Goal: Complete application form

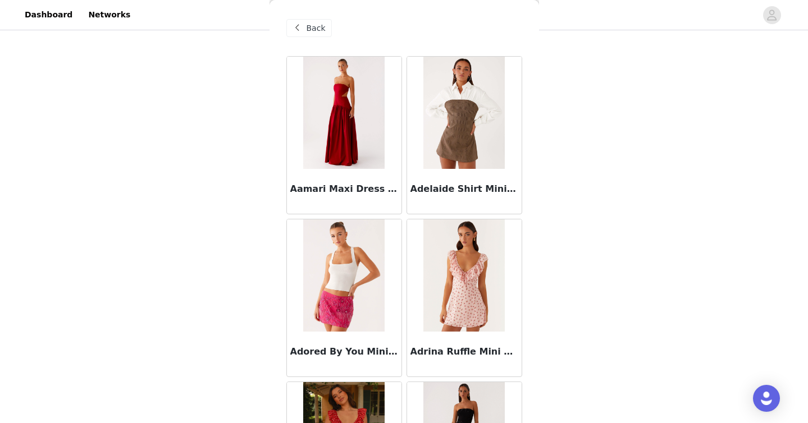
scroll to position [2923, 0]
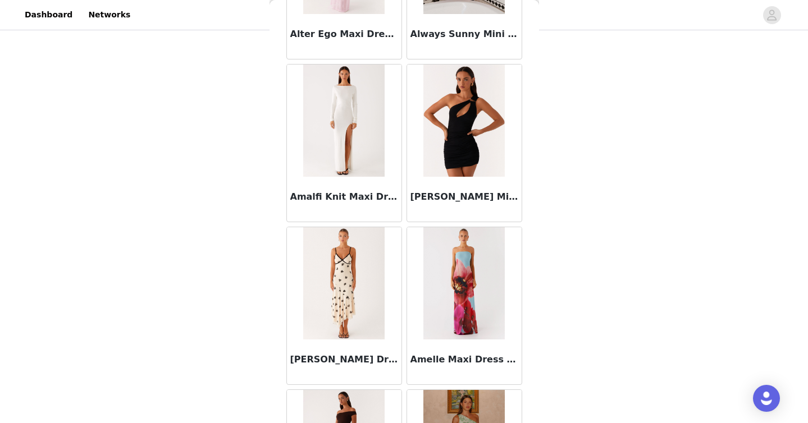
click at [515, 278] on div at bounding box center [464, 283] width 115 height 112
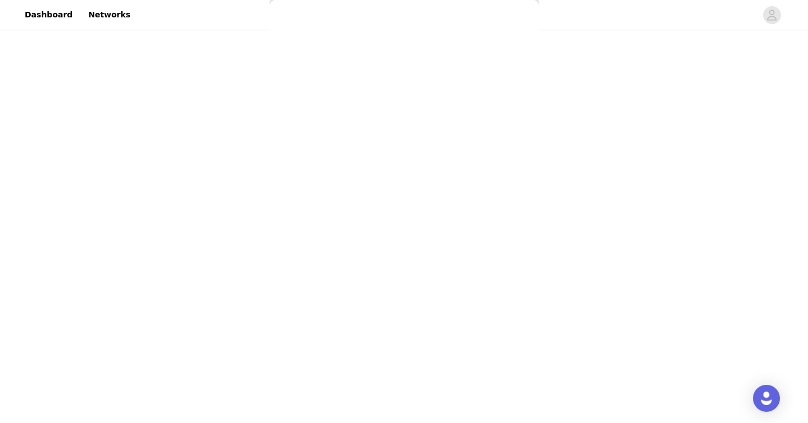
scroll to position [0, 0]
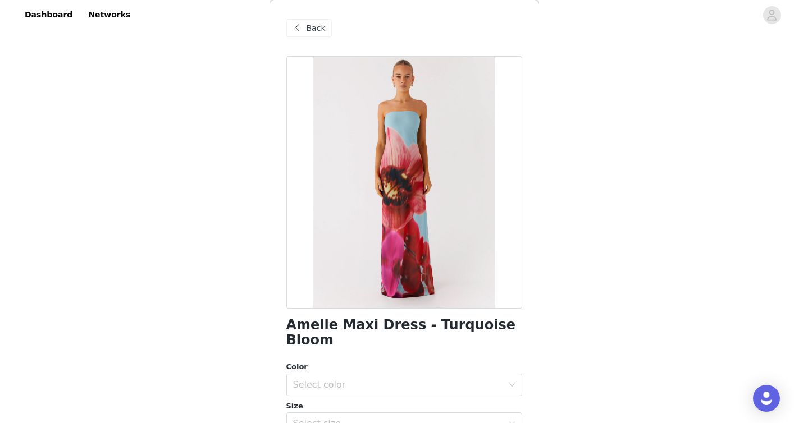
click at [319, 16] on div "Back" at bounding box center [404, 28] width 236 height 56
click at [319, 29] on span "Back" at bounding box center [316, 28] width 19 height 12
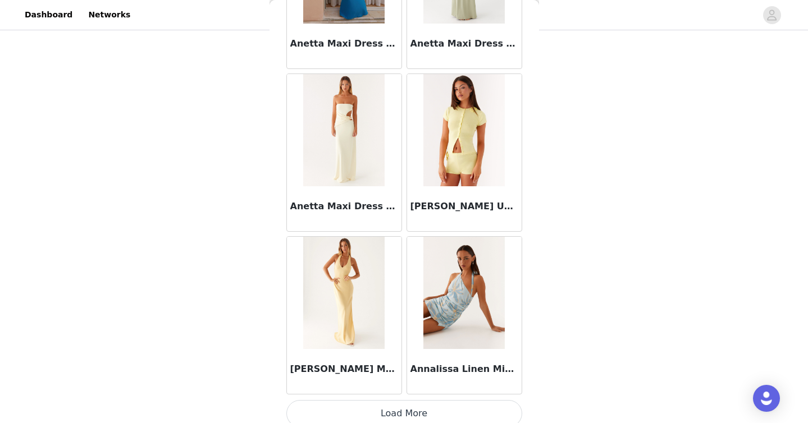
scroll to position [4551, 0]
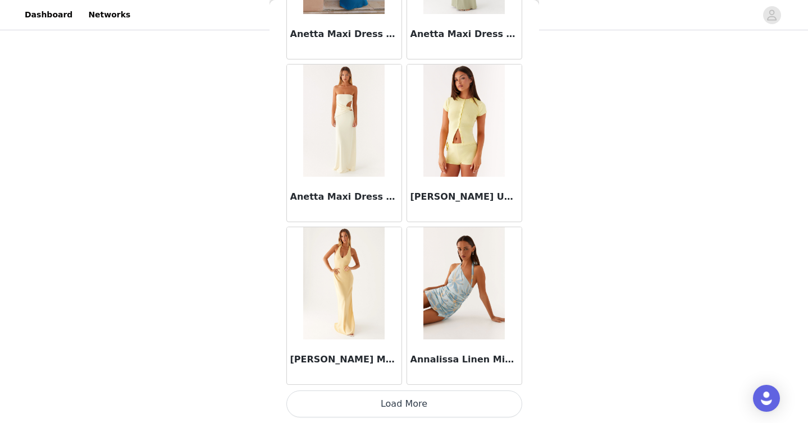
click at [420, 400] on button "Load More" at bounding box center [404, 404] width 236 height 27
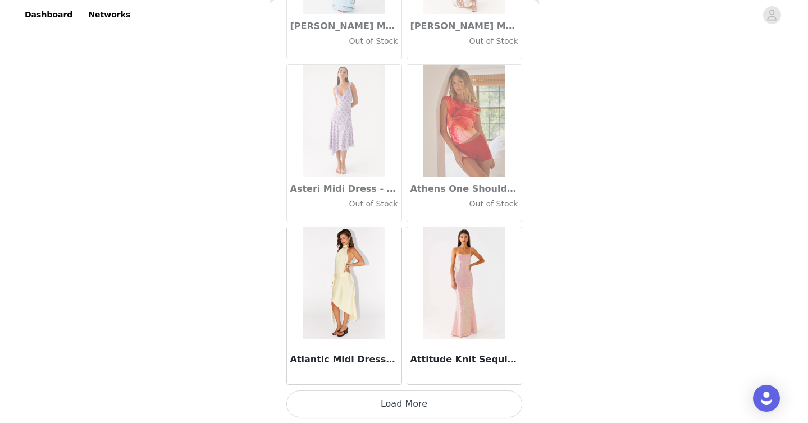
click at [420, 403] on button "Load More" at bounding box center [404, 404] width 236 height 27
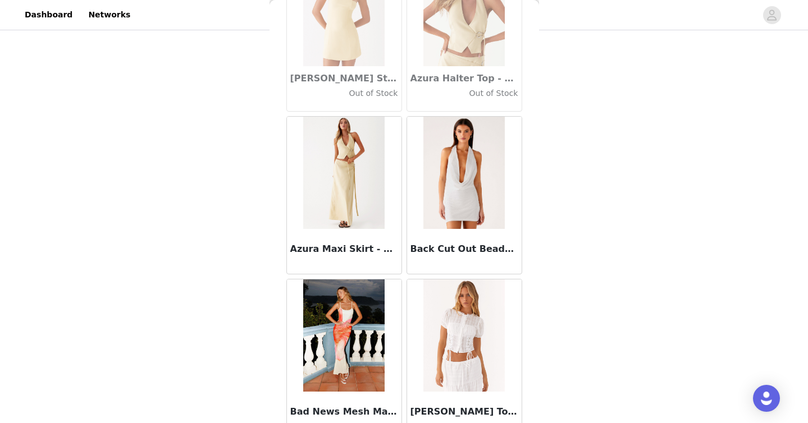
scroll to position [7806, 0]
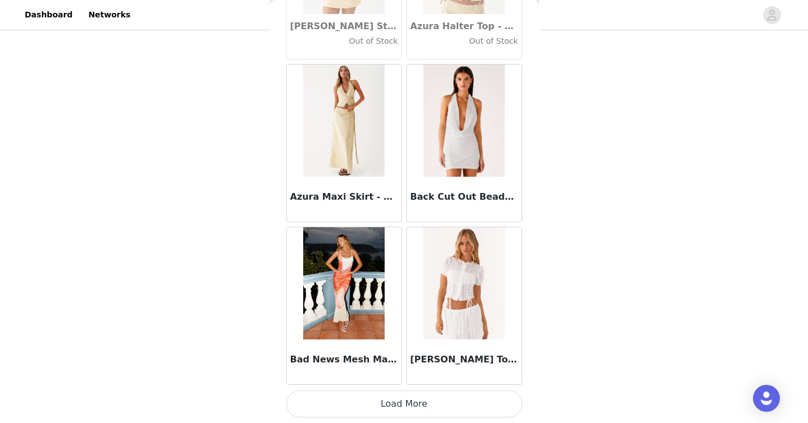
click at [474, 409] on button "Load More" at bounding box center [404, 404] width 236 height 27
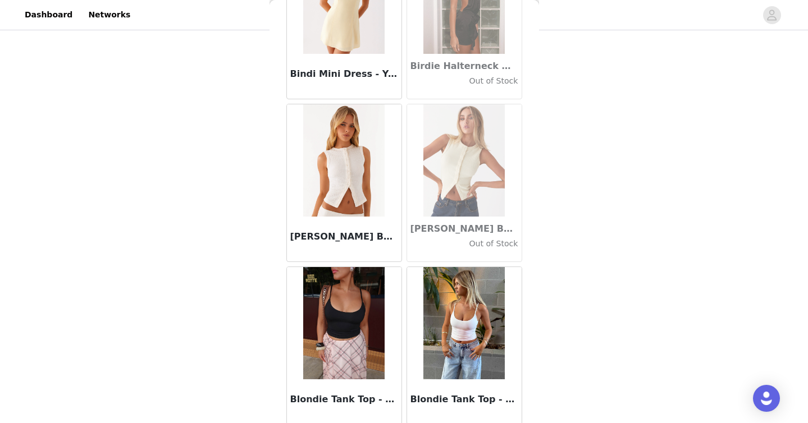
scroll to position [9434, 0]
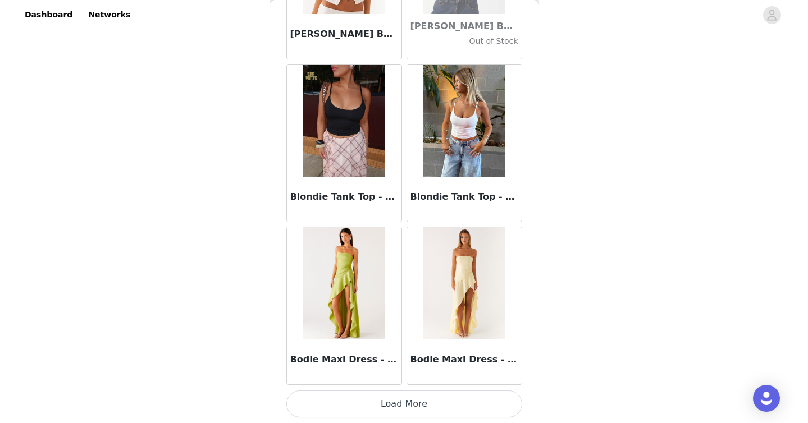
click at [467, 401] on button "Load More" at bounding box center [404, 404] width 236 height 27
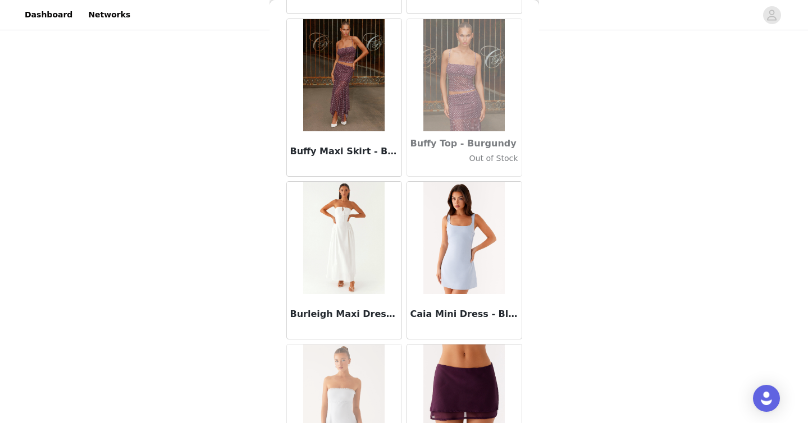
scroll to position [11062, 0]
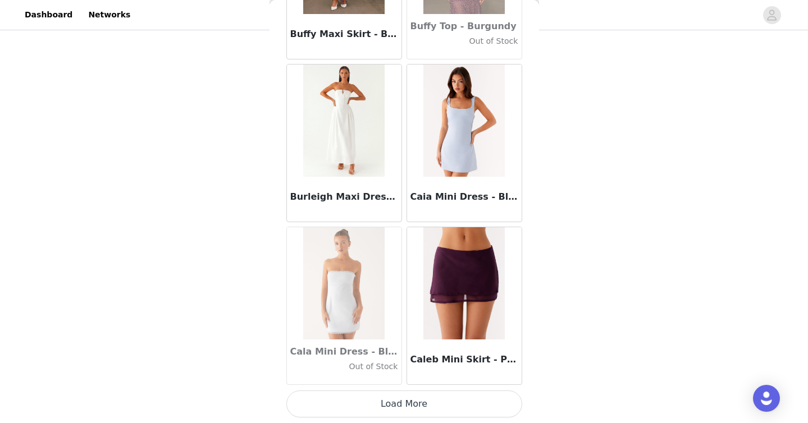
click at [466, 414] on button "Load More" at bounding box center [404, 404] width 236 height 27
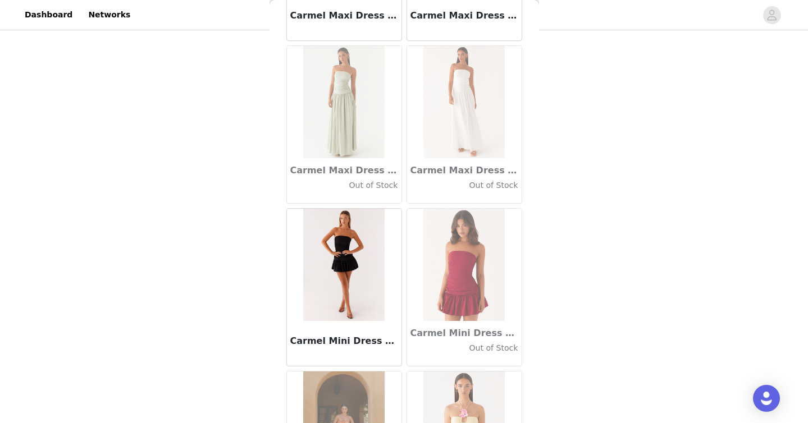
scroll to position [12690, 0]
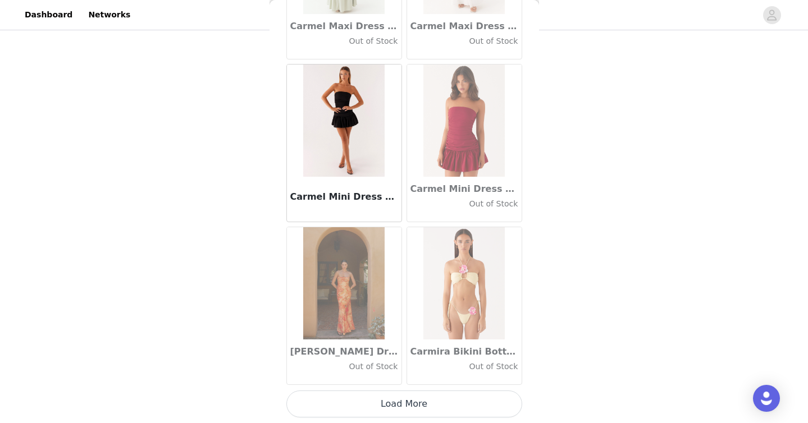
click at [467, 413] on button "Load More" at bounding box center [404, 404] width 236 height 27
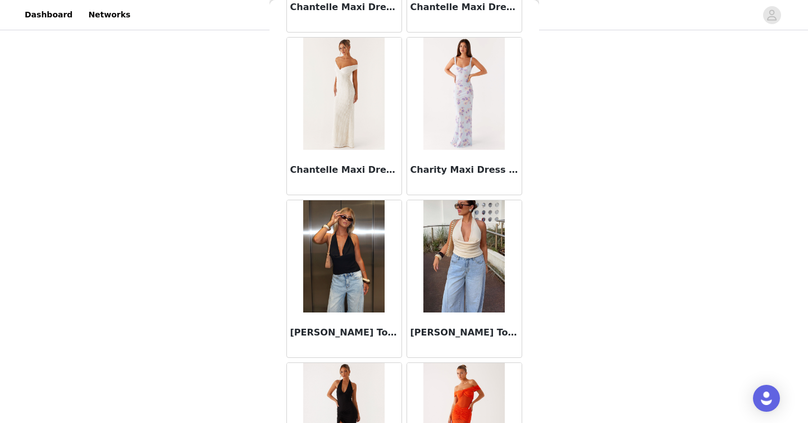
scroll to position [14318, 0]
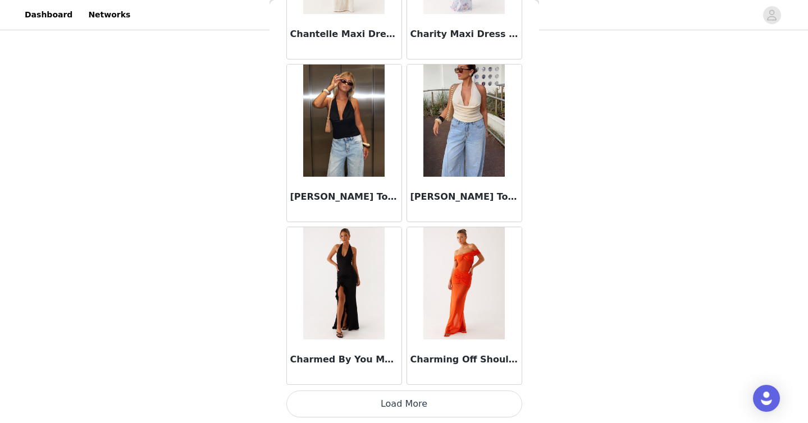
click at [468, 407] on button "Load More" at bounding box center [404, 404] width 236 height 27
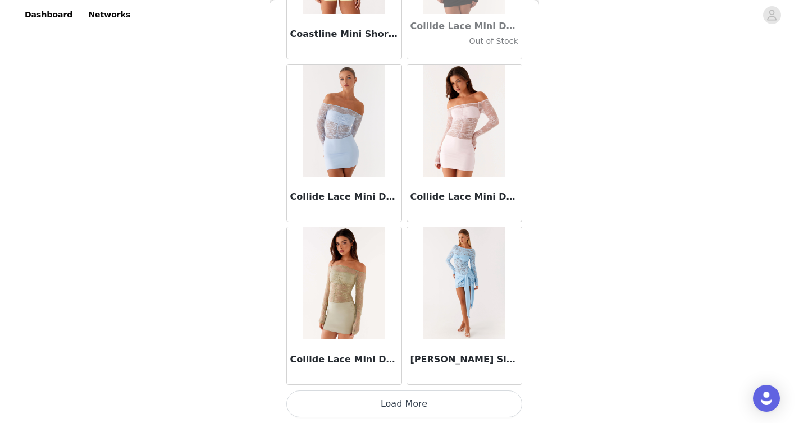
scroll to position [63, 0]
click at [475, 403] on button "Load More" at bounding box center [404, 404] width 236 height 27
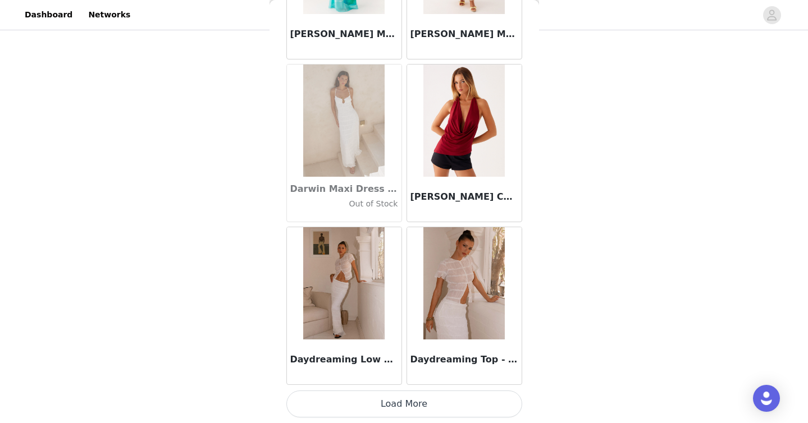
scroll to position [66, 0]
click at [454, 401] on button "Load More" at bounding box center [404, 404] width 236 height 27
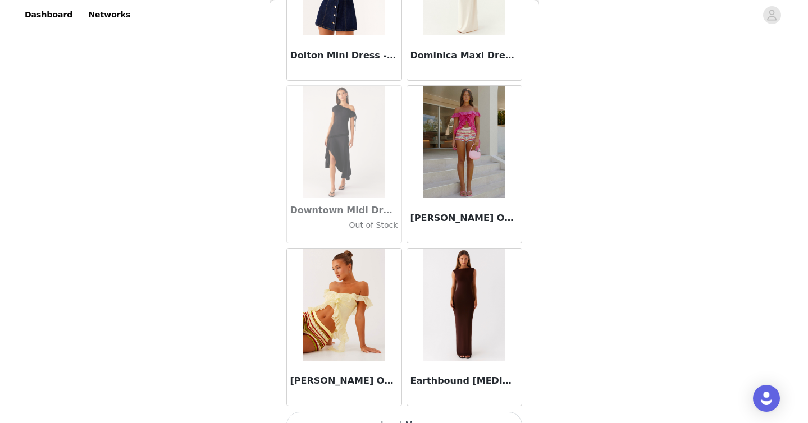
scroll to position [19202, 0]
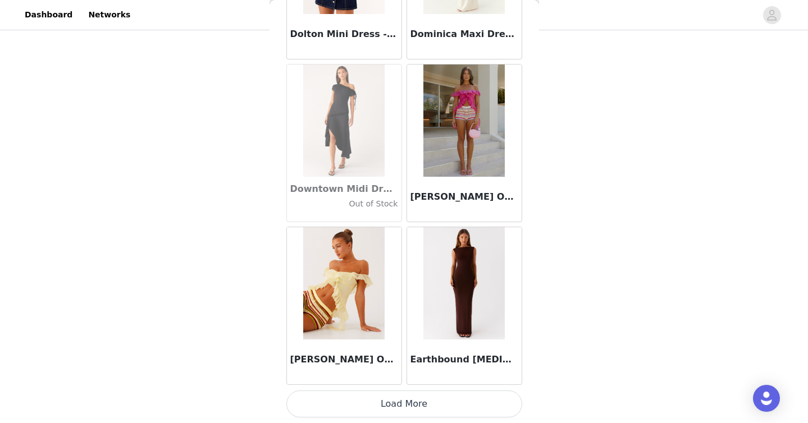
click at [499, 402] on button "Load More" at bounding box center [404, 404] width 236 height 27
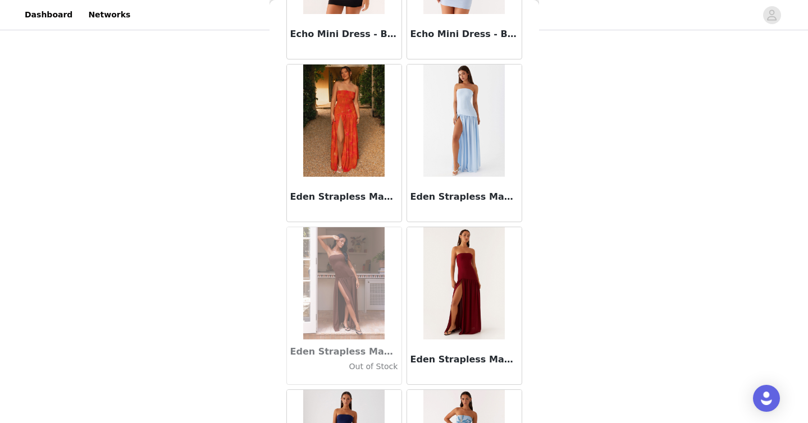
scroll to position [19705, 0]
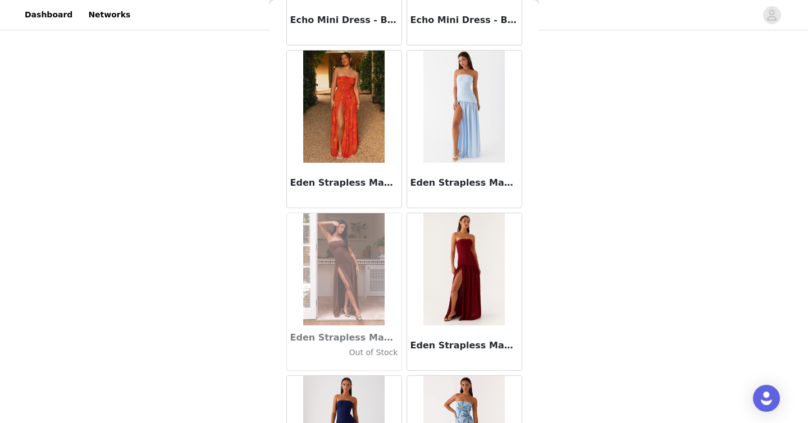
click at [483, 341] on h3 "Eden Strapless Maxi Dress - Maroon" at bounding box center [464, 345] width 108 height 13
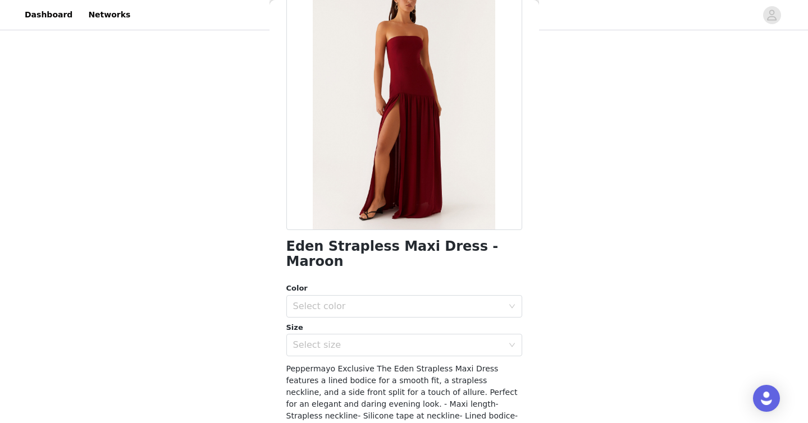
scroll to position [83, 0]
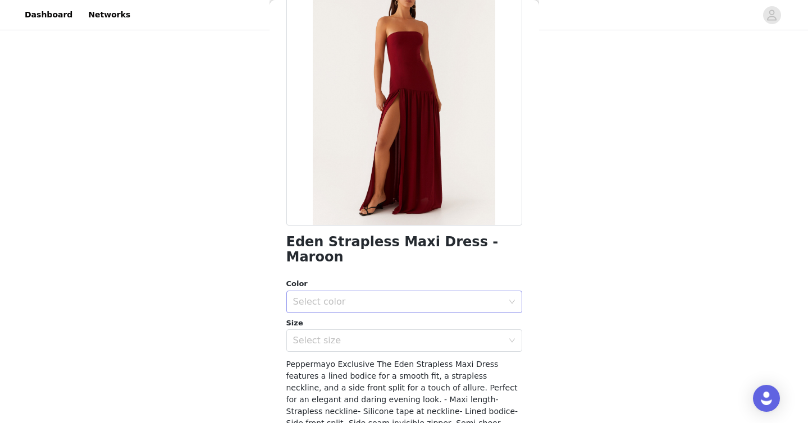
click at [428, 295] on div "Select color" at bounding box center [400, 301] width 215 height 21
click at [420, 313] on li "Maroon" at bounding box center [404, 312] width 236 height 18
click at [422, 335] on div "Select size" at bounding box center [398, 340] width 210 height 11
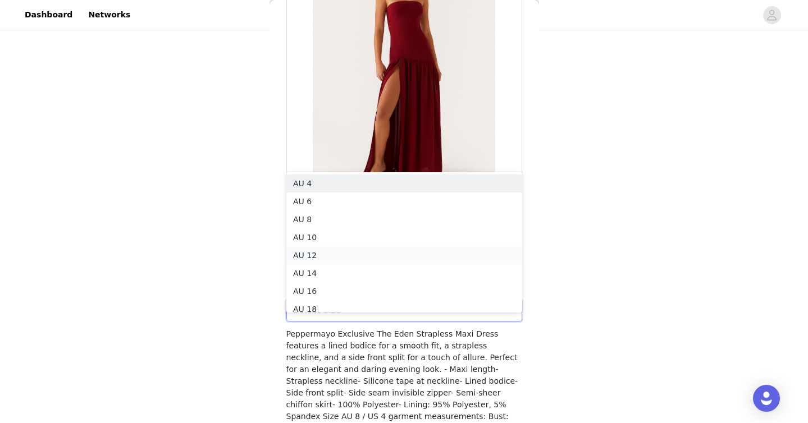
scroll to position [6, 0]
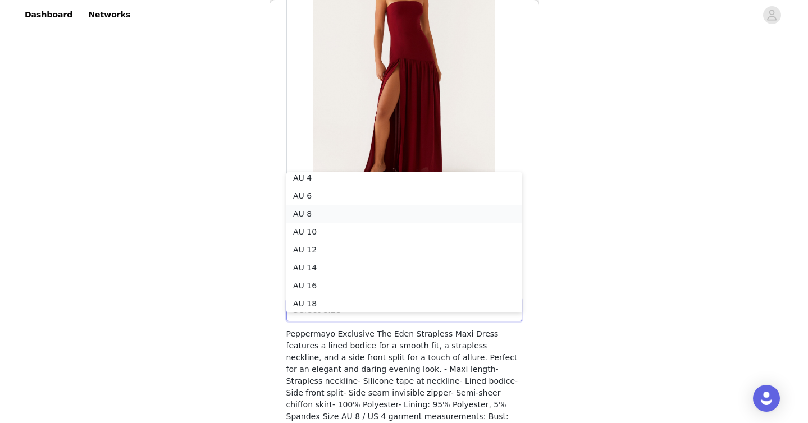
click at [415, 216] on li "AU 8" at bounding box center [404, 214] width 236 height 18
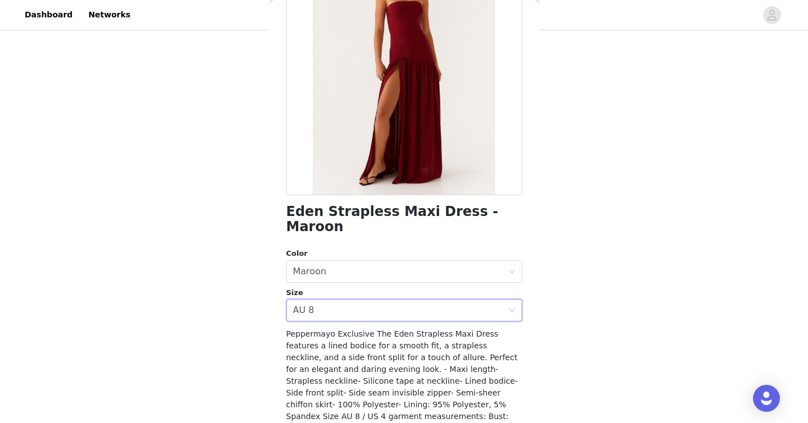
scroll to position [168, 0]
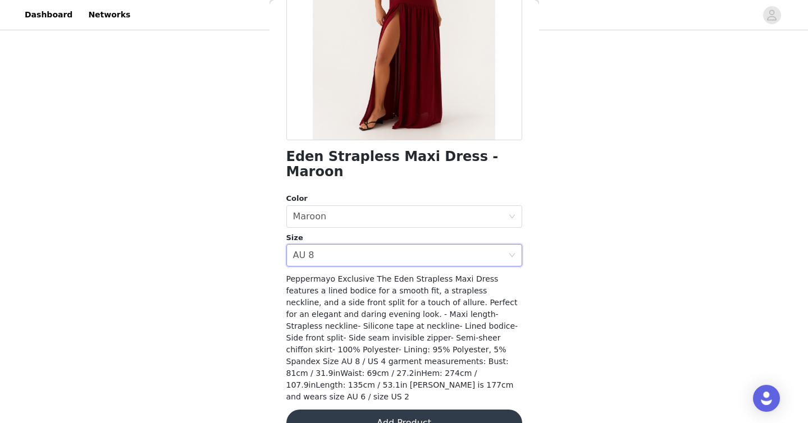
click at [433, 410] on button "Add Product" at bounding box center [404, 423] width 236 height 27
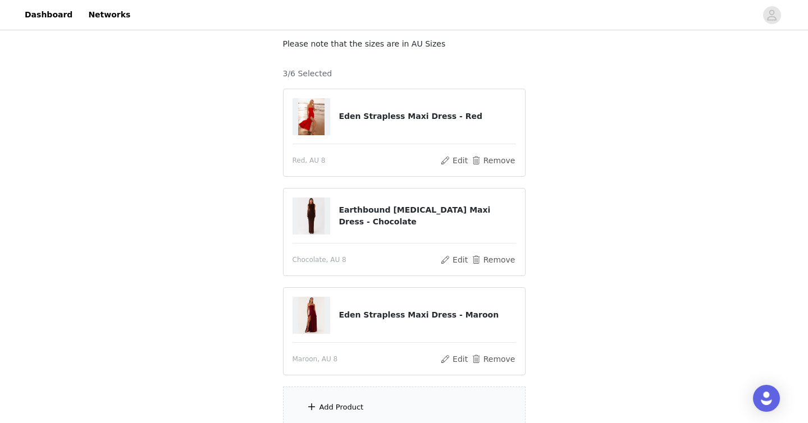
click at [487, 152] on article "Eden Strapless Maxi Dress - Red Red, AU 8 Edit Remove" at bounding box center [404, 133] width 243 height 88
click at [495, 158] on button "Remove" at bounding box center [492, 160] width 45 height 13
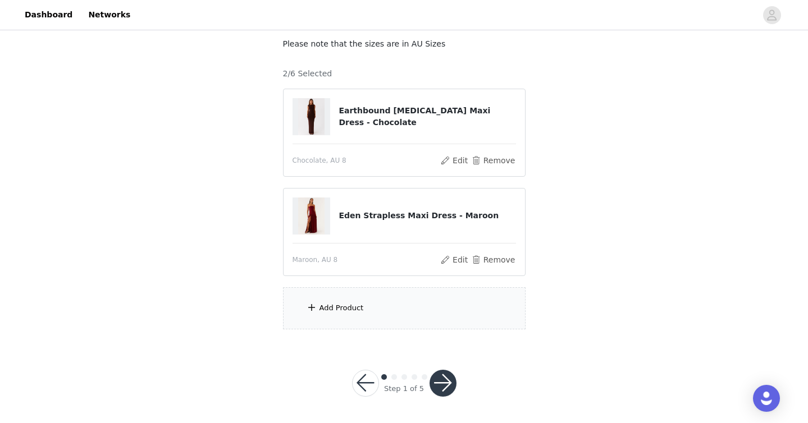
click at [431, 318] on div "Add Product" at bounding box center [404, 308] width 243 height 42
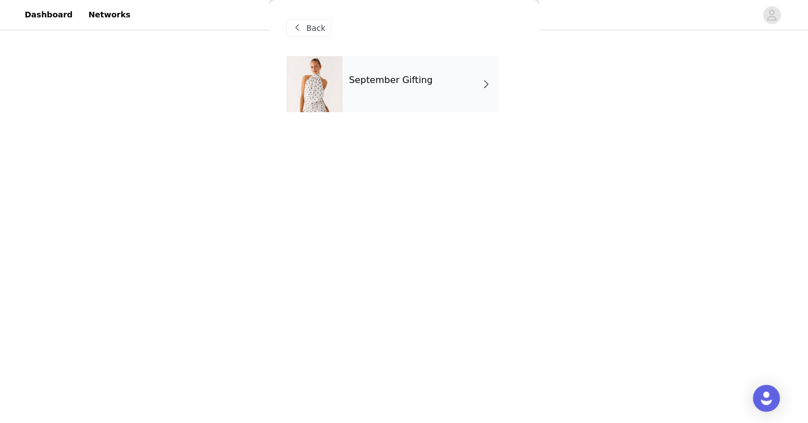
click at [382, 77] on h4 "September Gifting" at bounding box center [391, 80] width 84 height 10
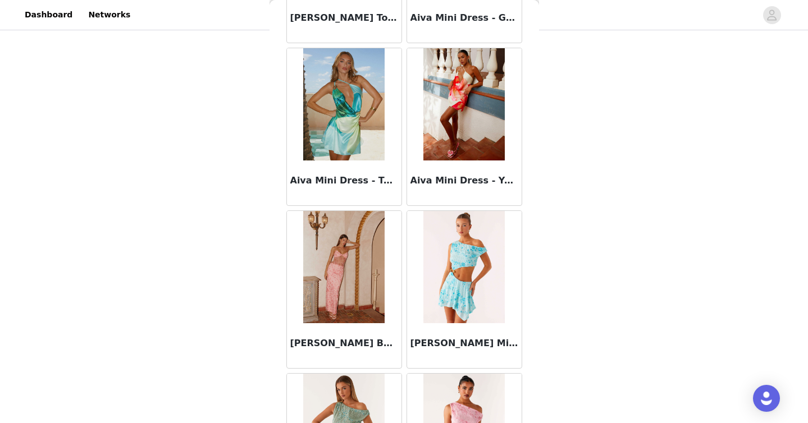
scroll to position [1295, 0]
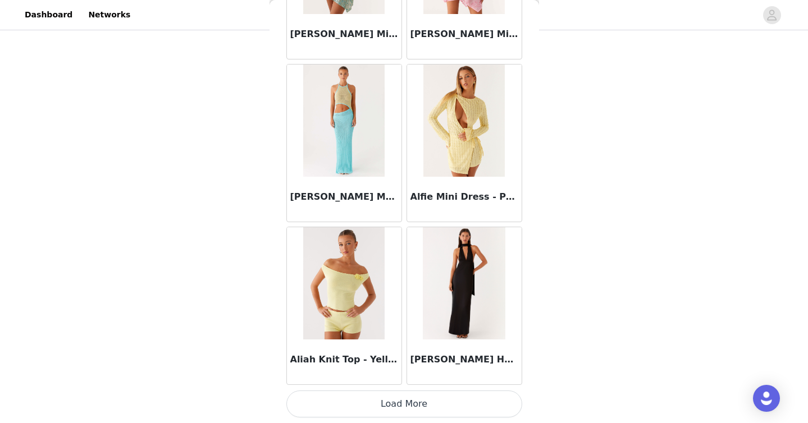
click at [456, 396] on button "Load More" at bounding box center [404, 404] width 236 height 27
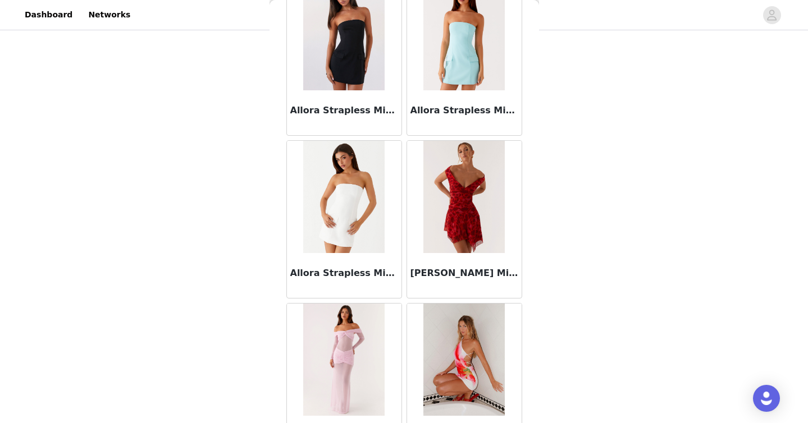
scroll to position [2923, 0]
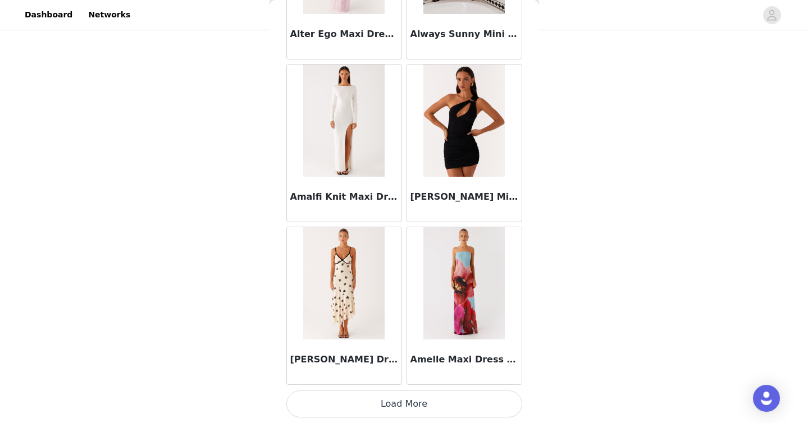
click at [457, 406] on button "Load More" at bounding box center [404, 404] width 236 height 27
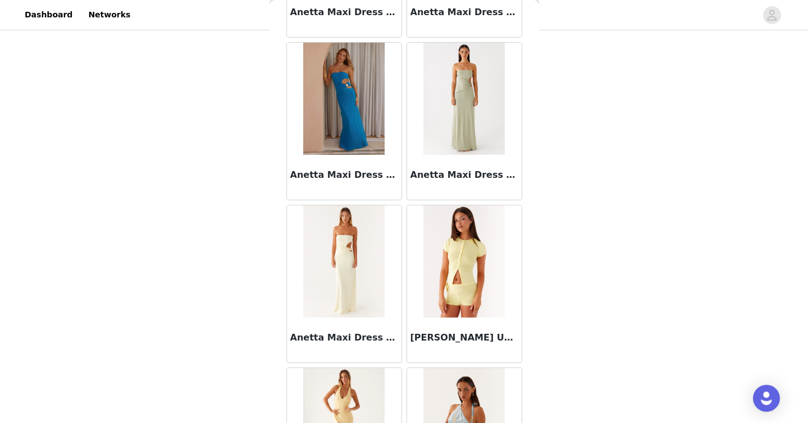
scroll to position [4551, 0]
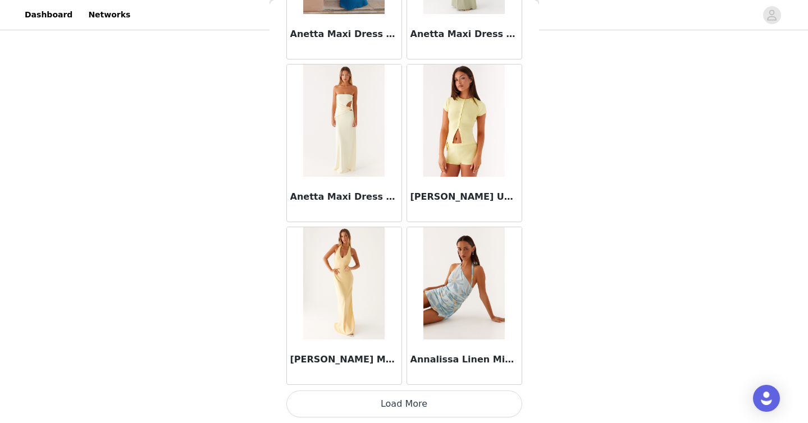
click at [459, 400] on button "Load More" at bounding box center [404, 404] width 236 height 27
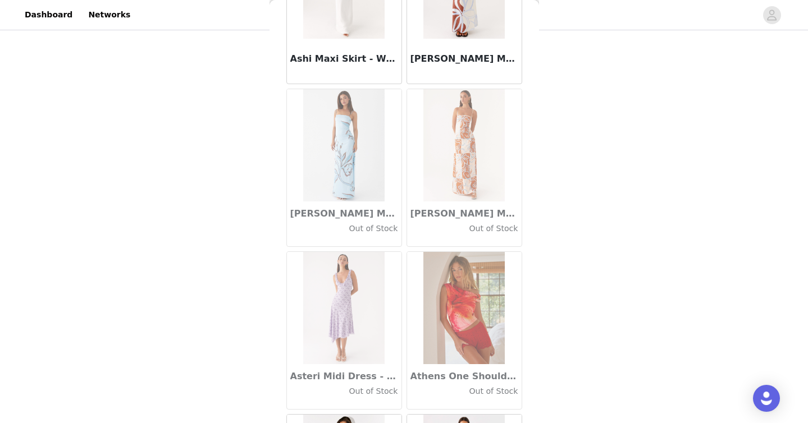
scroll to position [6179, 0]
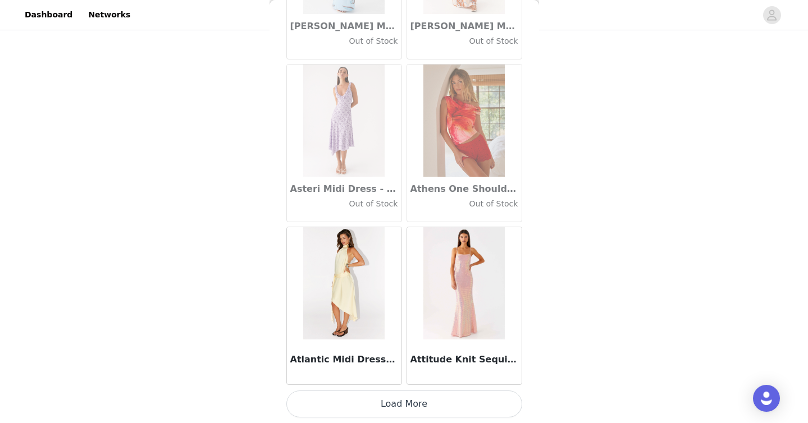
click at [454, 401] on button "Load More" at bounding box center [404, 404] width 236 height 27
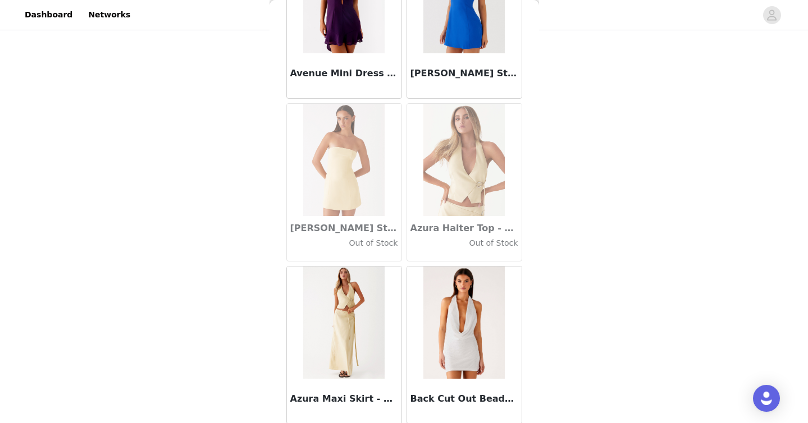
scroll to position [7806, 0]
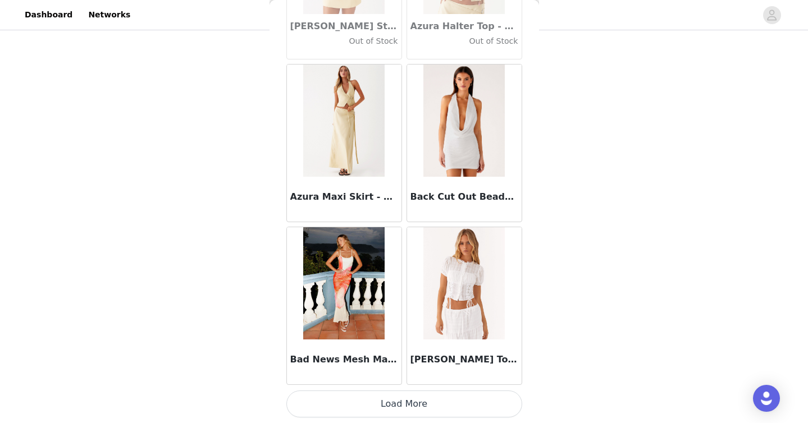
click at [455, 410] on button "Load More" at bounding box center [404, 404] width 236 height 27
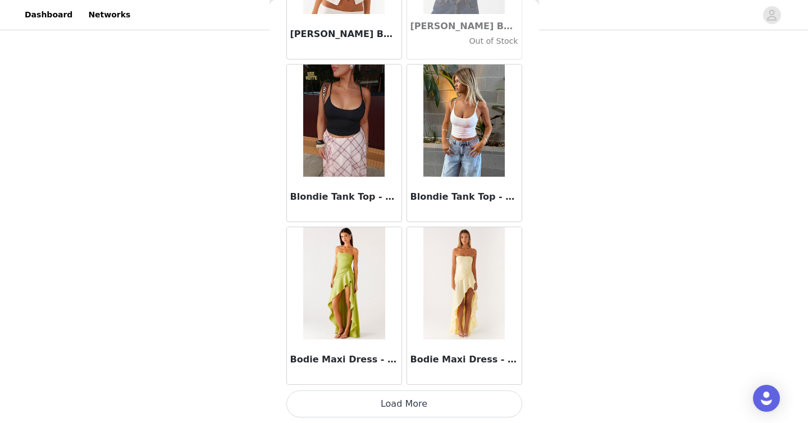
click at [454, 404] on button "Load More" at bounding box center [404, 404] width 236 height 27
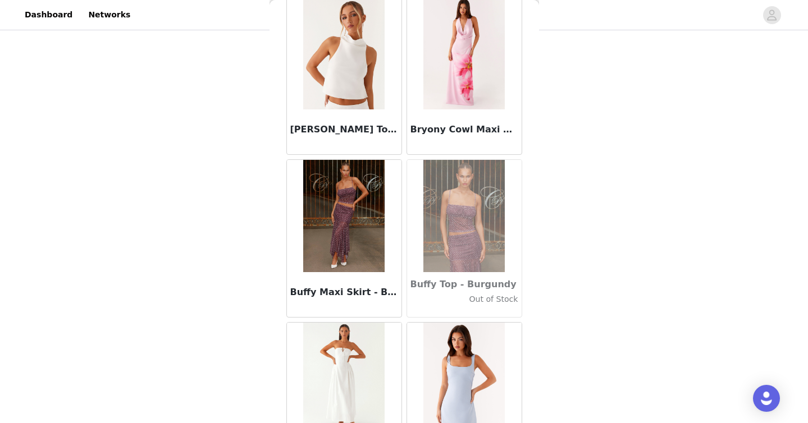
scroll to position [11062, 0]
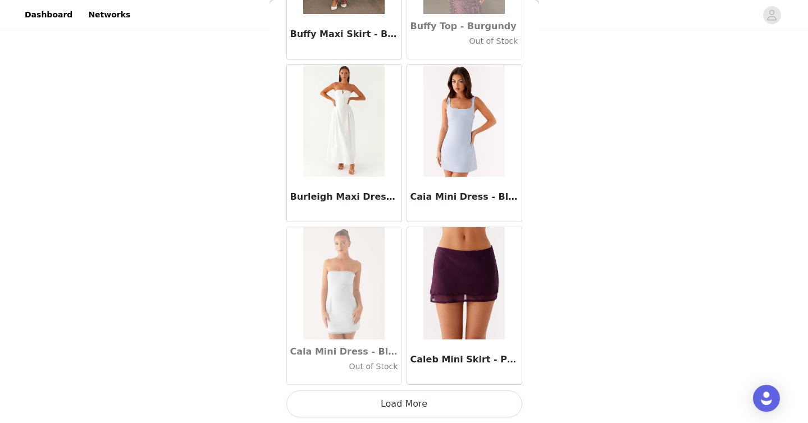
click at [458, 401] on button "Load More" at bounding box center [404, 404] width 236 height 27
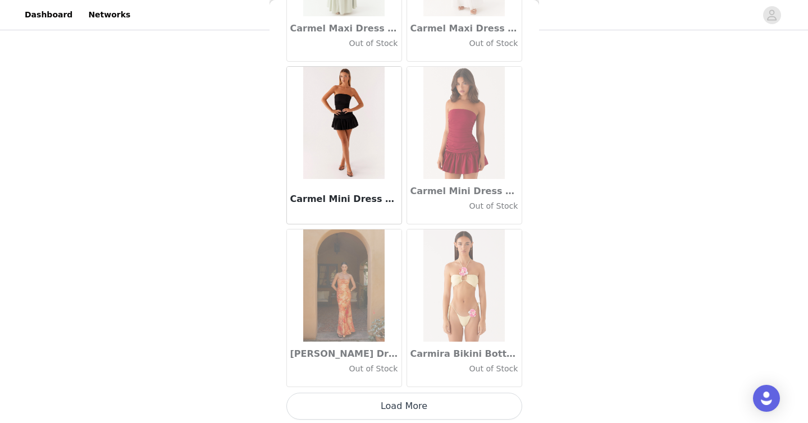
click at [458, 401] on button "Load More" at bounding box center [404, 406] width 236 height 27
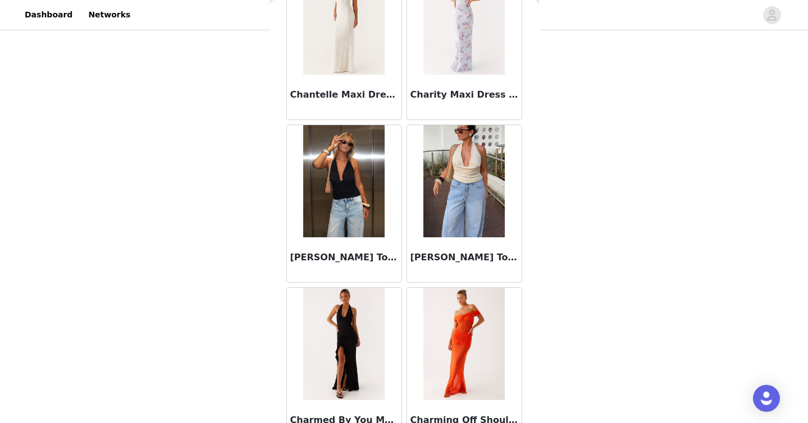
scroll to position [14318, 0]
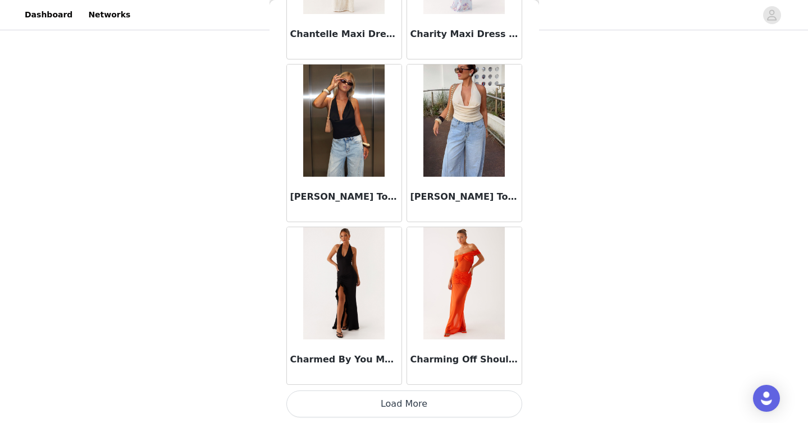
click at [458, 404] on button "Load More" at bounding box center [404, 404] width 236 height 27
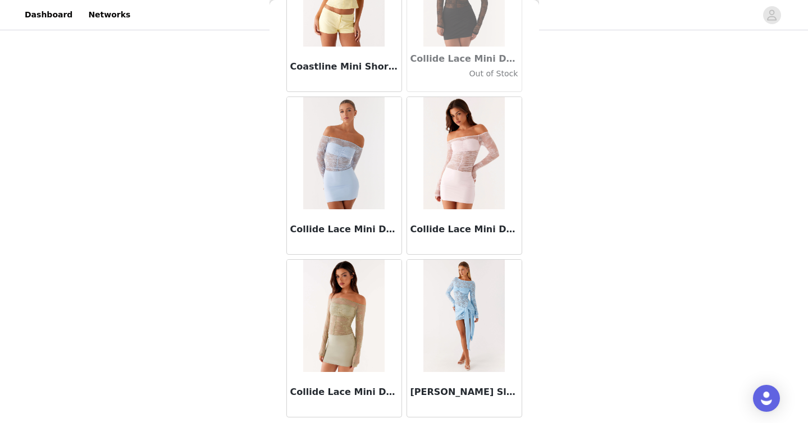
scroll to position [15946, 0]
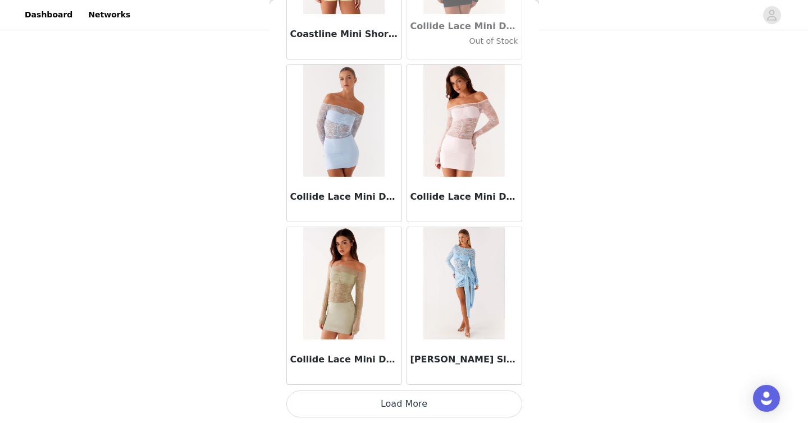
click at [457, 403] on button "Load More" at bounding box center [404, 404] width 236 height 27
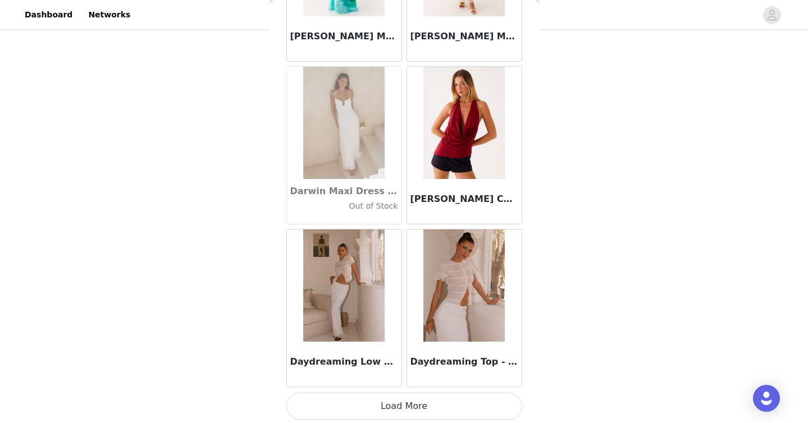
scroll to position [17574, 0]
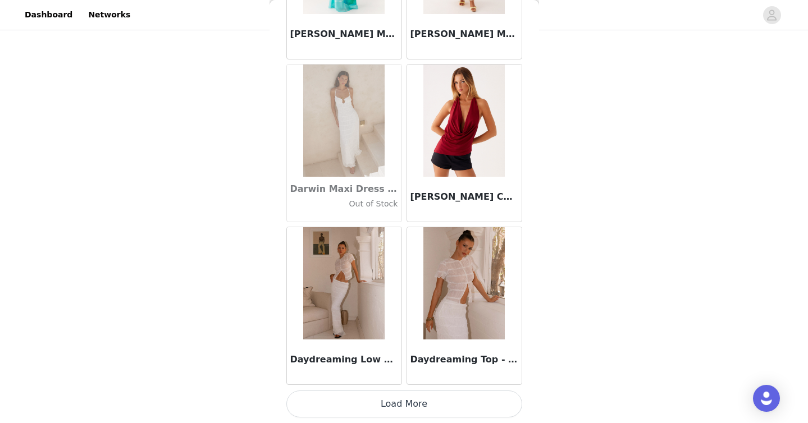
click at [457, 403] on button "Load More" at bounding box center [404, 404] width 236 height 27
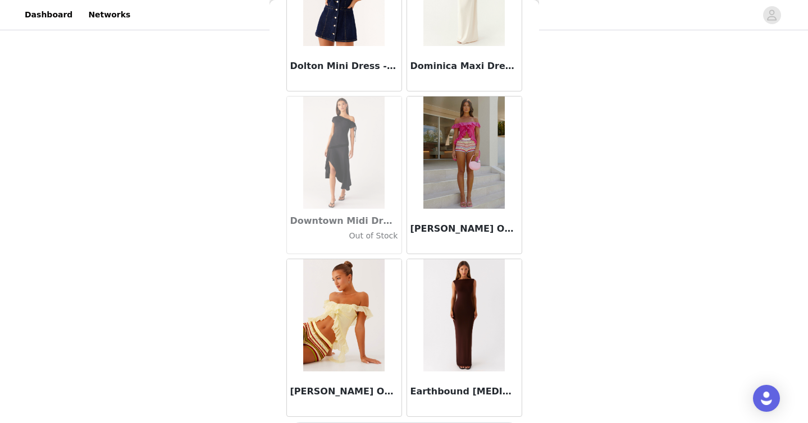
scroll to position [19202, 0]
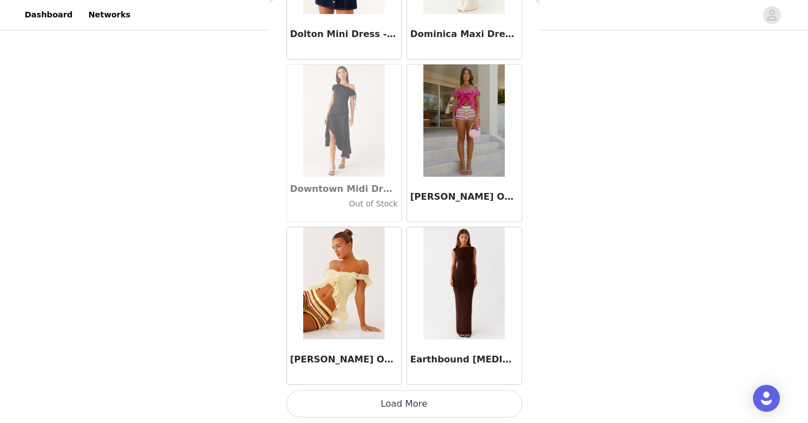
click at [490, 398] on button "Load More" at bounding box center [404, 404] width 236 height 27
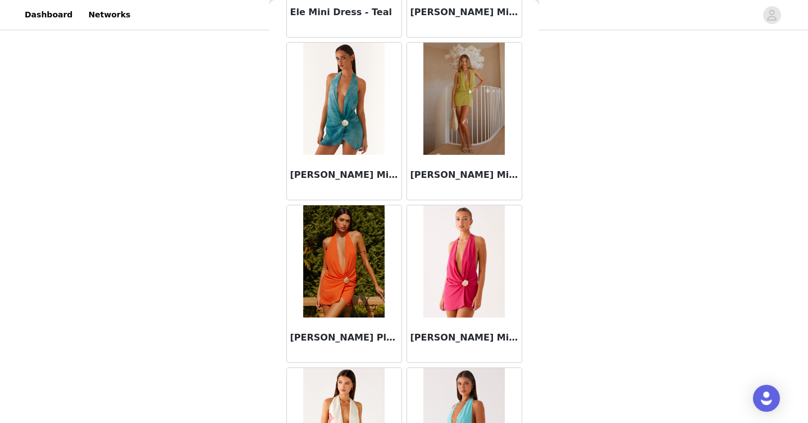
scroll to position [20830, 0]
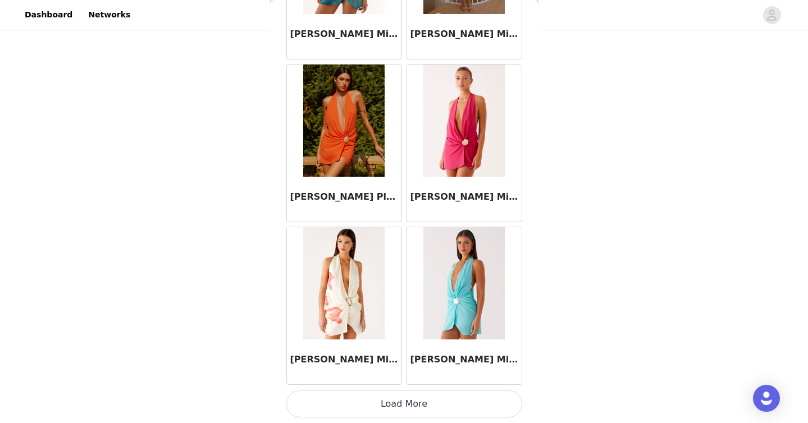
click at [475, 406] on button "Load More" at bounding box center [404, 404] width 236 height 27
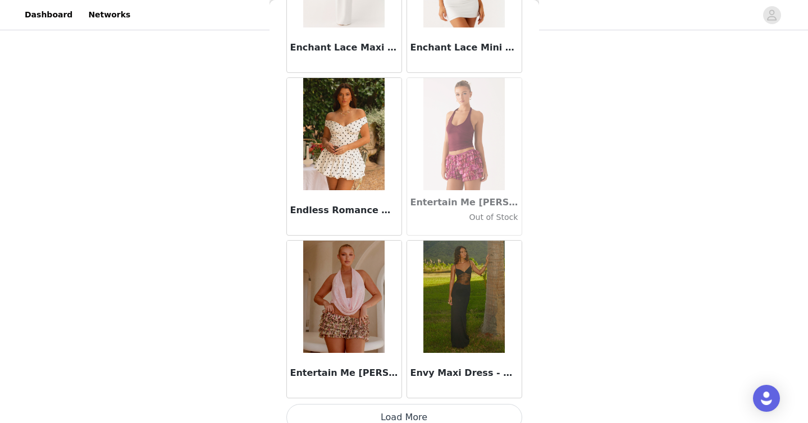
scroll to position [22458, 0]
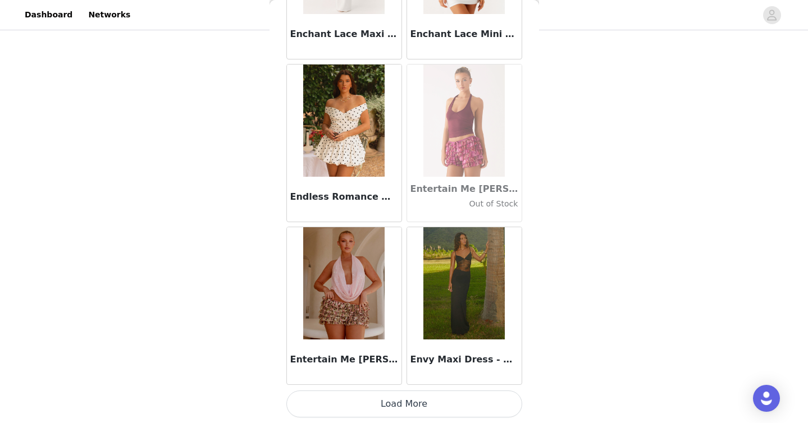
click at [473, 401] on button "Load More" at bounding box center [404, 404] width 236 height 27
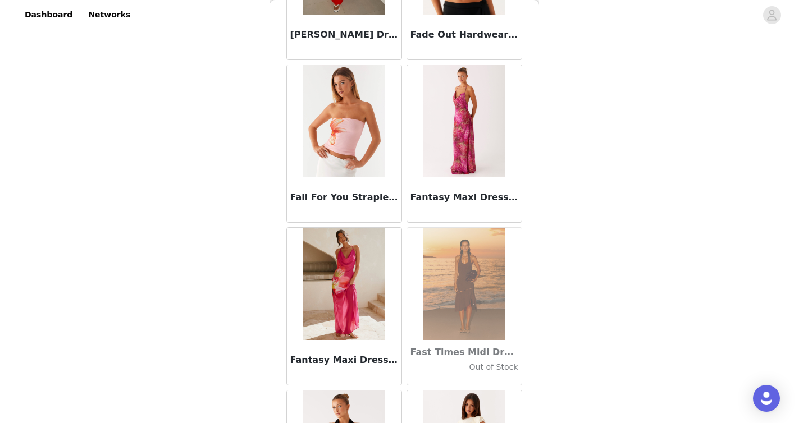
scroll to position [24086, 0]
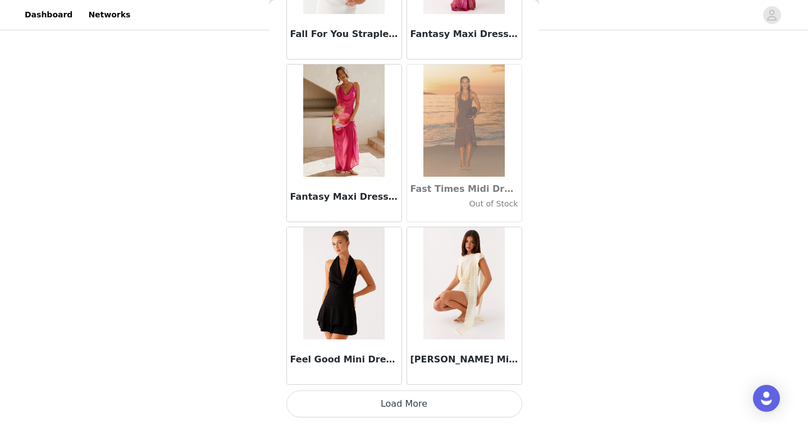
click at [490, 407] on button "Load More" at bounding box center [404, 404] width 236 height 27
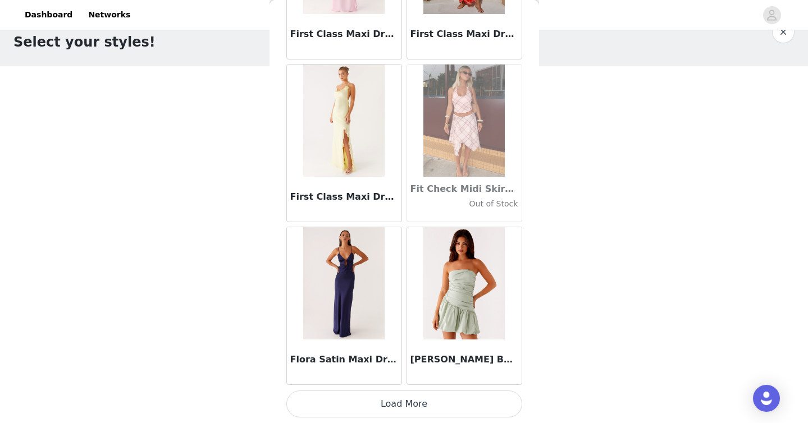
scroll to position [26, 0]
click at [451, 402] on button "Load More" at bounding box center [404, 404] width 236 height 27
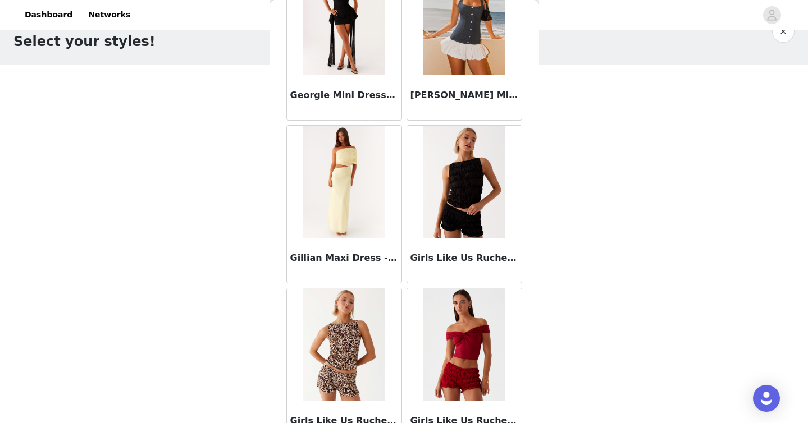
scroll to position [27342, 0]
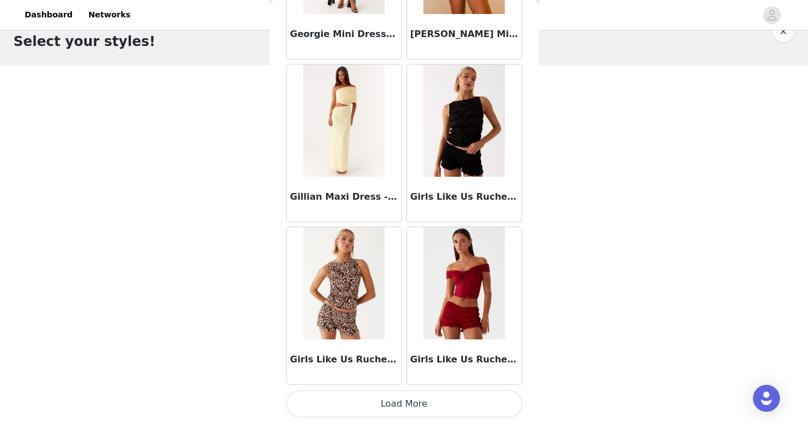
click at [461, 407] on button "Load More" at bounding box center [404, 404] width 236 height 27
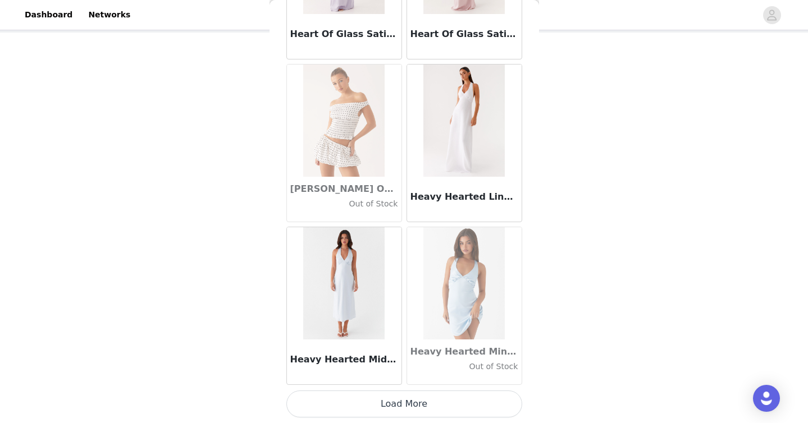
scroll to position [66, 0]
click at [474, 394] on button "Load More" at bounding box center [404, 404] width 236 height 27
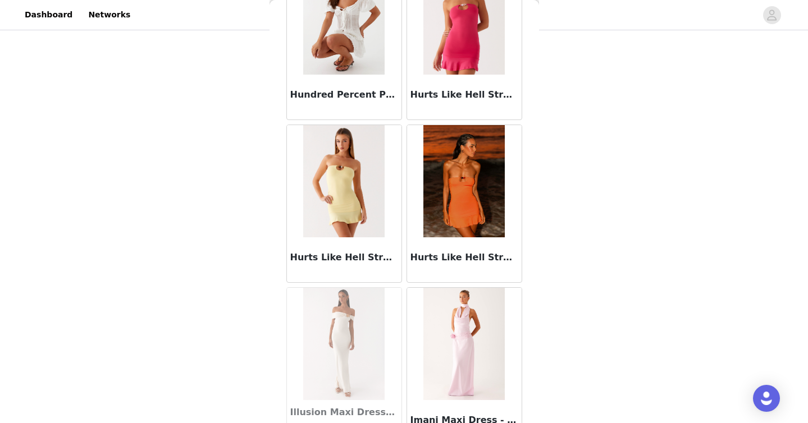
scroll to position [30598, 0]
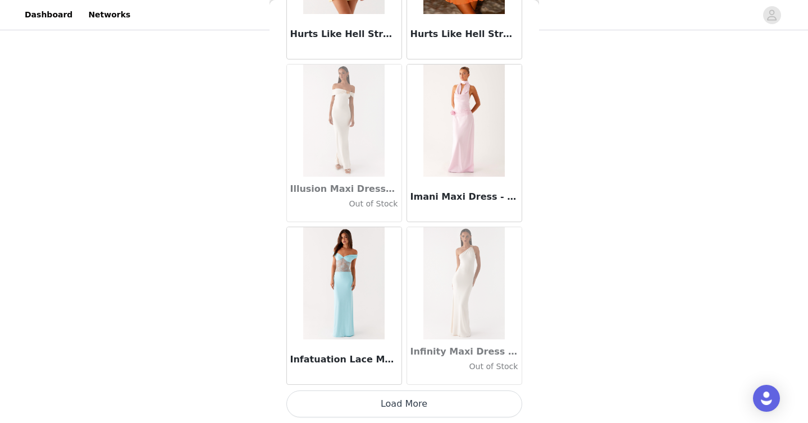
click at [465, 408] on button "Load More" at bounding box center [404, 404] width 236 height 27
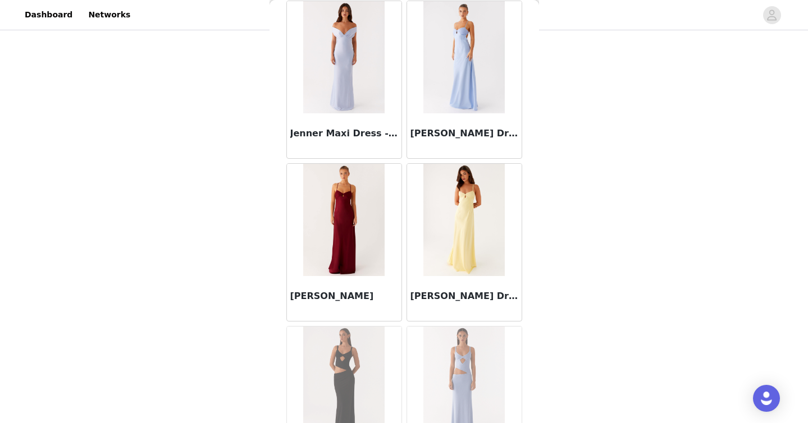
scroll to position [32226, 0]
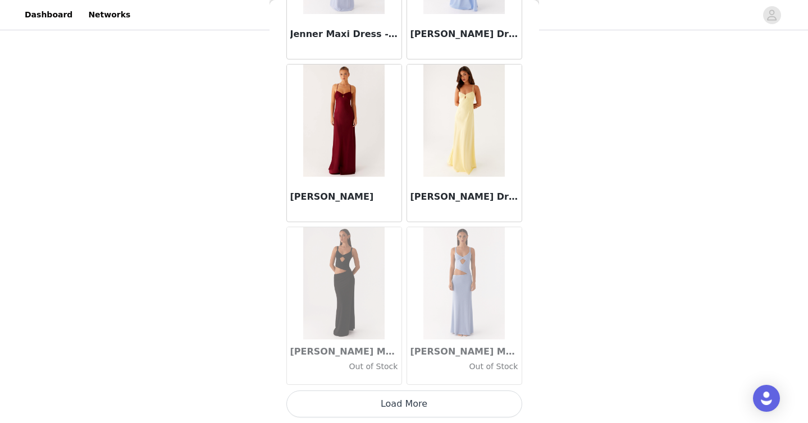
click at [470, 413] on button "Load More" at bounding box center [404, 404] width 236 height 27
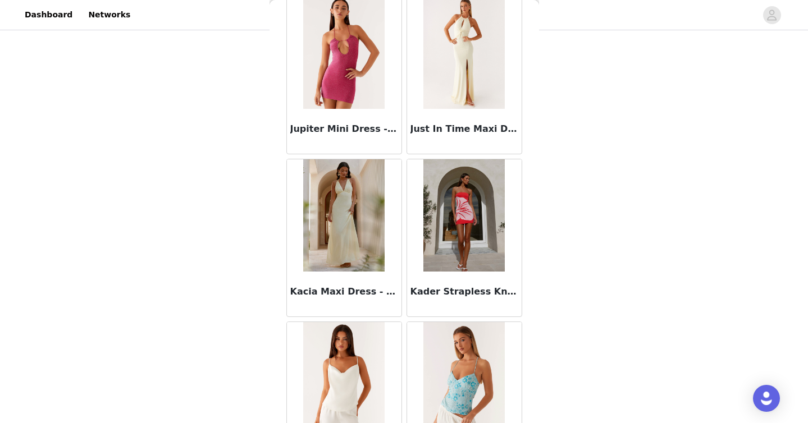
scroll to position [33854, 0]
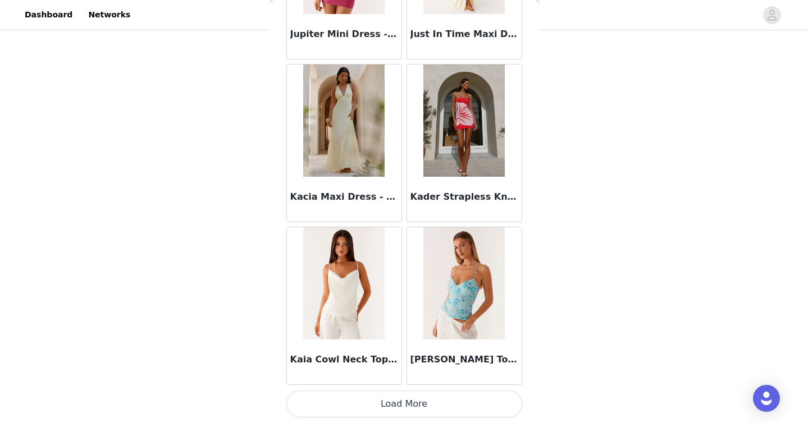
click at [485, 397] on button "Load More" at bounding box center [404, 404] width 236 height 27
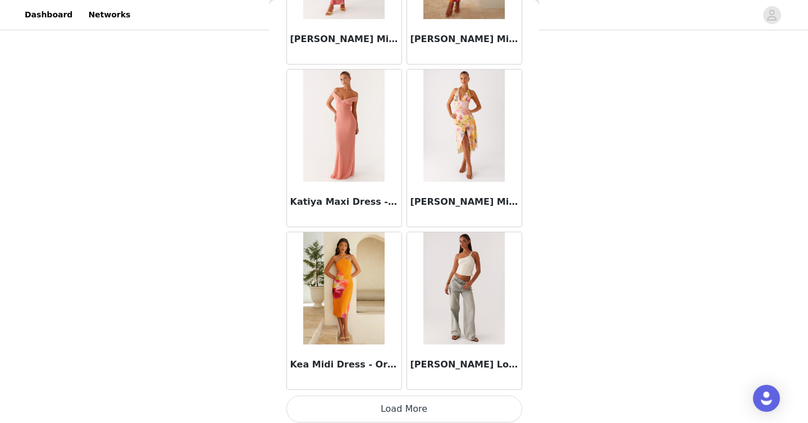
scroll to position [35482, 0]
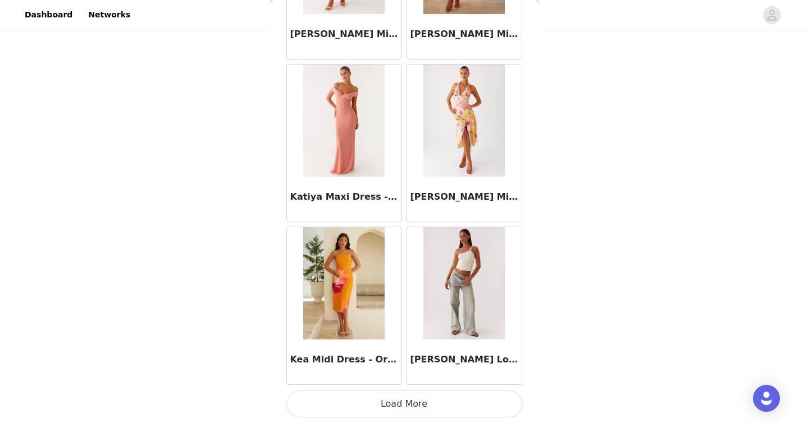
click at [467, 405] on button "Load More" at bounding box center [404, 404] width 236 height 27
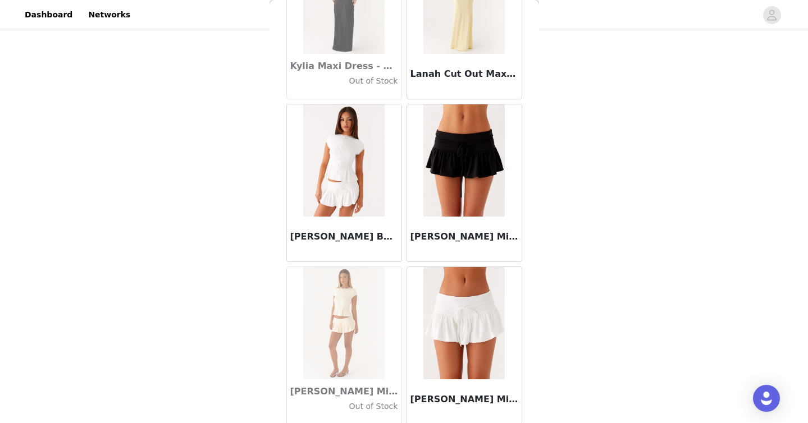
scroll to position [37110, 0]
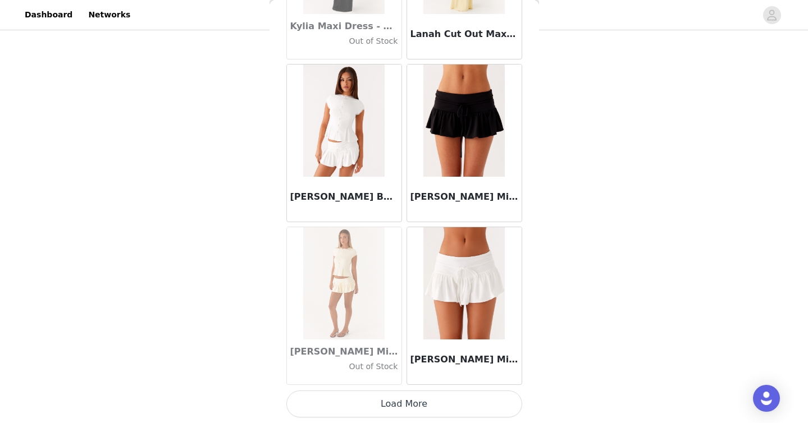
click at [488, 401] on button "Load More" at bounding box center [404, 404] width 236 height 27
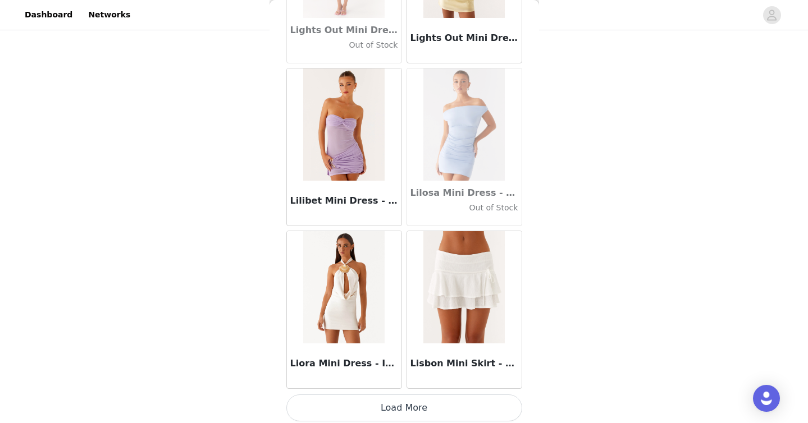
scroll to position [38738, 0]
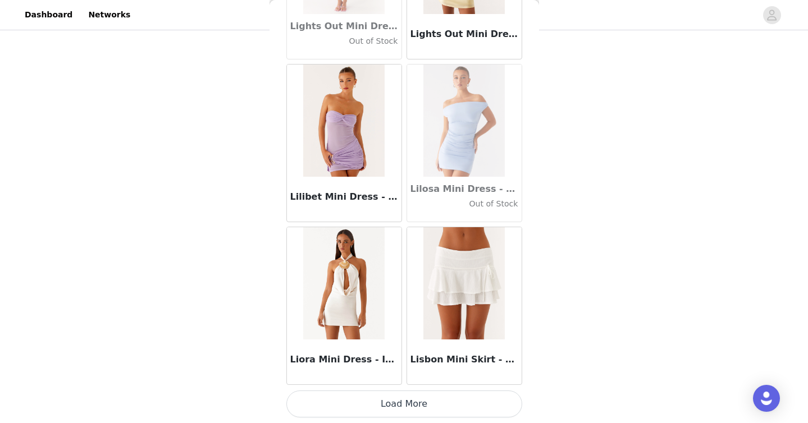
click at [490, 400] on button "Load More" at bounding box center [404, 404] width 236 height 27
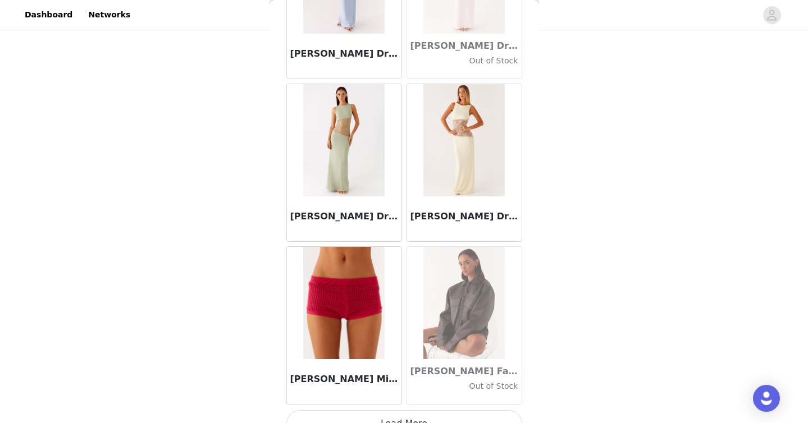
scroll to position [40366, 0]
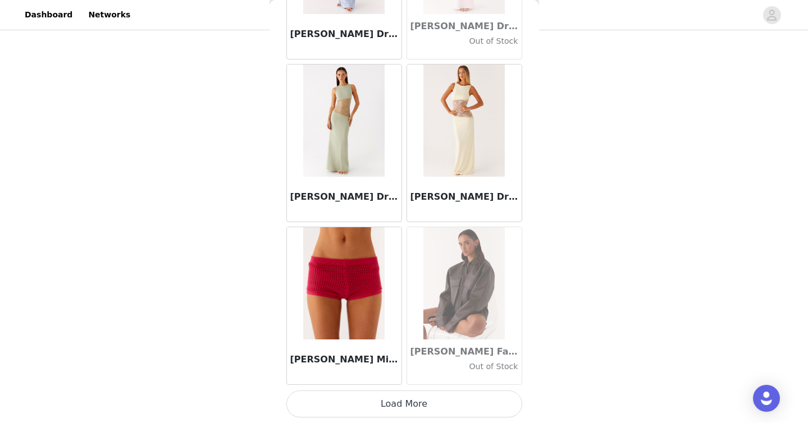
click at [469, 401] on button "Load More" at bounding box center [404, 404] width 236 height 27
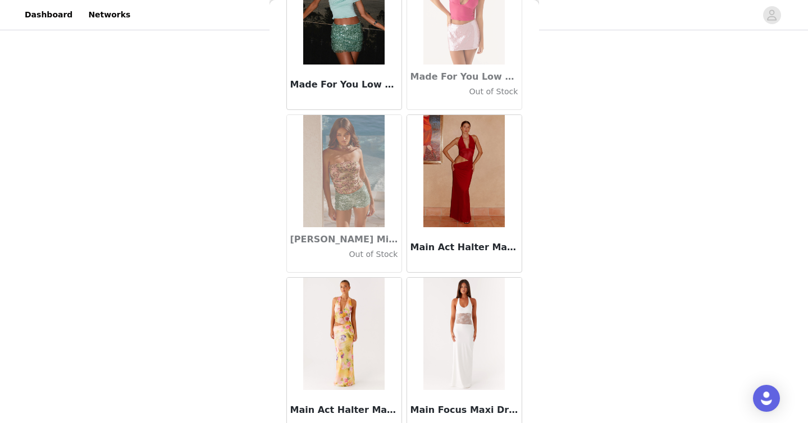
scroll to position [41994, 0]
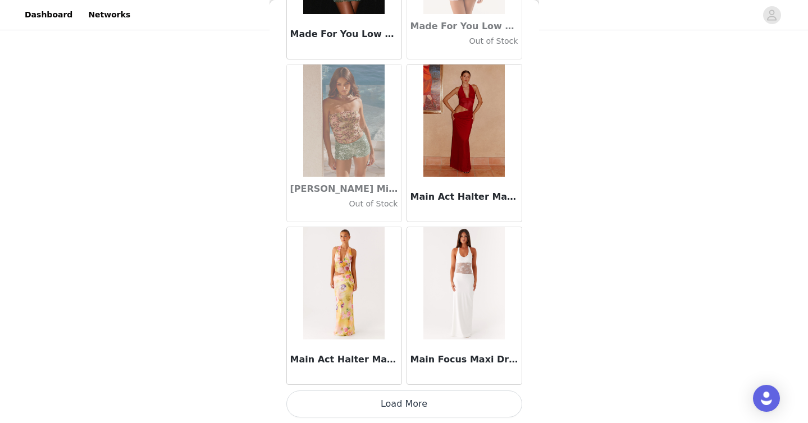
click at [459, 404] on button "Load More" at bounding box center [404, 404] width 236 height 27
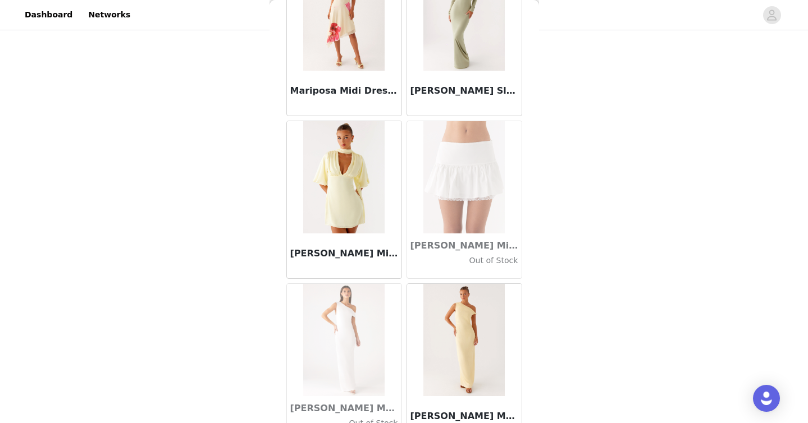
scroll to position [43622, 0]
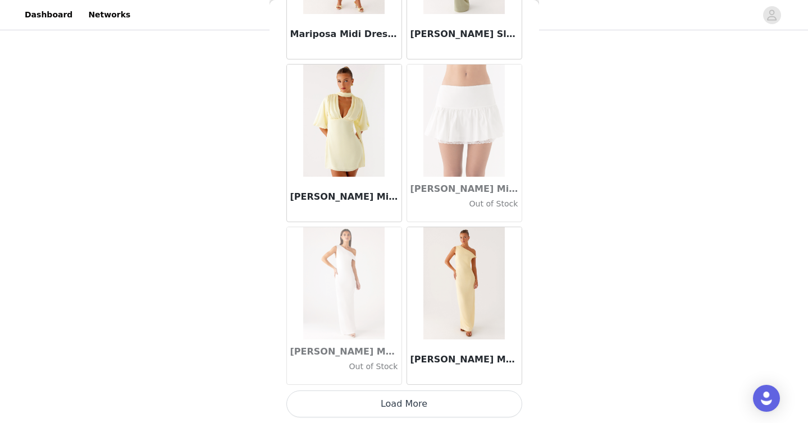
click at [461, 406] on button "Load More" at bounding box center [404, 404] width 236 height 27
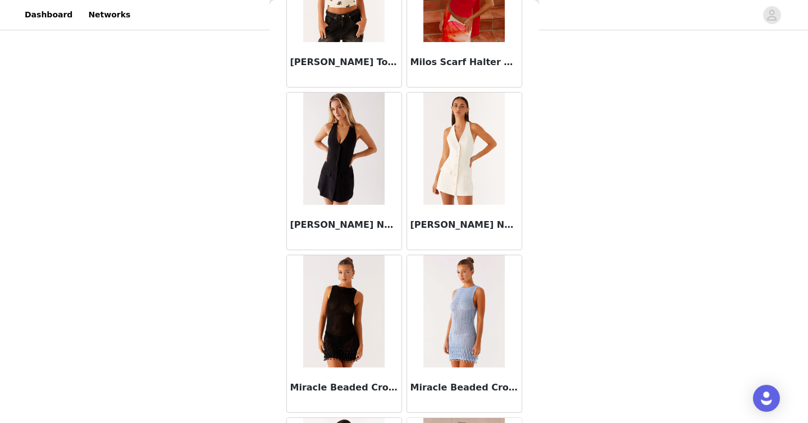
scroll to position [45250, 0]
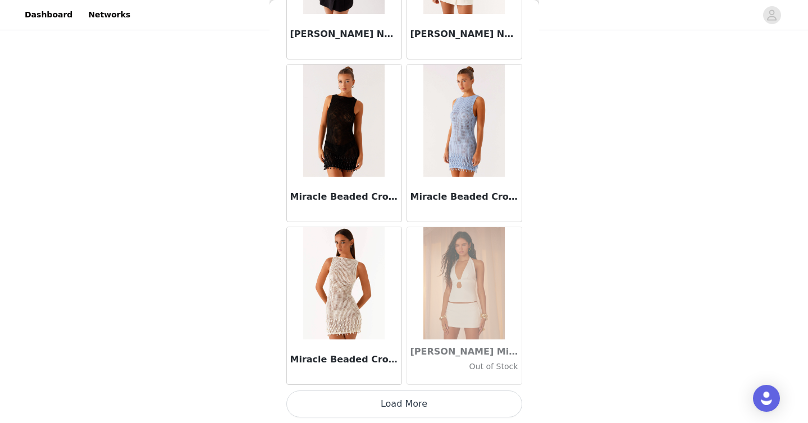
click at [464, 405] on button "Load More" at bounding box center [404, 404] width 236 height 27
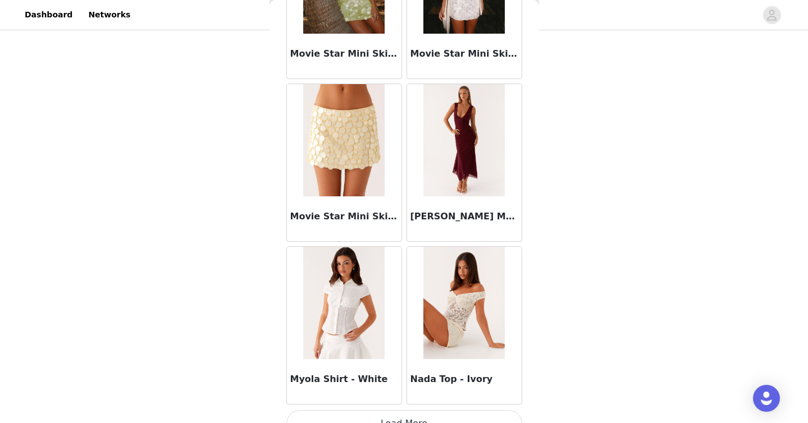
scroll to position [46878, 0]
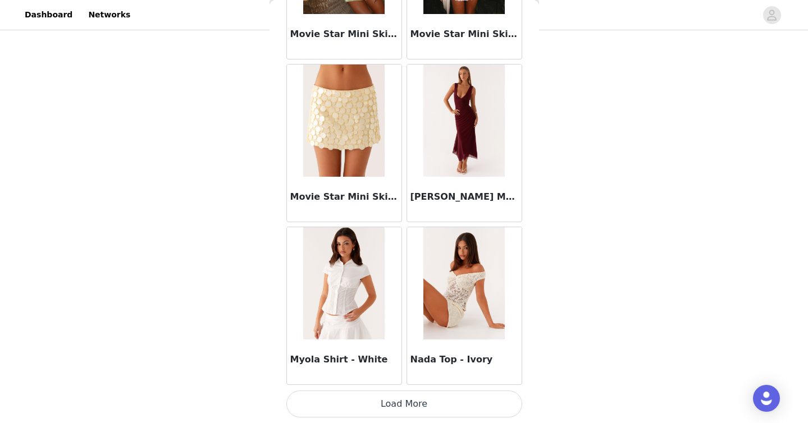
click at [461, 399] on button "Load More" at bounding box center [404, 404] width 236 height 27
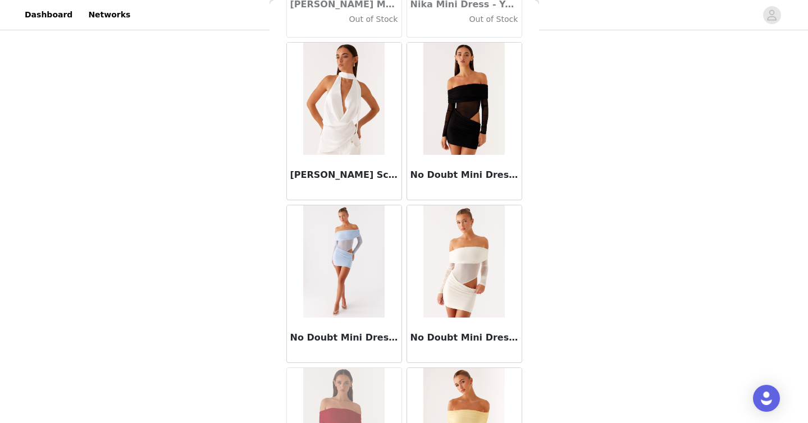
scroll to position [48506, 0]
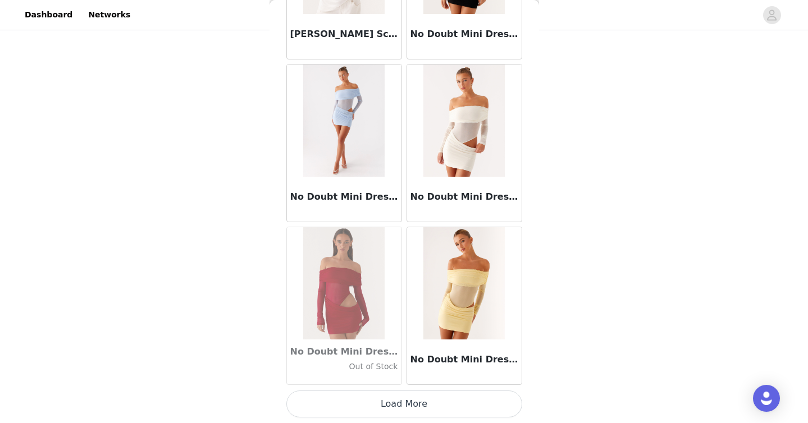
click at [481, 405] on button "Load More" at bounding box center [404, 404] width 236 height 27
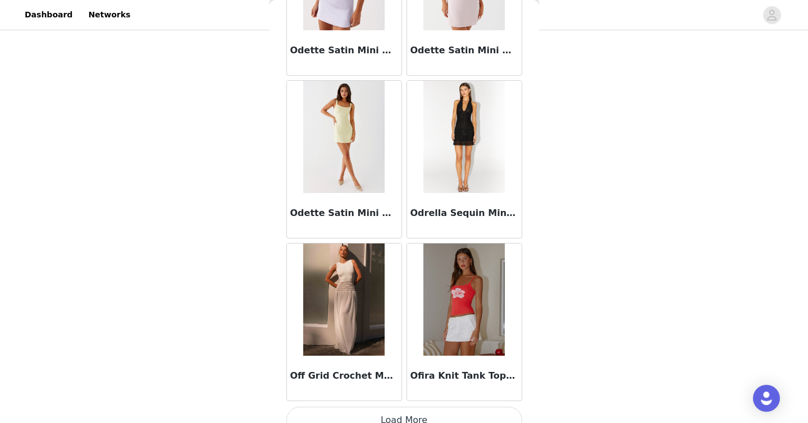
scroll to position [50134, 0]
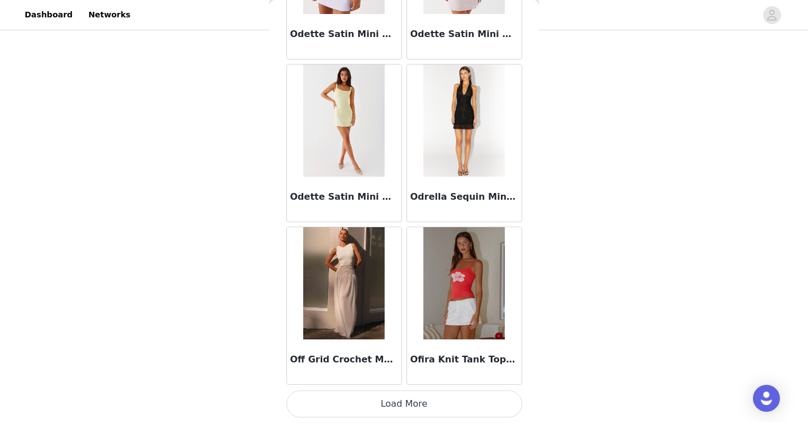
click at [486, 409] on button "Load More" at bounding box center [404, 404] width 236 height 27
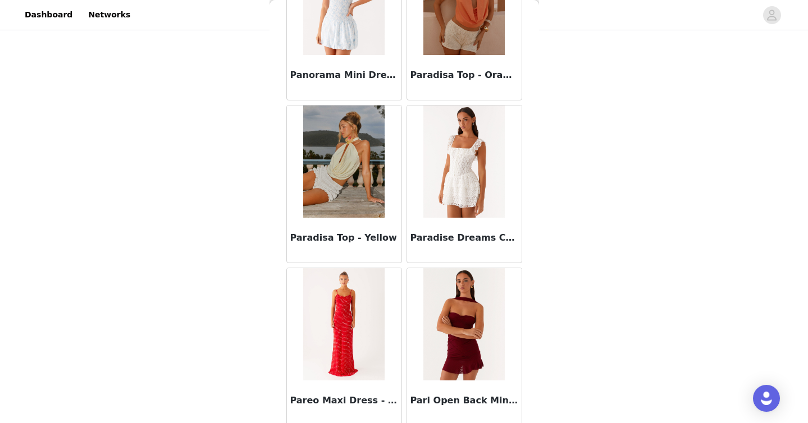
scroll to position [51762, 0]
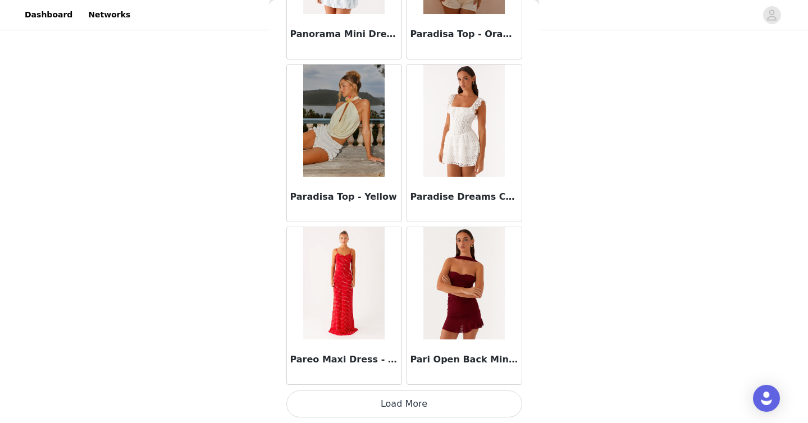
click at [456, 403] on button "Load More" at bounding box center [404, 404] width 236 height 27
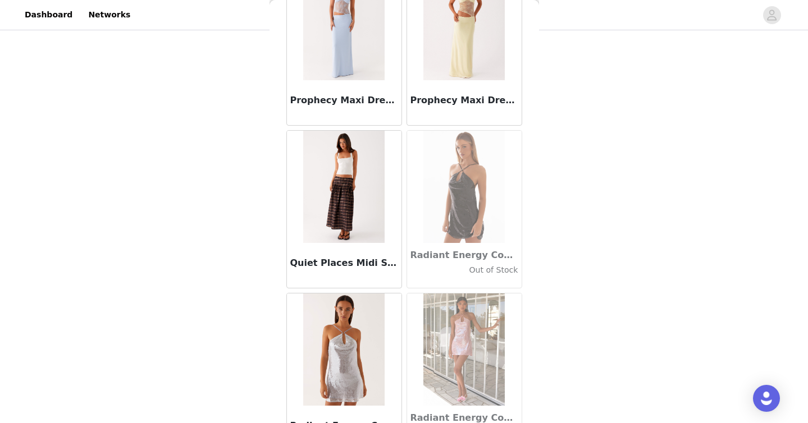
scroll to position [53390, 0]
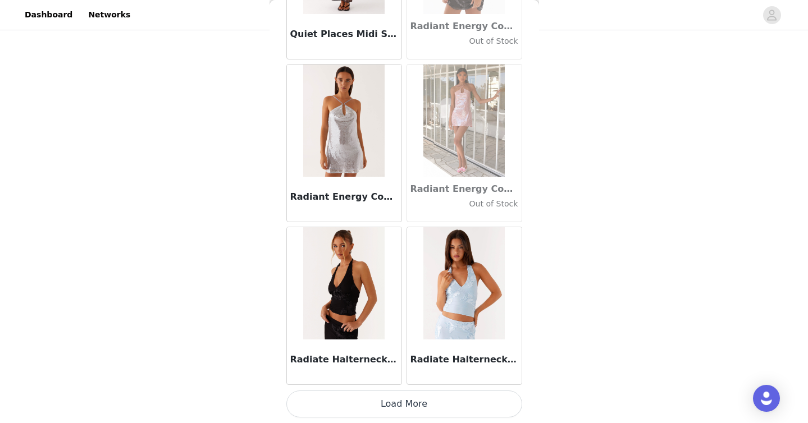
click at [431, 401] on button "Load More" at bounding box center [404, 404] width 236 height 27
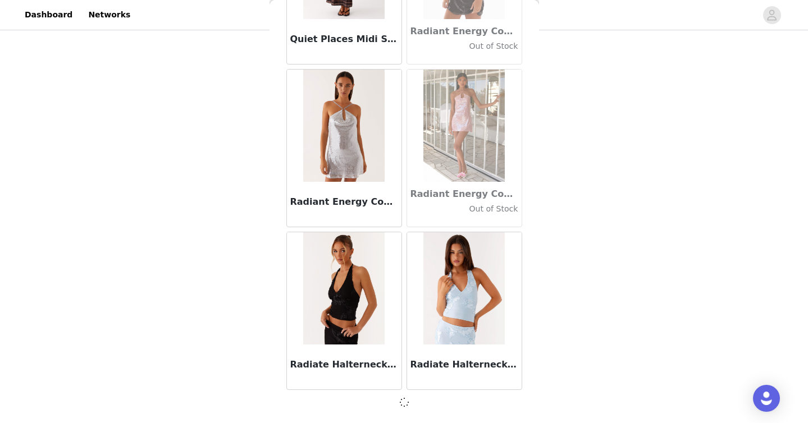
scroll to position [53385, 0]
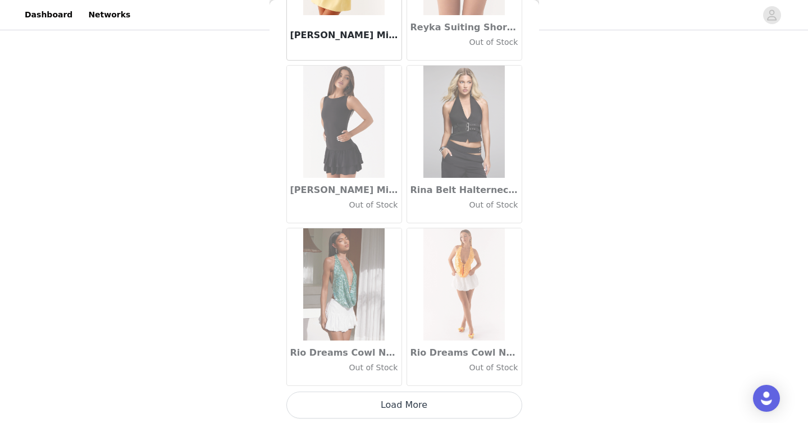
click at [416, 403] on button "Load More" at bounding box center [404, 405] width 236 height 27
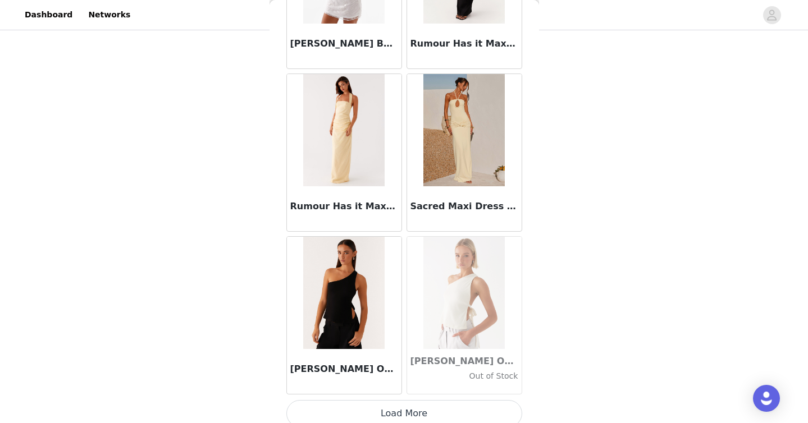
scroll to position [56646, 0]
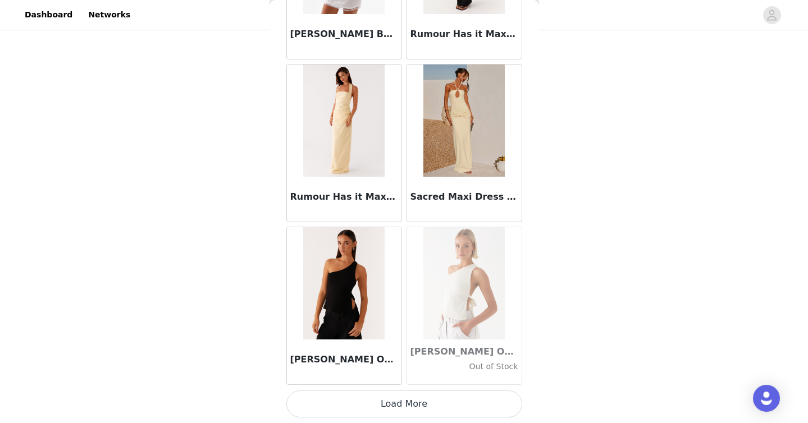
click at [440, 397] on button "Load More" at bounding box center [404, 404] width 236 height 27
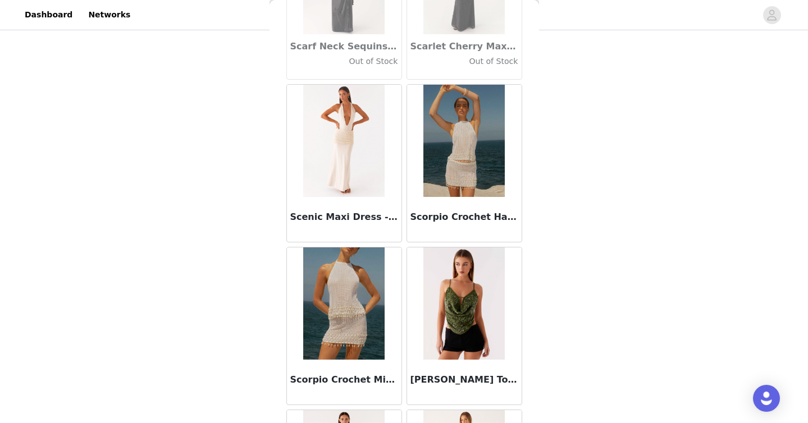
scroll to position [57930, 0]
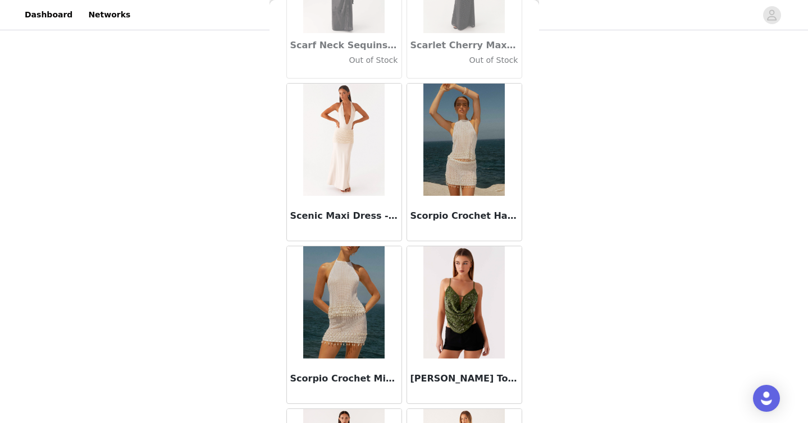
click at [385, 302] on div at bounding box center [344, 302] width 115 height 112
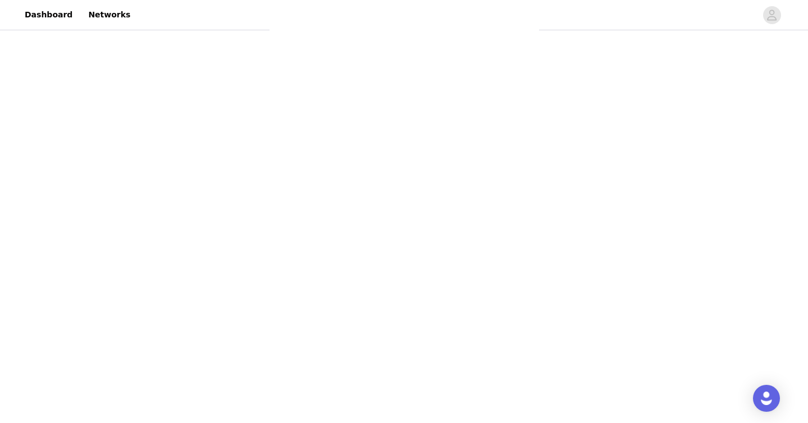
scroll to position [0, 0]
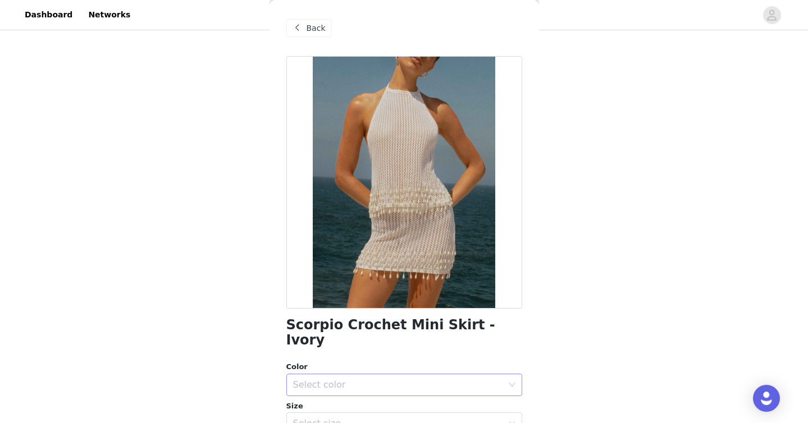
click at [430, 379] on div "Select color" at bounding box center [398, 384] width 210 height 11
click at [428, 388] on li "Ivory" at bounding box center [404, 395] width 236 height 18
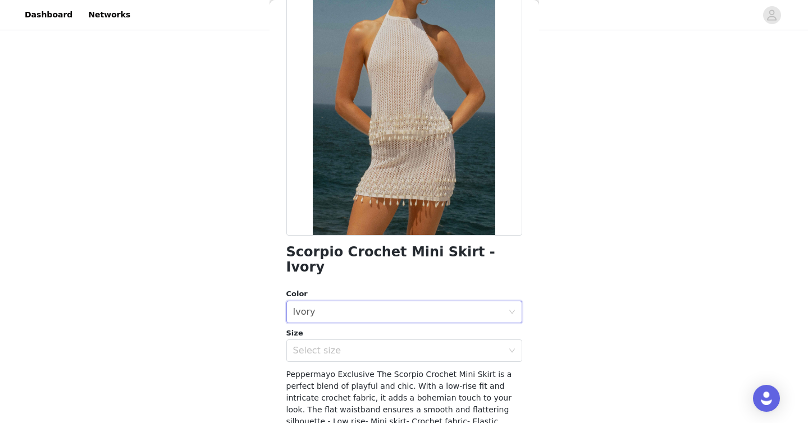
scroll to position [80, 0]
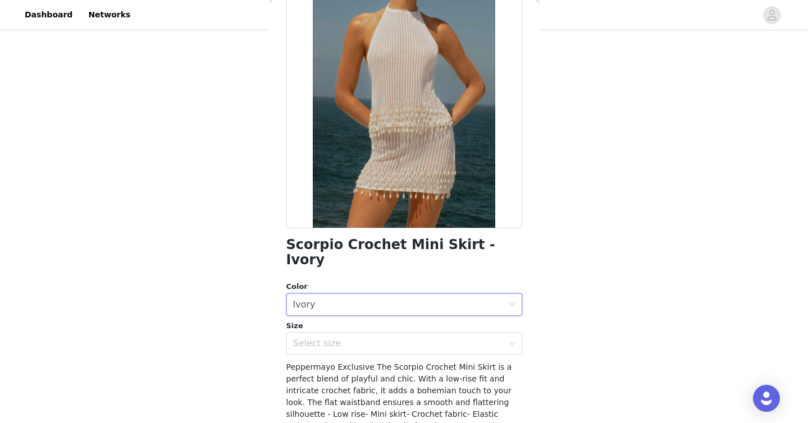
click at [420, 321] on div "Size" at bounding box center [404, 326] width 236 height 11
click at [420, 338] on div "Select size" at bounding box center [398, 343] width 210 height 11
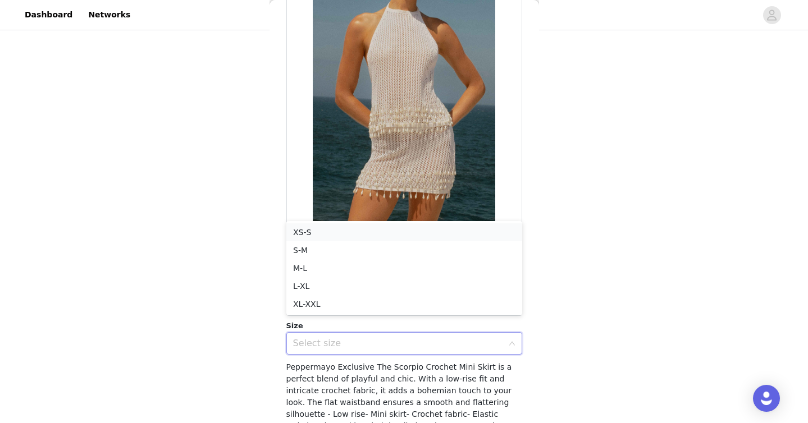
click at [382, 232] on li "XS-S" at bounding box center [404, 232] width 236 height 18
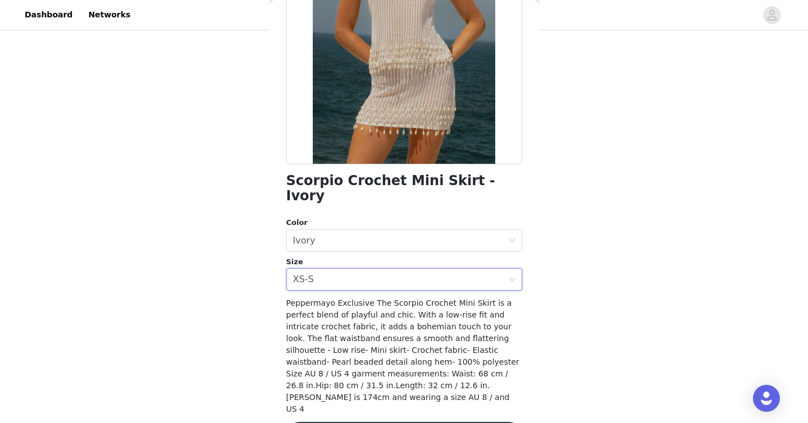
scroll to position [157, 0]
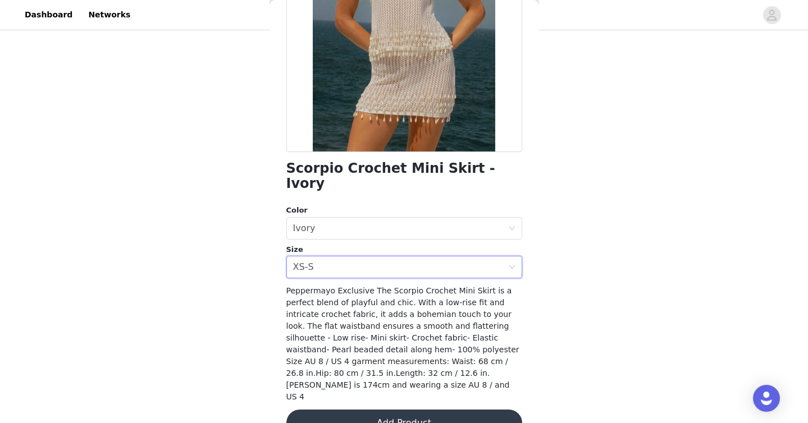
click at [411, 410] on button "Add Product" at bounding box center [404, 423] width 236 height 27
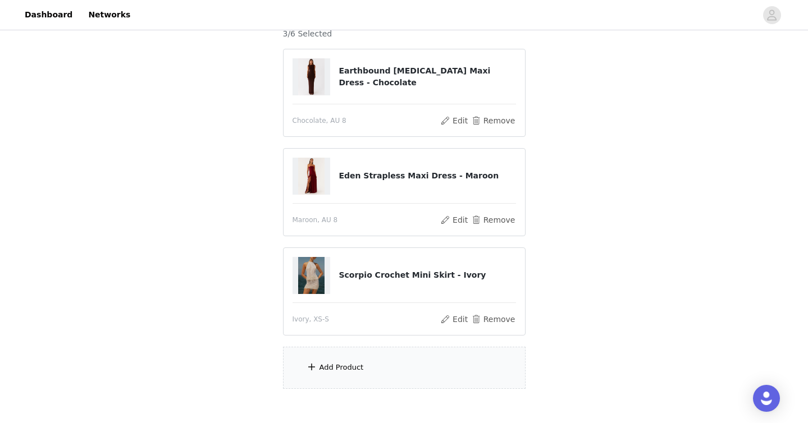
scroll to position [108, 0]
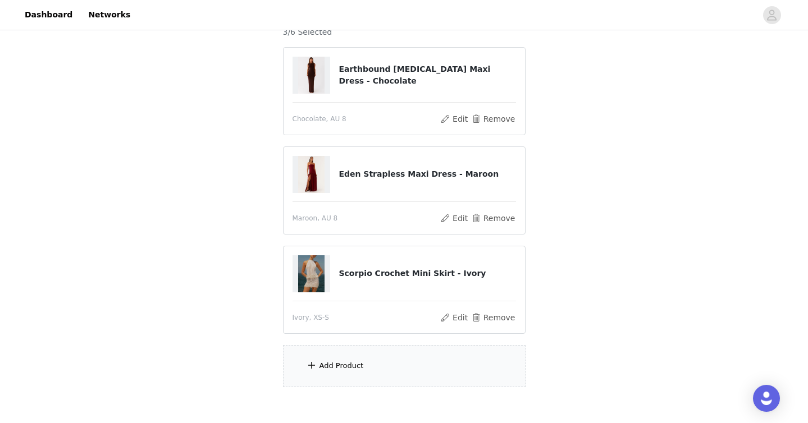
click at [392, 378] on div "Add Product" at bounding box center [404, 366] width 243 height 42
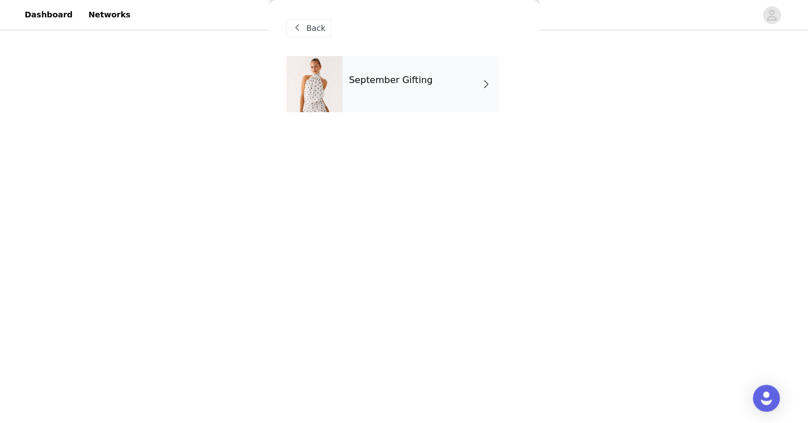
click at [408, 109] on div "September Gifting" at bounding box center [420, 84] width 156 height 56
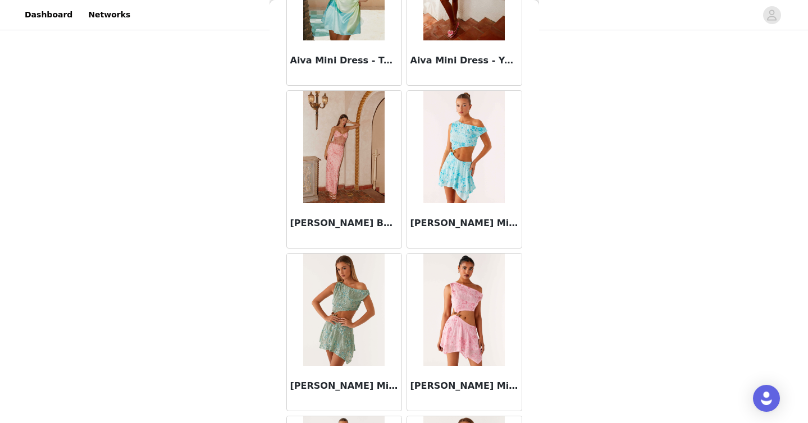
scroll to position [1295, 0]
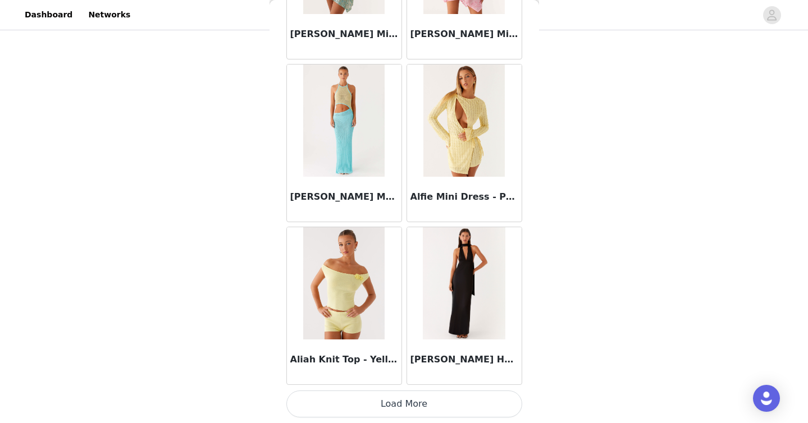
click at [472, 412] on button "Load More" at bounding box center [404, 404] width 236 height 27
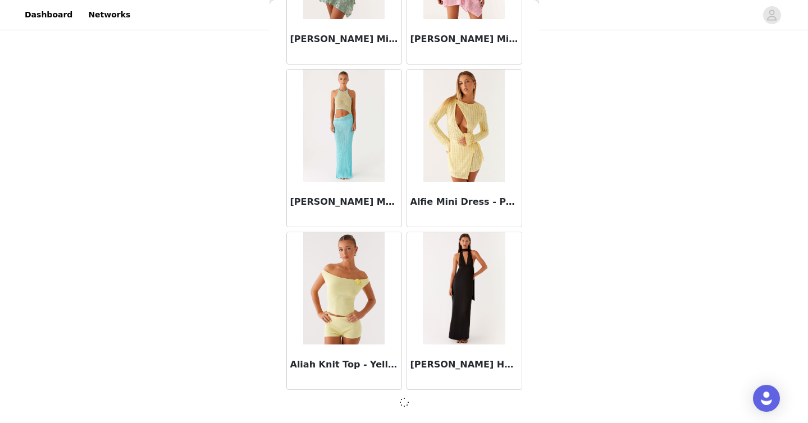
scroll to position [166, 0]
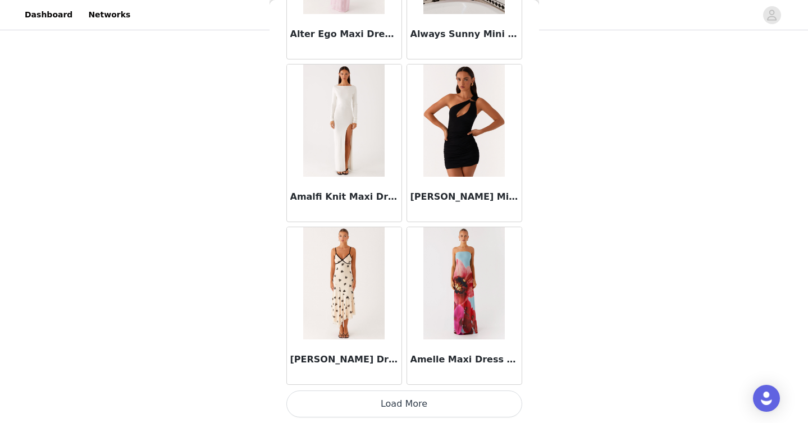
click at [446, 406] on button "Load More" at bounding box center [404, 404] width 236 height 27
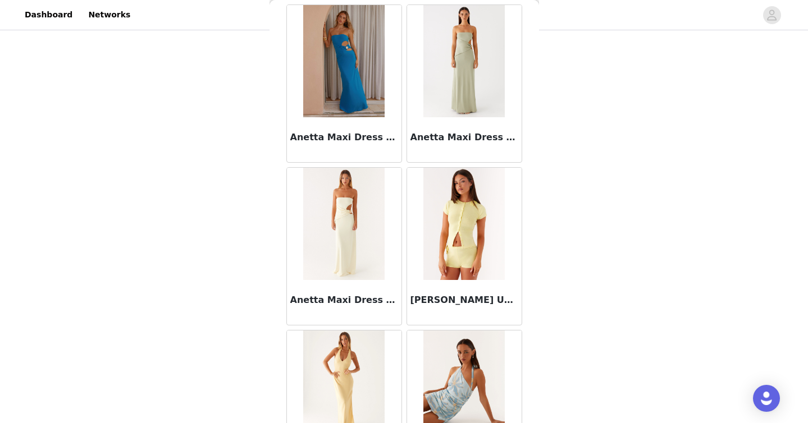
scroll to position [4551, 0]
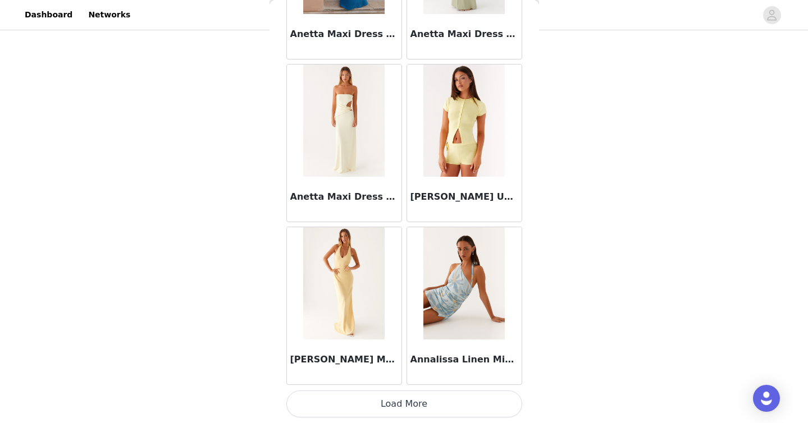
click at [446, 406] on button "Load More" at bounding box center [404, 404] width 236 height 27
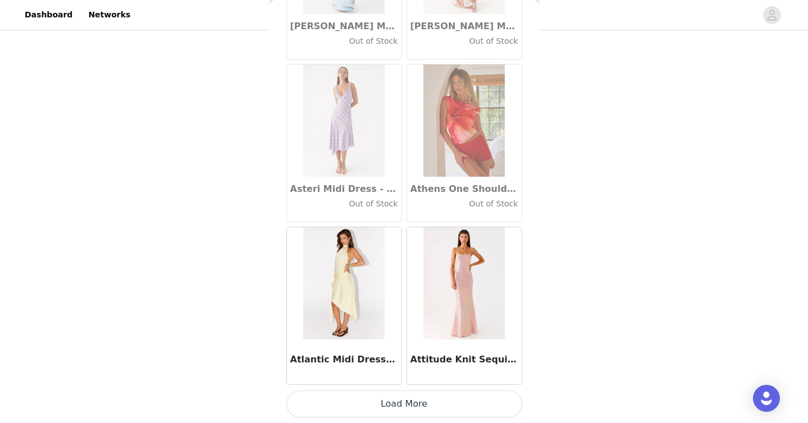
click at [446, 396] on button "Load More" at bounding box center [404, 404] width 236 height 27
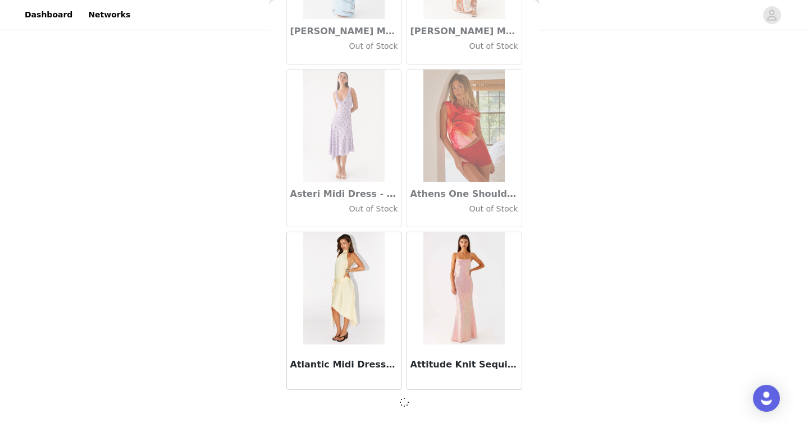
scroll to position [6173, 0]
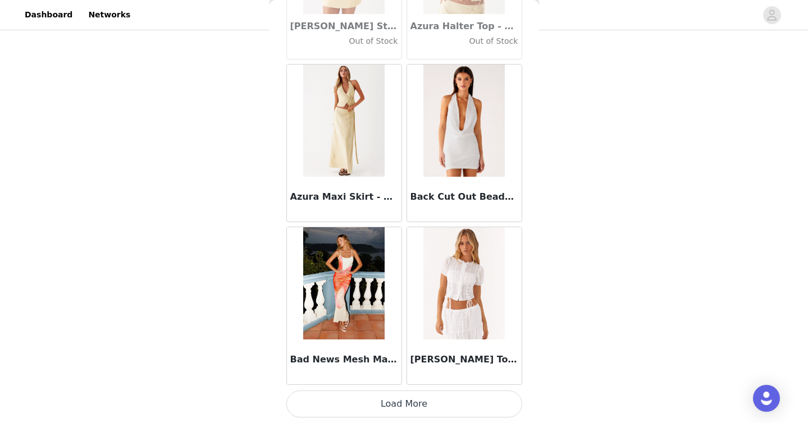
click at [446, 396] on button "Load More" at bounding box center [404, 404] width 236 height 27
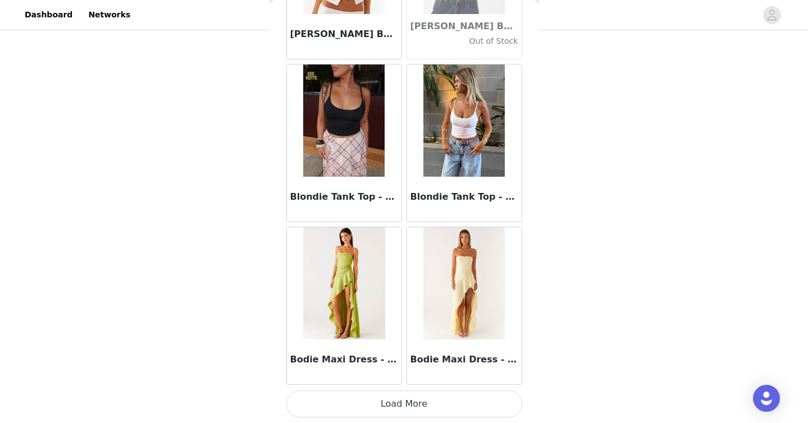
click at [435, 396] on button "Load More" at bounding box center [404, 404] width 236 height 27
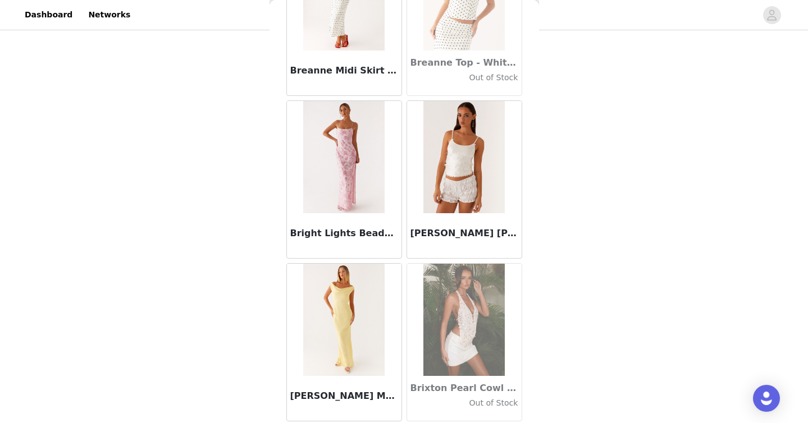
scroll to position [11062, 0]
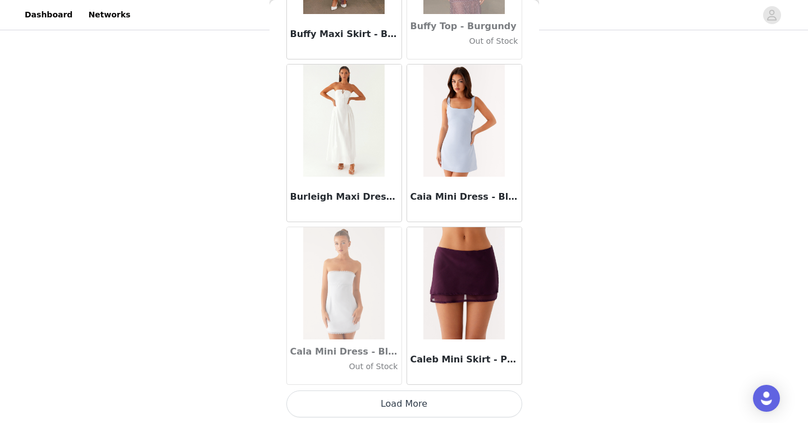
click at [441, 414] on button "Load More" at bounding box center [404, 404] width 236 height 27
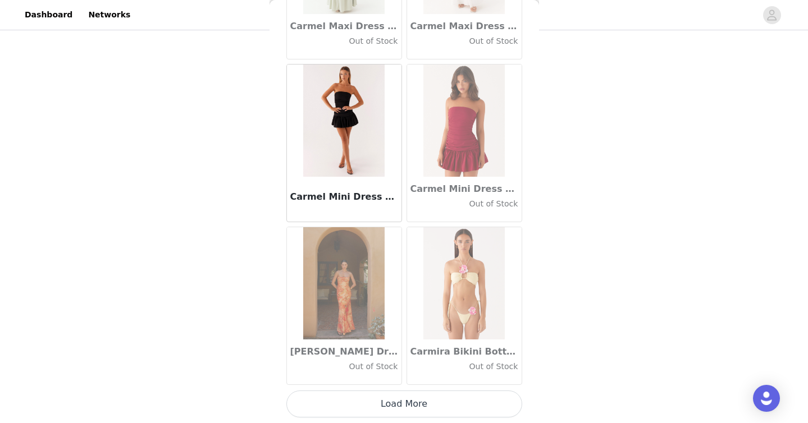
click at [440, 409] on button "Load More" at bounding box center [404, 404] width 236 height 27
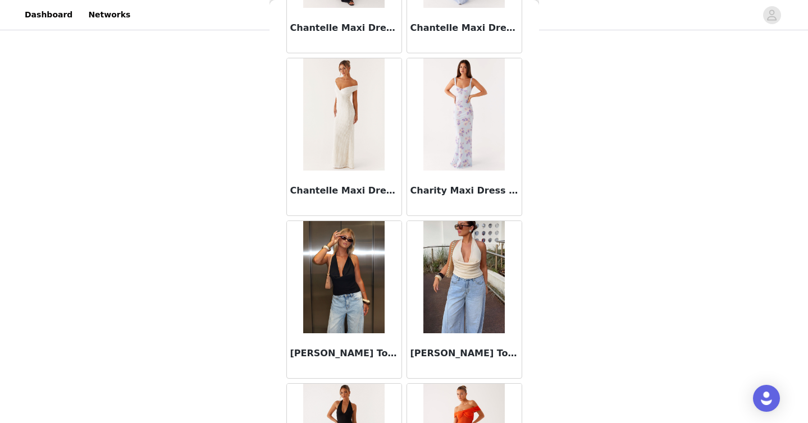
scroll to position [14318, 0]
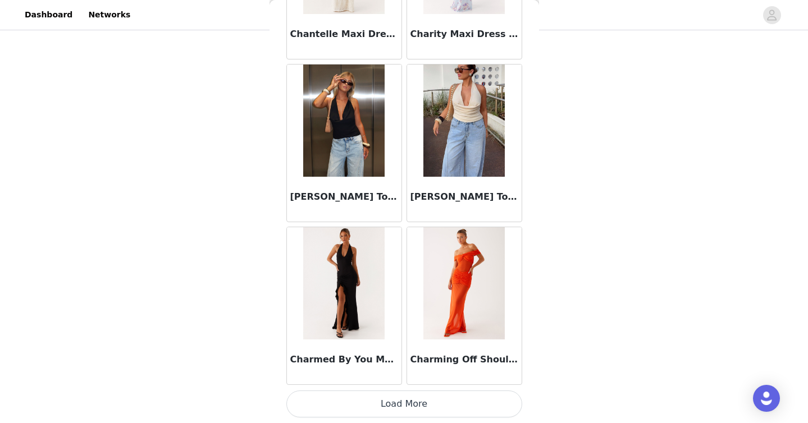
click at [445, 399] on button "Load More" at bounding box center [404, 404] width 236 height 27
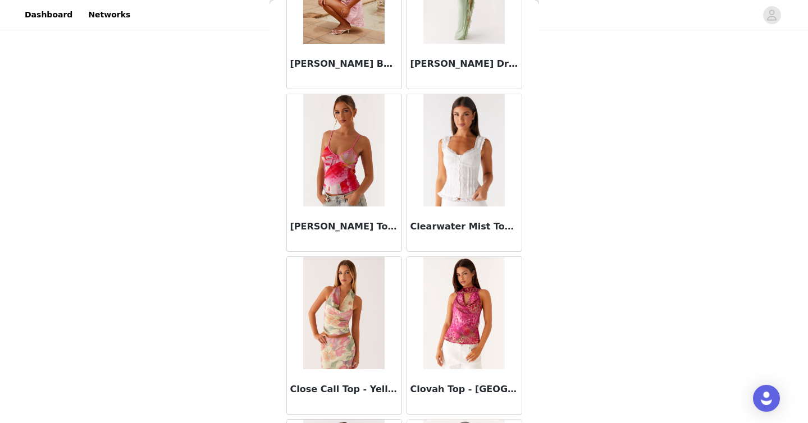
scroll to position [15946, 0]
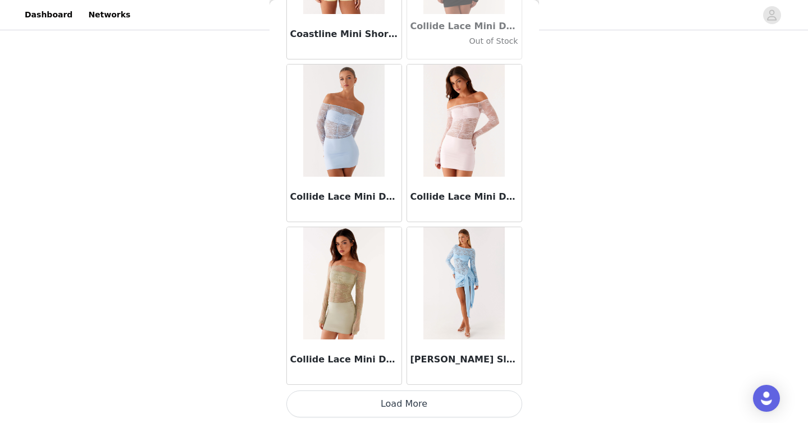
click at [383, 414] on button "Load More" at bounding box center [404, 404] width 236 height 27
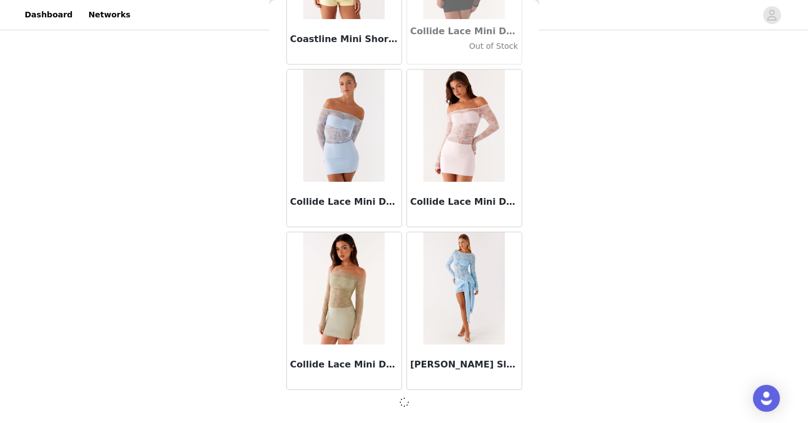
scroll to position [15941, 0]
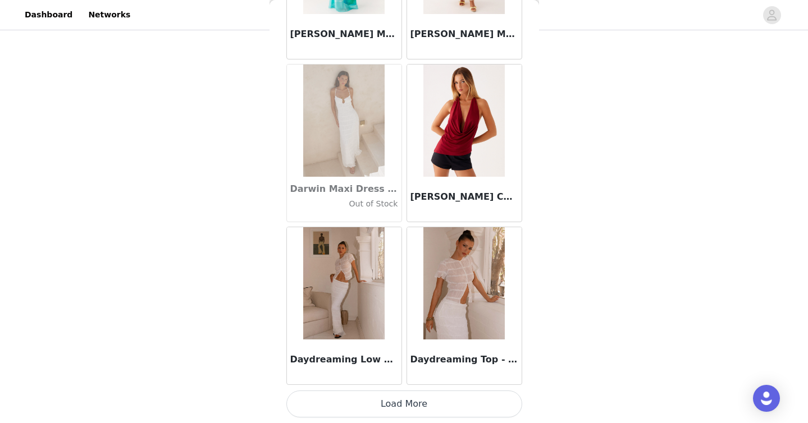
click at [371, 400] on button "Load More" at bounding box center [404, 404] width 236 height 27
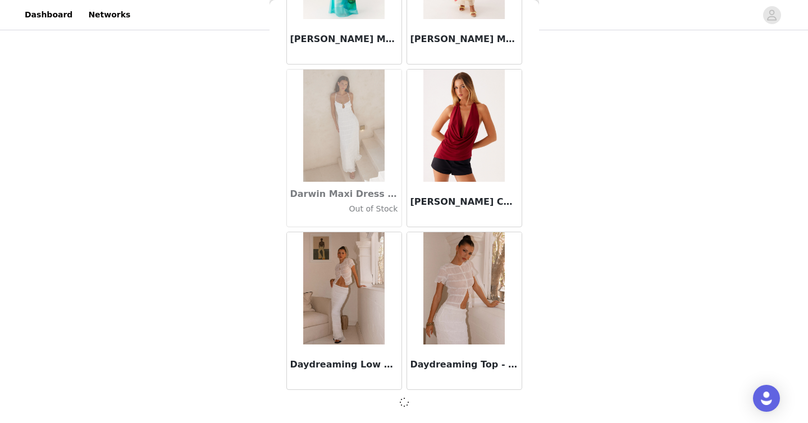
scroll to position [17569, 0]
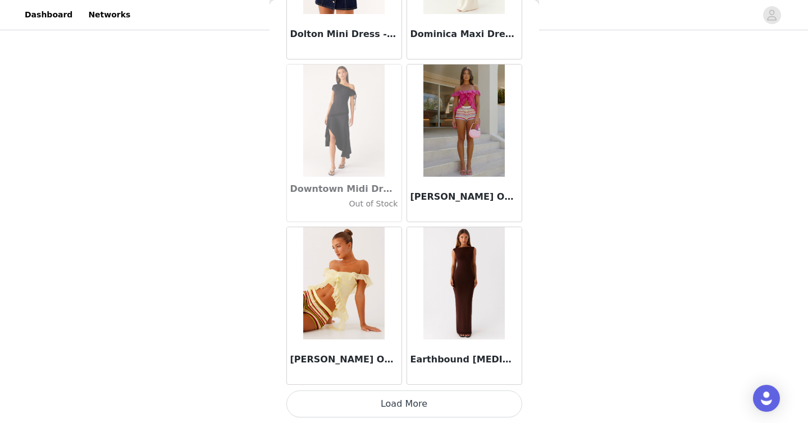
click at [377, 403] on button "Load More" at bounding box center [404, 404] width 236 height 27
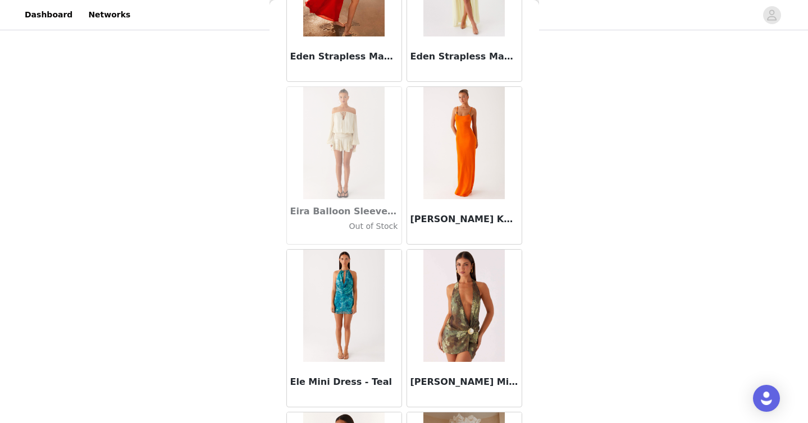
scroll to position [20830, 0]
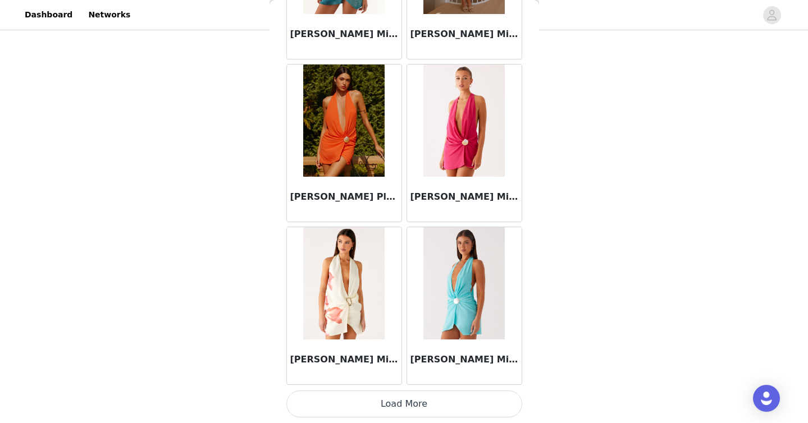
click at [382, 408] on button "Load More" at bounding box center [404, 404] width 236 height 27
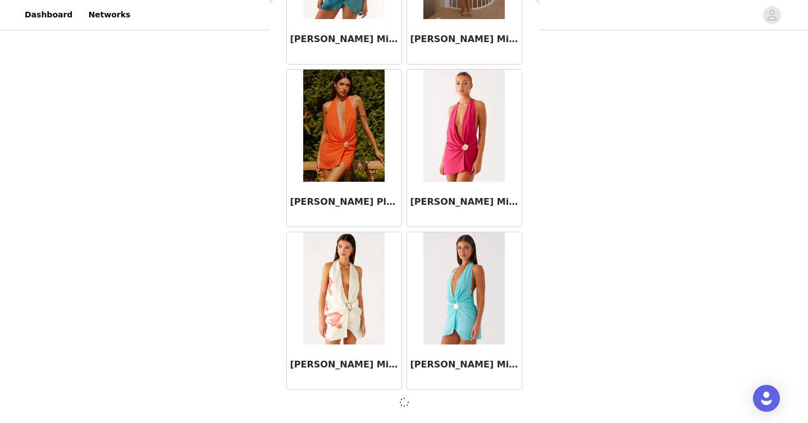
scroll to position [20825, 0]
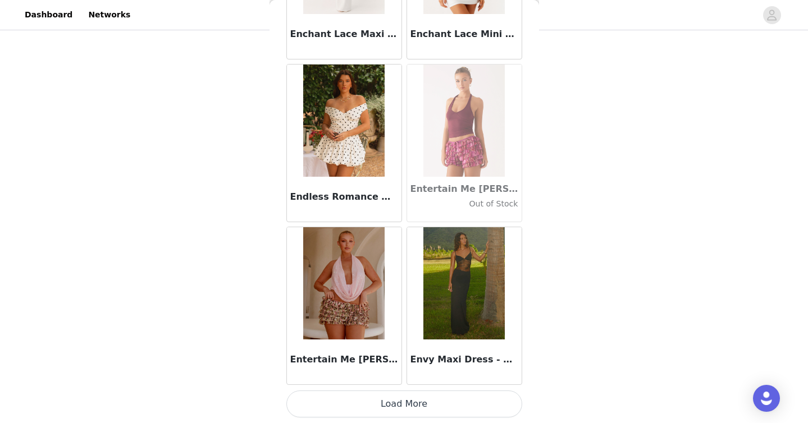
click at [391, 409] on button "Load More" at bounding box center [404, 404] width 236 height 27
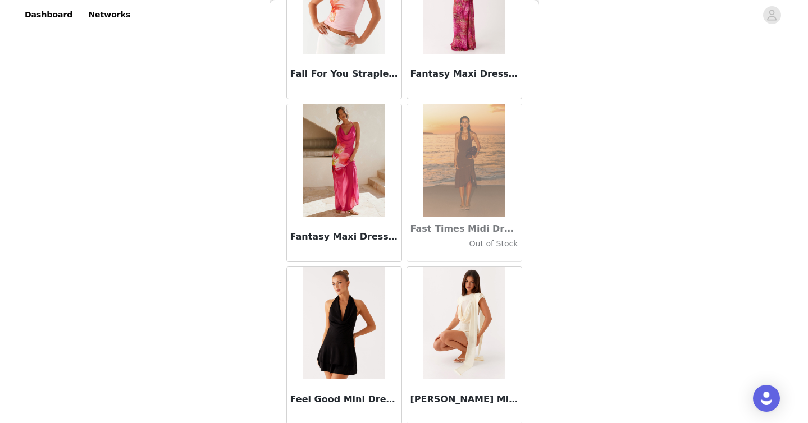
scroll to position [24086, 0]
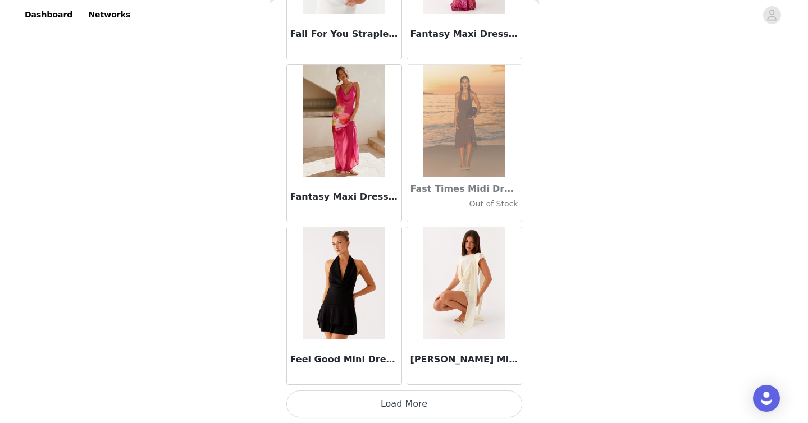
click at [383, 405] on button "Load More" at bounding box center [404, 404] width 236 height 27
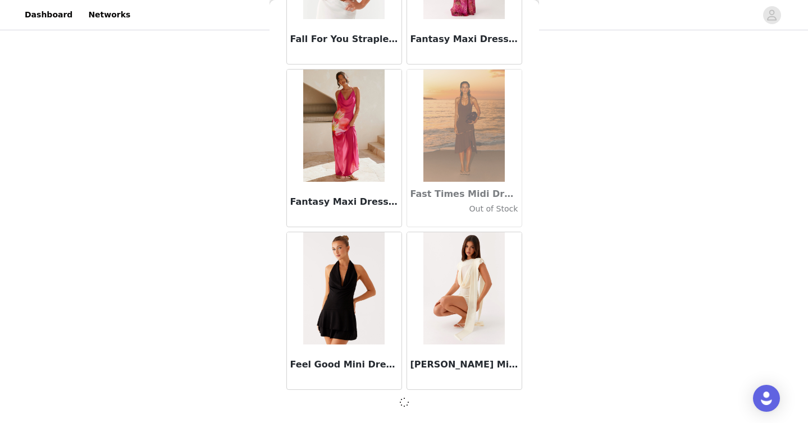
scroll to position [24081, 0]
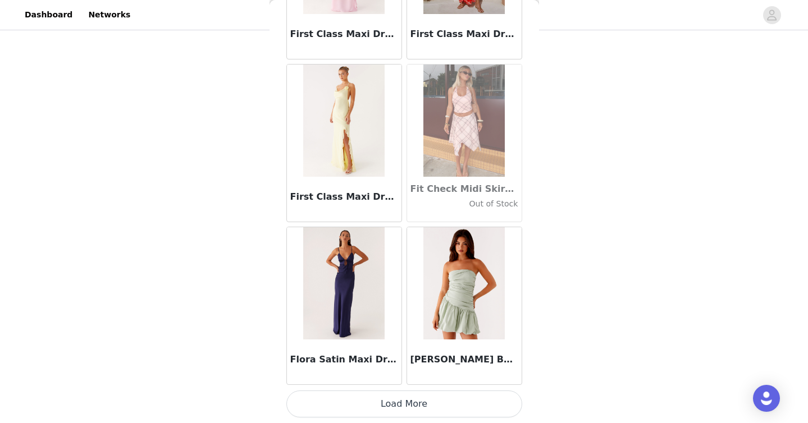
click at [374, 405] on button "Load More" at bounding box center [404, 404] width 236 height 27
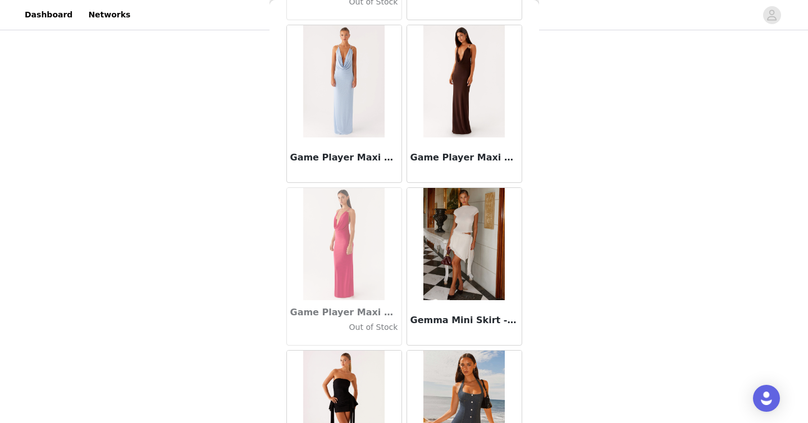
scroll to position [27342, 0]
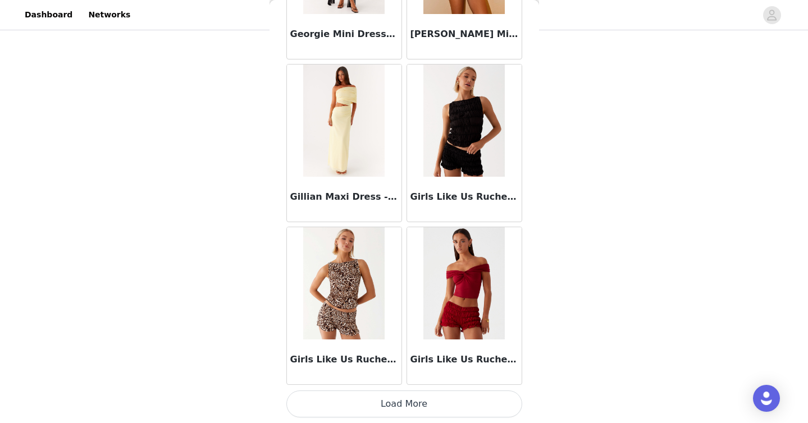
click at [393, 415] on button "Load More" at bounding box center [404, 404] width 236 height 27
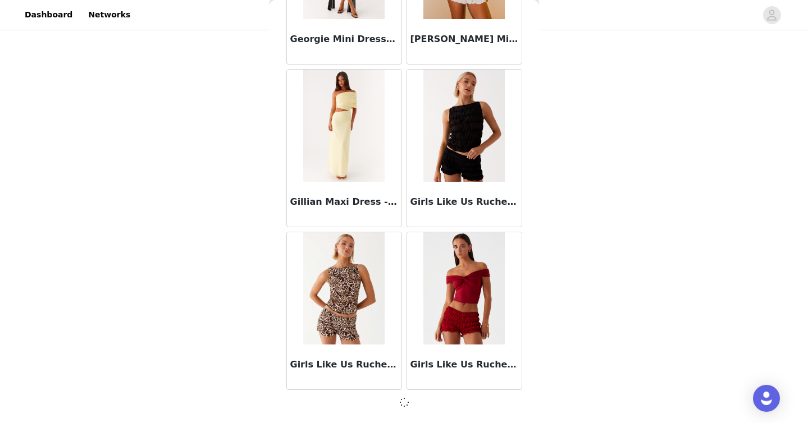
scroll to position [27337, 0]
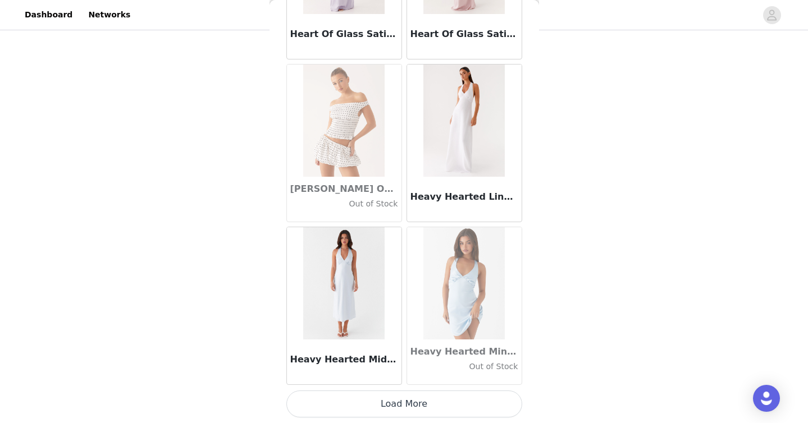
click at [370, 404] on button "Load More" at bounding box center [404, 404] width 236 height 27
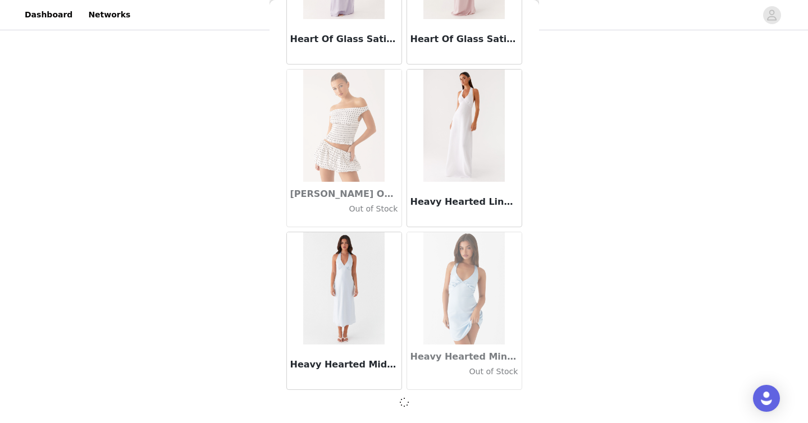
scroll to position [28965, 0]
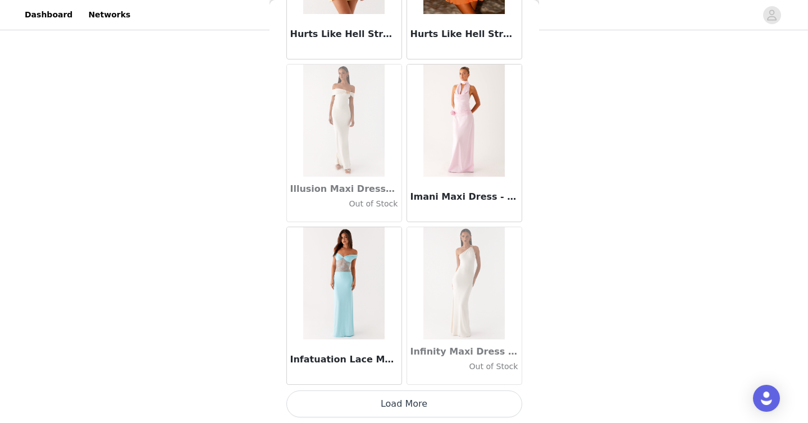
click at [372, 406] on button "Load More" at bounding box center [404, 404] width 236 height 27
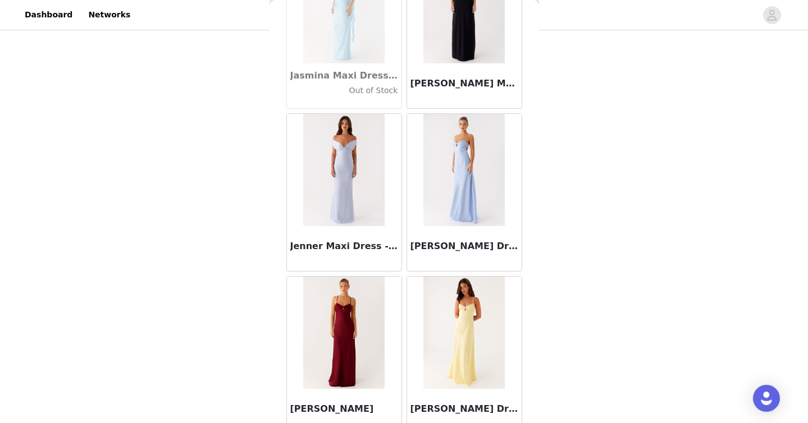
scroll to position [32226, 0]
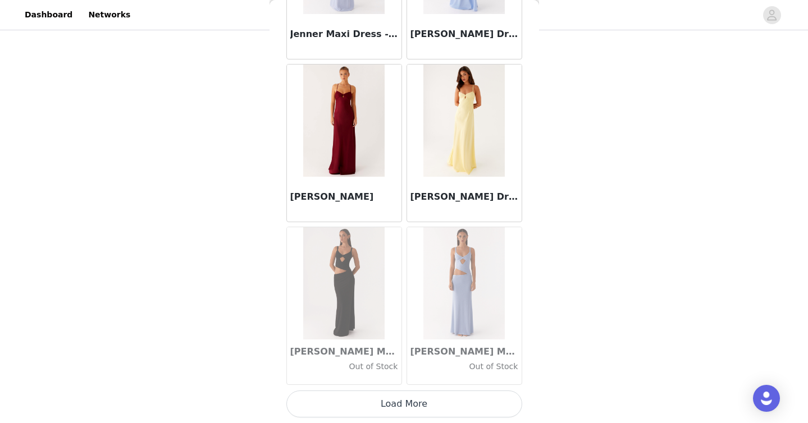
click at [358, 409] on button "Load More" at bounding box center [404, 404] width 236 height 27
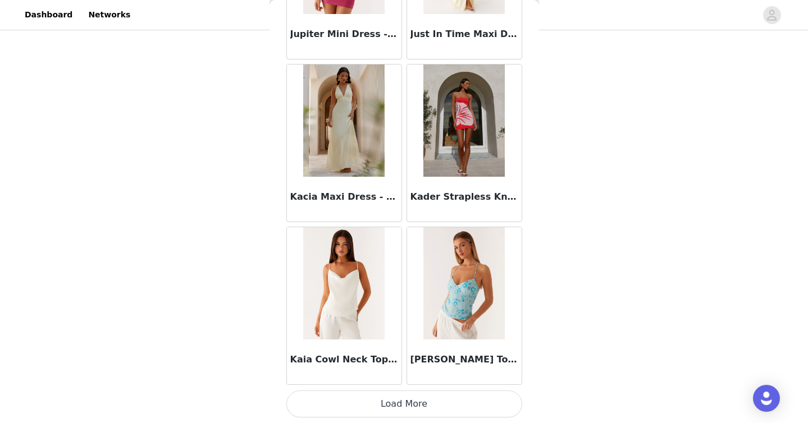
click at [381, 405] on button "Load More" at bounding box center [404, 404] width 236 height 27
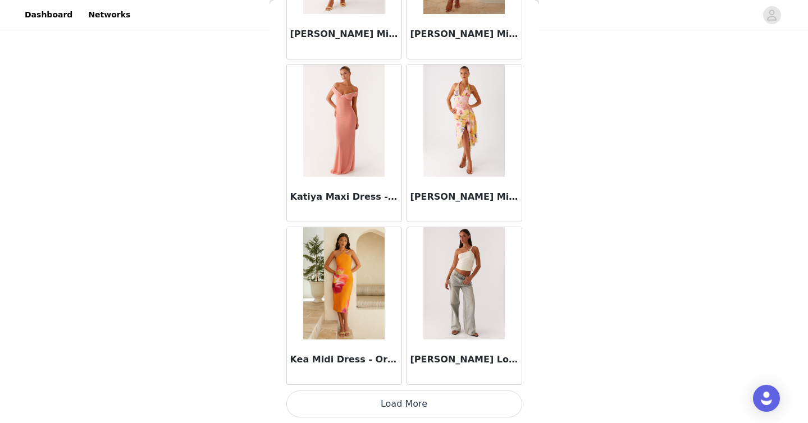
click at [382, 407] on button "Load More" at bounding box center [404, 404] width 236 height 27
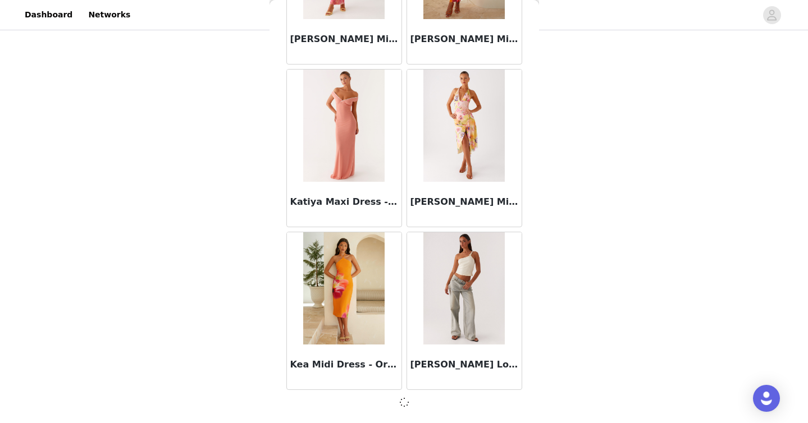
scroll to position [35477, 0]
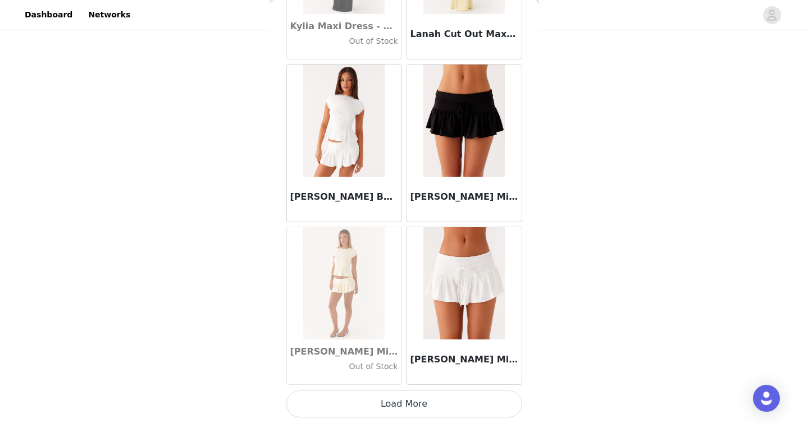
click at [373, 410] on button "Load More" at bounding box center [404, 404] width 236 height 27
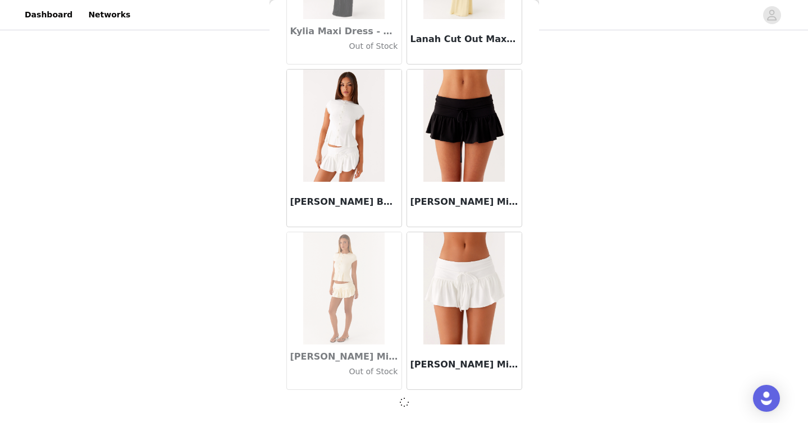
scroll to position [37105, 0]
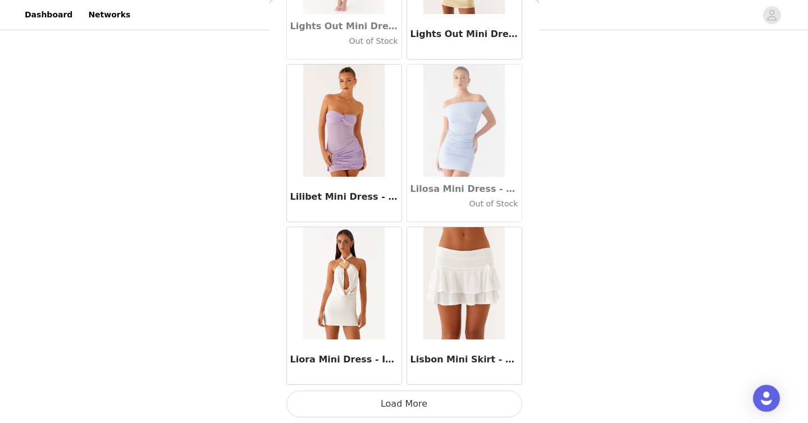
click at [371, 403] on button "Load More" at bounding box center [404, 404] width 236 height 27
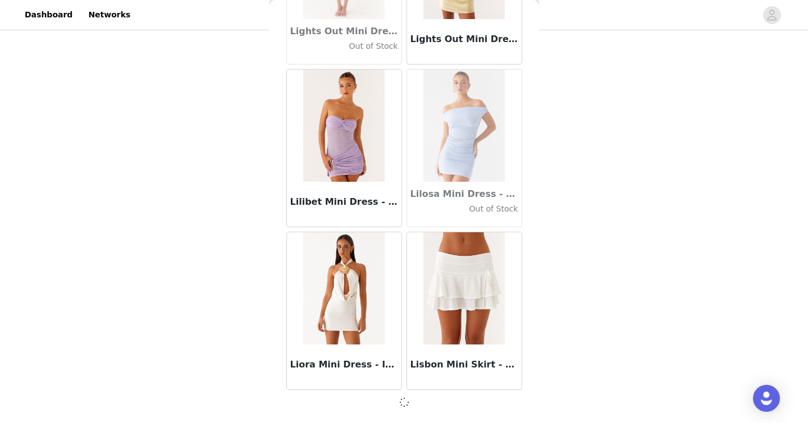
scroll to position [38733, 0]
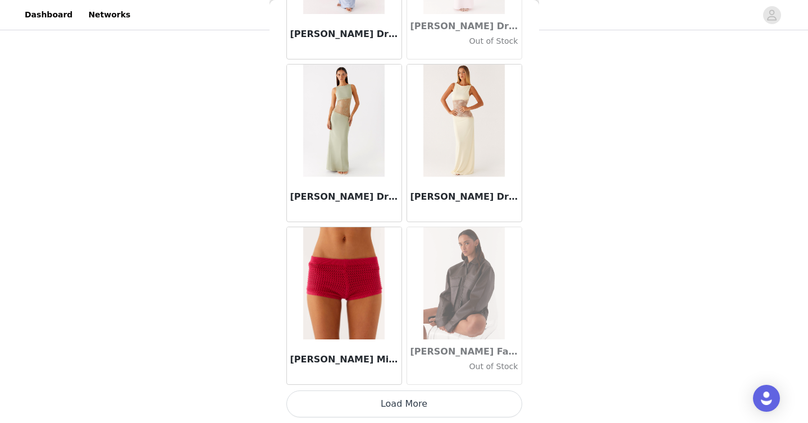
click at [381, 405] on button "Load More" at bounding box center [404, 404] width 236 height 27
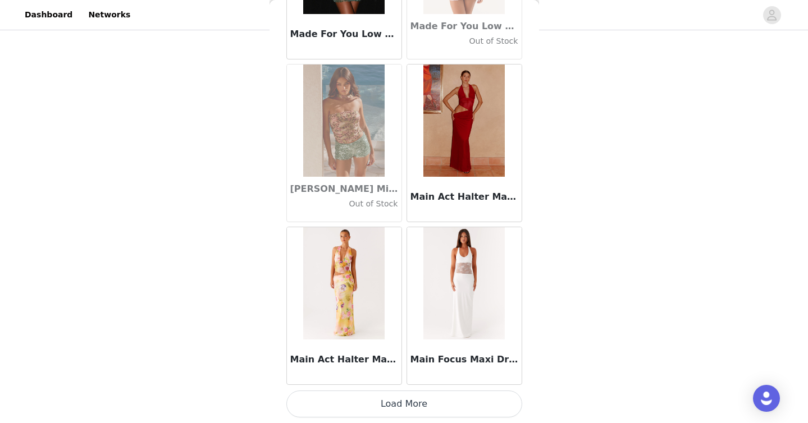
click at [398, 406] on button "Load More" at bounding box center [404, 404] width 236 height 27
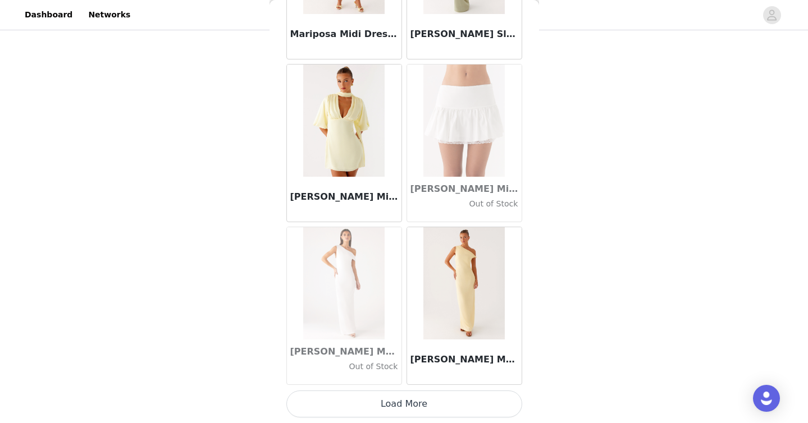
click at [375, 404] on button "Load More" at bounding box center [404, 404] width 236 height 27
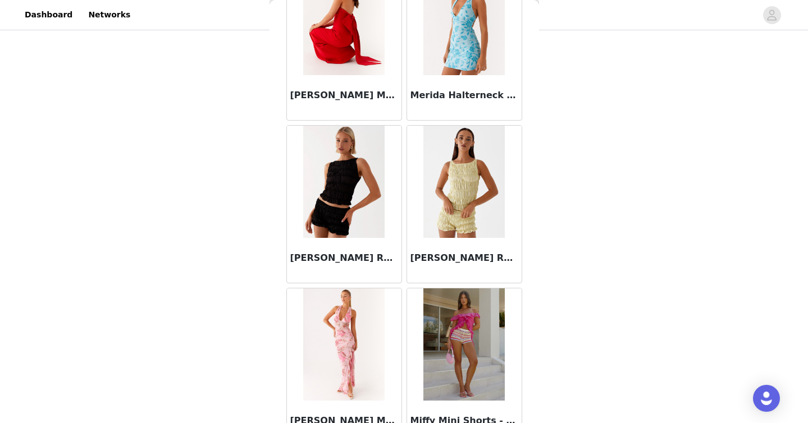
scroll to position [45250, 0]
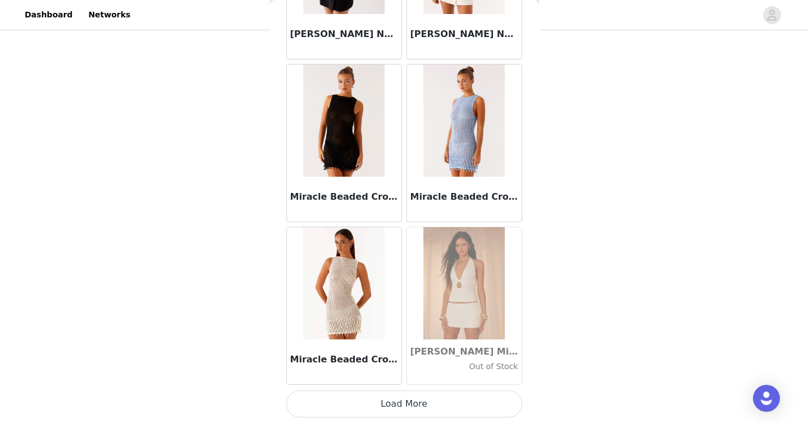
click at [370, 406] on button "Load More" at bounding box center [404, 404] width 236 height 27
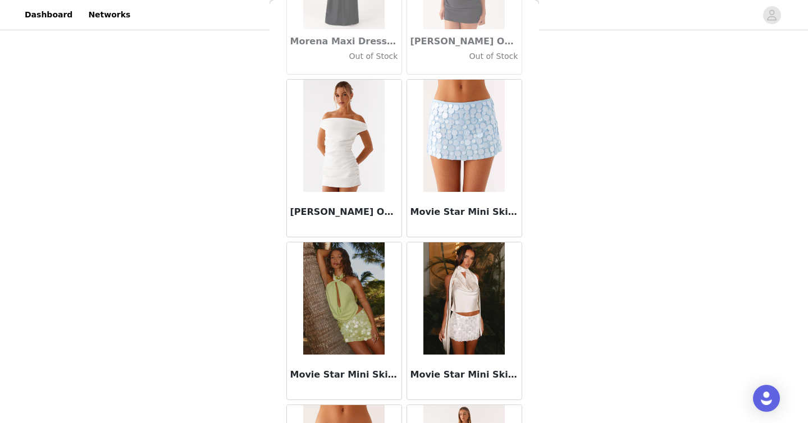
scroll to position [46878, 0]
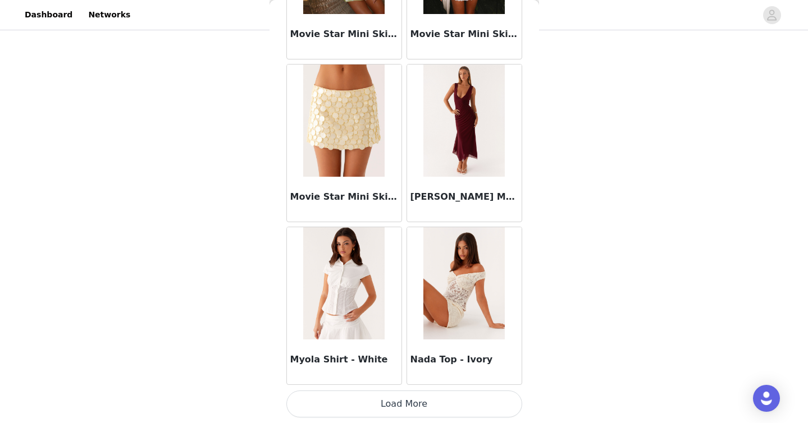
click at [394, 407] on button "Load More" at bounding box center [404, 404] width 236 height 27
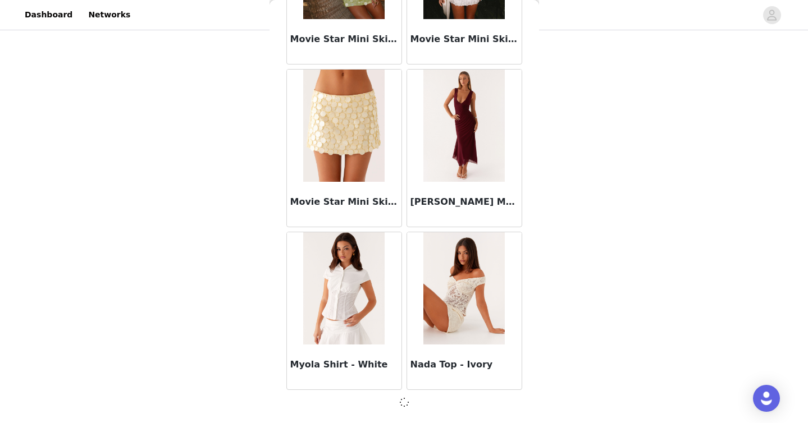
scroll to position [46873, 0]
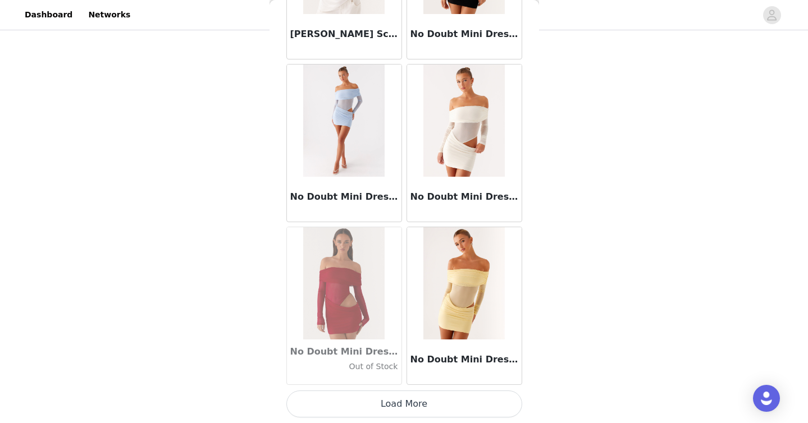
click at [362, 405] on button "Load More" at bounding box center [404, 404] width 236 height 27
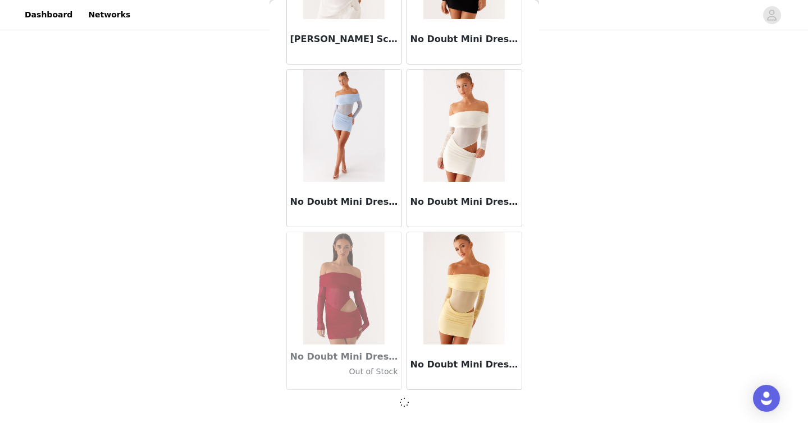
scroll to position [48501, 0]
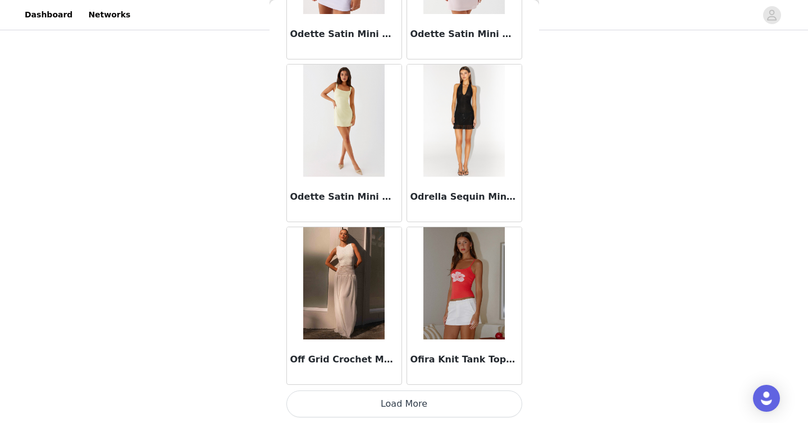
click at [377, 409] on button "Load More" at bounding box center [404, 404] width 236 height 27
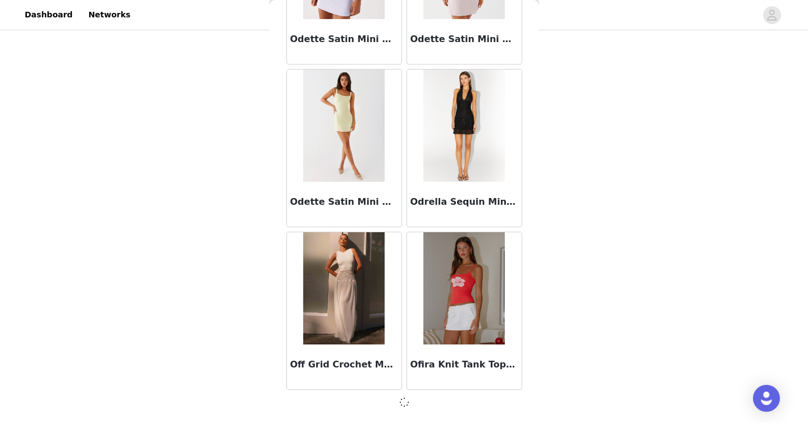
scroll to position [50129, 0]
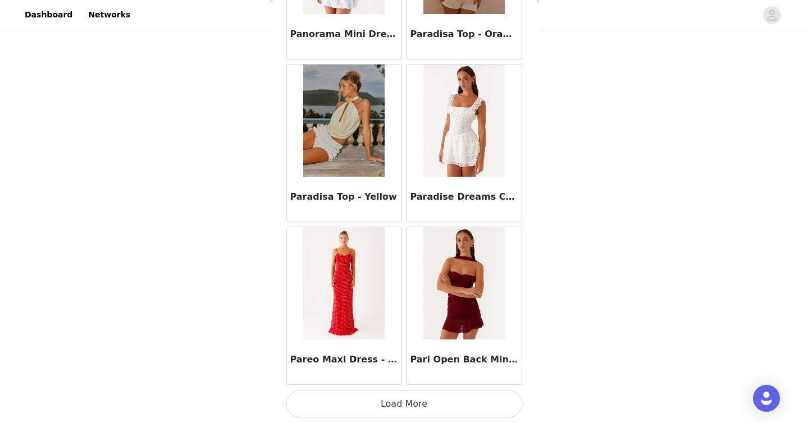
click at [377, 405] on button "Load More" at bounding box center [404, 404] width 236 height 27
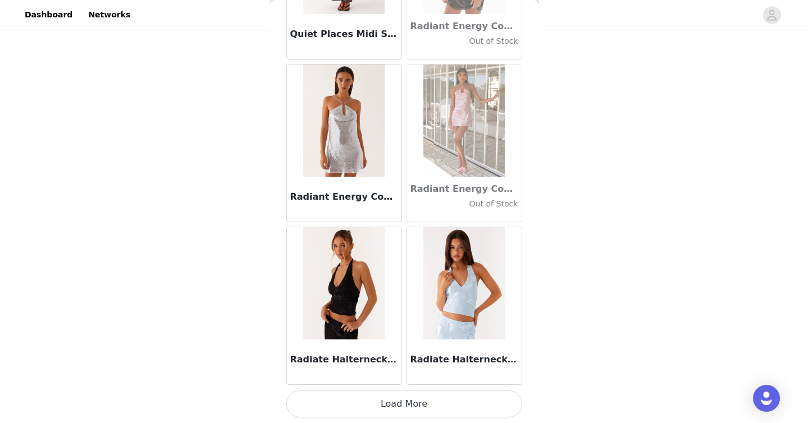
scroll to position [166, 0]
click at [374, 409] on button "Load More" at bounding box center [404, 404] width 236 height 27
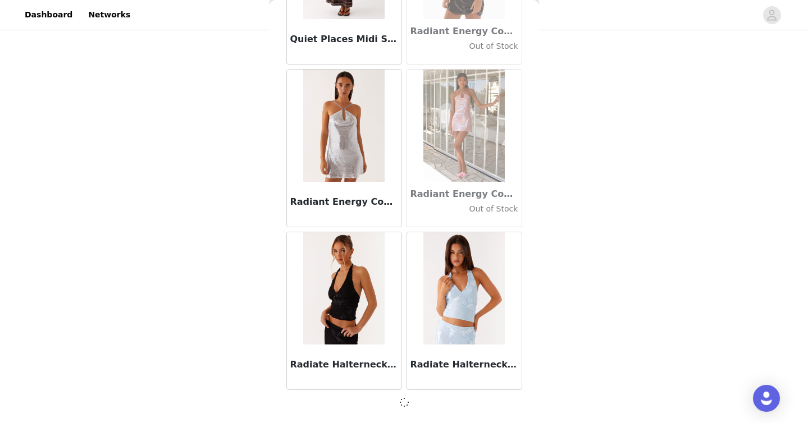
scroll to position [53385, 0]
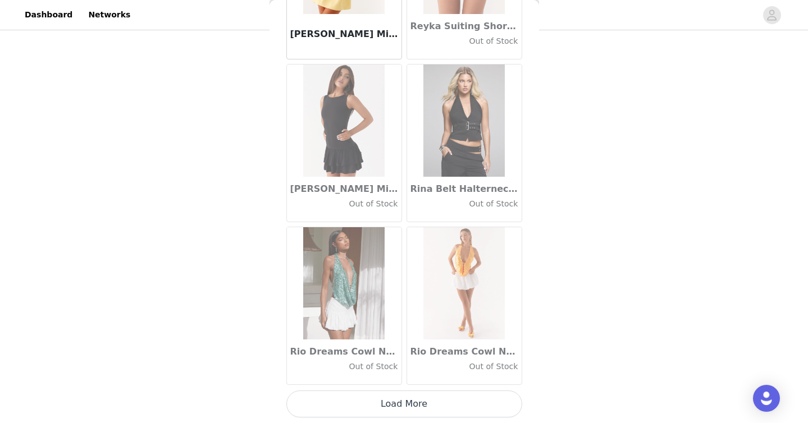
click at [369, 406] on button "Load More" at bounding box center [404, 404] width 236 height 27
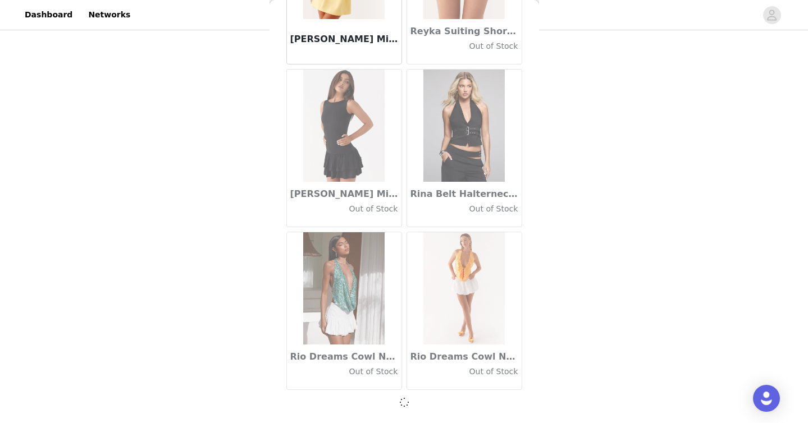
scroll to position [55013, 0]
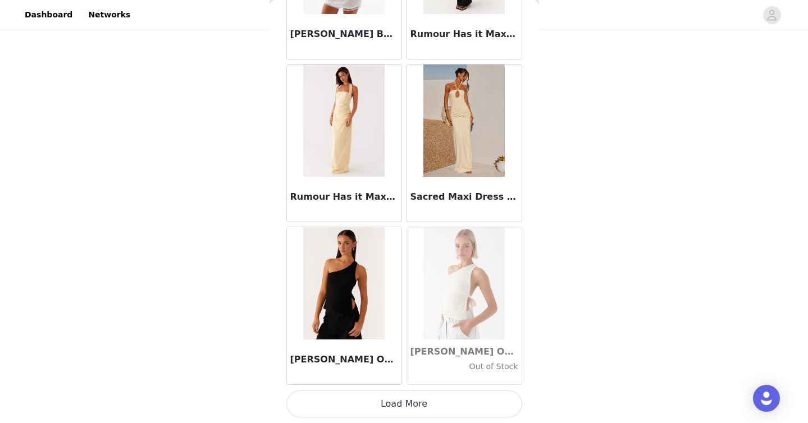
click at [369, 404] on button "Load More" at bounding box center [404, 404] width 236 height 27
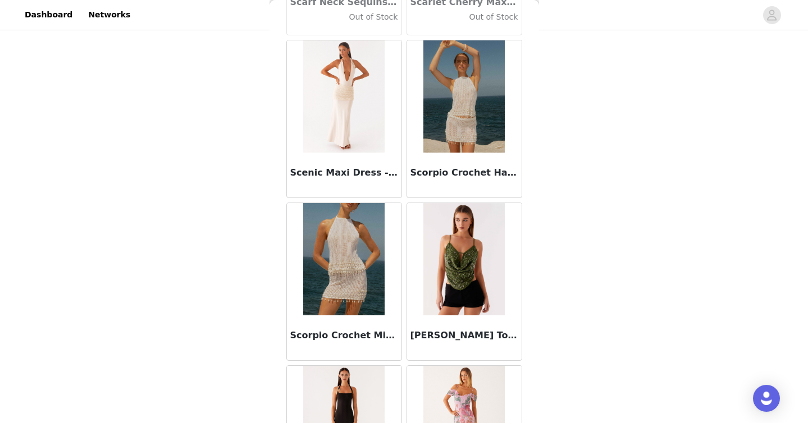
scroll to position [57965, 0]
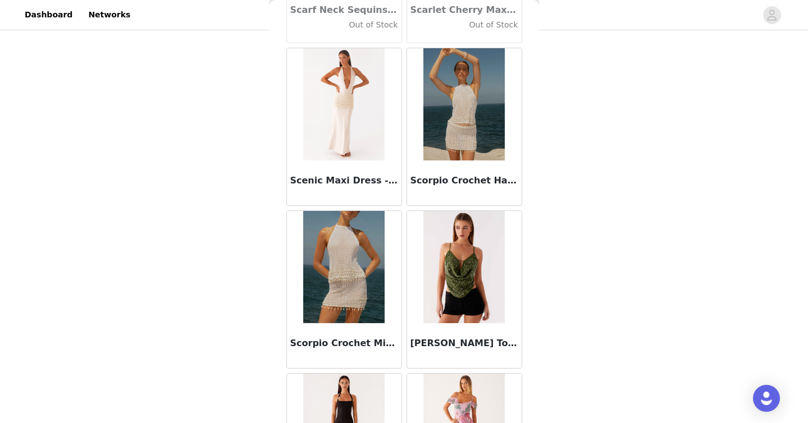
click at [493, 98] on img at bounding box center [463, 104] width 81 height 112
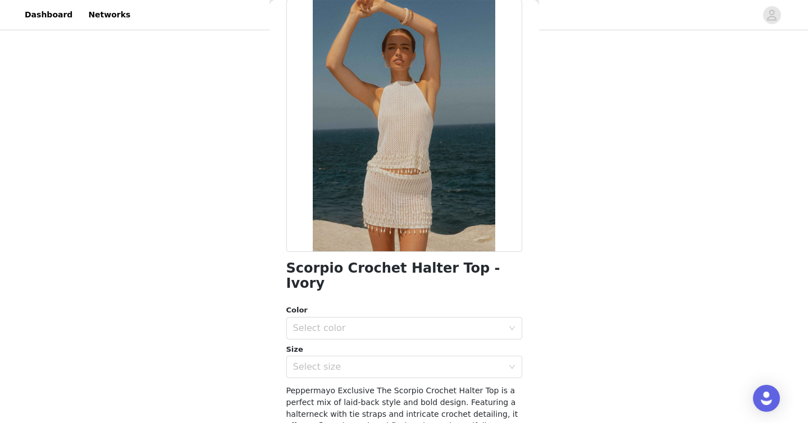
scroll to position [72, 0]
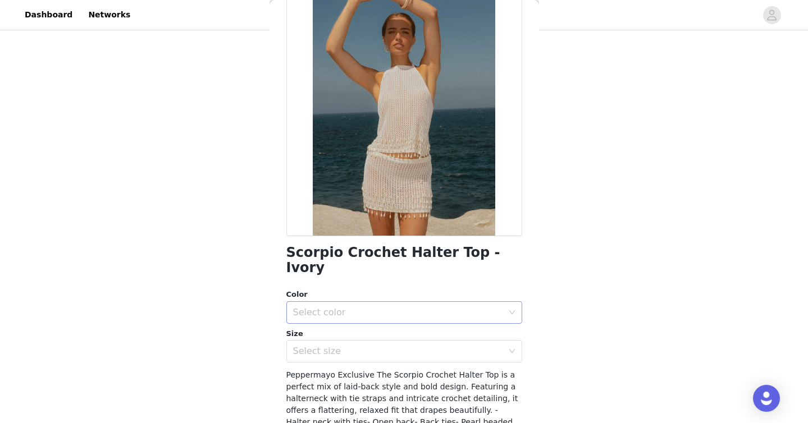
click at [368, 307] on div "Select color" at bounding box center [398, 312] width 210 height 11
click at [360, 331] on ul "Ivory" at bounding box center [404, 322] width 236 height 22
click at [371, 318] on li "Ivory" at bounding box center [404, 322] width 236 height 18
click at [371, 346] on div "Select size" at bounding box center [398, 351] width 210 height 11
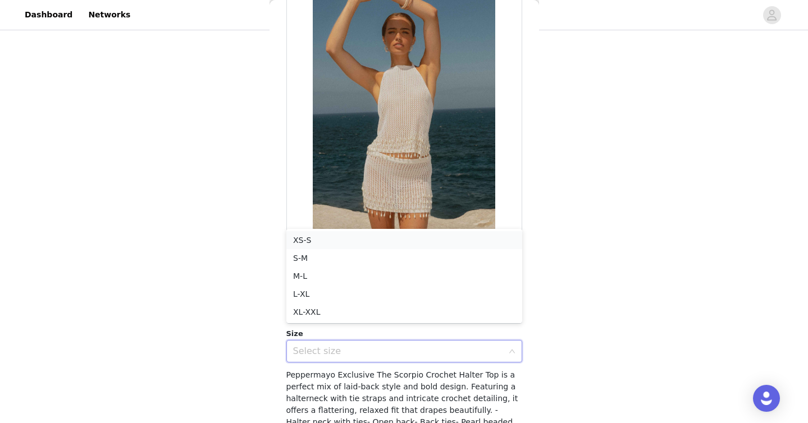
click at [363, 238] on li "XS-S" at bounding box center [404, 240] width 236 height 18
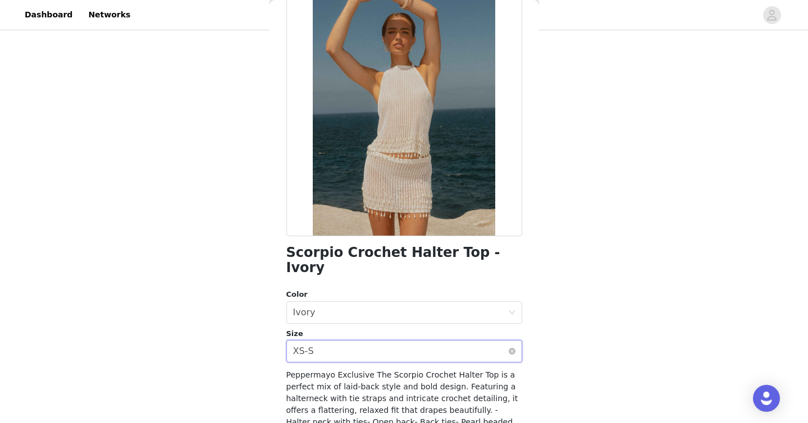
scroll to position [157, 0]
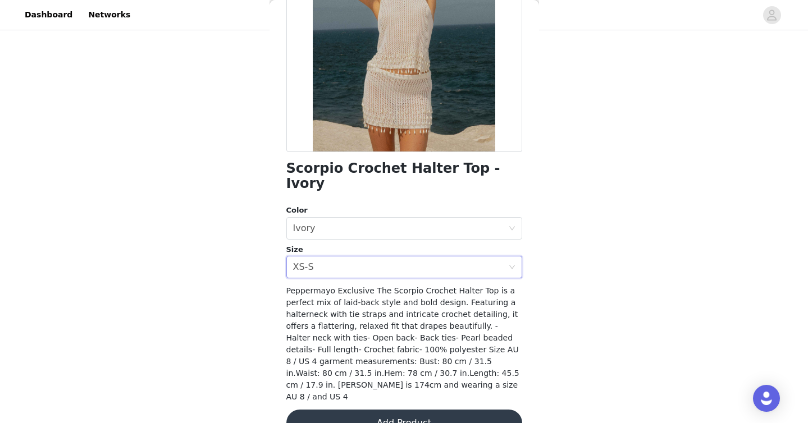
click at [377, 410] on button "Add Product" at bounding box center [404, 423] width 236 height 27
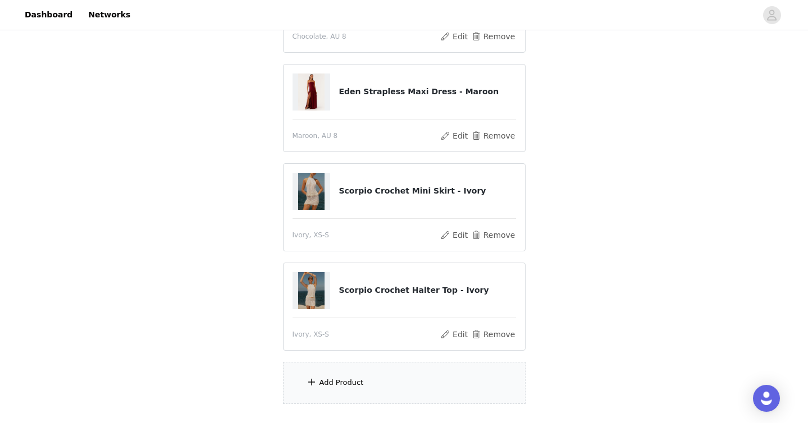
scroll to position [192, 0]
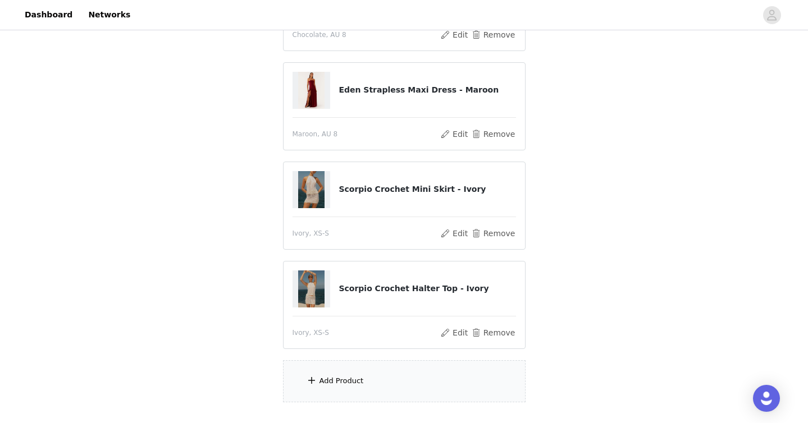
click at [383, 372] on div "Add Product" at bounding box center [404, 381] width 243 height 42
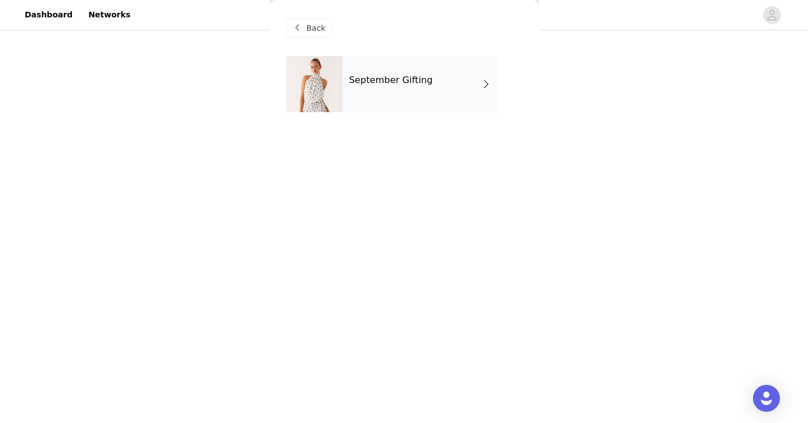
click at [407, 61] on div "September Gifting" at bounding box center [420, 84] width 156 height 56
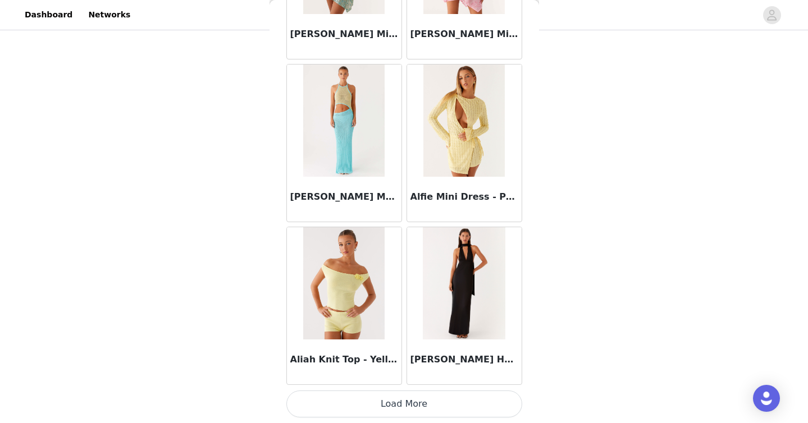
scroll to position [265, 0]
click at [369, 404] on button "Load More" at bounding box center [404, 404] width 236 height 27
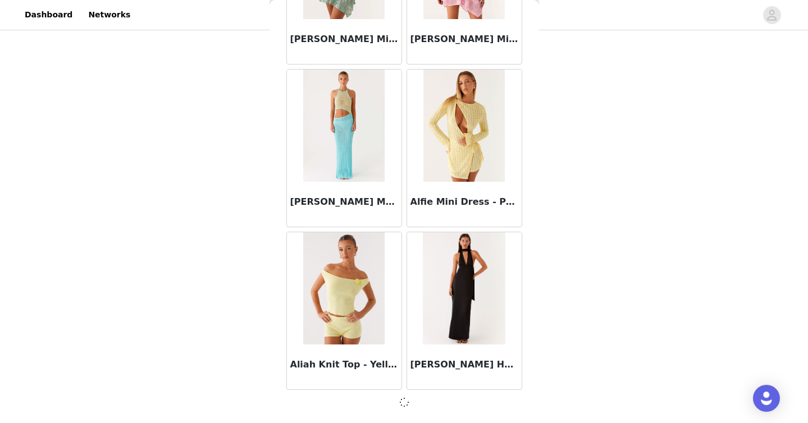
scroll to position [1289, 0]
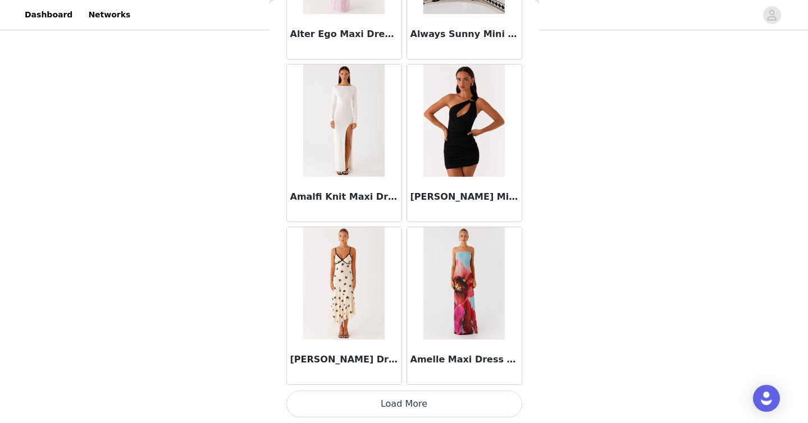
click at [374, 405] on button "Load More" at bounding box center [404, 404] width 236 height 27
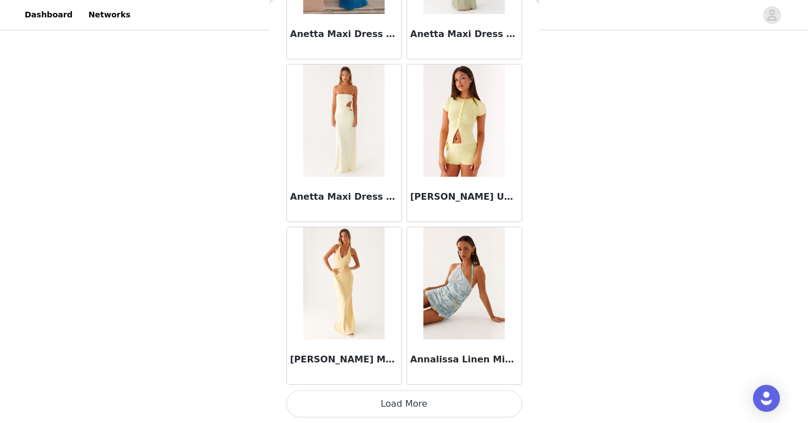
click at [426, 400] on button "Load More" at bounding box center [404, 404] width 236 height 27
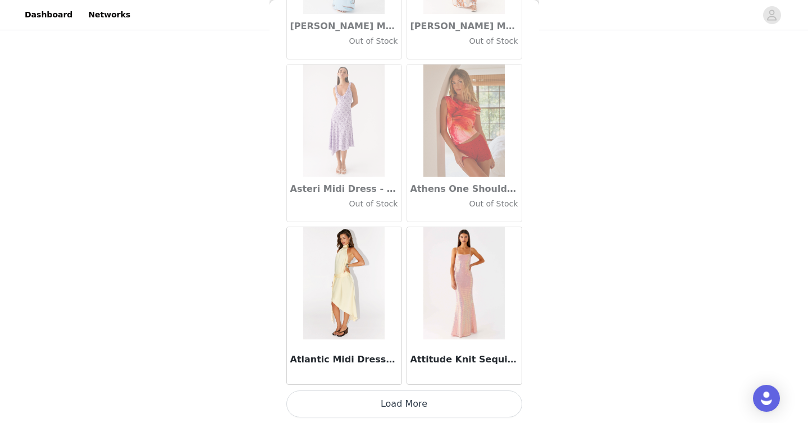
click at [371, 399] on button "Load More" at bounding box center [404, 404] width 236 height 27
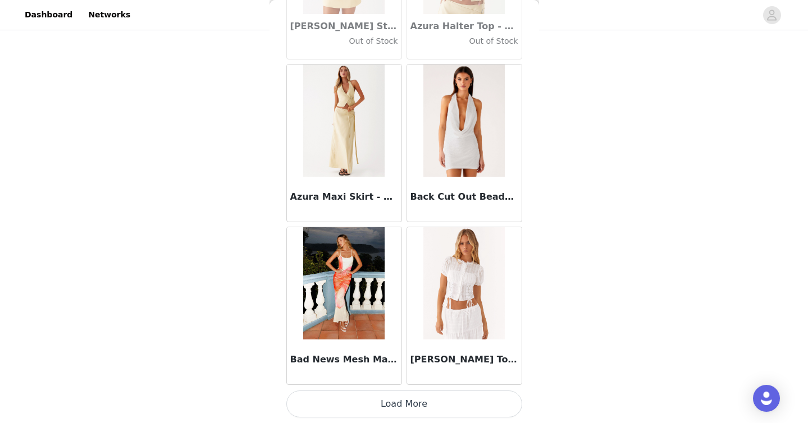
click at [376, 406] on button "Load More" at bounding box center [404, 404] width 236 height 27
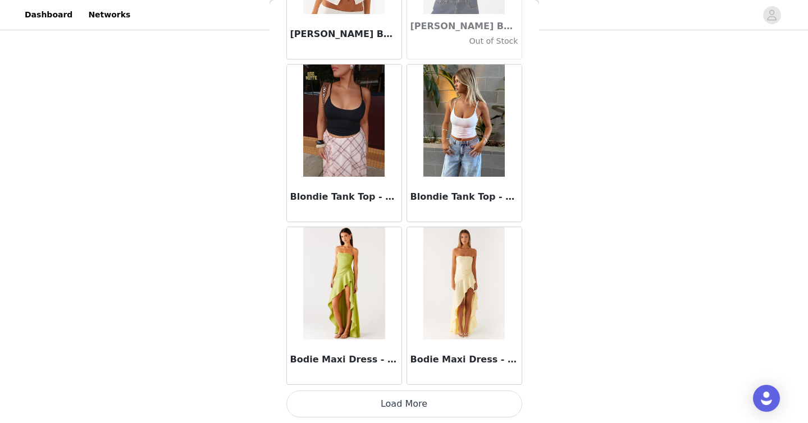
click at [383, 403] on button "Load More" at bounding box center [404, 404] width 236 height 27
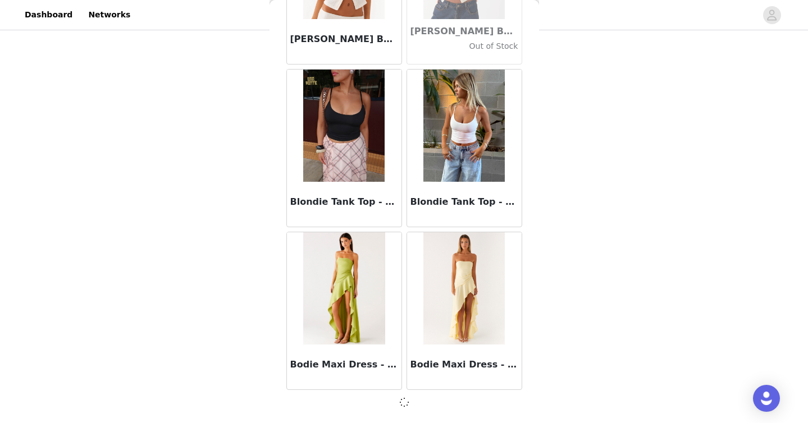
scroll to position [9429, 0]
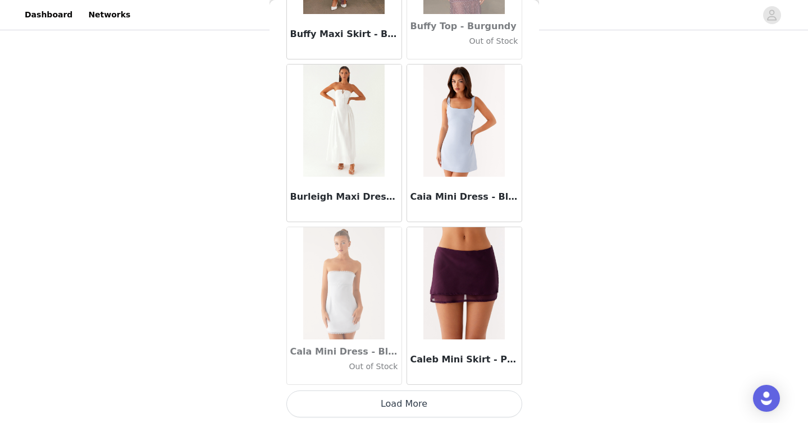
click at [393, 403] on button "Load More" at bounding box center [404, 404] width 236 height 27
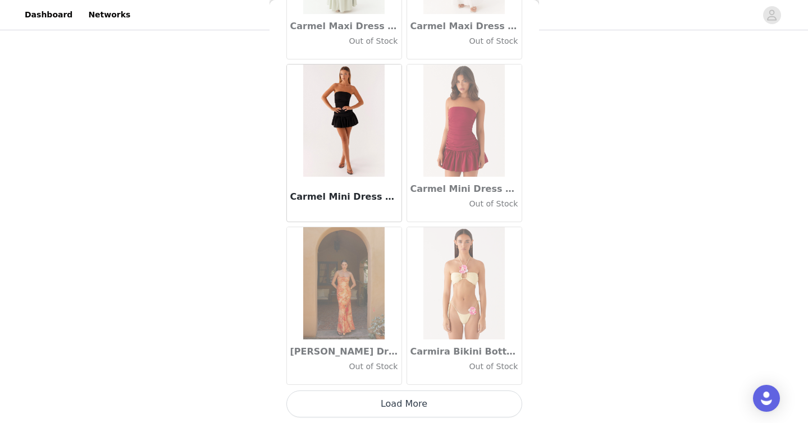
click at [394, 405] on button "Load More" at bounding box center [404, 404] width 236 height 27
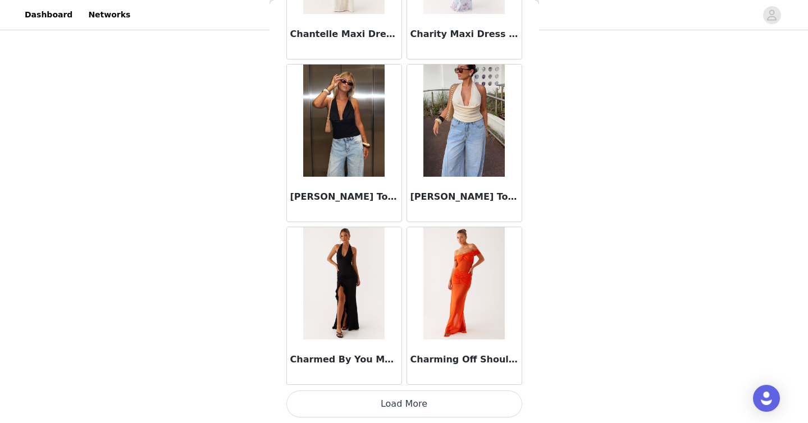
click at [394, 405] on button "Load More" at bounding box center [404, 404] width 236 height 27
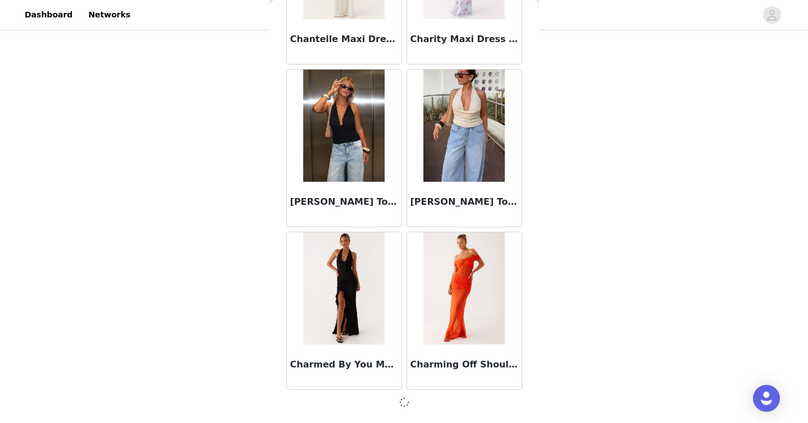
scroll to position [14313, 0]
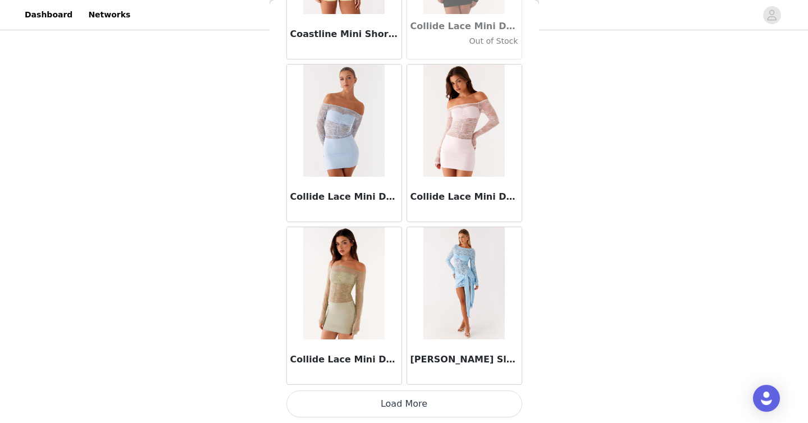
click at [394, 405] on button "Load More" at bounding box center [404, 404] width 236 height 27
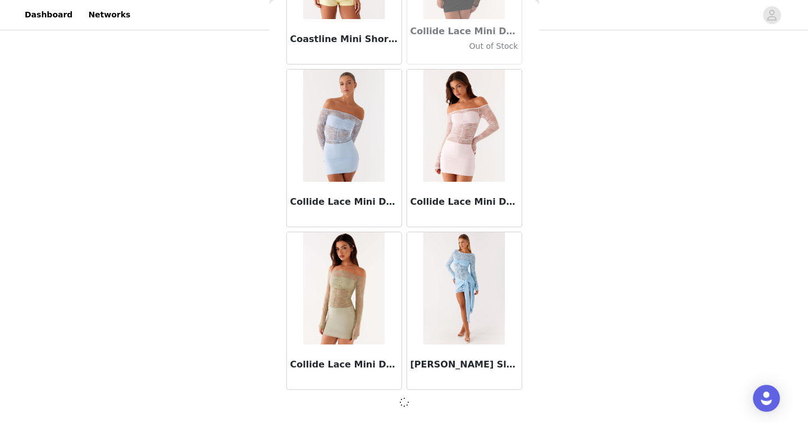
scroll to position [15941, 0]
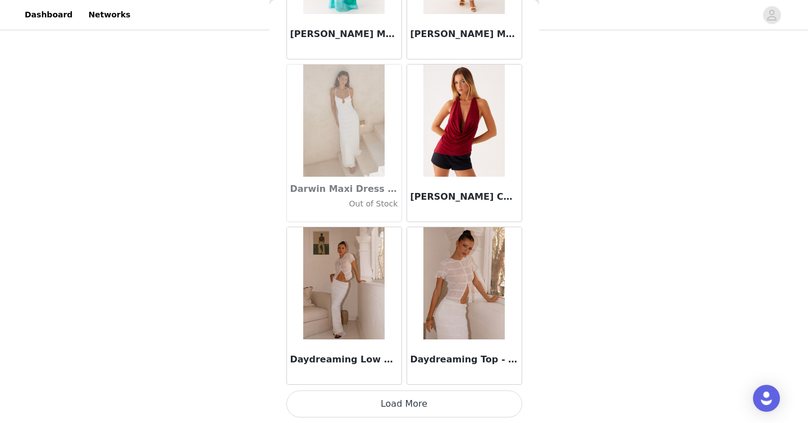
click at [398, 405] on button "Load More" at bounding box center [404, 404] width 236 height 27
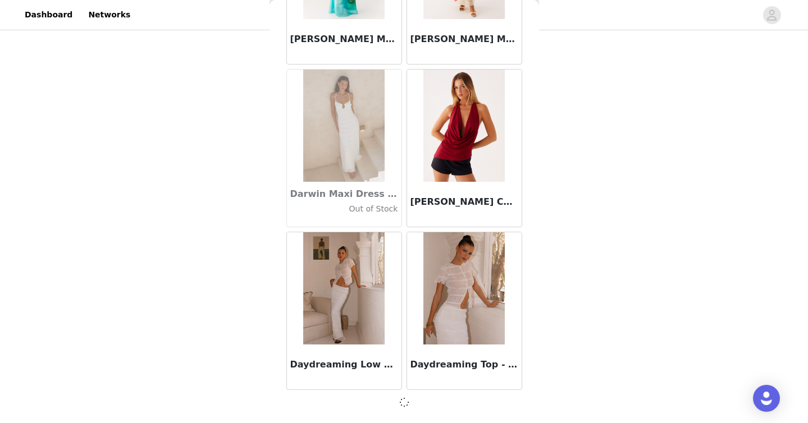
scroll to position [17569, 0]
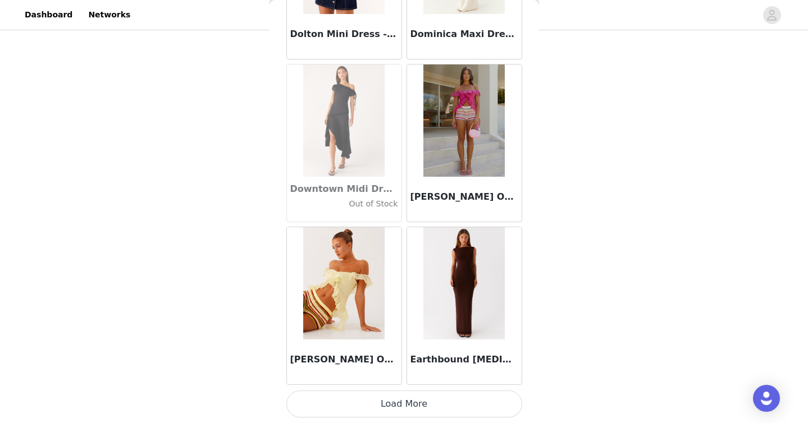
click at [399, 403] on button "Load More" at bounding box center [404, 404] width 236 height 27
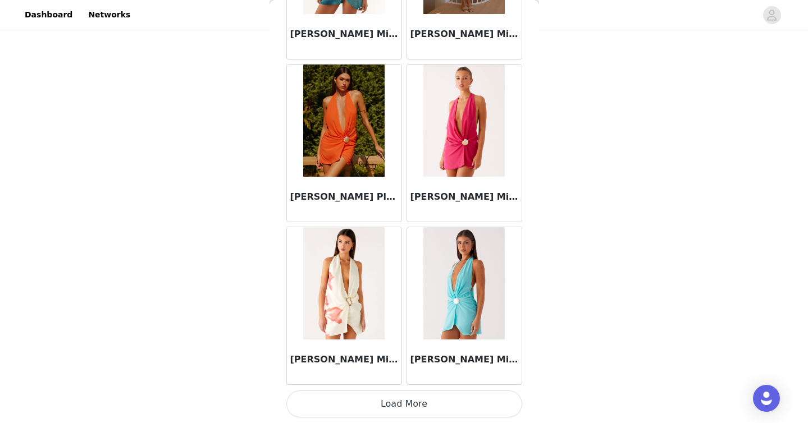
click at [399, 395] on button "Load More" at bounding box center [404, 404] width 236 height 27
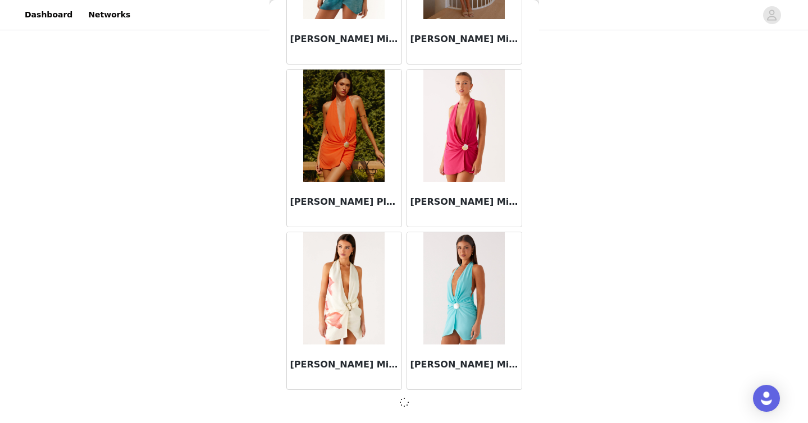
scroll to position [20825, 0]
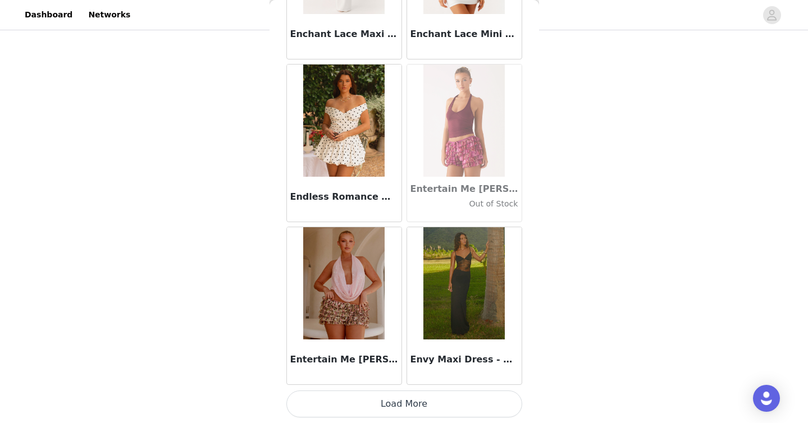
click at [377, 405] on button "Load More" at bounding box center [404, 404] width 236 height 27
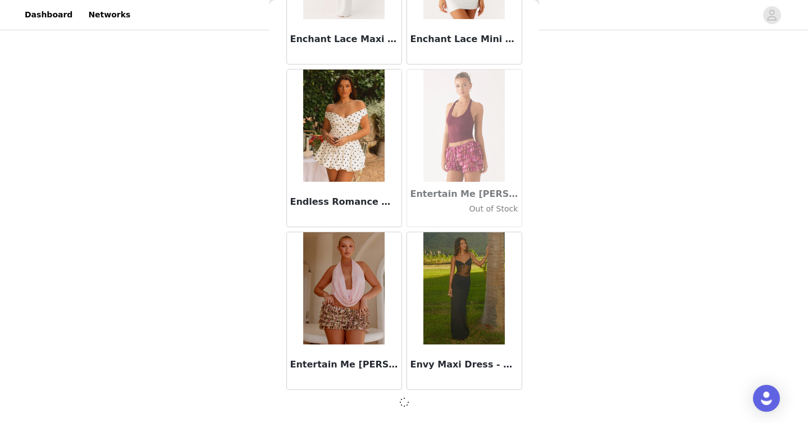
scroll to position [22453, 0]
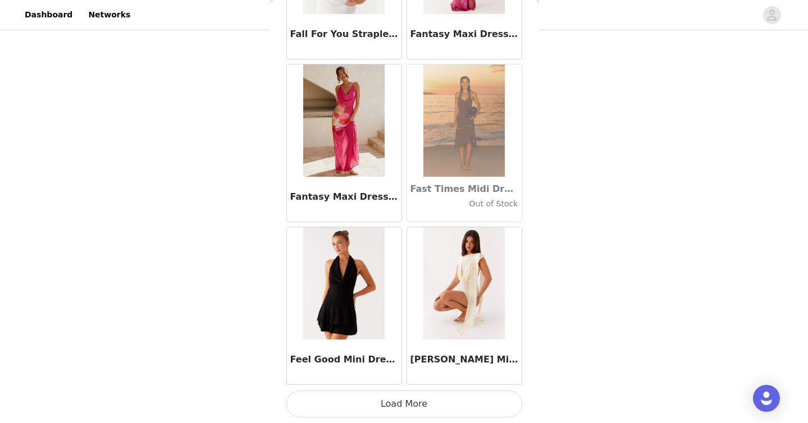
click at [377, 405] on button "Load More" at bounding box center [404, 404] width 236 height 27
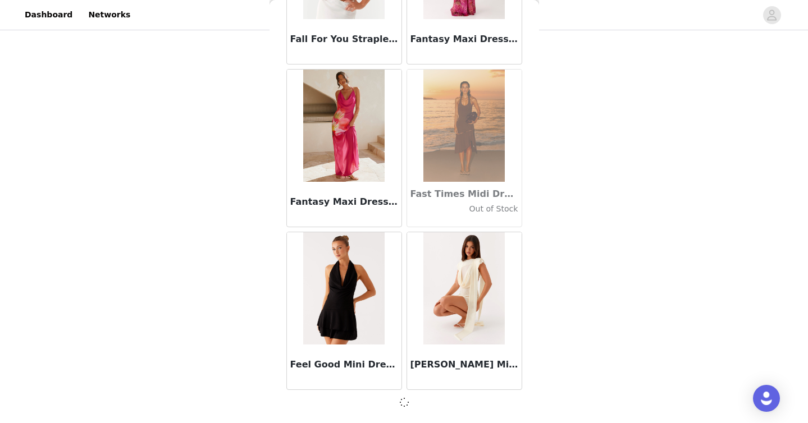
scroll to position [24081, 0]
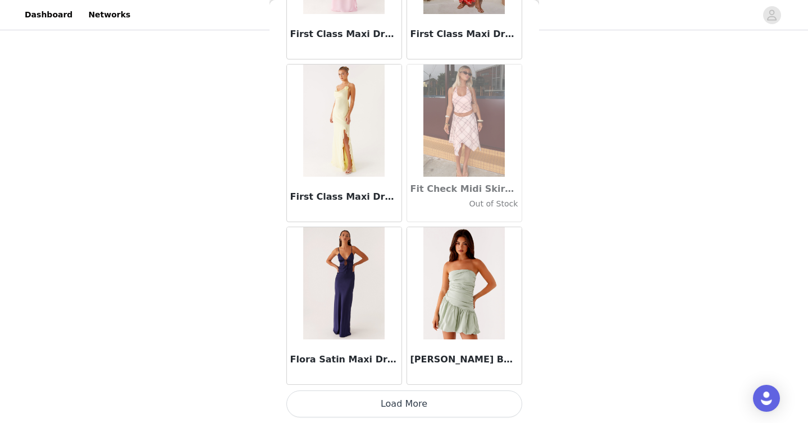
click at [379, 406] on button "Load More" at bounding box center [404, 404] width 236 height 27
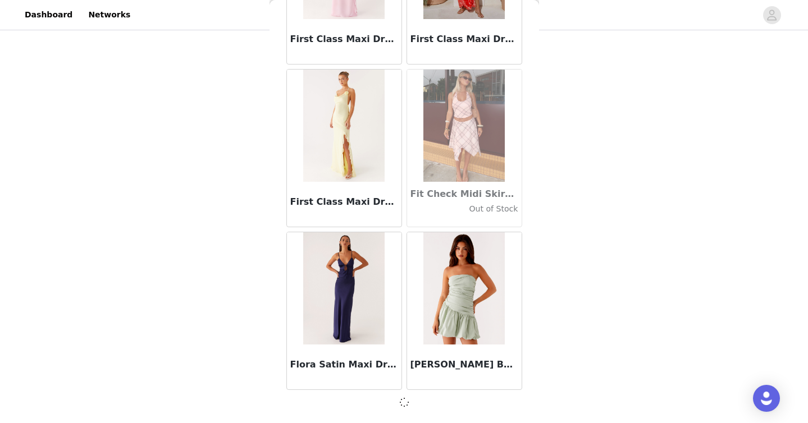
scroll to position [25709, 0]
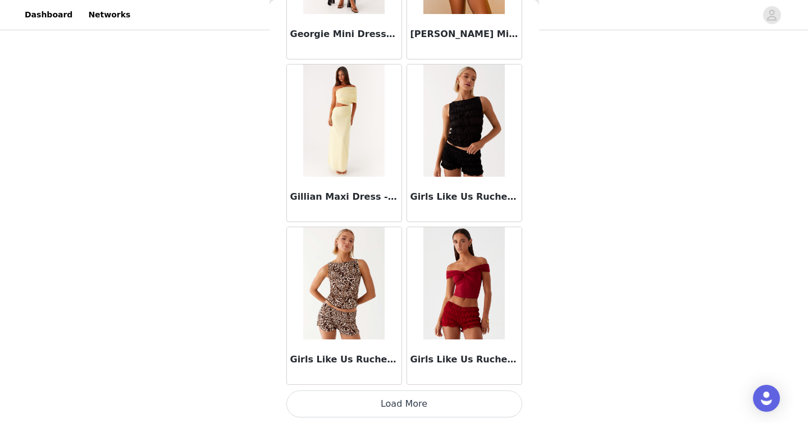
click at [381, 408] on button "Load More" at bounding box center [404, 404] width 236 height 27
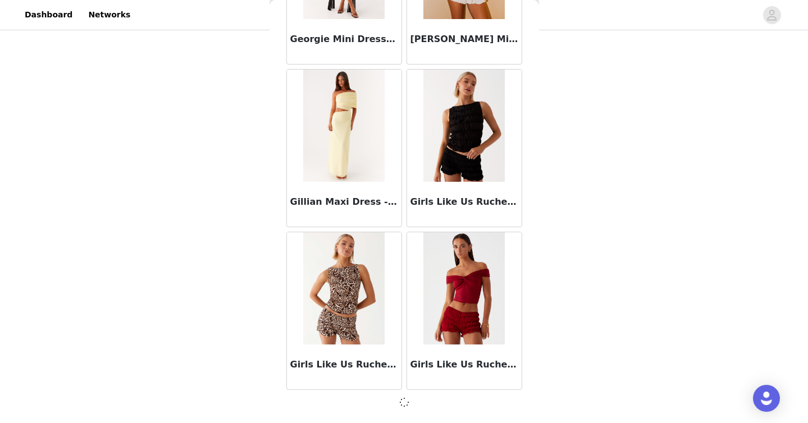
scroll to position [27337, 0]
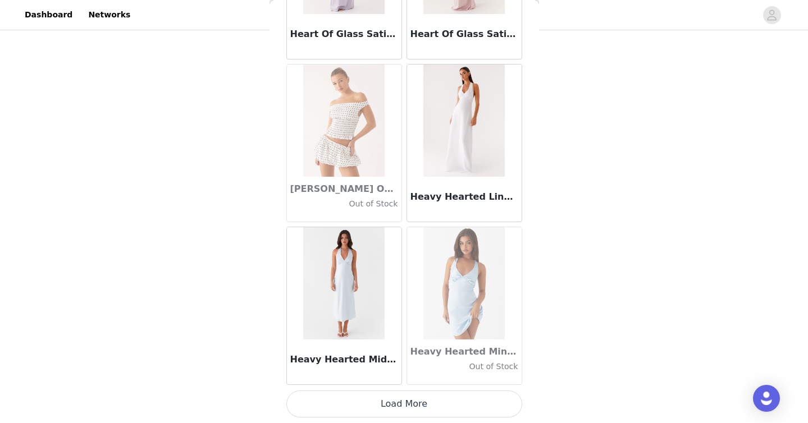
click at [390, 413] on button "Load More" at bounding box center [404, 404] width 236 height 27
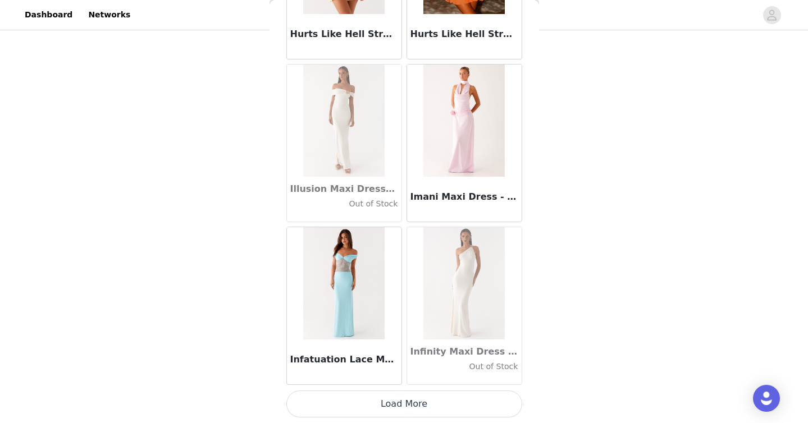
click at [381, 409] on button "Load More" at bounding box center [404, 404] width 236 height 27
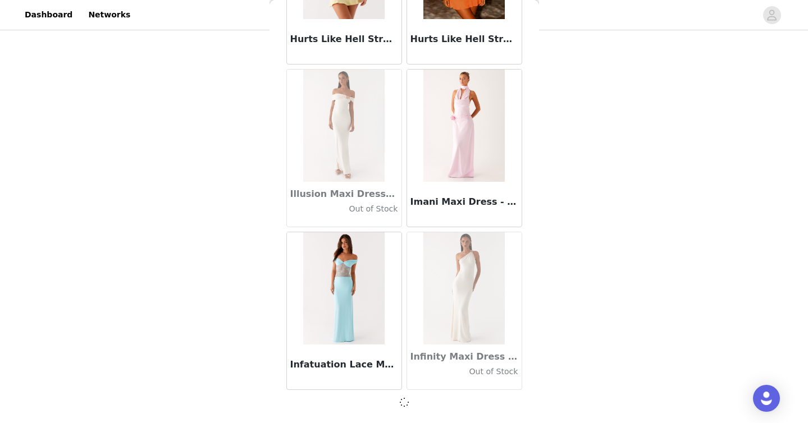
scroll to position [30593, 0]
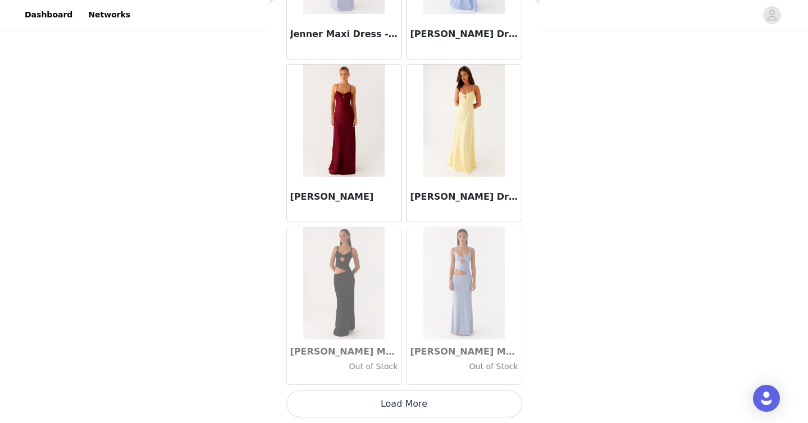
click at [363, 395] on button "Load More" at bounding box center [404, 404] width 236 height 27
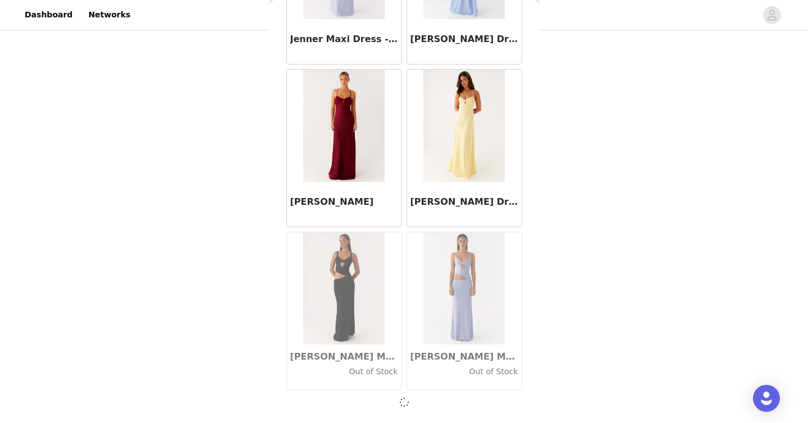
scroll to position [32221, 0]
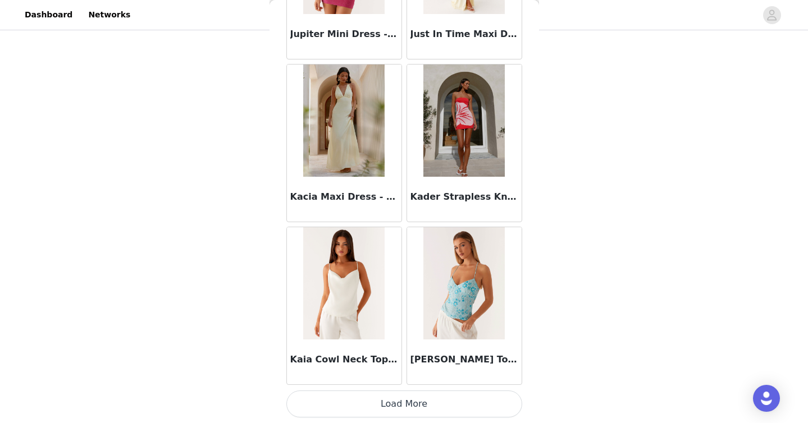
click at [377, 405] on button "Load More" at bounding box center [404, 404] width 236 height 27
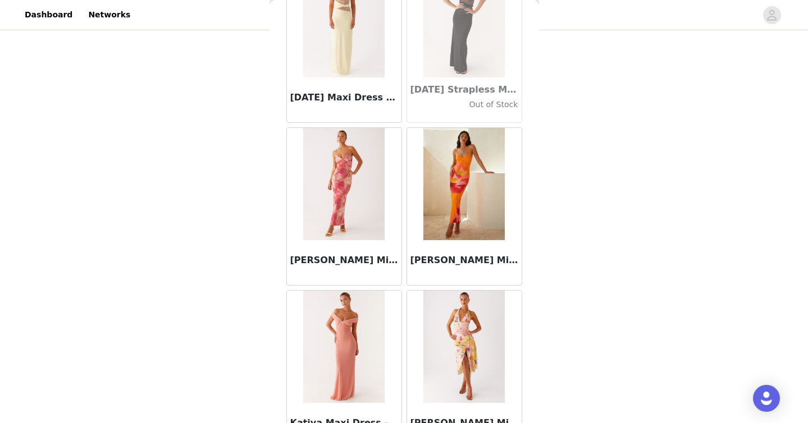
scroll to position [35482, 0]
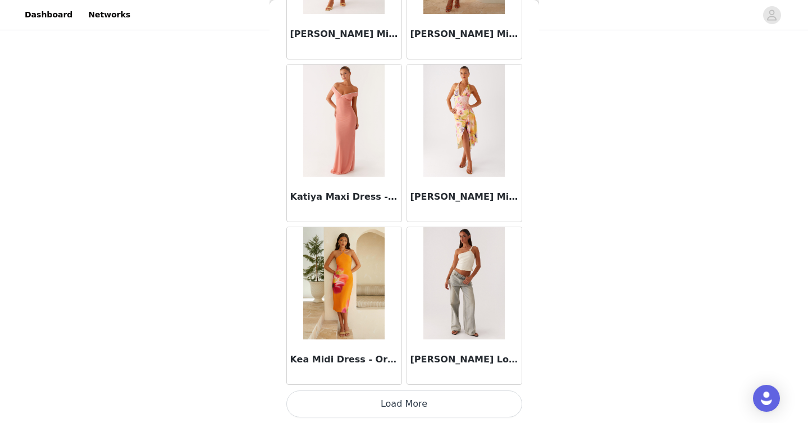
click at [395, 405] on button "Load More" at bounding box center [404, 404] width 236 height 27
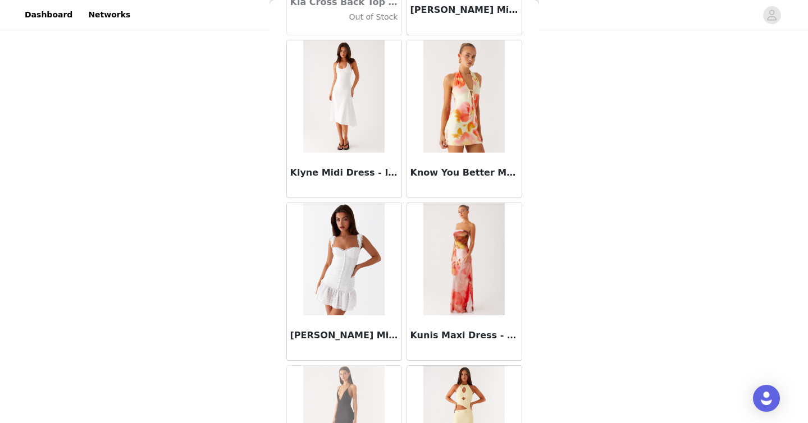
scroll to position [37110, 0]
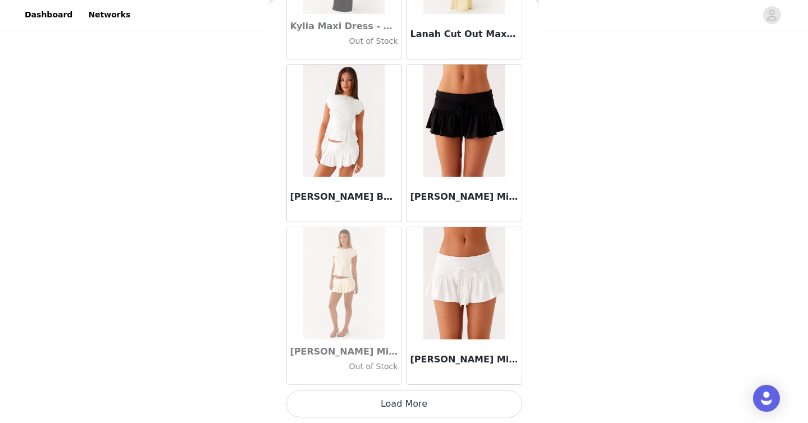
click at [410, 405] on button "Load More" at bounding box center [404, 404] width 236 height 27
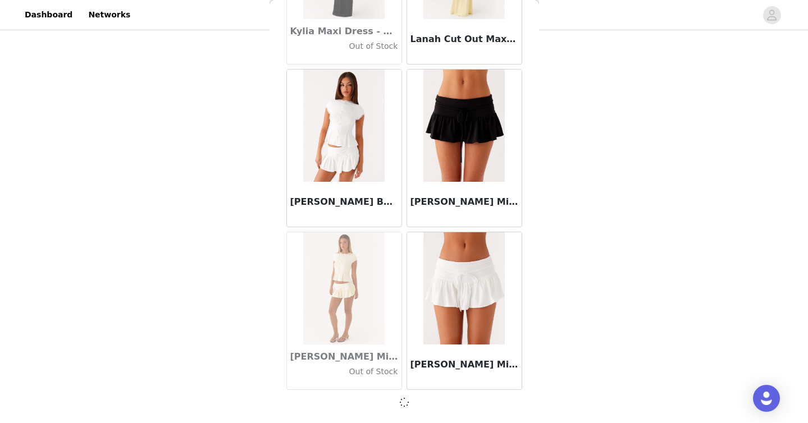
scroll to position [37105, 0]
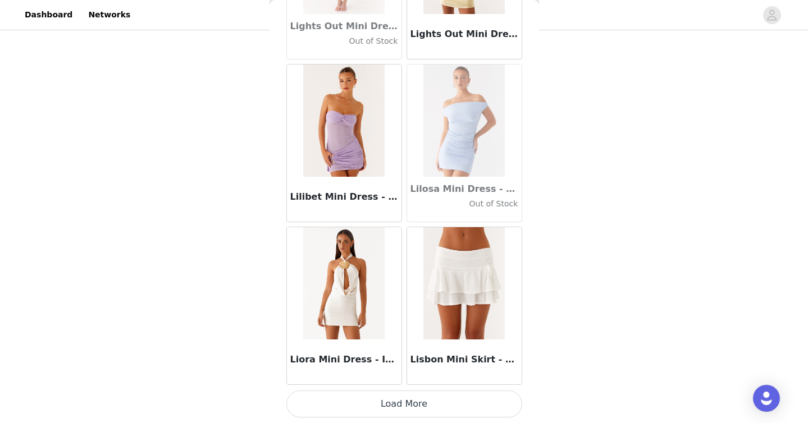
click at [408, 401] on button "Load More" at bounding box center [404, 404] width 236 height 27
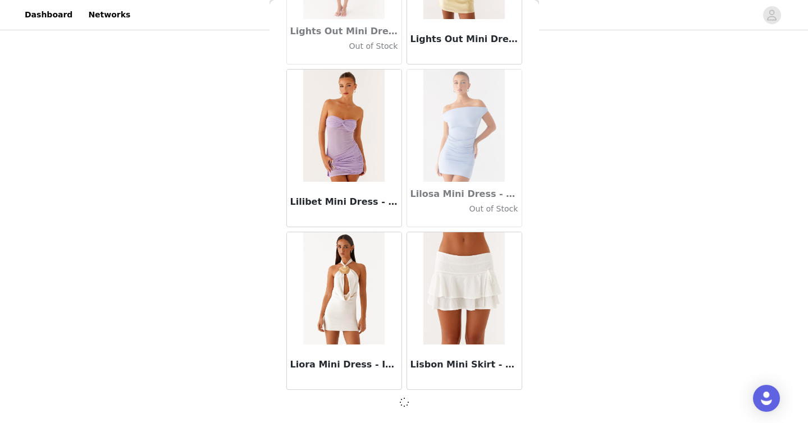
scroll to position [38733, 0]
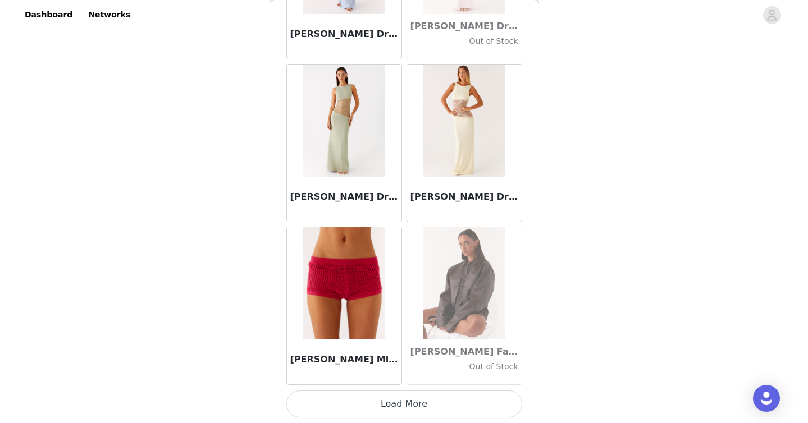
click at [414, 400] on button "Load More" at bounding box center [404, 404] width 236 height 27
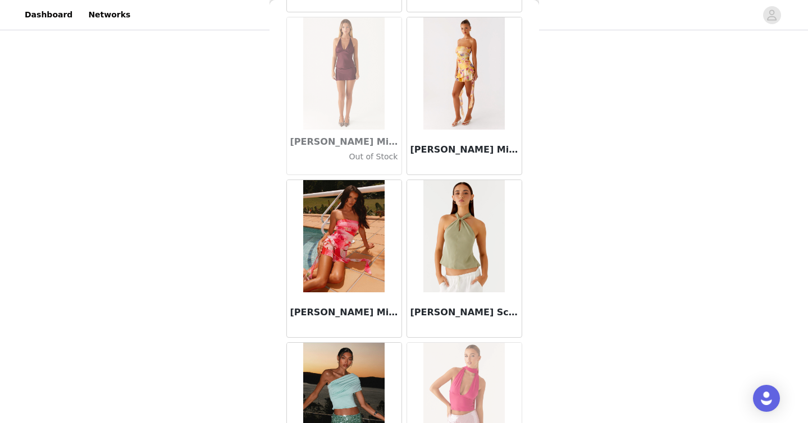
scroll to position [41994, 0]
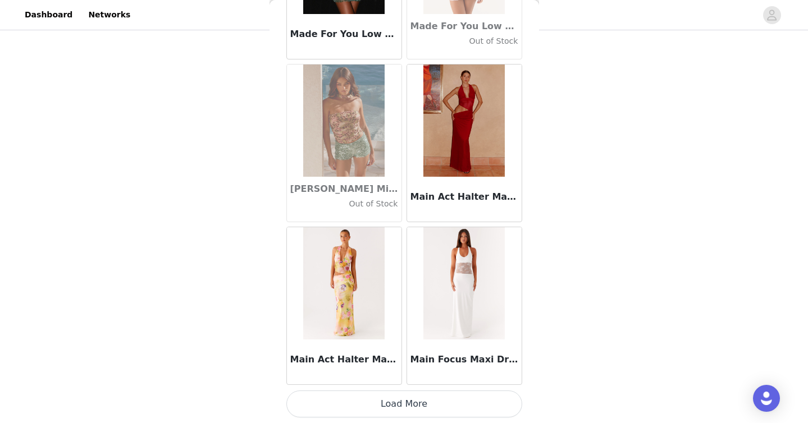
click at [413, 395] on button "Load More" at bounding box center [404, 404] width 236 height 27
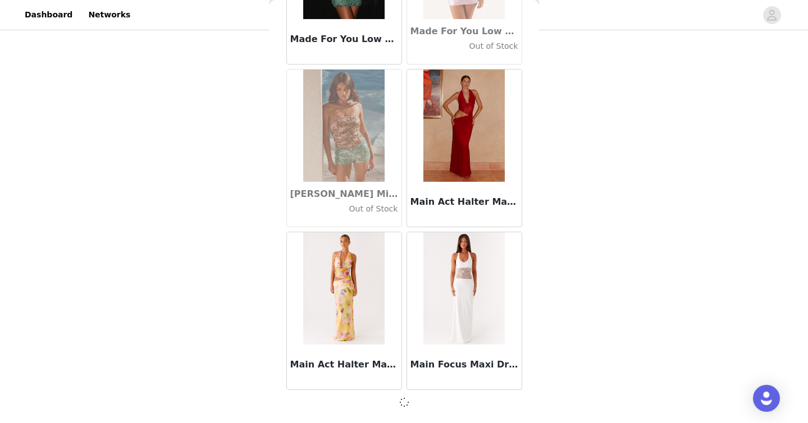
scroll to position [41989, 0]
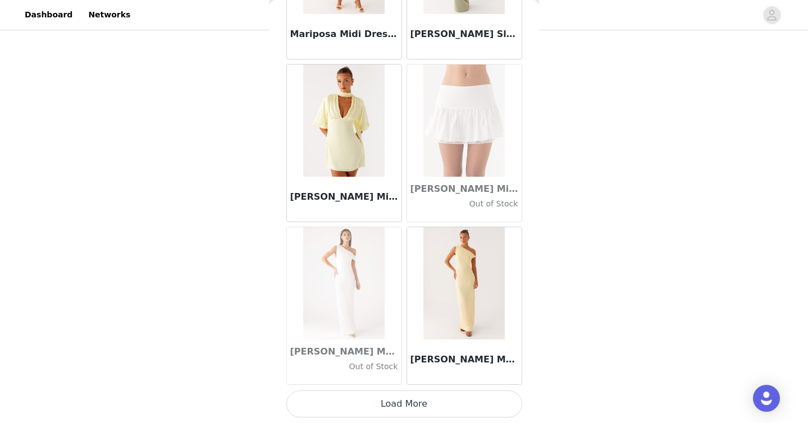
click at [403, 403] on button "Load More" at bounding box center [404, 404] width 236 height 27
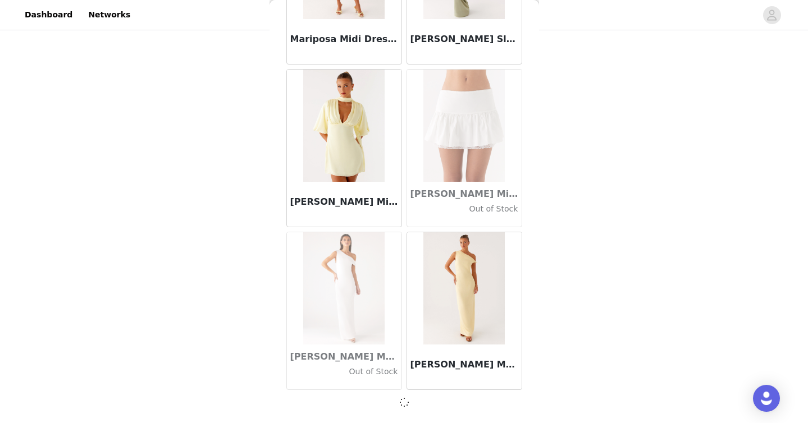
scroll to position [43617, 0]
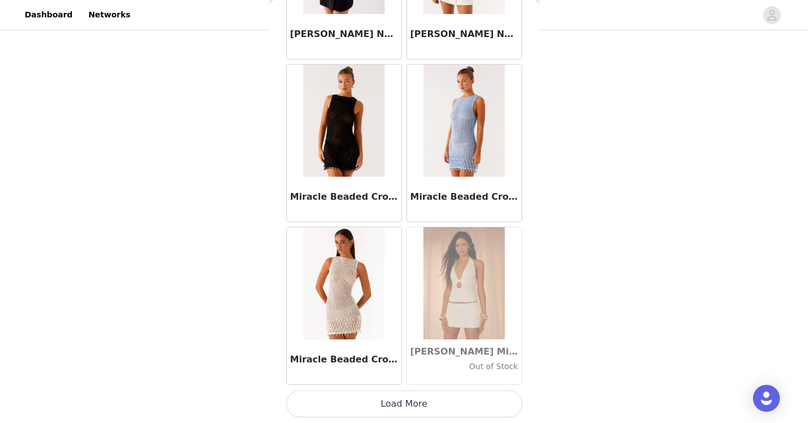
click at [413, 394] on button "Load More" at bounding box center [404, 404] width 236 height 27
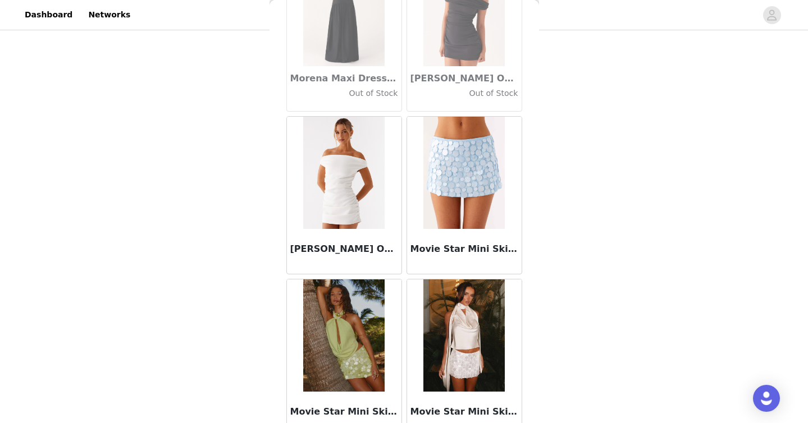
scroll to position [46878, 0]
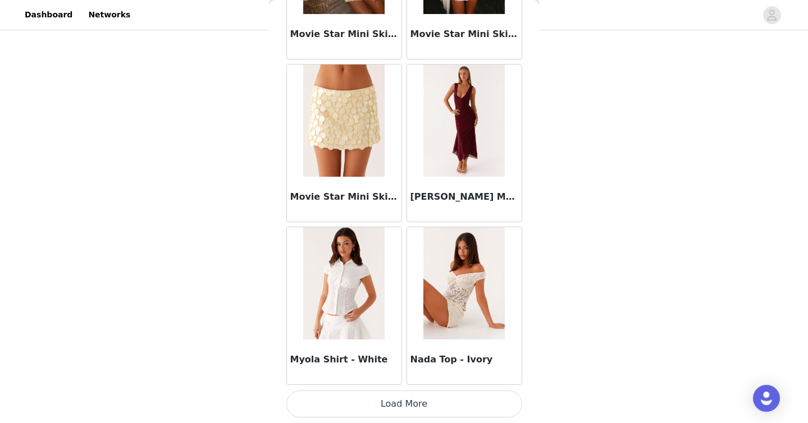
click at [414, 410] on button "Load More" at bounding box center [404, 404] width 236 height 27
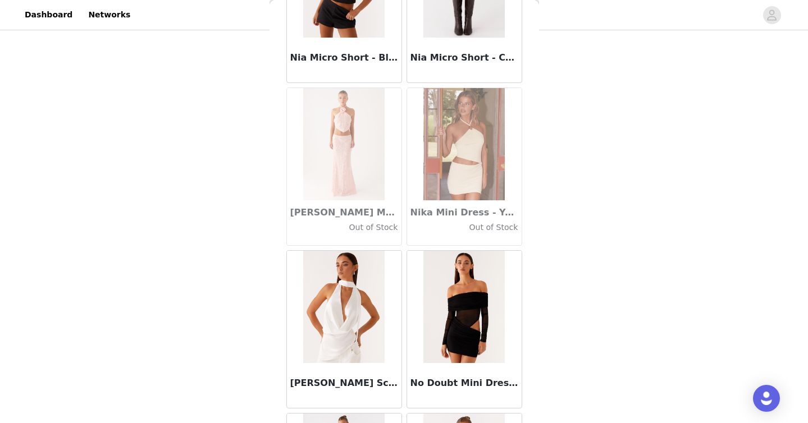
scroll to position [48506, 0]
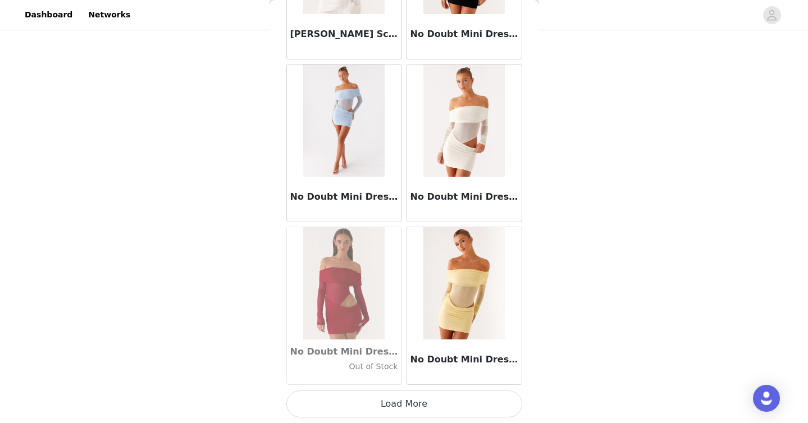
click at [414, 410] on button "Load More" at bounding box center [404, 404] width 236 height 27
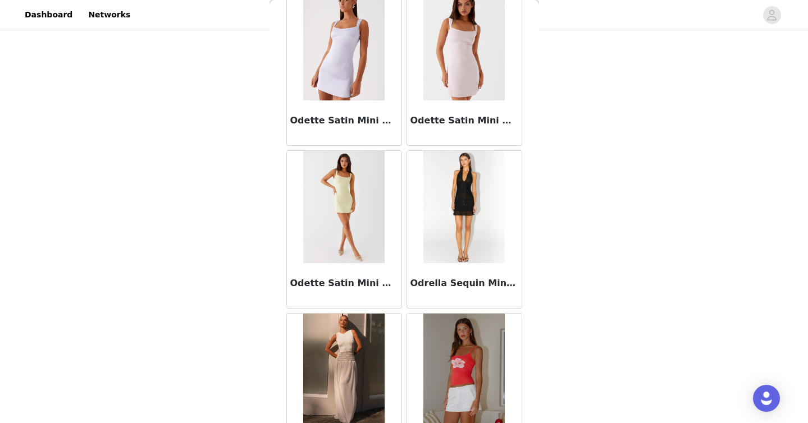
scroll to position [50134, 0]
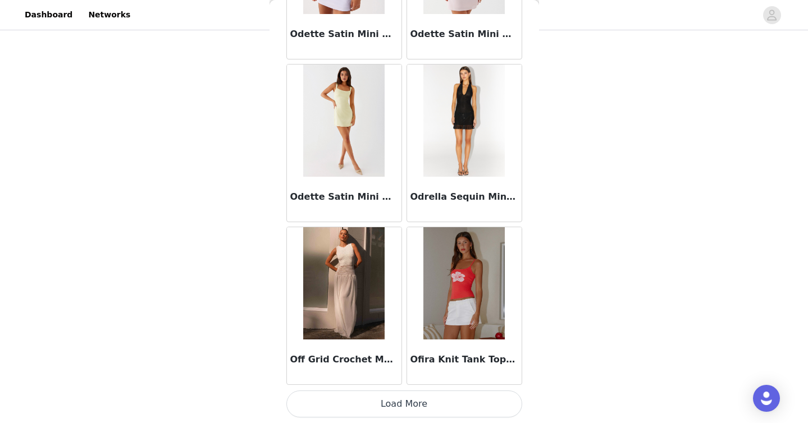
click at [415, 405] on button "Load More" at bounding box center [404, 404] width 236 height 27
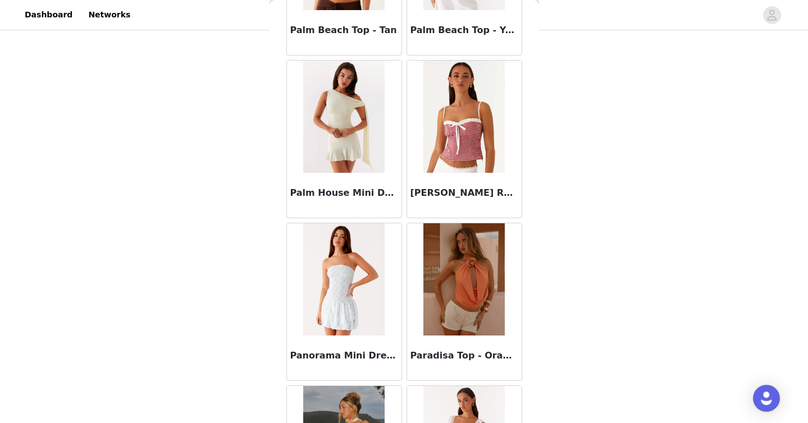
scroll to position [51762, 0]
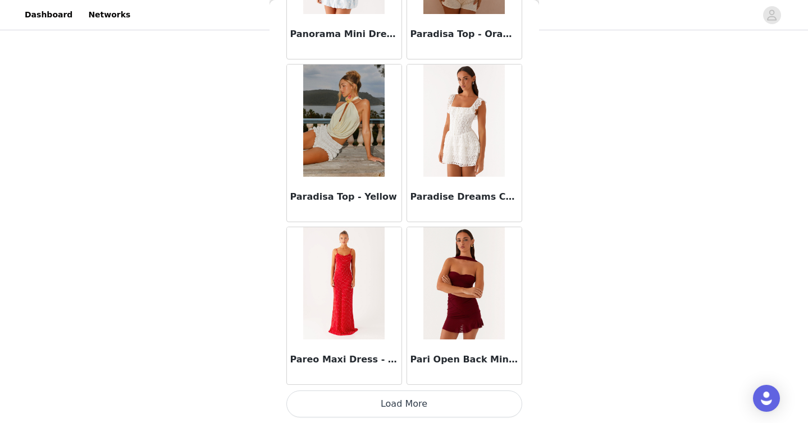
click at [414, 392] on button "Load More" at bounding box center [404, 404] width 236 height 27
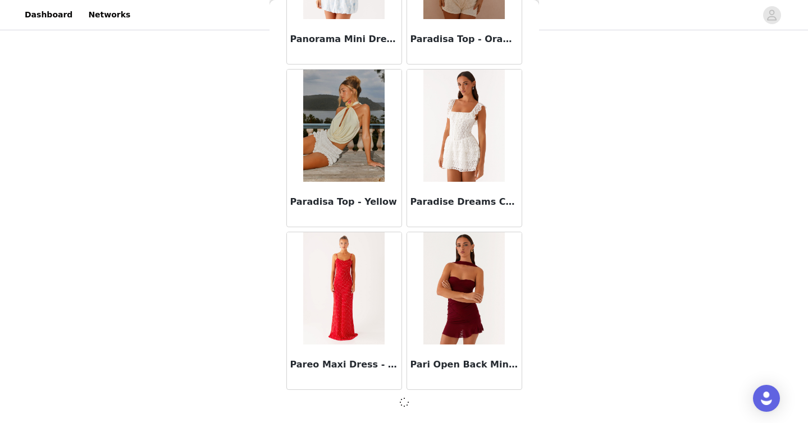
scroll to position [51757, 0]
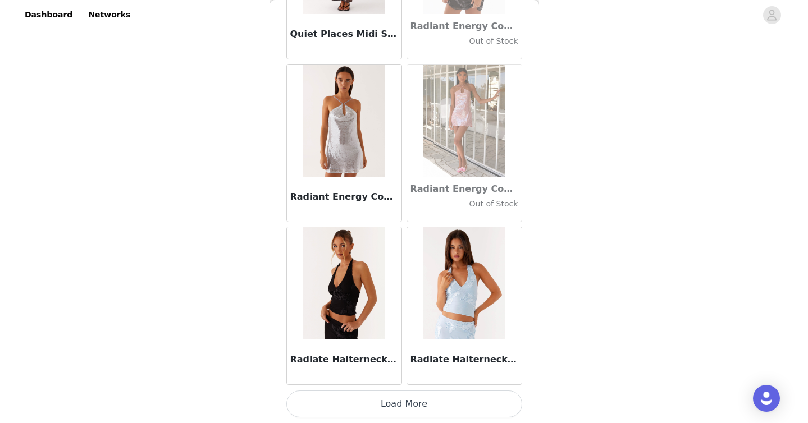
click at [441, 396] on button "Load More" at bounding box center [404, 404] width 236 height 27
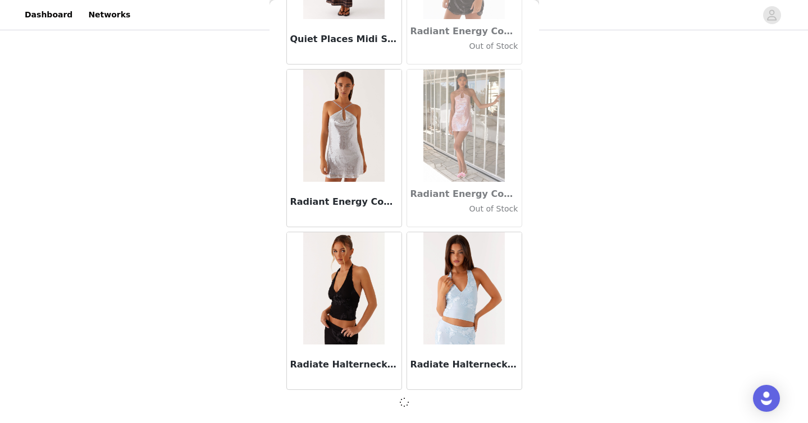
scroll to position [53385, 0]
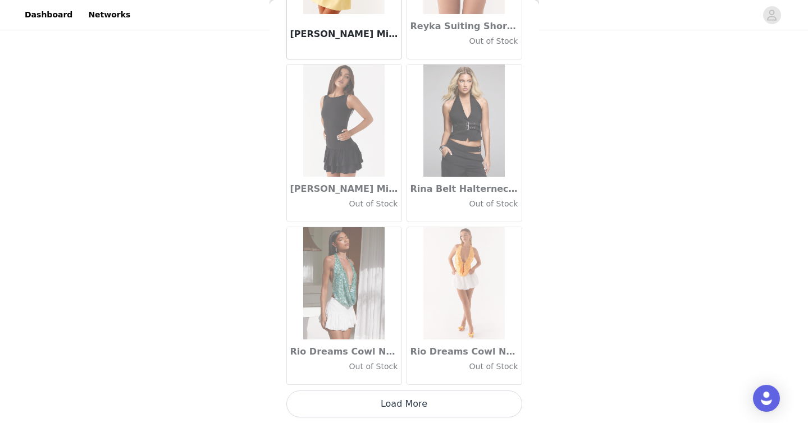
click at [438, 392] on button "Load More" at bounding box center [404, 404] width 236 height 27
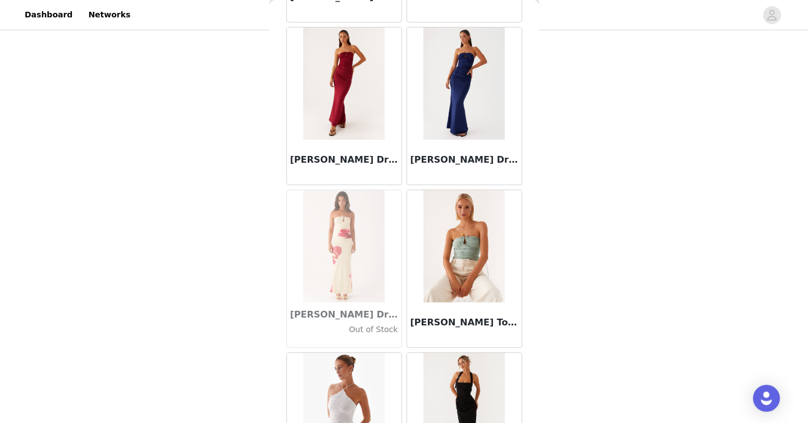
scroll to position [56646, 0]
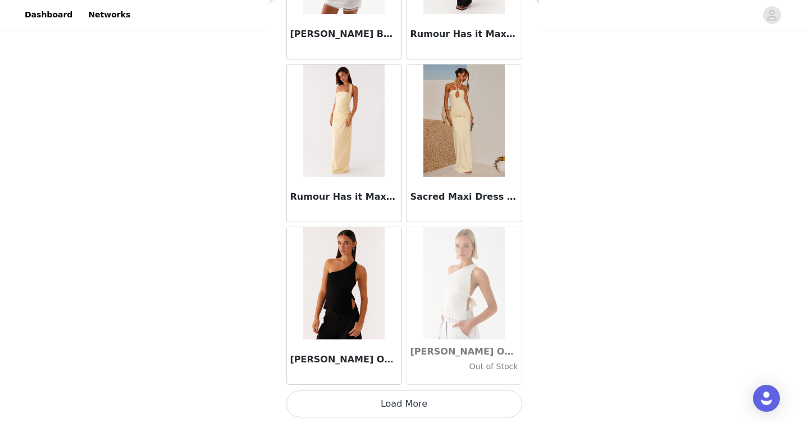
click at [442, 396] on button "Load More" at bounding box center [404, 404] width 236 height 27
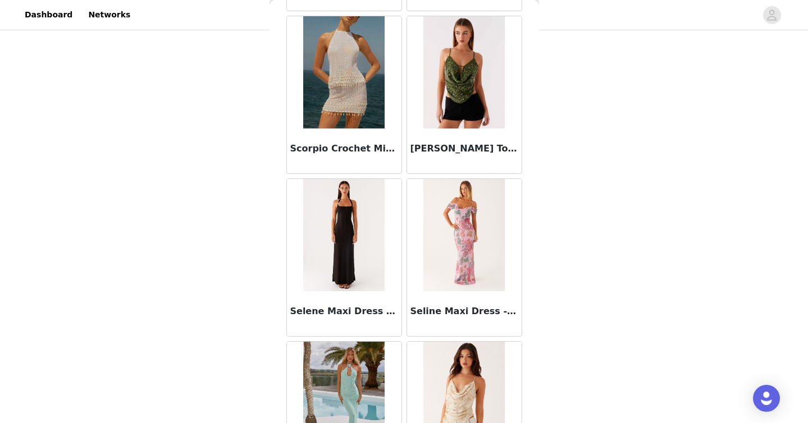
scroll to position [58274, 0]
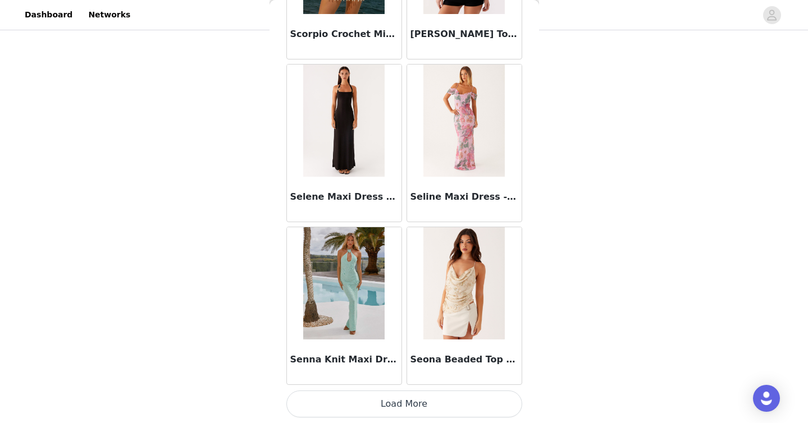
click at [442, 402] on button "Load More" at bounding box center [404, 404] width 236 height 27
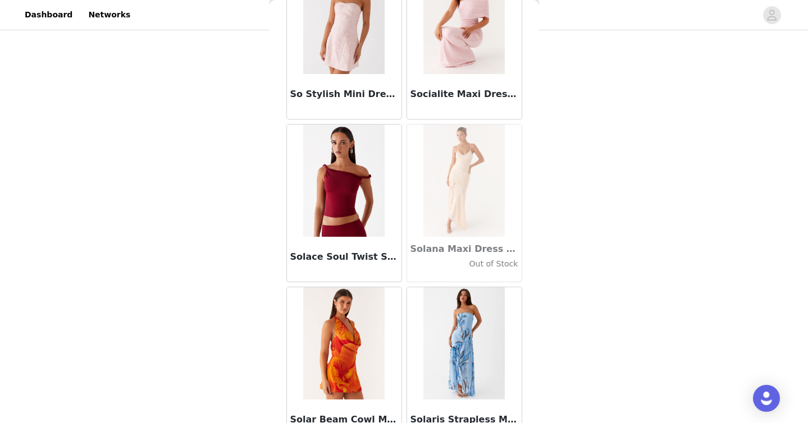
scroll to position [59902, 0]
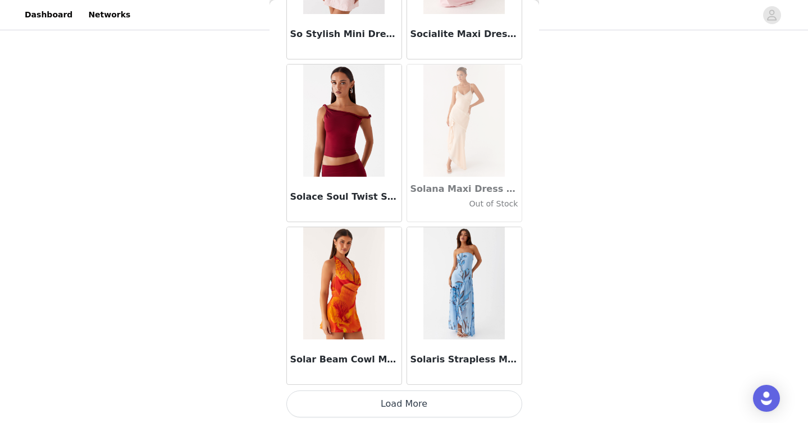
click at [430, 409] on button "Load More" at bounding box center [404, 404] width 236 height 27
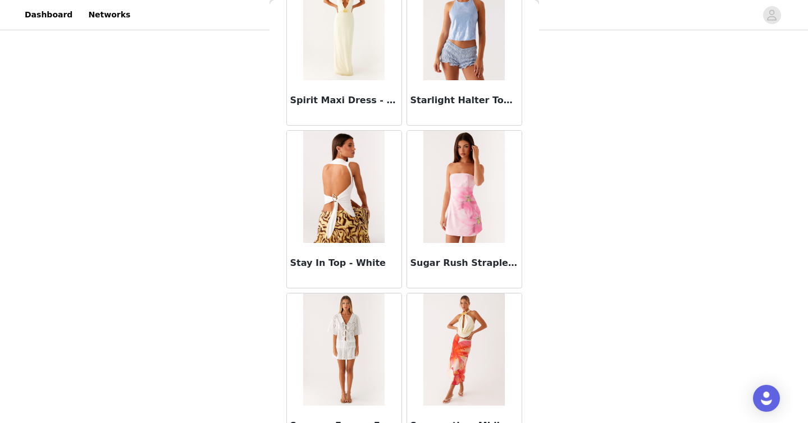
scroll to position [61530, 0]
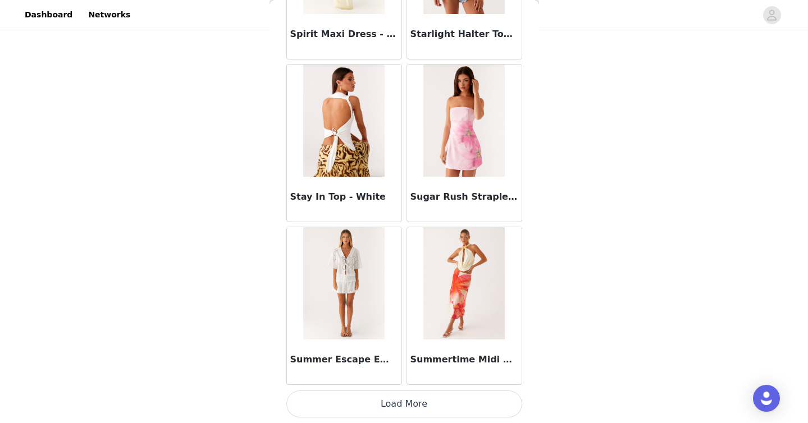
click at [468, 400] on button "Load More" at bounding box center [404, 404] width 236 height 27
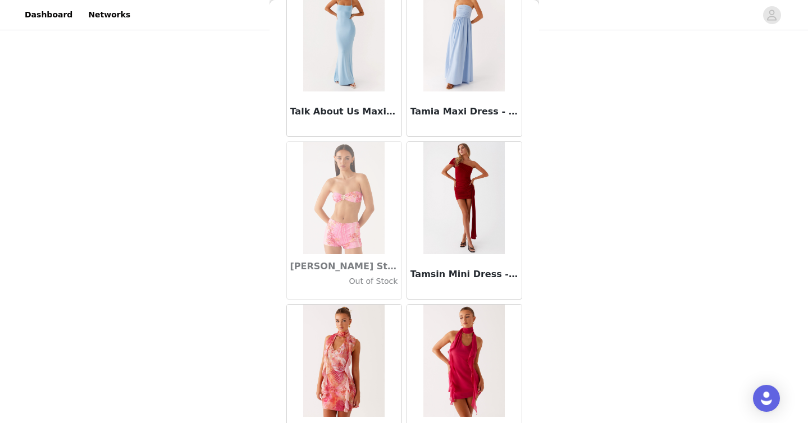
scroll to position [63158, 0]
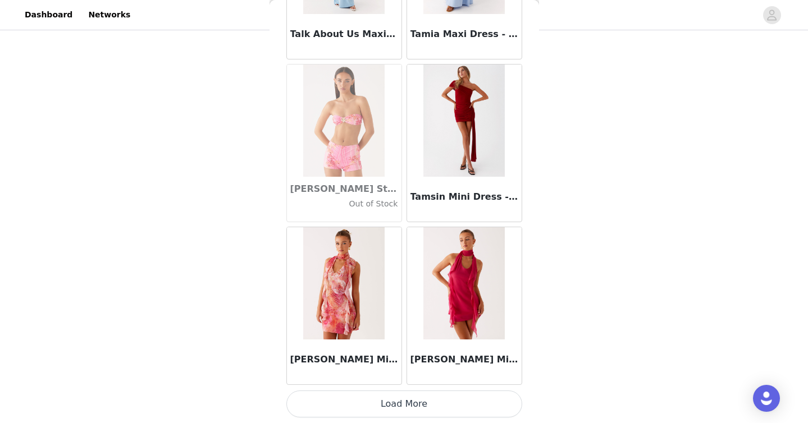
click at [480, 410] on button "Load More" at bounding box center [404, 404] width 236 height 27
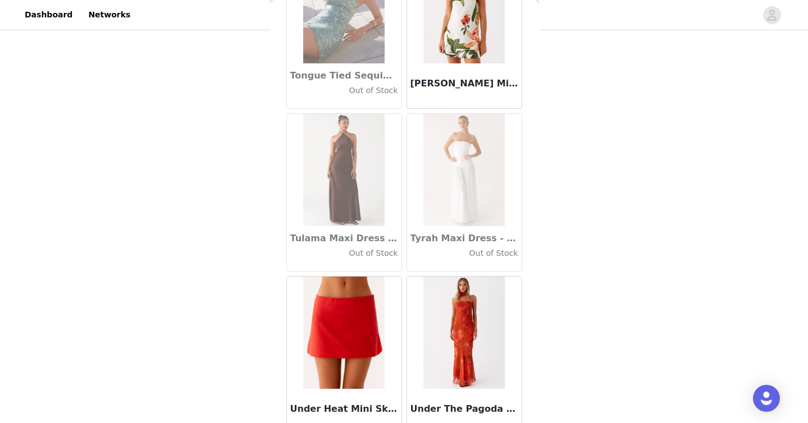
scroll to position [64786, 0]
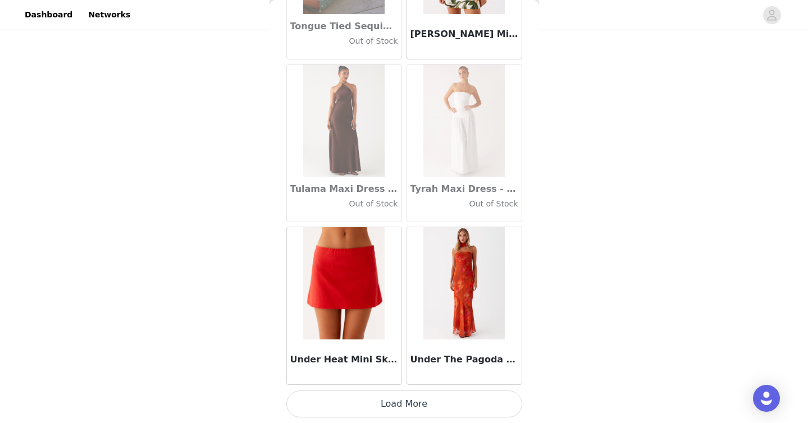
click at [502, 403] on button "Load More" at bounding box center [404, 404] width 236 height 27
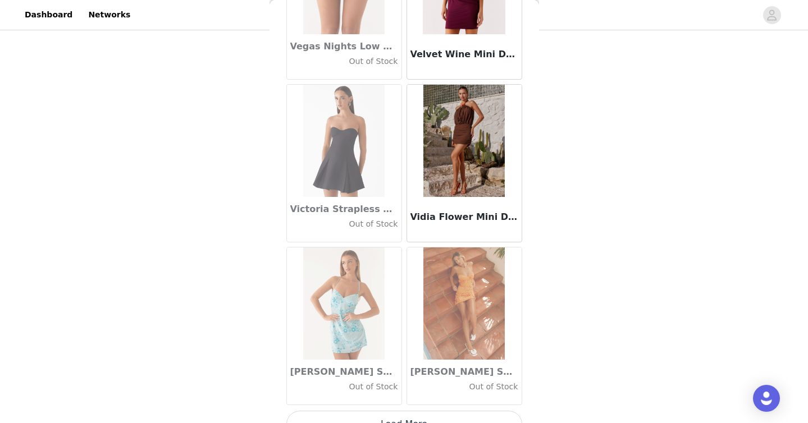
scroll to position [66414, 0]
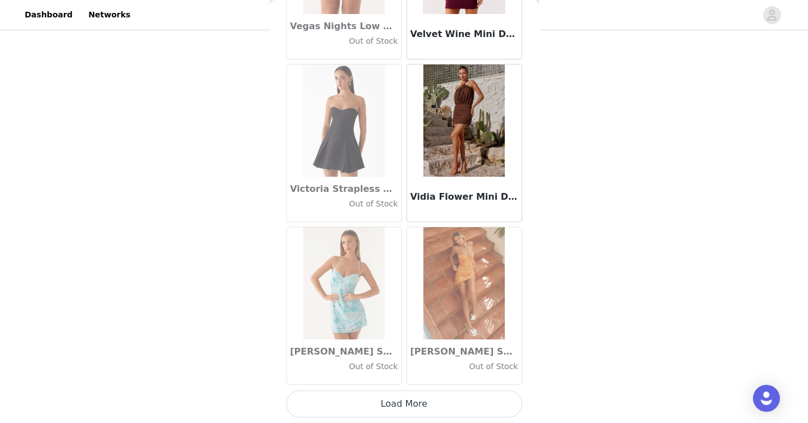
click at [479, 407] on button "Load More" at bounding box center [404, 404] width 236 height 27
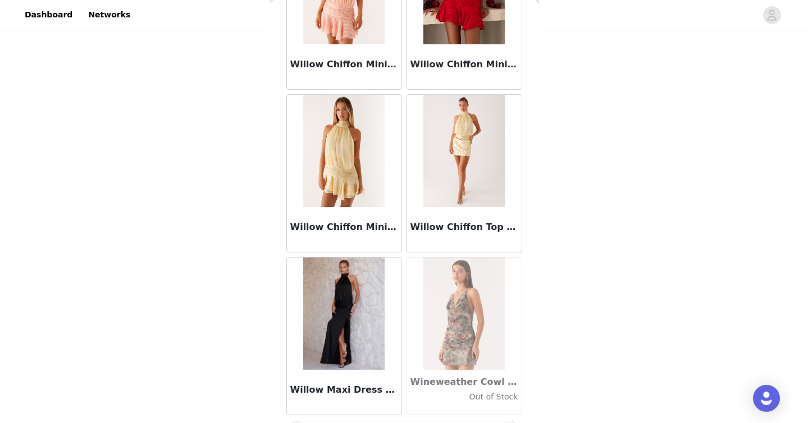
scroll to position [68042, 0]
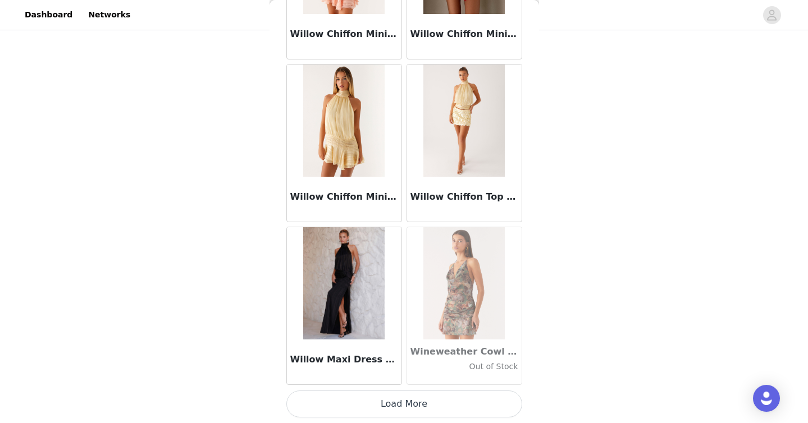
click at [490, 412] on button "Load More" at bounding box center [404, 404] width 236 height 27
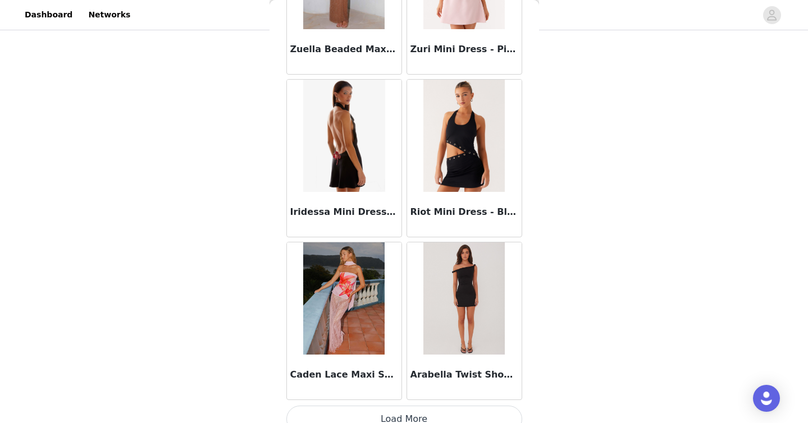
scroll to position [69670, 0]
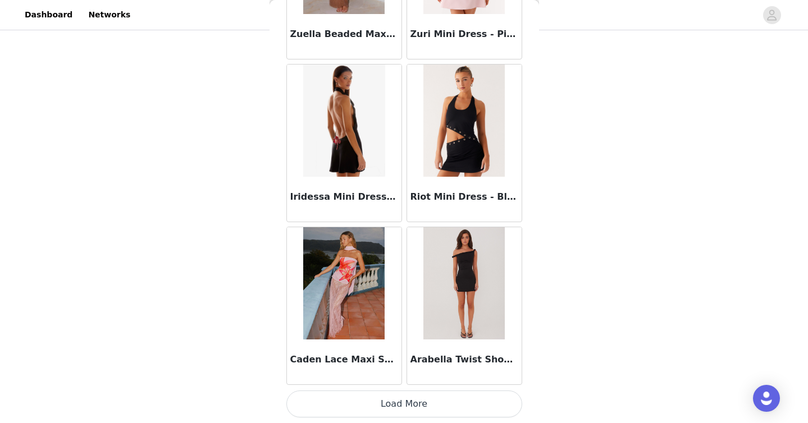
click at [473, 409] on button "Load More" at bounding box center [404, 404] width 236 height 27
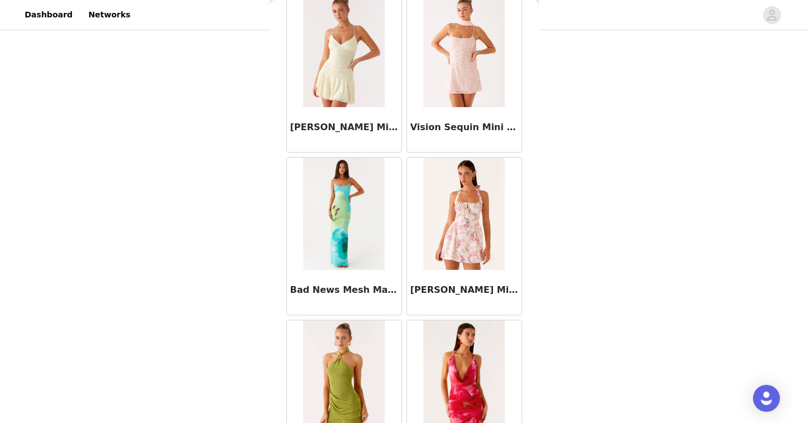
scroll to position [71298, 0]
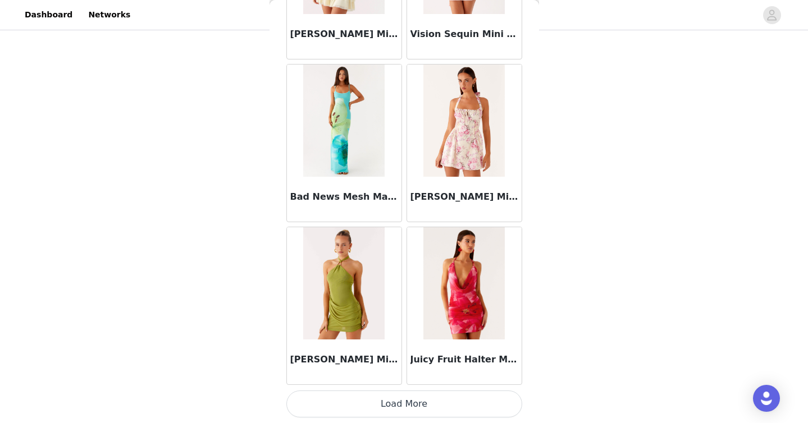
click at [474, 401] on button "Load More" at bounding box center [404, 404] width 236 height 27
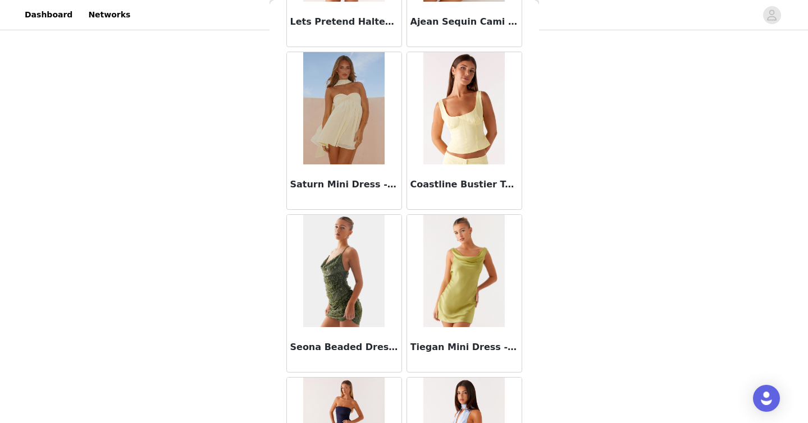
scroll to position [72926, 0]
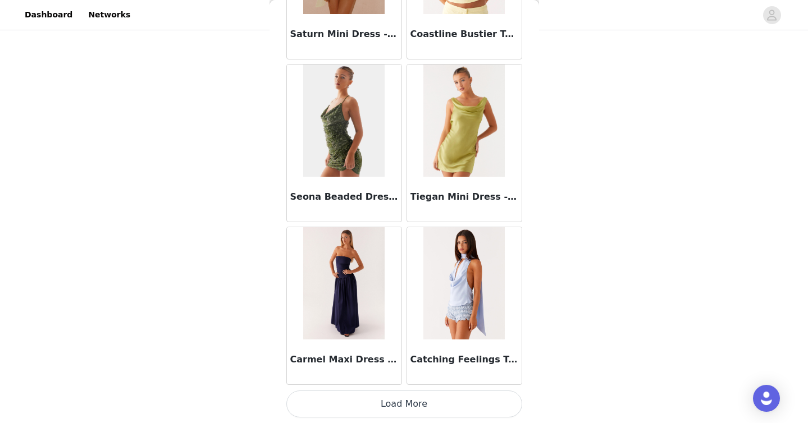
click at [459, 400] on button "Load More" at bounding box center [404, 404] width 236 height 27
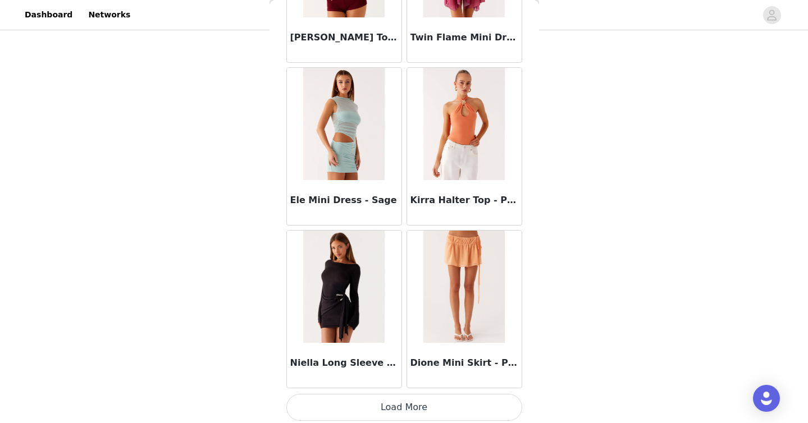
scroll to position [74554, 0]
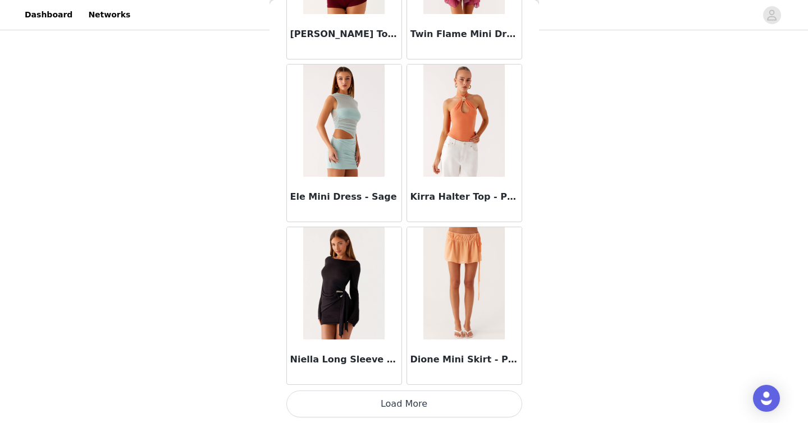
click at [451, 409] on button "Load More" at bounding box center [404, 404] width 236 height 27
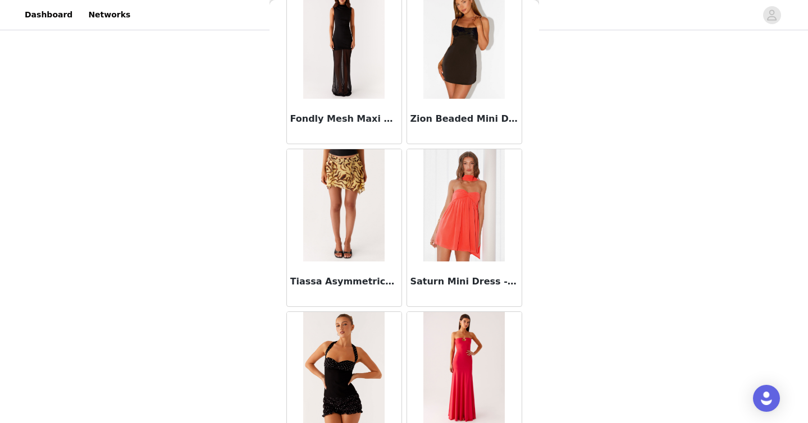
scroll to position [76182, 0]
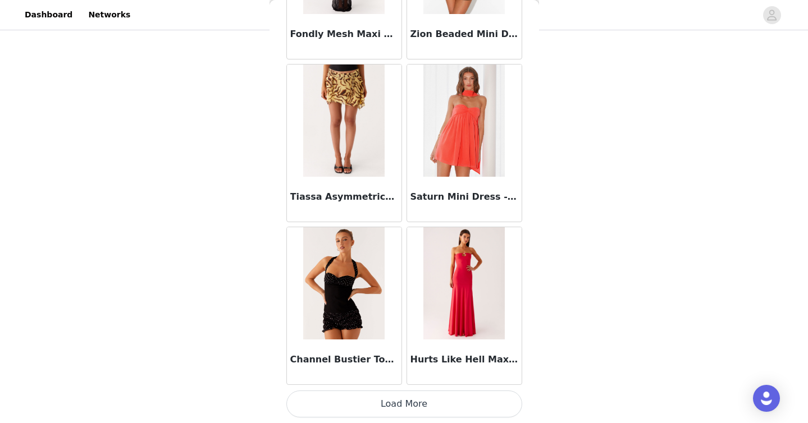
click at [487, 409] on button "Load More" at bounding box center [404, 404] width 236 height 27
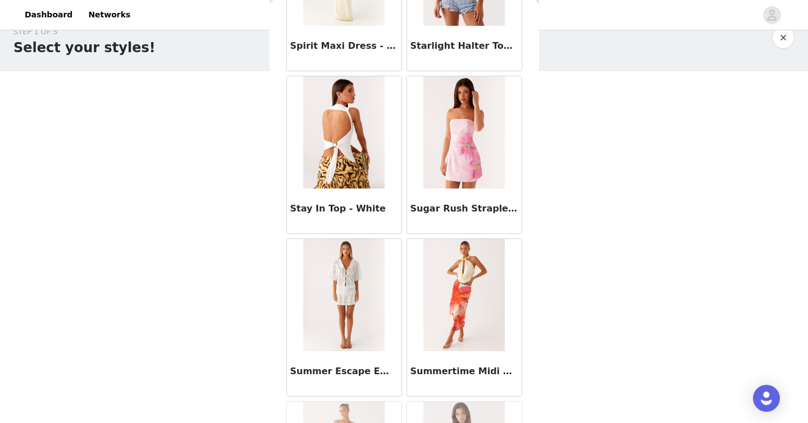
scroll to position [61510, 0]
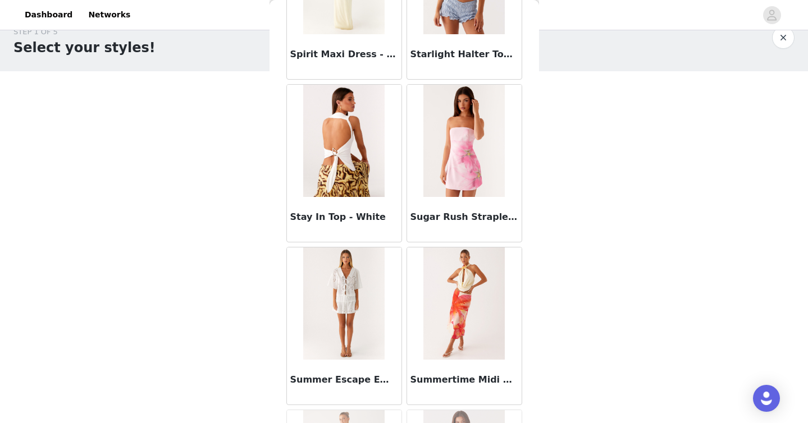
click at [282, 104] on div "Back Aamari Maxi Dress - Red Adelaide Shirt Mini Dress - Brown Adored By You Mi…" at bounding box center [403, 211] width 269 height 423
click at [326, 119] on img at bounding box center [343, 141] width 81 height 112
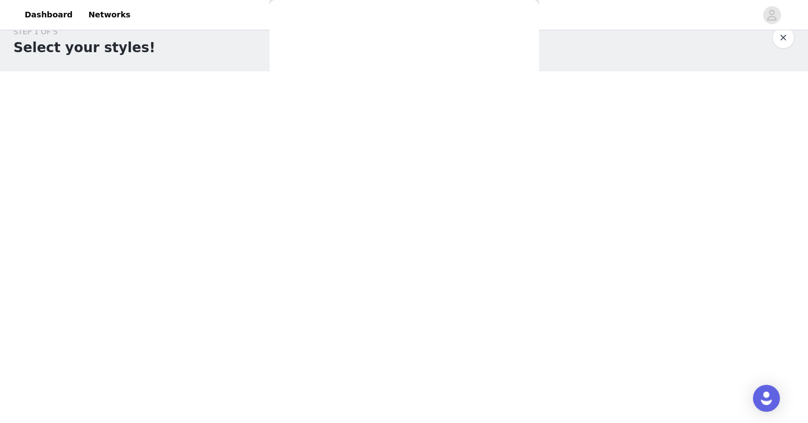
scroll to position [0, 0]
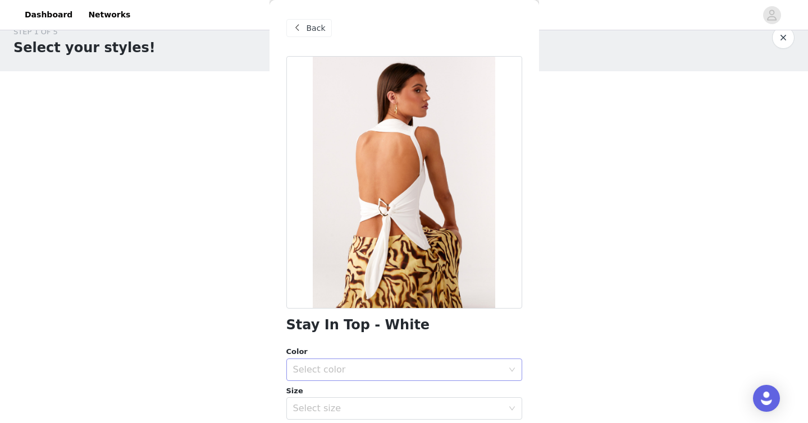
click at [420, 364] on div "Select color" at bounding box center [398, 369] width 210 height 11
click at [420, 394] on li "White" at bounding box center [404, 395] width 236 height 18
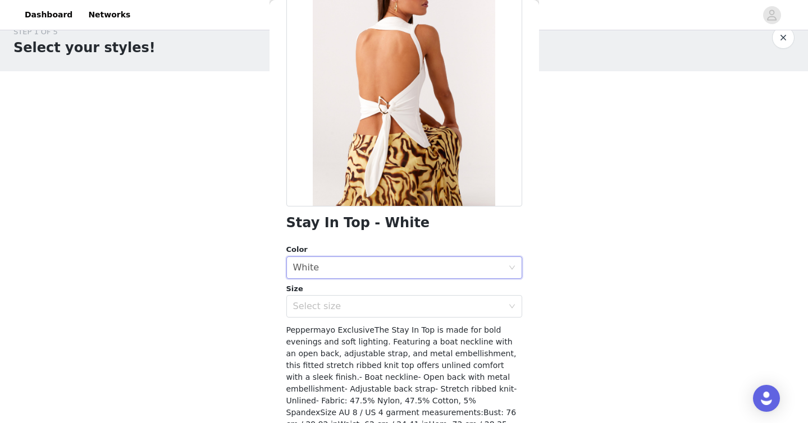
scroll to position [149, 0]
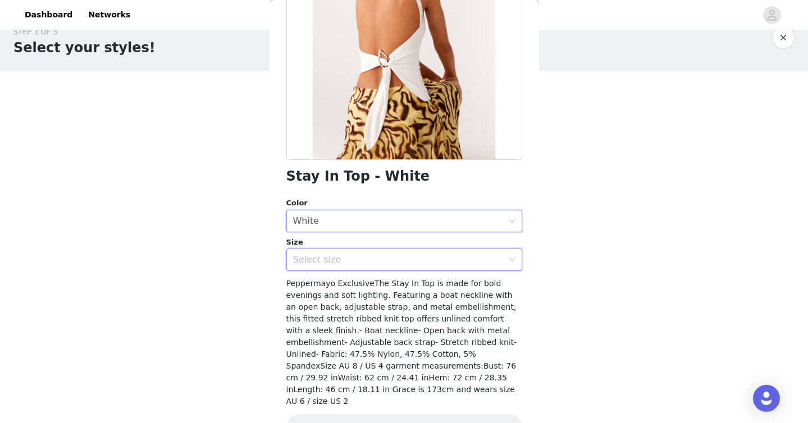
click at [411, 249] on div "Select size" at bounding box center [404, 260] width 236 height 22
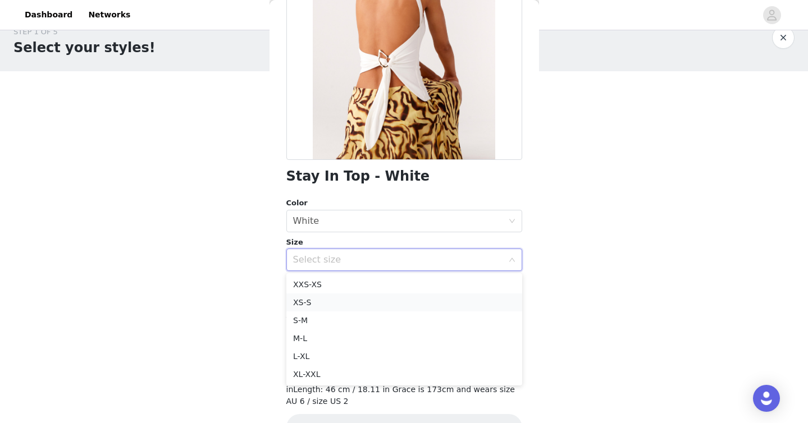
click at [409, 301] on li "XS-S" at bounding box center [404, 303] width 236 height 18
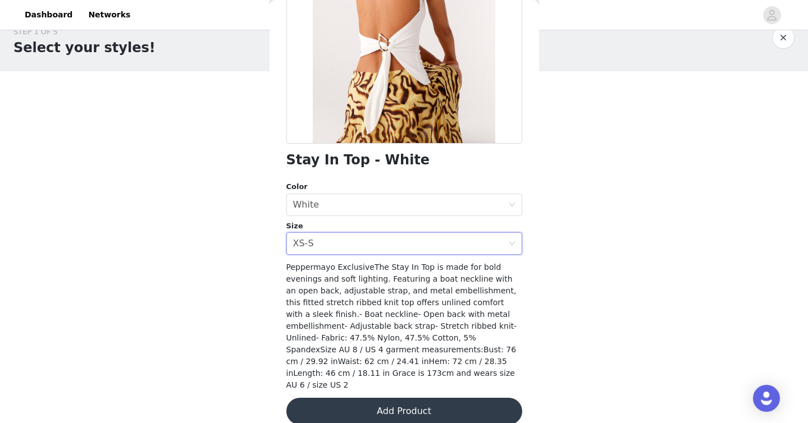
scroll to position [164, 0]
click at [417, 248] on div "Select size XS-S" at bounding box center [400, 244] width 215 height 21
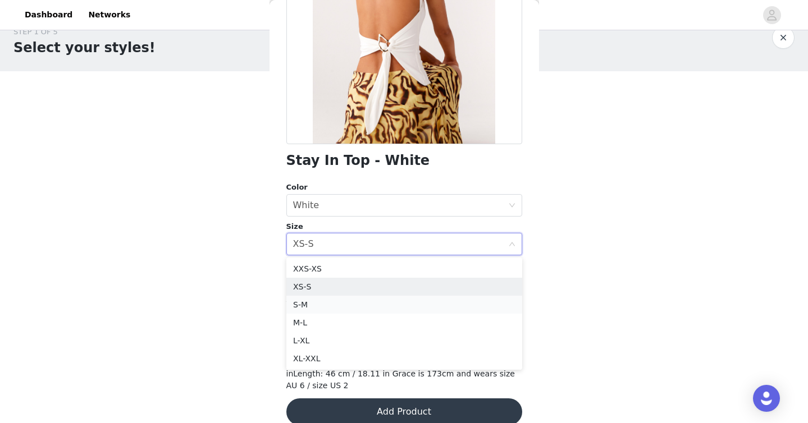
click at [409, 302] on li "S-M" at bounding box center [404, 305] width 236 height 18
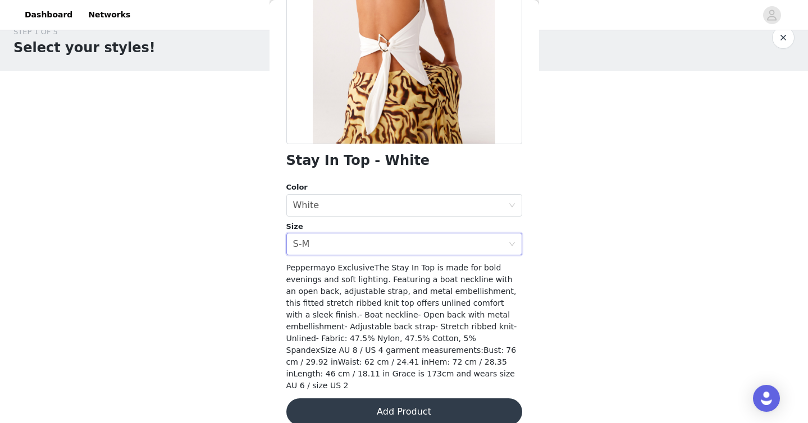
click at [448, 400] on button "Add Product" at bounding box center [404, 412] width 236 height 27
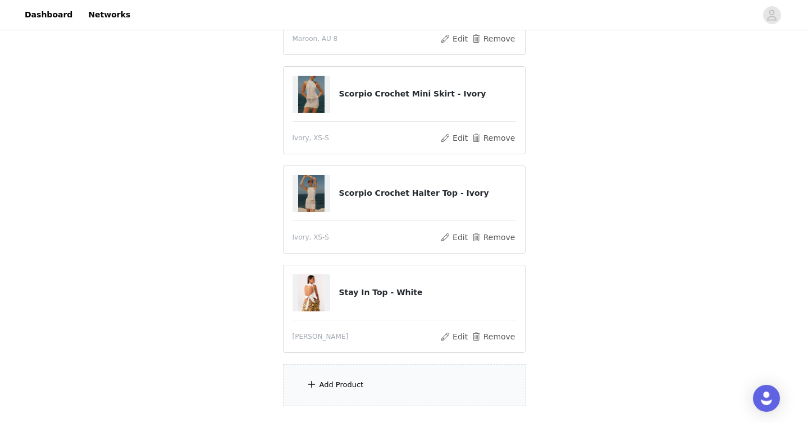
scroll to position [296, 0]
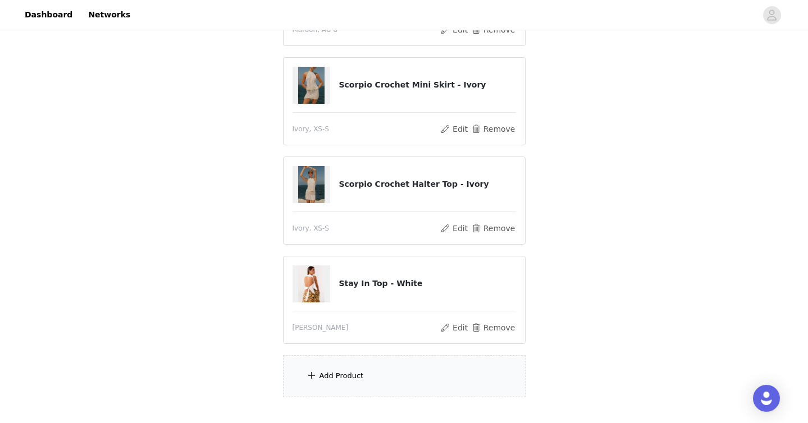
click at [447, 381] on div "Add Product" at bounding box center [404, 376] width 243 height 42
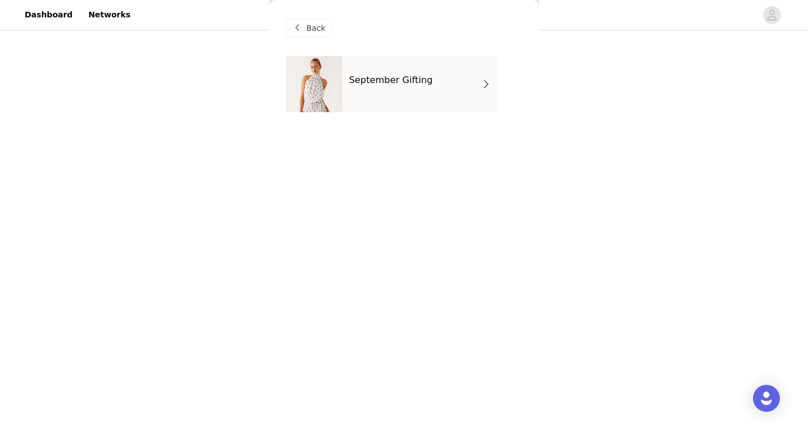
click at [443, 89] on div "September Gifting" at bounding box center [420, 84] width 156 height 56
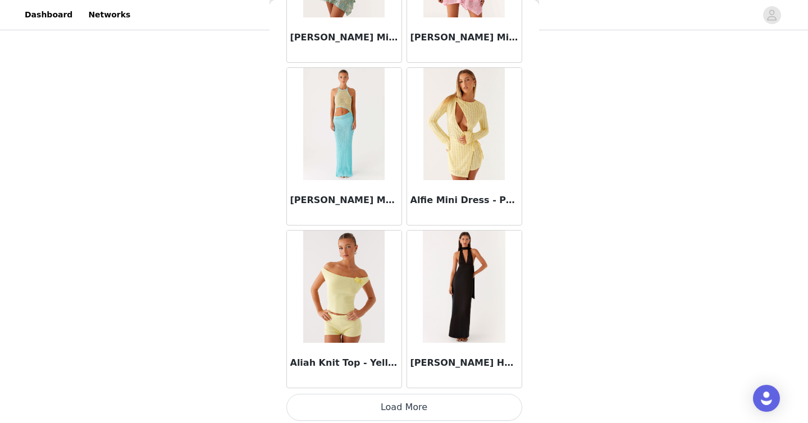
scroll to position [1295, 0]
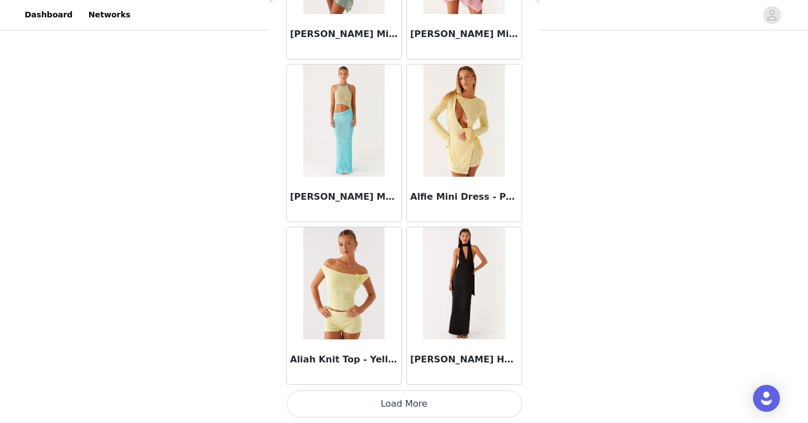
click at [419, 411] on button "Load More" at bounding box center [404, 404] width 236 height 27
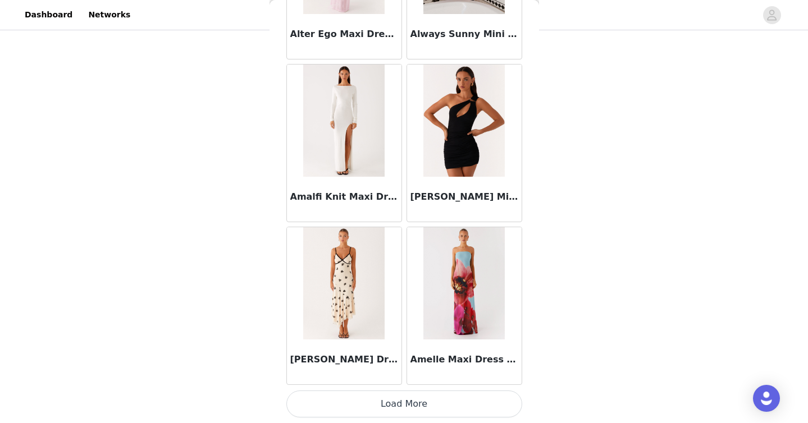
scroll to position [338, 0]
click at [452, 406] on button "Load More" at bounding box center [404, 404] width 236 height 27
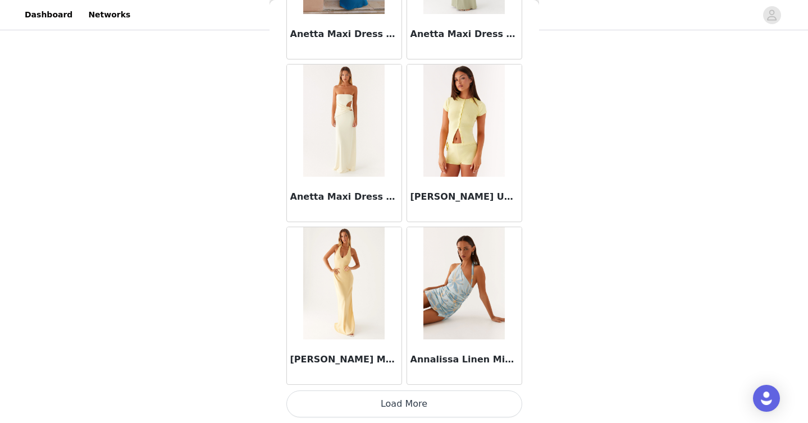
scroll to position [364, 0]
click at [411, 410] on button "Load More" at bounding box center [404, 404] width 236 height 27
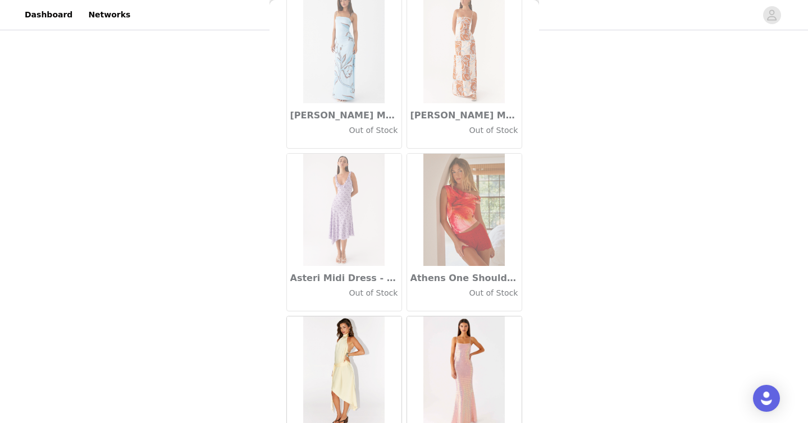
scroll to position [6179, 0]
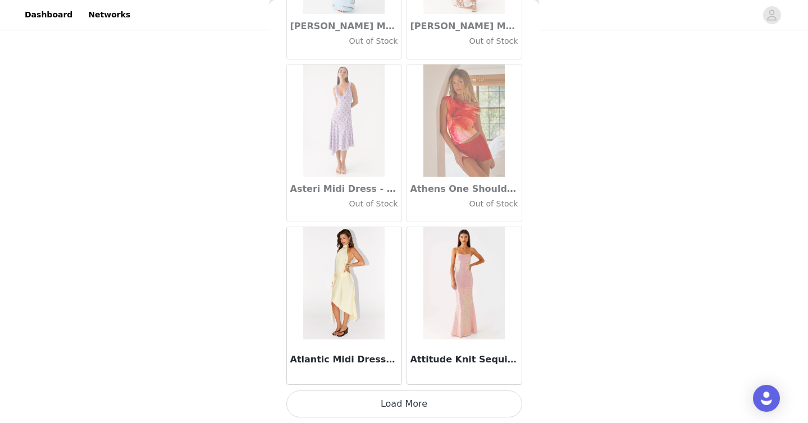
click at [436, 407] on button "Load More" at bounding box center [404, 404] width 236 height 27
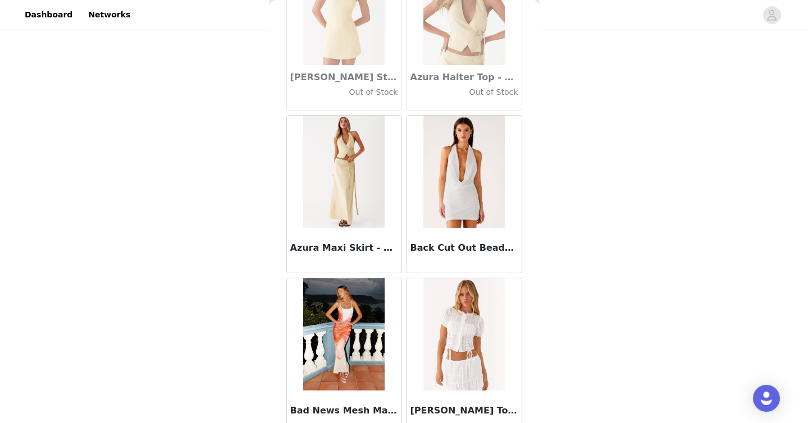
scroll to position [7806, 0]
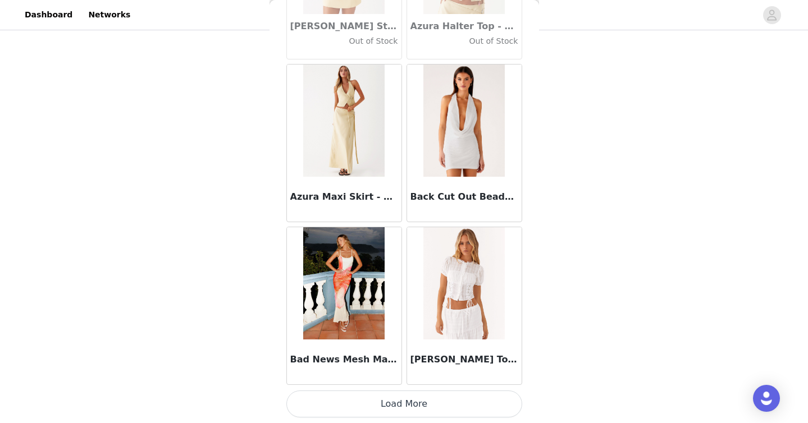
click at [424, 404] on button "Load More" at bounding box center [404, 404] width 236 height 27
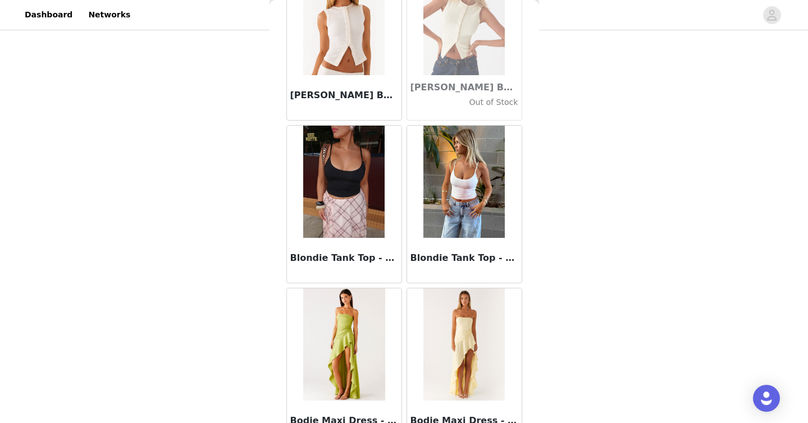
scroll to position [9434, 0]
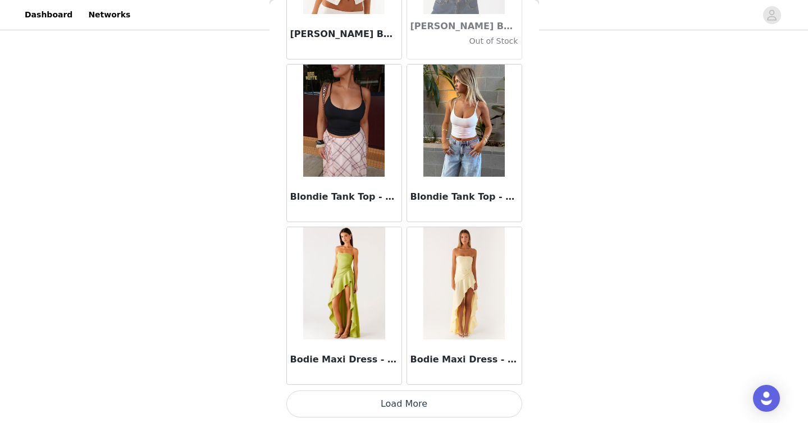
click at [458, 406] on button "Load More" at bounding box center [404, 404] width 236 height 27
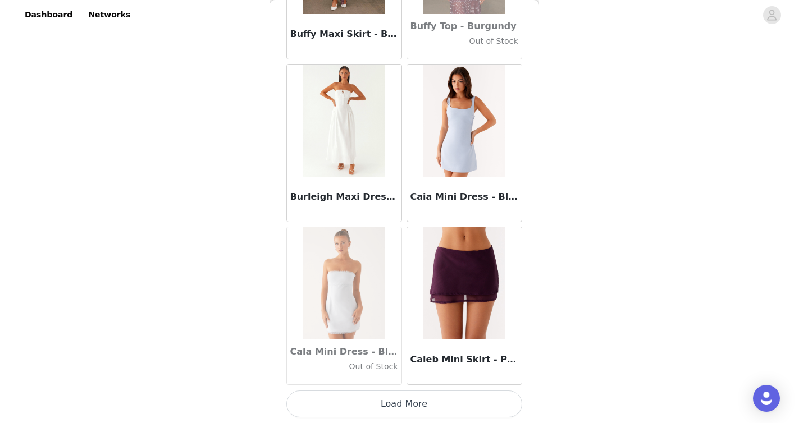
click at [442, 414] on button "Load More" at bounding box center [404, 404] width 236 height 27
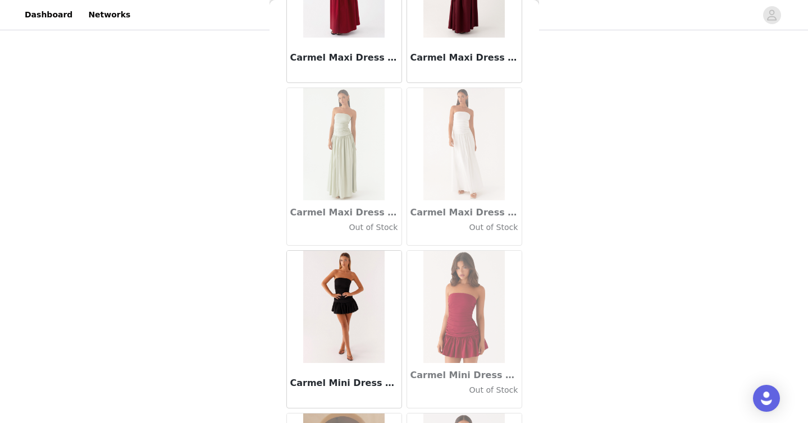
scroll to position [12690, 0]
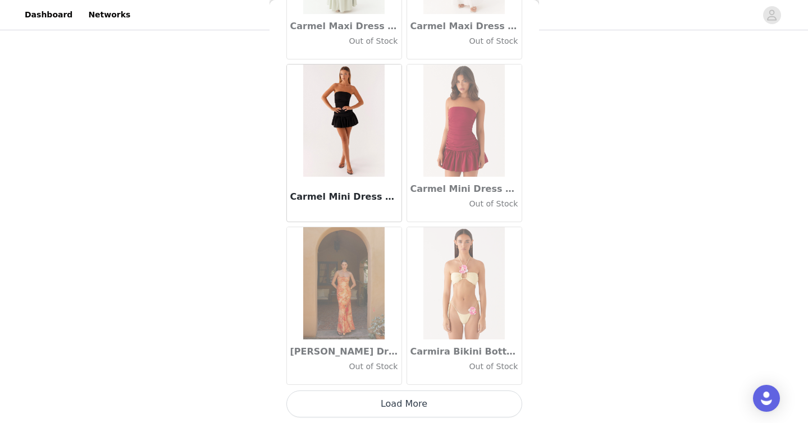
click at [430, 406] on button "Load More" at bounding box center [404, 404] width 236 height 27
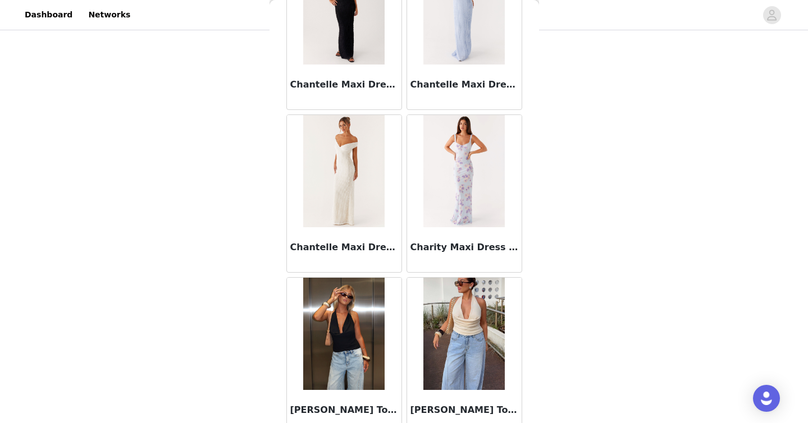
scroll to position [14318, 0]
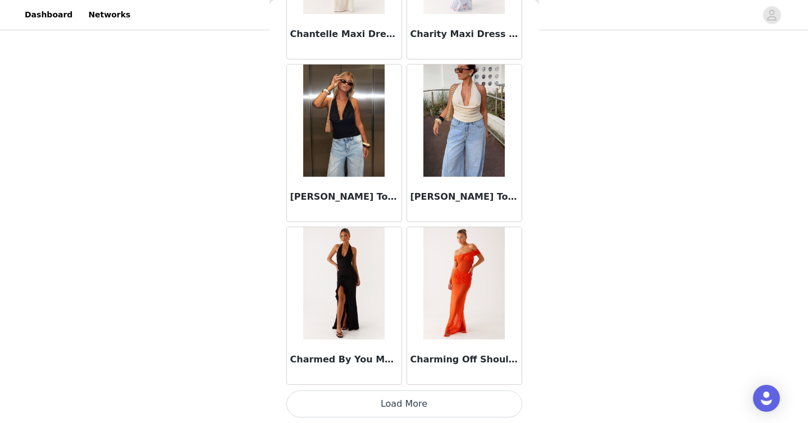
click at [411, 401] on button "Load More" at bounding box center [404, 404] width 236 height 27
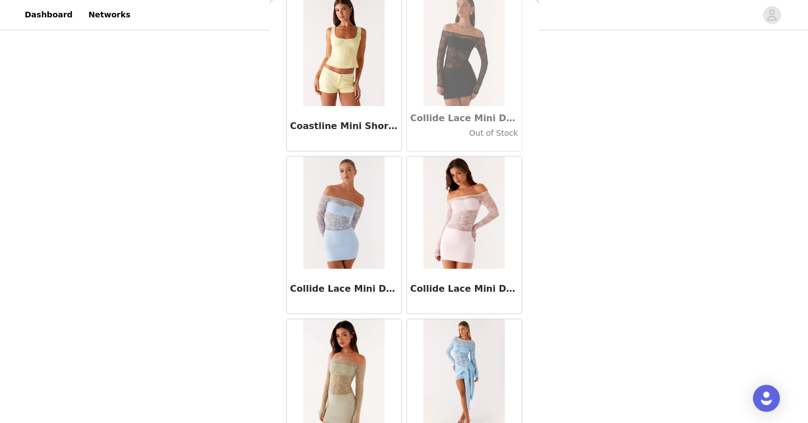
scroll to position [15946, 0]
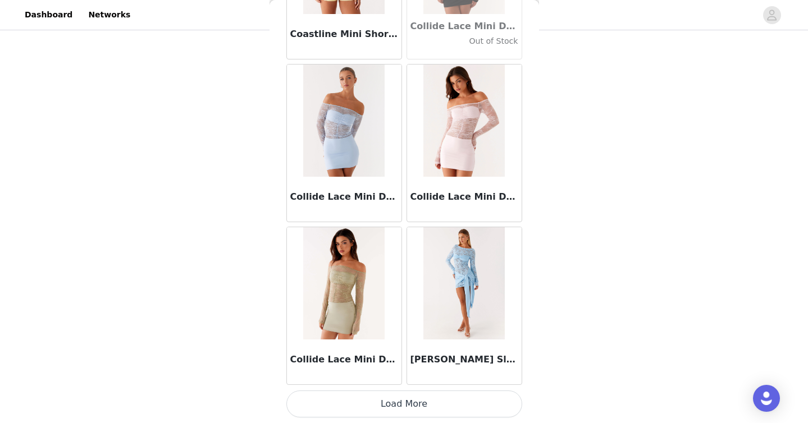
click at [431, 399] on button "Load More" at bounding box center [404, 404] width 236 height 27
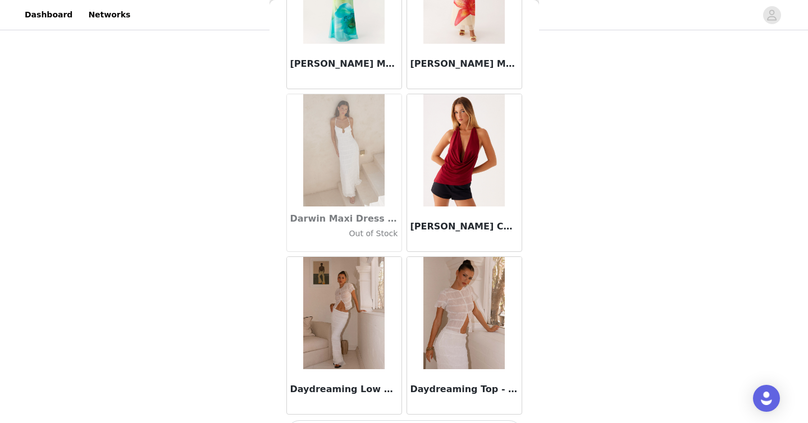
scroll to position [17574, 0]
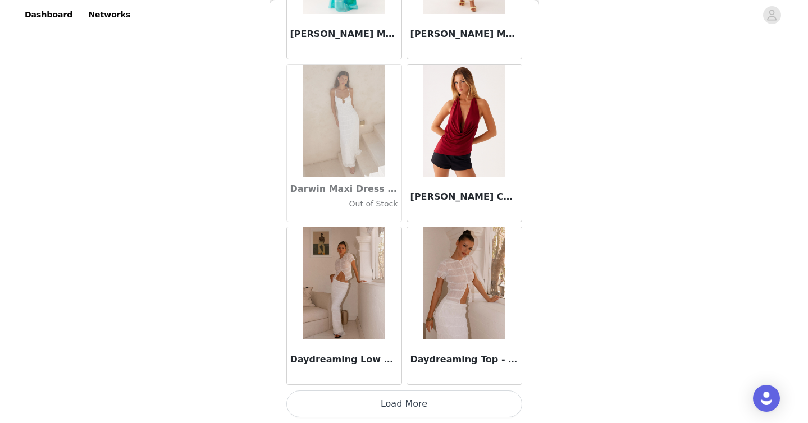
click at [406, 404] on button "Load More" at bounding box center [404, 404] width 236 height 27
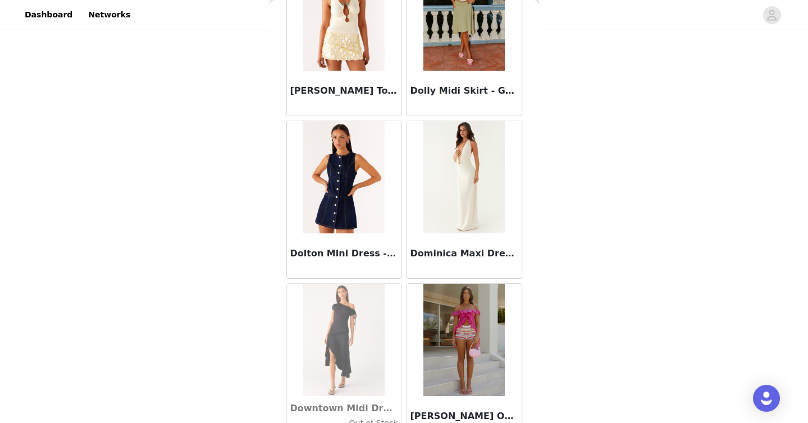
scroll to position [19202, 0]
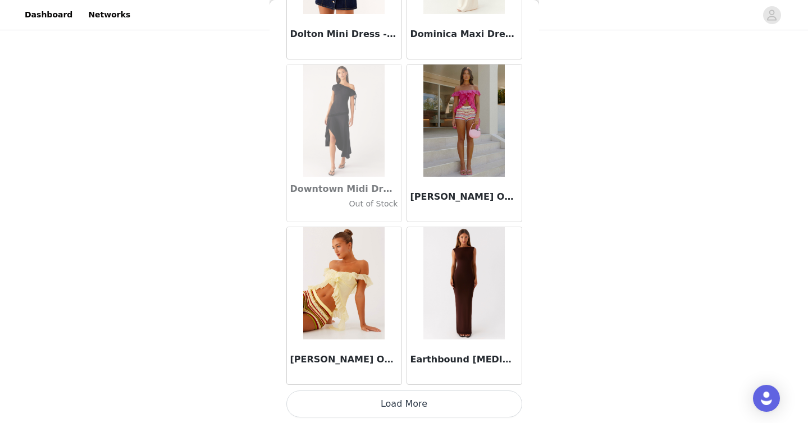
click at [460, 402] on button "Load More" at bounding box center [404, 404] width 236 height 27
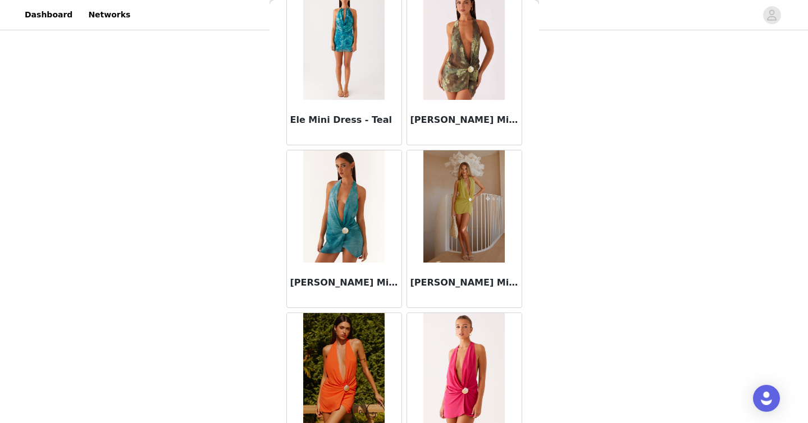
scroll to position [20830, 0]
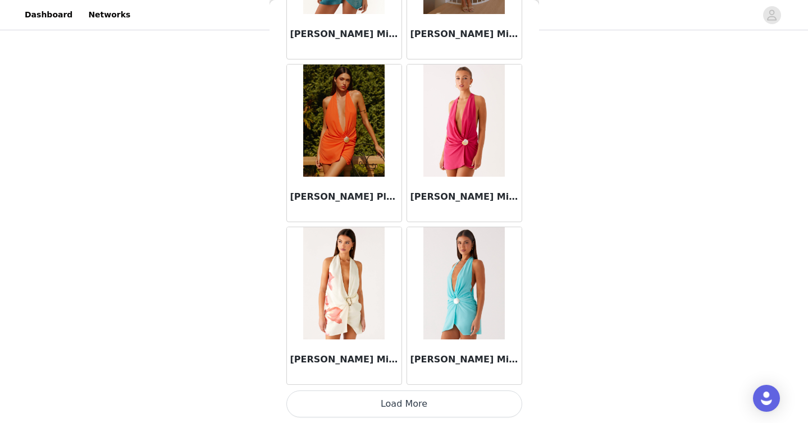
click at [445, 401] on button "Load More" at bounding box center [404, 404] width 236 height 27
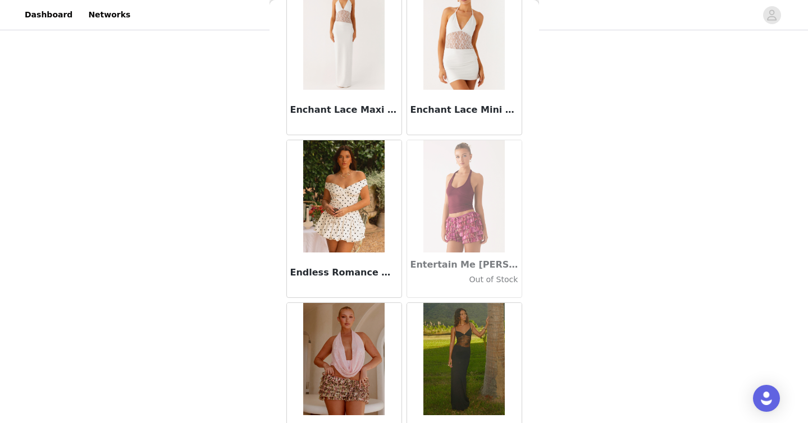
scroll to position [22458, 0]
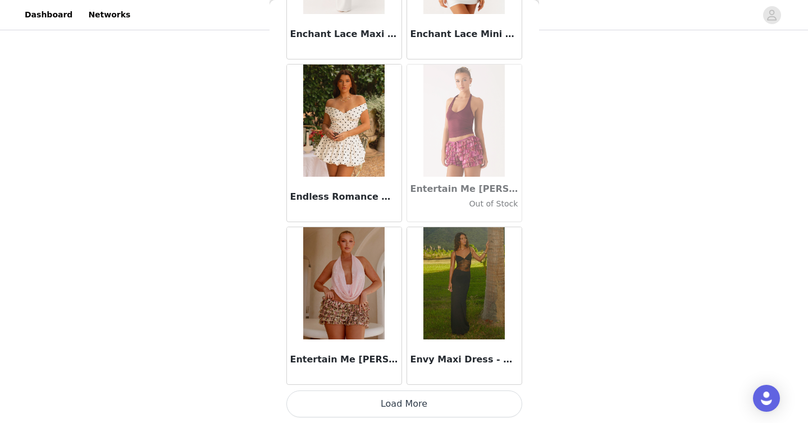
click at [473, 398] on button "Load More" at bounding box center [404, 404] width 236 height 27
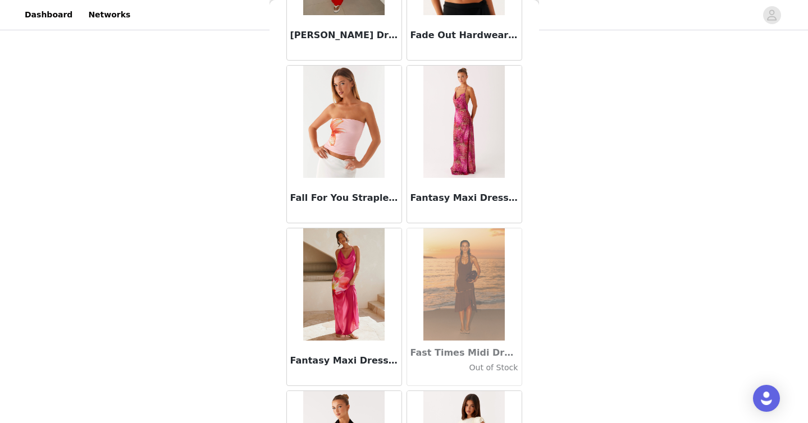
scroll to position [24086, 0]
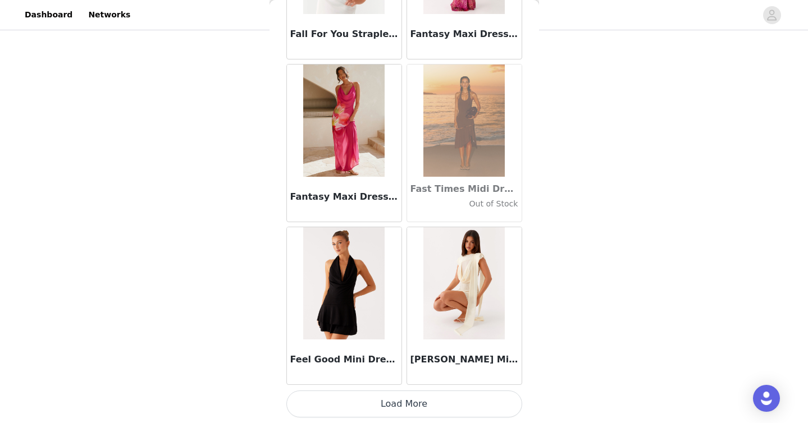
click at [465, 408] on button "Load More" at bounding box center [404, 404] width 236 height 27
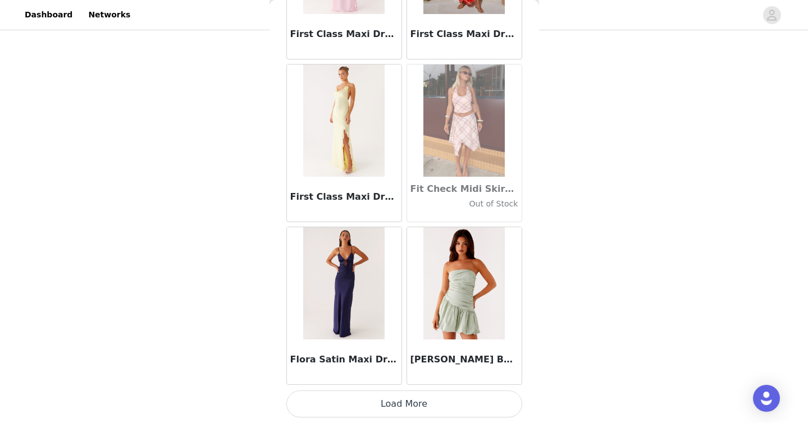
scroll to position [364, 0]
click at [454, 406] on button "Load More" at bounding box center [404, 404] width 236 height 27
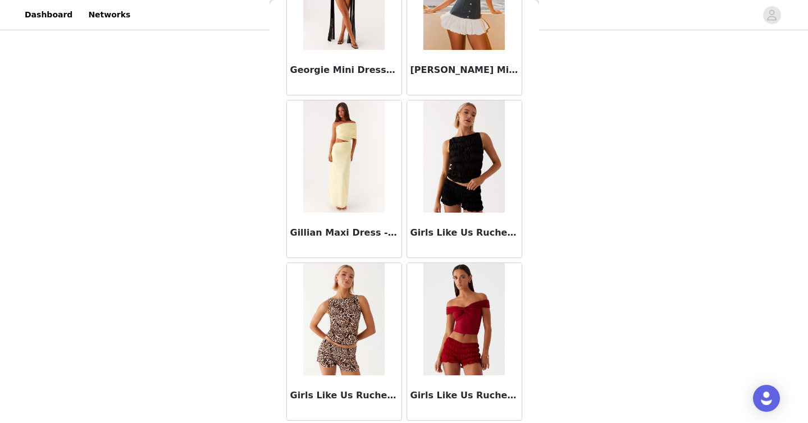
scroll to position [27342, 0]
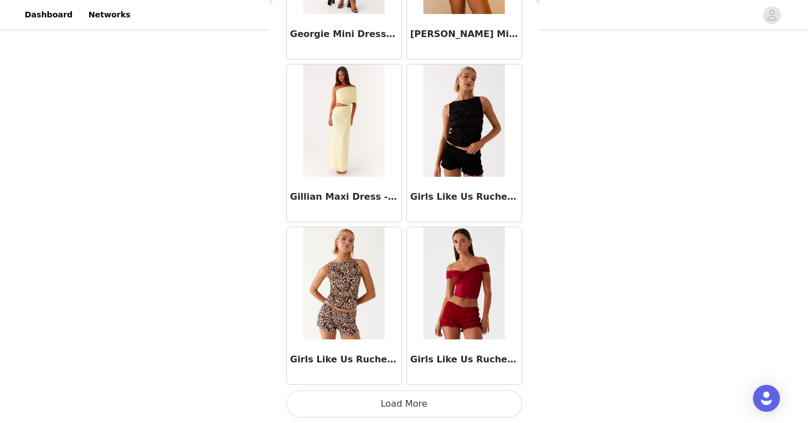
click at [446, 401] on button "Load More" at bounding box center [404, 404] width 236 height 27
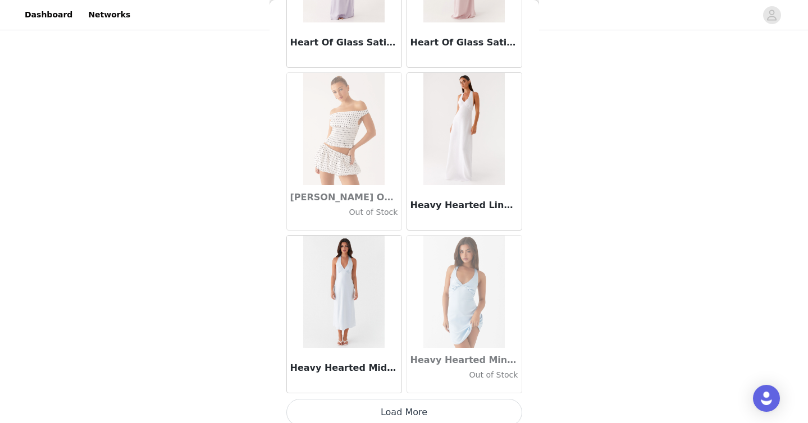
scroll to position [28970, 0]
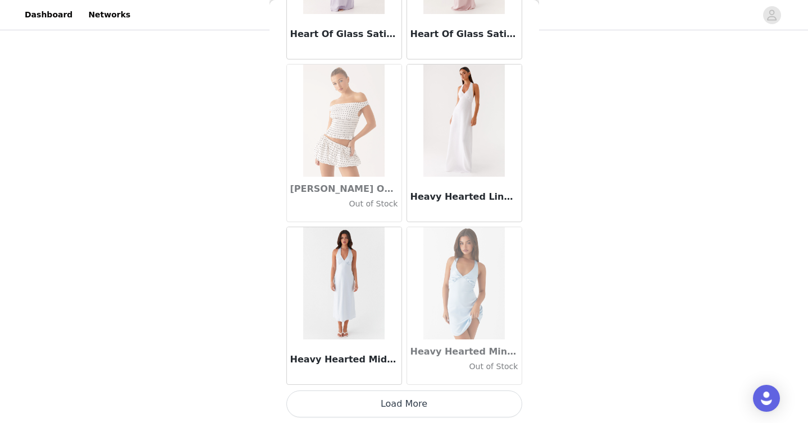
click at [420, 409] on button "Load More" at bounding box center [404, 404] width 236 height 27
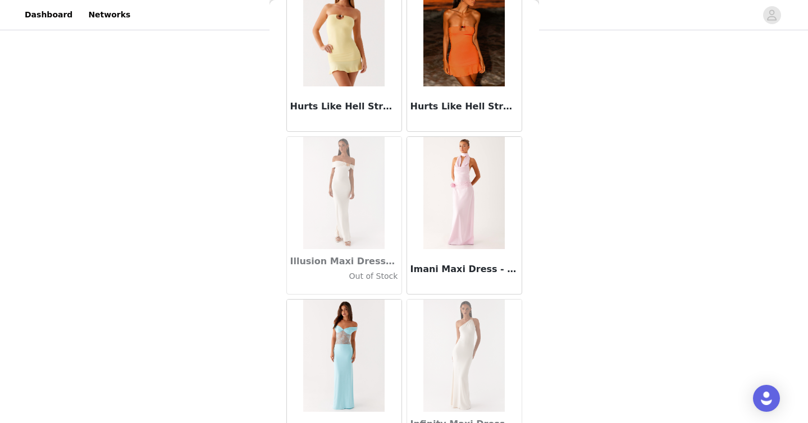
scroll to position [30598, 0]
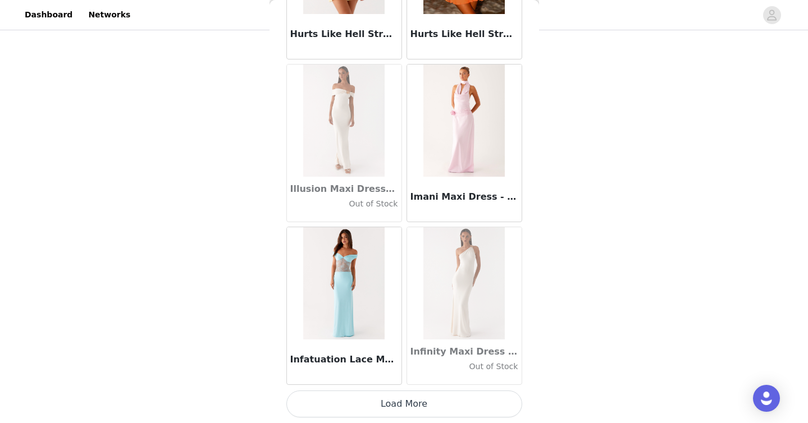
click at [458, 411] on button "Load More" at bounding box center [404, 404] width 236 height 27
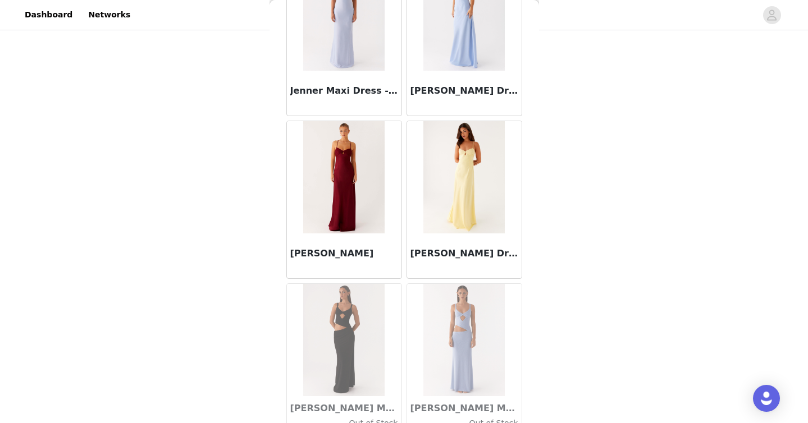
scroll to position [32226, 0]
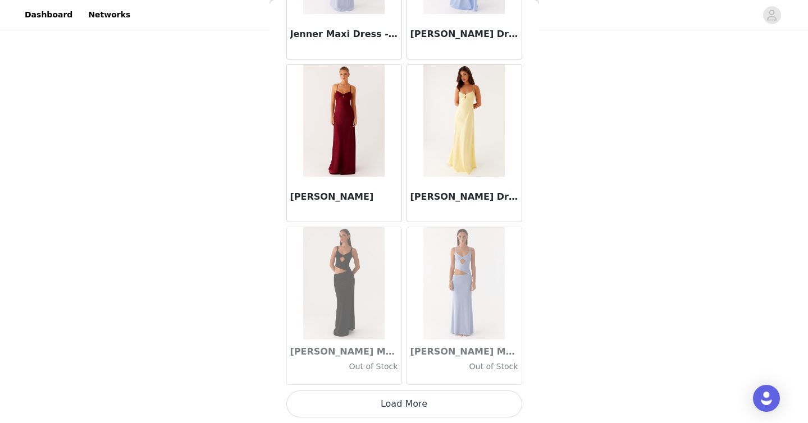
click at [427, 402] on button "Load More" at bounding box center [404, 404] width 236 height 27
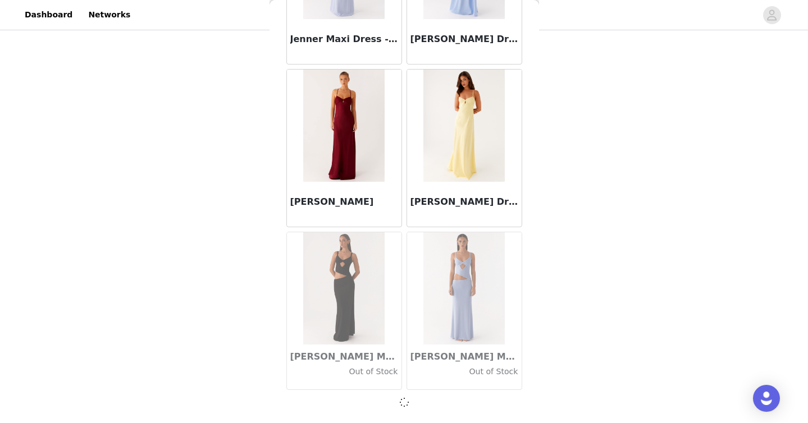
scroll to position [32221, 0]
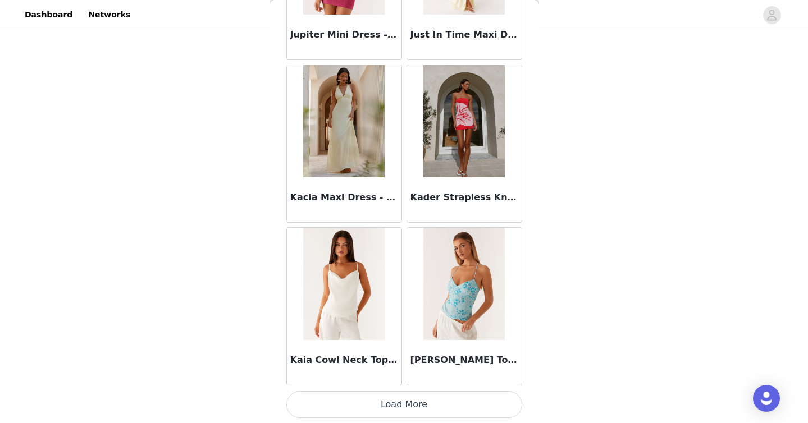
click at [449, 407] on button "Load More" at bounding box center [404, 404] width 236 height 27
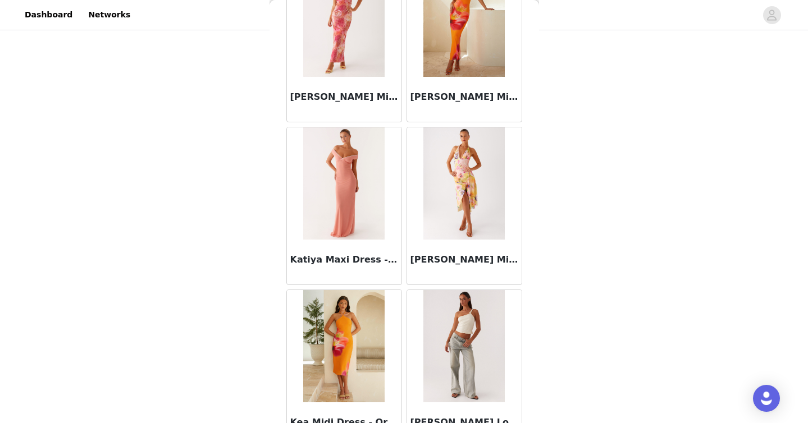
scroll to position [35482, 0]
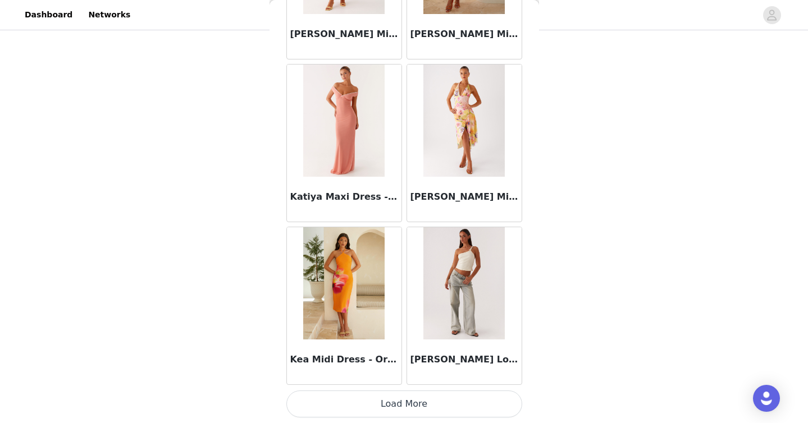
click at [448, 400] on button "Load More" at bounding box center [404, 404] width 236 height 27
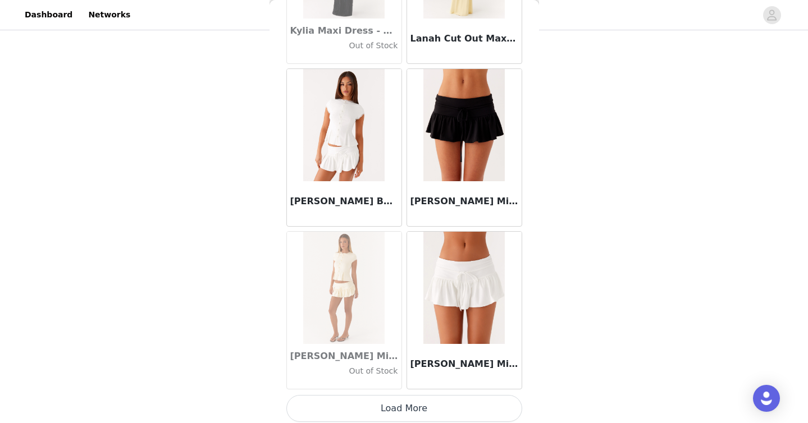
scroll to position [37110, 0]
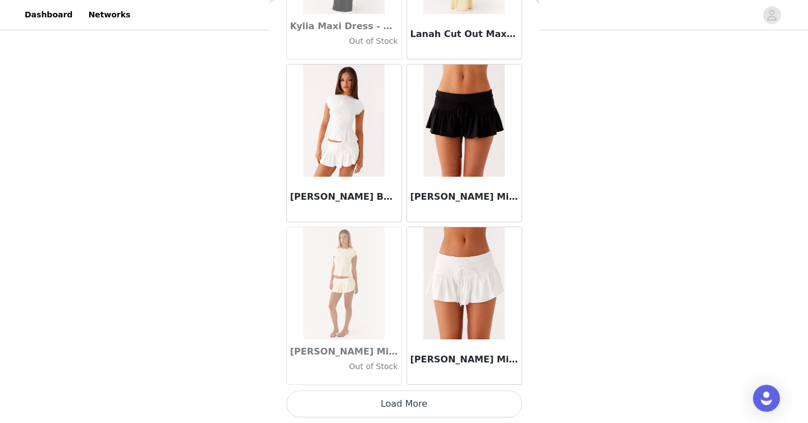
click at [432, 413] on button "Load More" at bounding box center [404, 404] width 236 height 27
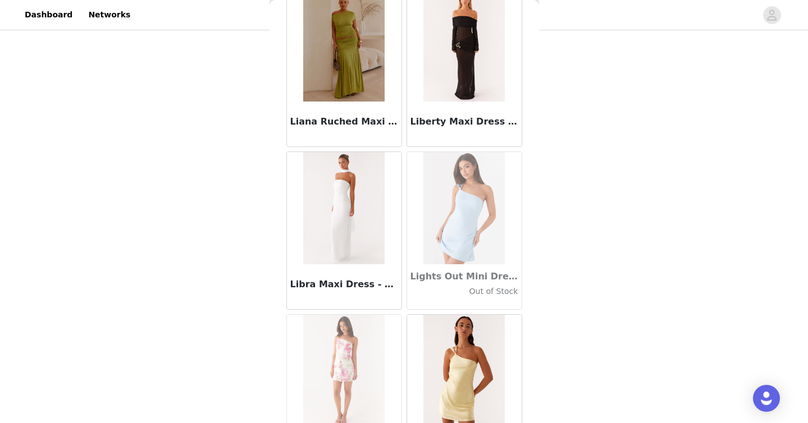
scroll to position [38328, 0]
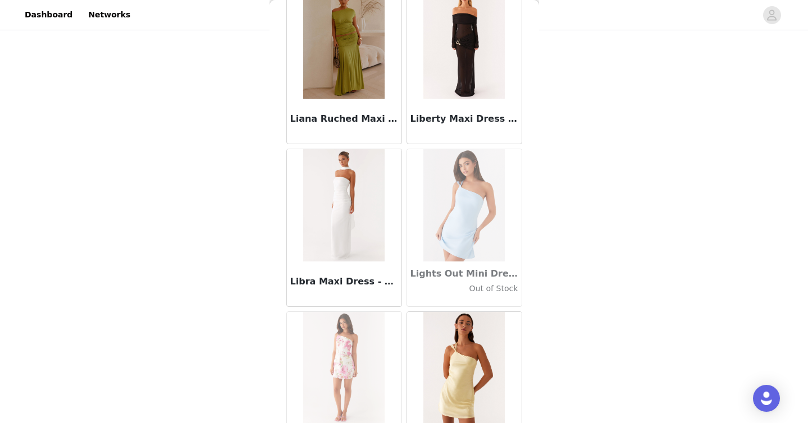
click at [360, 250] on img at bounding box center [343, 205] width 81 height 112
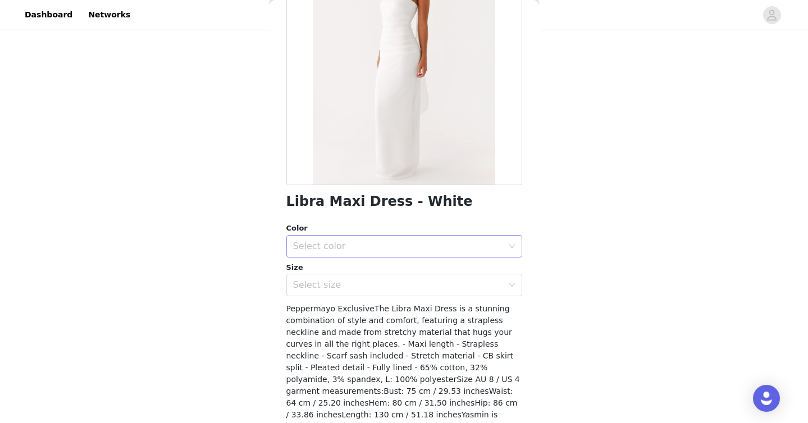
scroll to position [121, 0]
click at [341, 251] on div "Select color" at bounding box center [398, 248] width 210 height 11
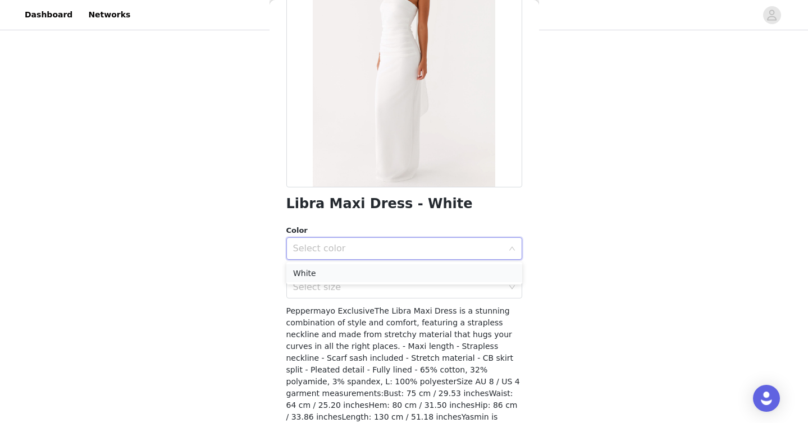
click at [331, 278] on li "White" at bounding box center [404, 273] width 236 height 18
click at [333, 294] on div "Select size" at bounding box center [400, 287] width 215 height 21
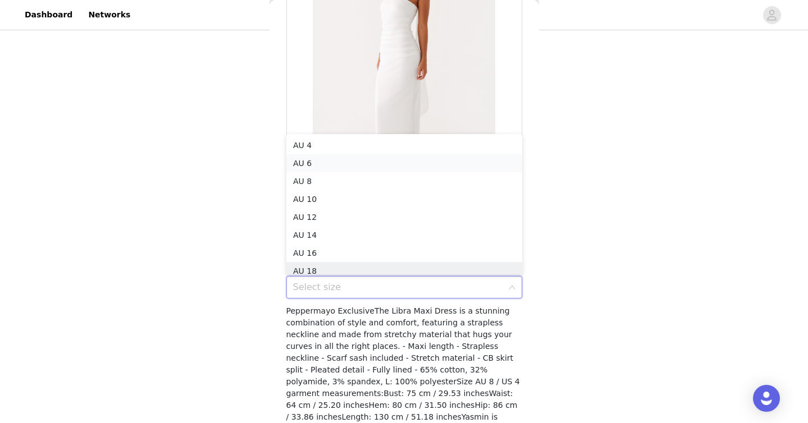
scroll to position [6, 0]
click at [358, 175] on li "AU 8" at bounding box center [404, 176] width 236 height 18
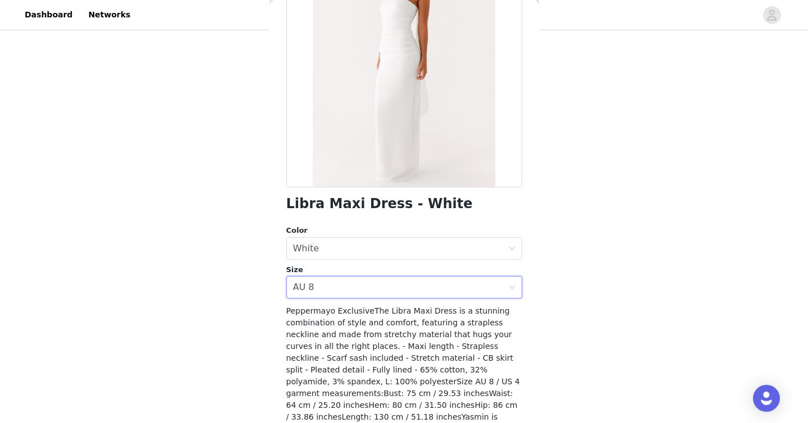
scroll to position [168, 0]
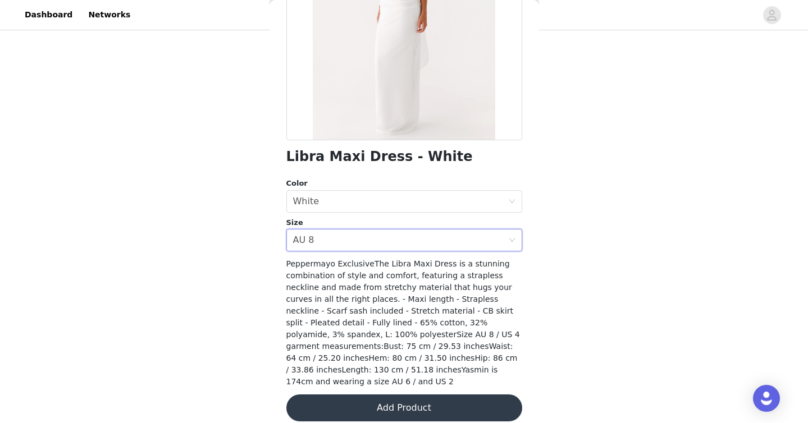
click at [343, 399] on button "Add Product" at bounding box center [404, 408] width 236 height 27
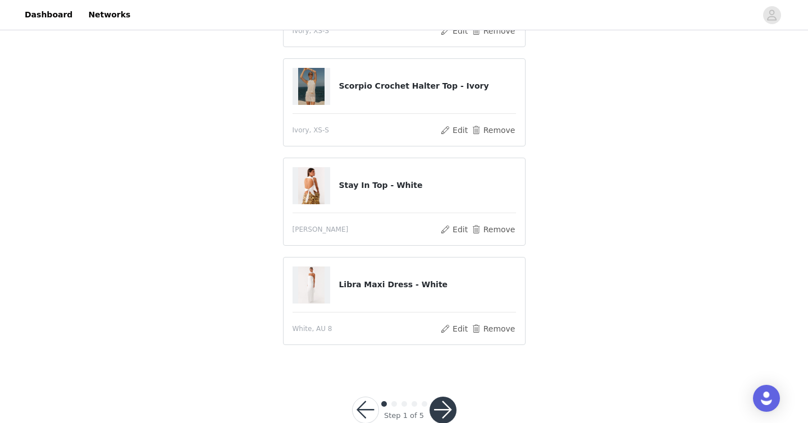
click at [440, 410] on button "button" at bounding box center [442, 410] width 27 height 27
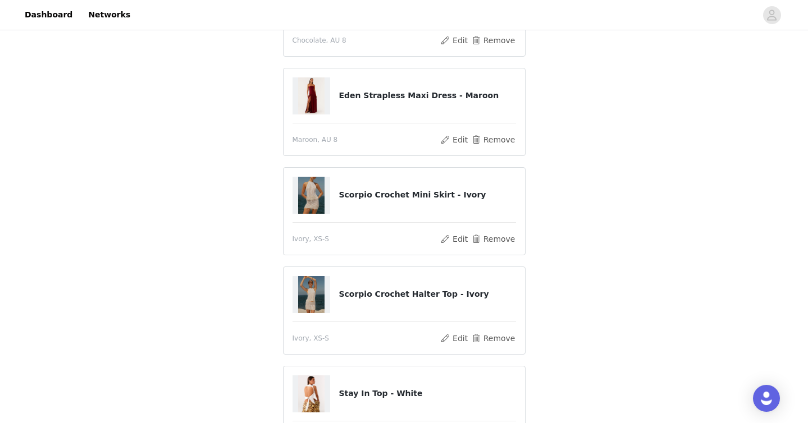
scroll to position [0, 0]
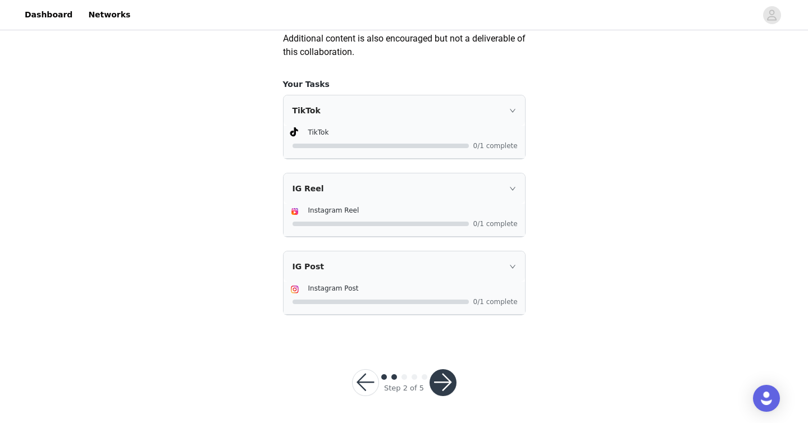
scroll to position [701, 0]
click at [366, 388] on button "button" at bounding box center [365, 382] width 27 height 27
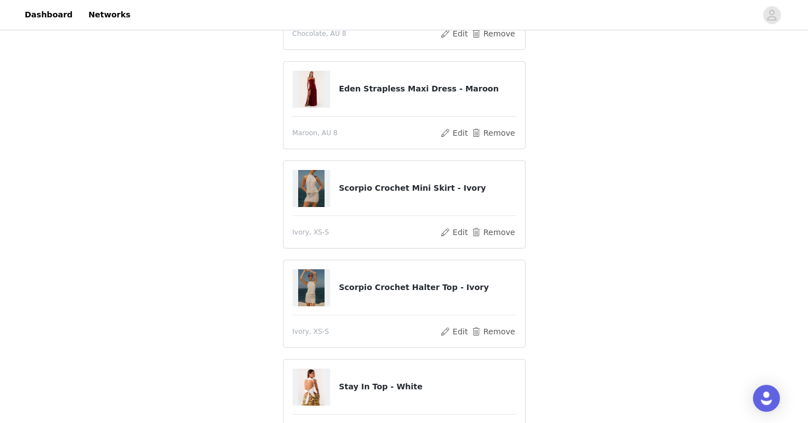
scroll to position [475, 0]
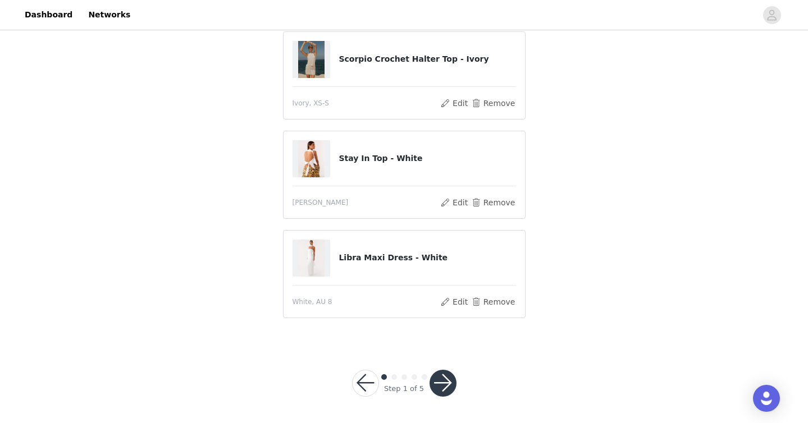
click at [445, 385] on button "button" at bounding box center [442, 383] width 27 height 27
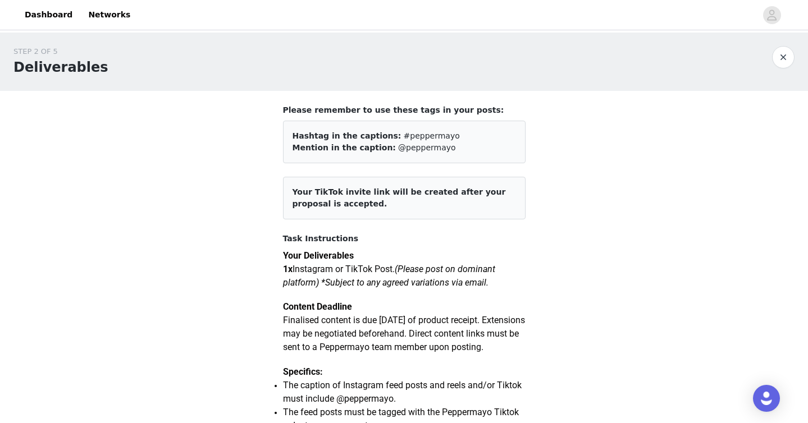
click at [15, 48] on div "STEP 2 OF 5" at bounding box center [60, 51] width 95 height 11
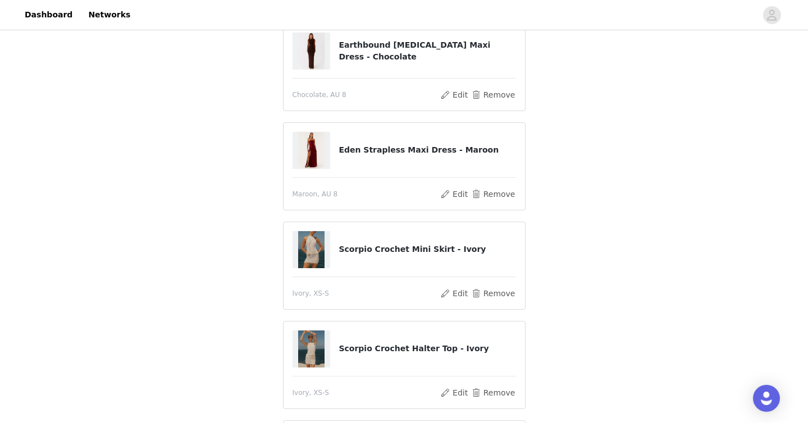
scroll to position [475, 0]
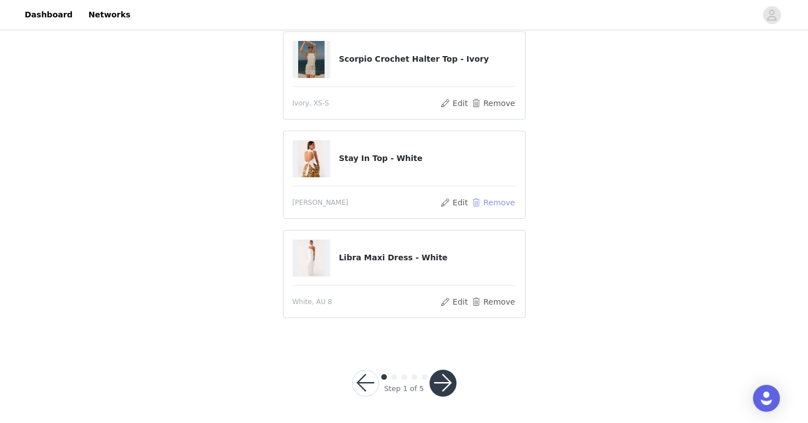
click at [491, 202] on button "Remove" at bounding box center [492, 202] width 45 height 13
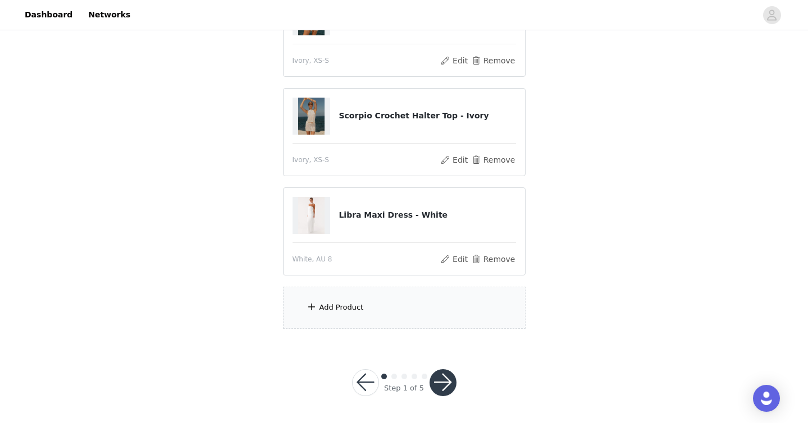
scroll to position [364, 0]
click at [348, 313] on div "Add Product" at bounding box center [341, 308] width 44 height 11
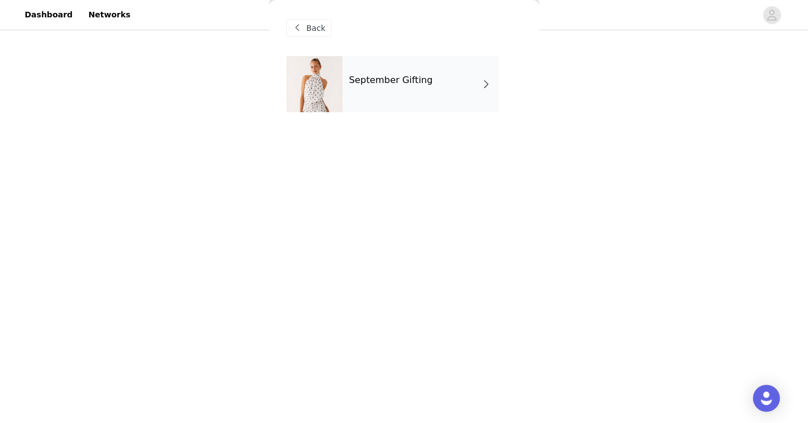
click at [414, 90] on div "September Gifting" at bounding box center [420, 84] width 156 height 56
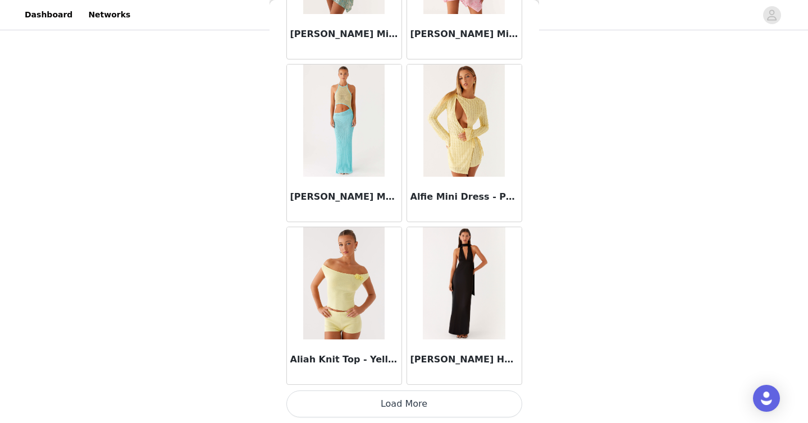
click at [350, 403] on button "Load More" at bounding box center [404, 404] width 236 height 27
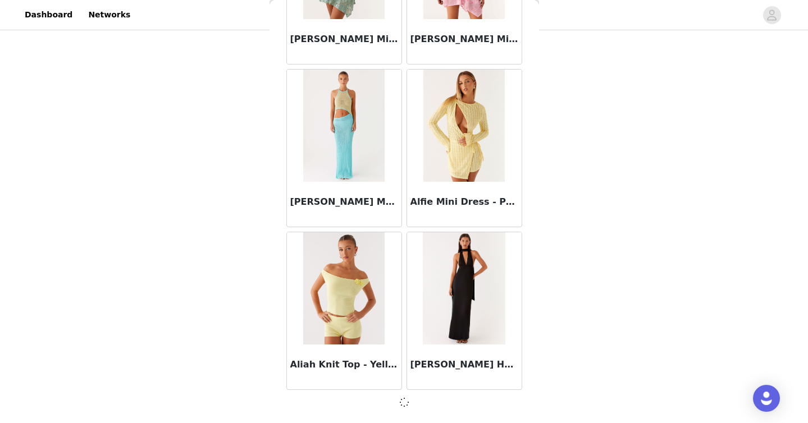
scroll to position [1289, 0]
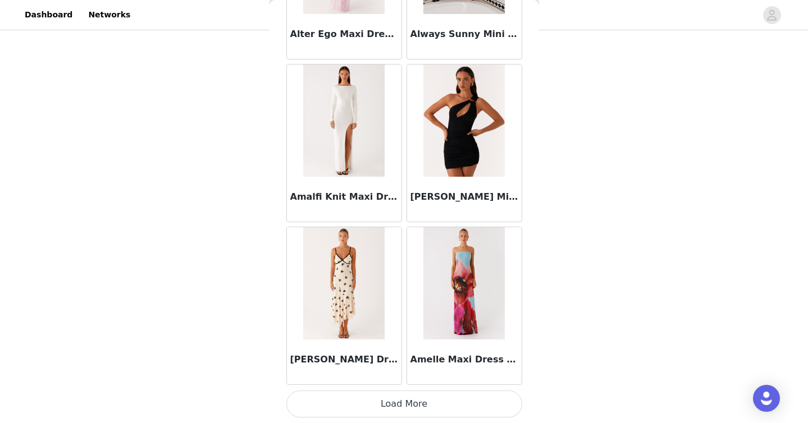
click at [405, 402] on button "Load More" at bounding box center [404, 404] width 236 height 27
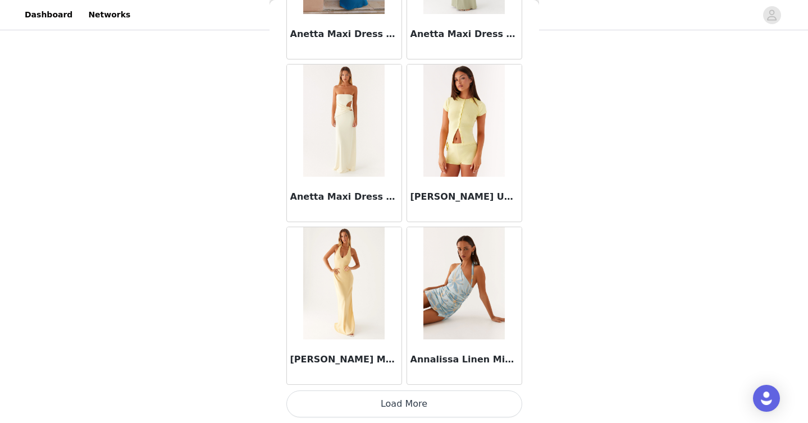
click at [411, 411] on button "Load More" at bounding box center [404, 404] width 236 height 27
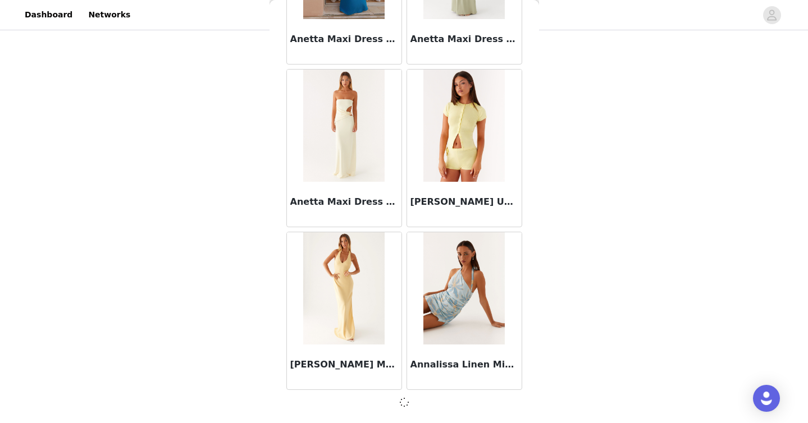
scroll to position [4545, 0]
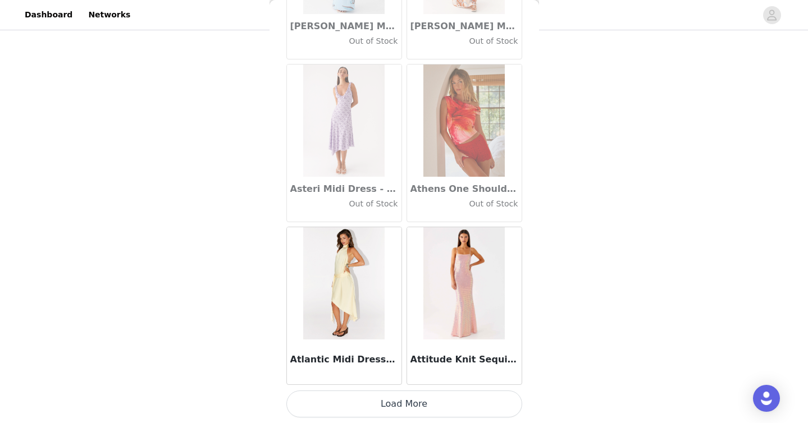
click at [409, 394] on button "Load More" at bounding box center [404, 404] width 236 height 27
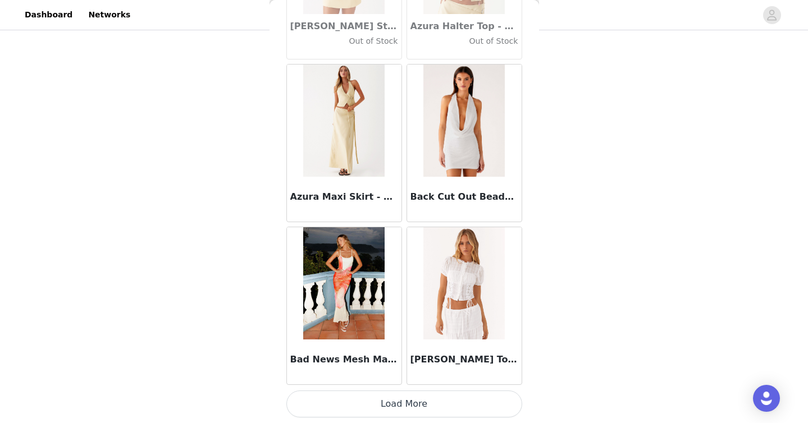
click at [409, 405] on button "Load More" at bounding box center [404, 404] width 236 height 27
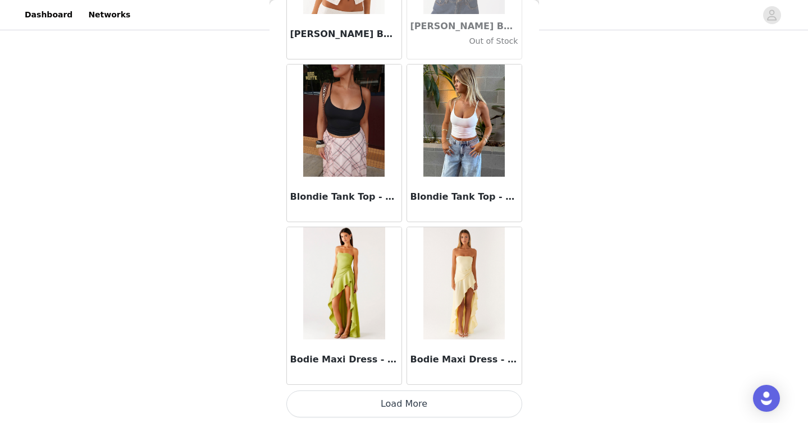
click at [391, 407] on button "Load More" at bounding box center [404, 404] width 236 height 27
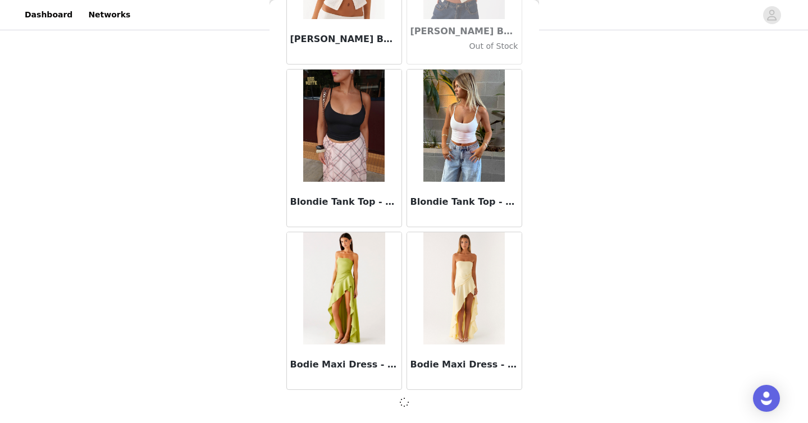
scroll to position [9429, 0]
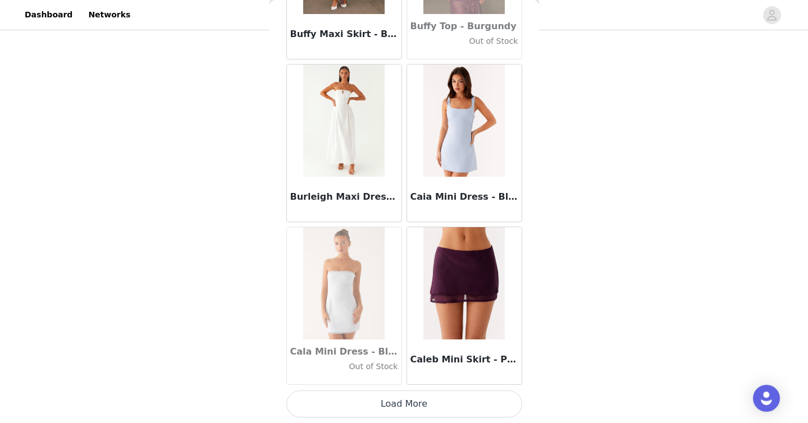
click at [390, 408] on button "Load More" at bounding box center [404, 404] width 236 height 27
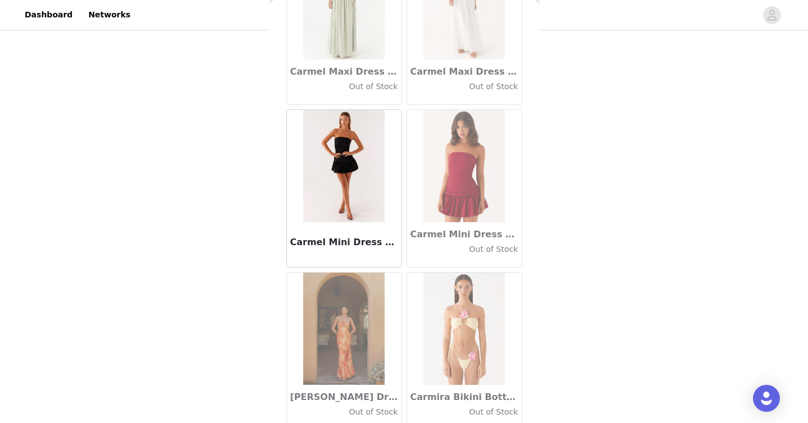
scroll to position [12690, 0]
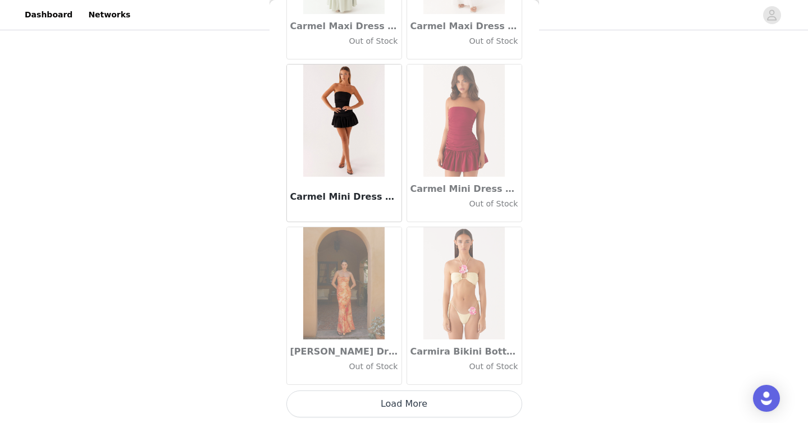
click at [351, 398] on button "Load More" at bounding box center [404, 404] width 236 height 27
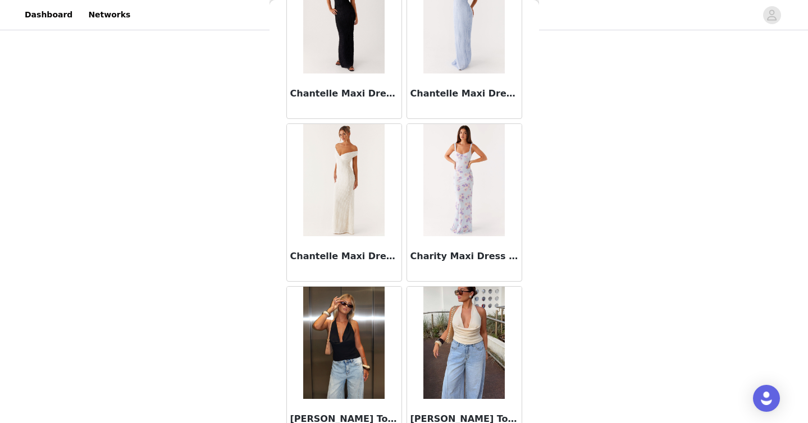
scroll to position [14318, 0]
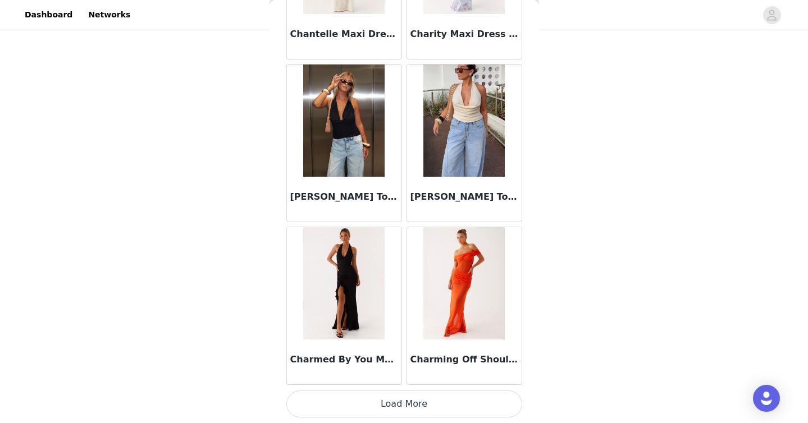
click at [387, 406] on button "Load More" at bounding box center [404, 404] width 236 height 27
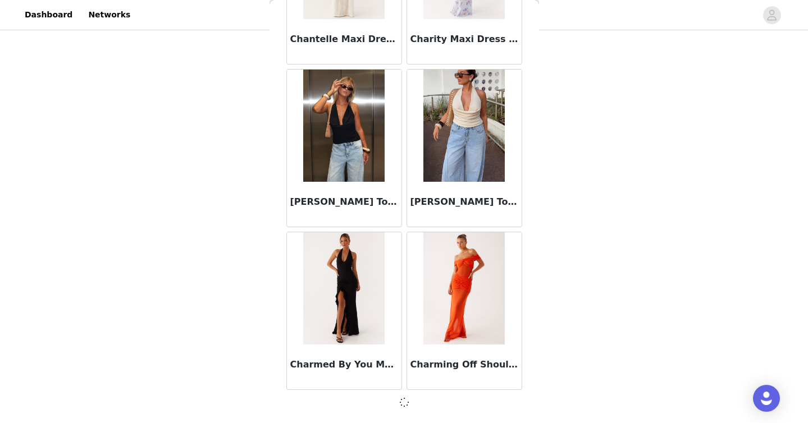
scroll to position [14313, 0]
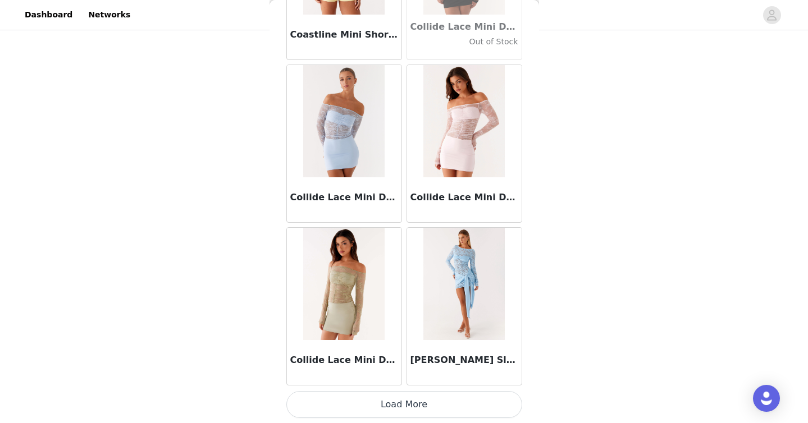
click at [411, 409] on button "Load More" at bounding box center [404, 404] width 236 height 27
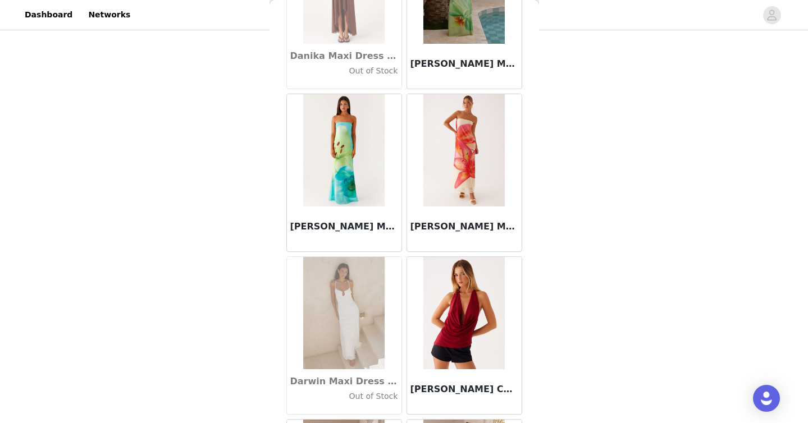
scroll to position [17574, 0]
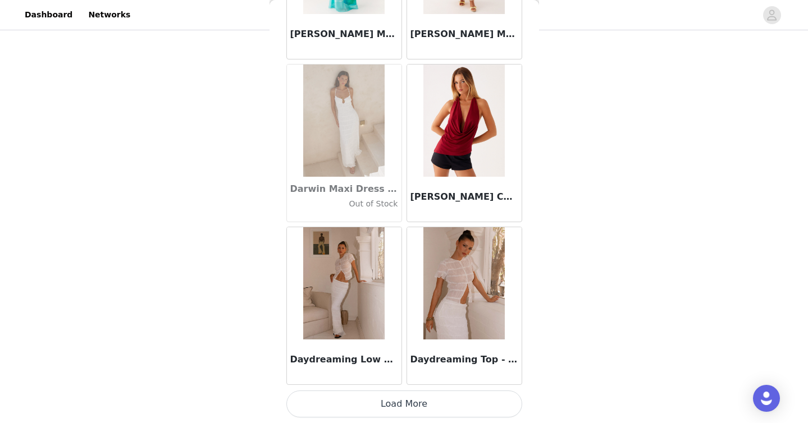
click at [401, 410] on button "Load More" at bounding box center [404, 404] width 236 height 27
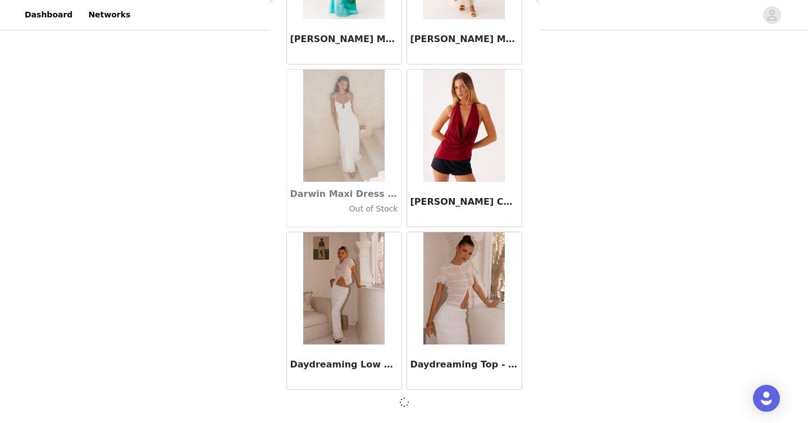
scroll to position [17569, 0]
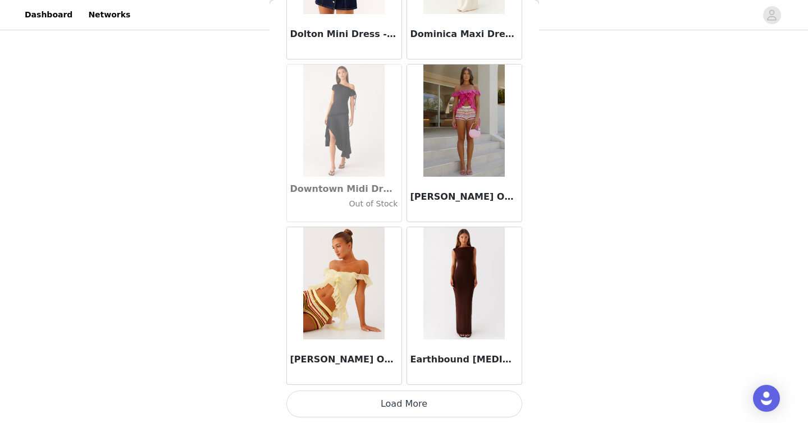
click at [390, 400] on button "Load More" at bounding box center [404, 404] width 236 height 27
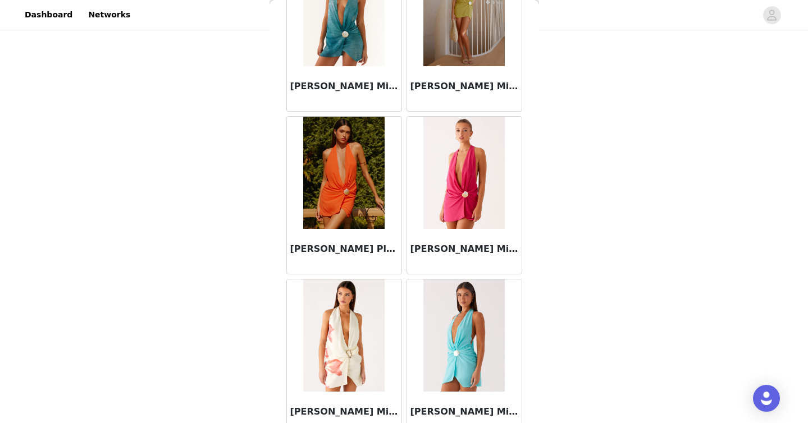
scroll to position [20830, 0]
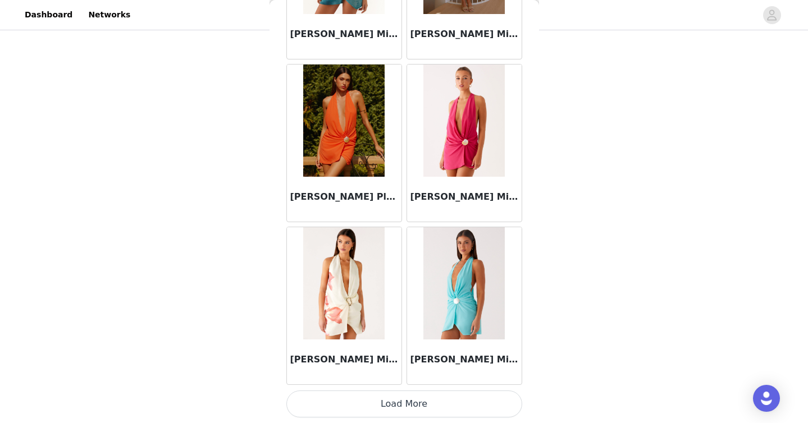
click at [416, 408] on button "Load More" at bounding box center [404, 404] width 236 height 27
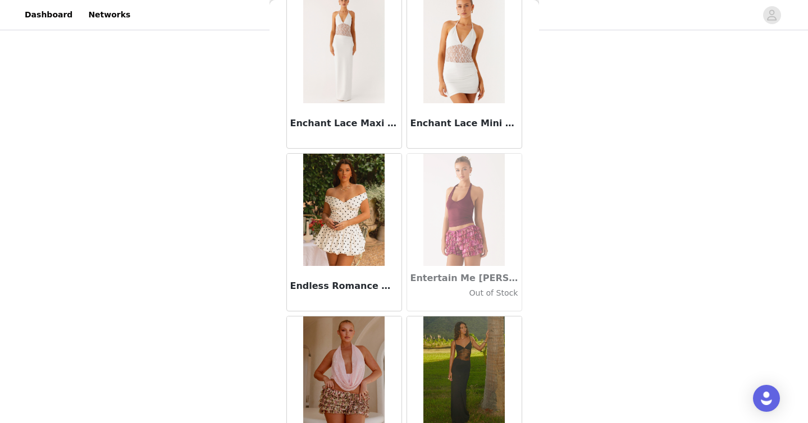
scroll to position [22458, 0]
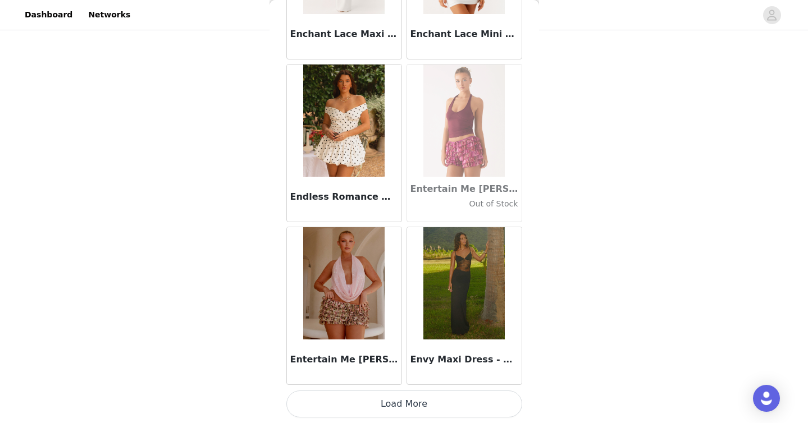
click at [397, 400] on button "Load More" at bounding box center [404, 404] width 236 height 27
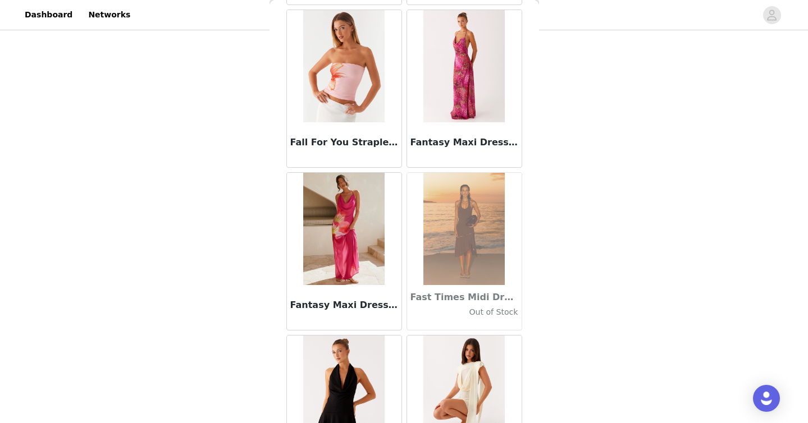
scroll to position [24086, 0]
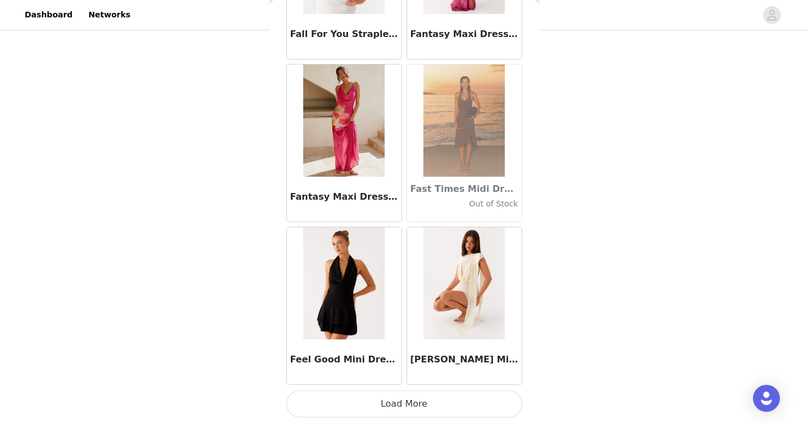
click at [377, 397] on button "Load More" at bounding box center [404, 404] width 236 height 27
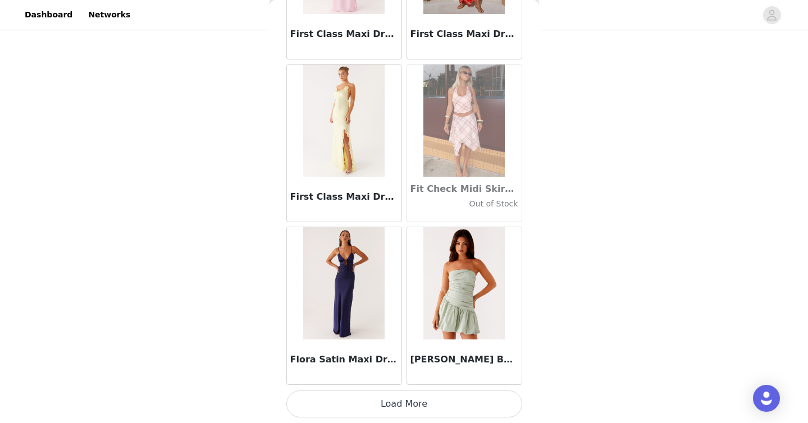
click at [409, 406] on button "Load More" at bounding box center [404, 404] width 236 height 27
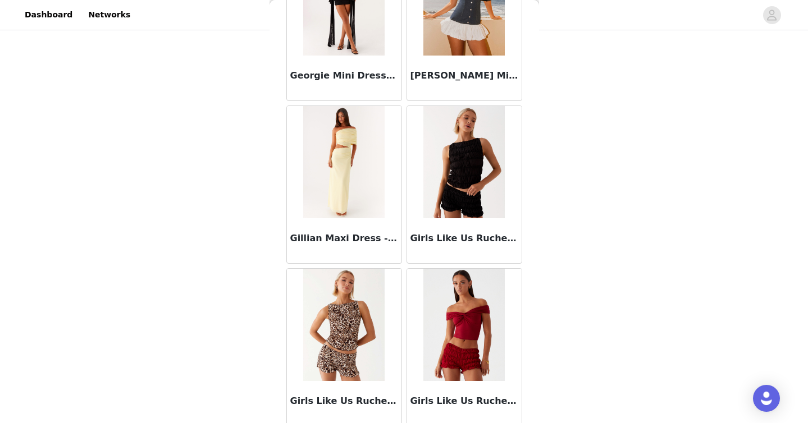
scroll to position [27342, 0]
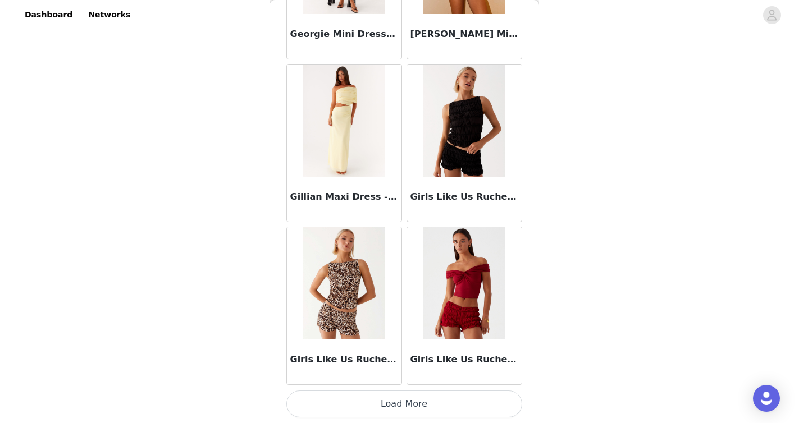
click at [404, 404] on button "Load More" at bounding box center [404, 404] width 236 height 27
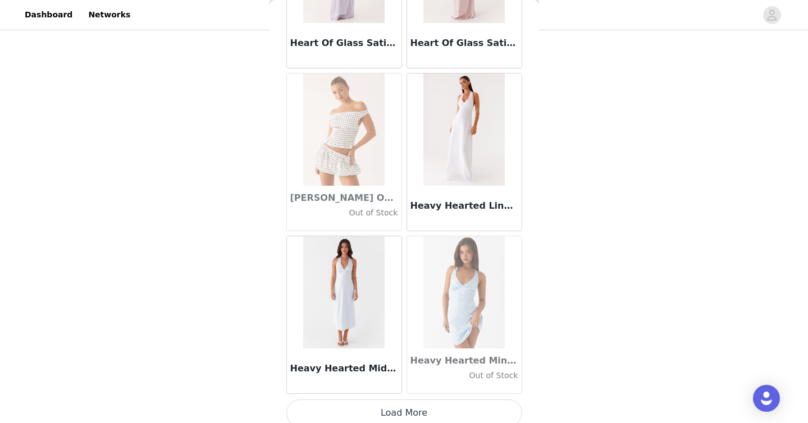
scroll to position [28970, 0]
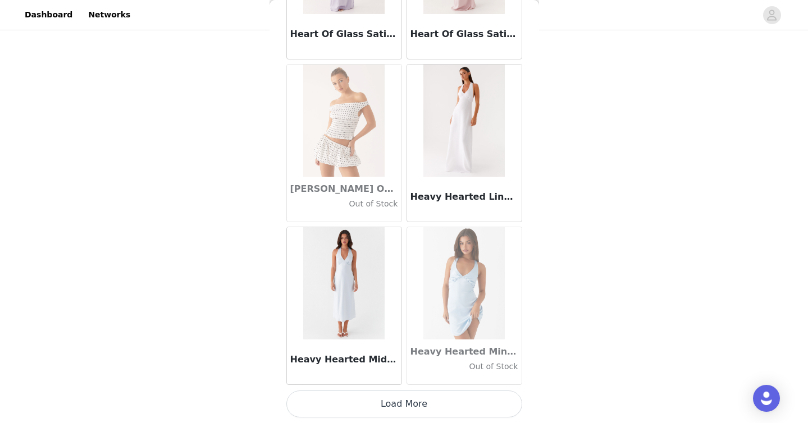
click at [391, 410] on button "Load More" at bounding box center [404, 404] width 236 height 27
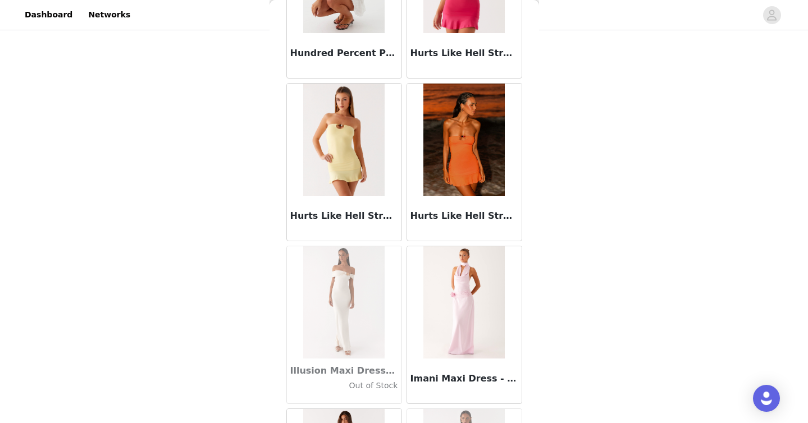
scroll to position [30598, 0]
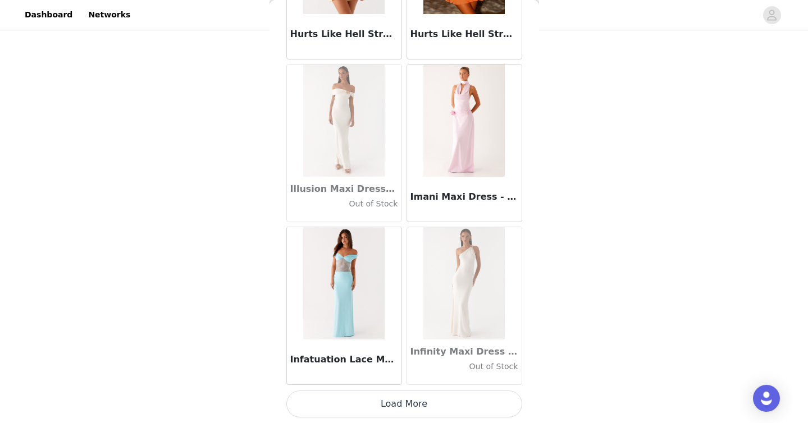
click at [421, 399] on button "Load More" at bounding box center [404, 404] width 236 height 27
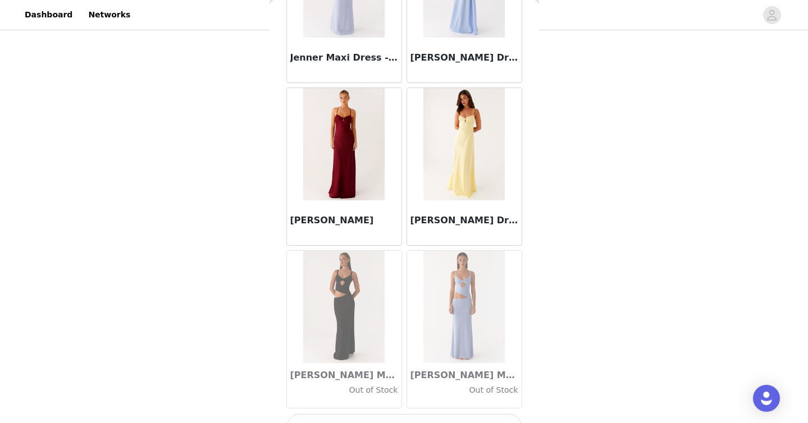
scroll to position [32226, 0]
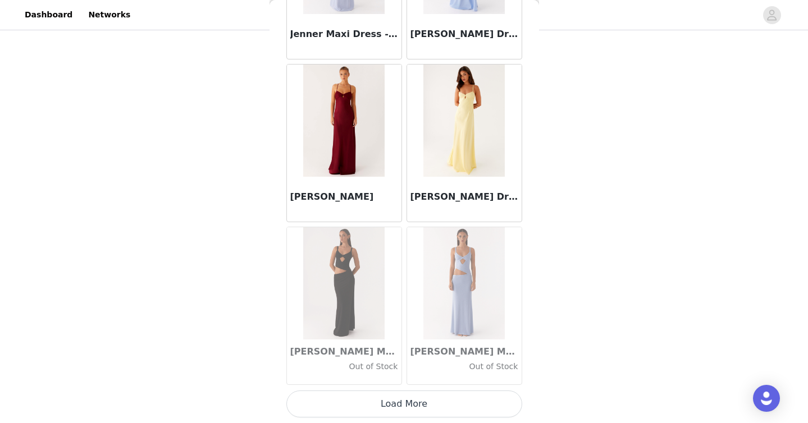
click at [397, 404] on button "Load More" at bounding box center [404, 404] width 236 height 27
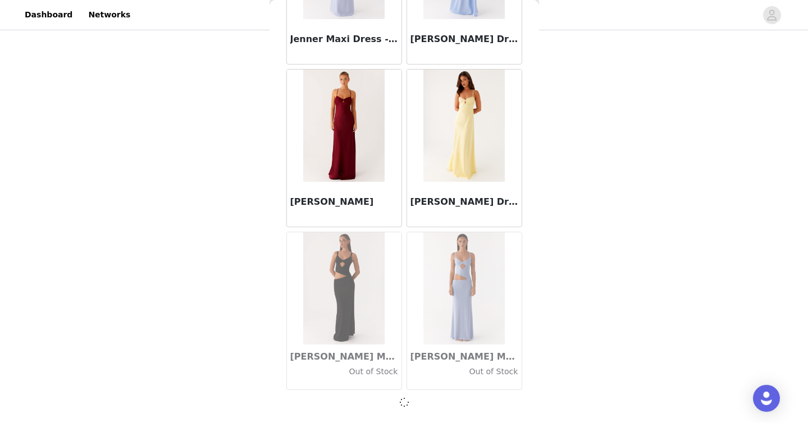
scroll to position [32221, 0]
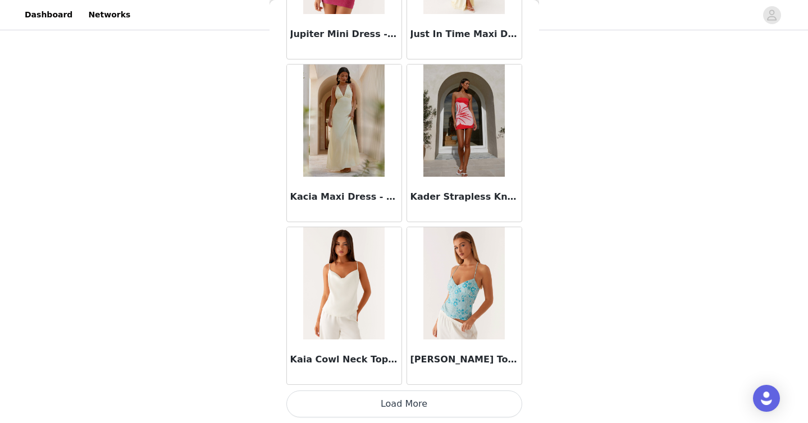
click at [394, 406] on button "Load More" at bounding box center [404, 404] width 236 height 27
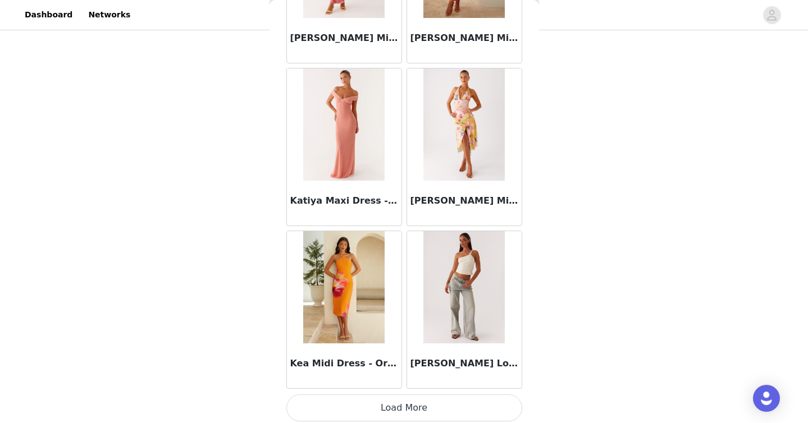
scroll to position [35482, 0]
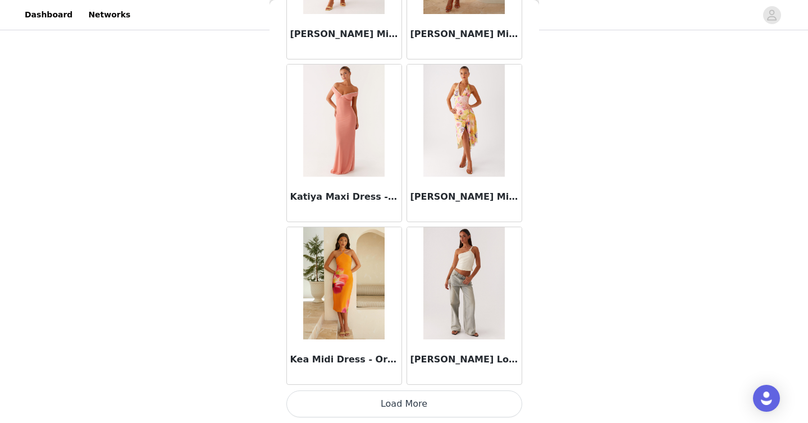
click at [410, 407] on button "Load More" at bounding box center [404, 404] width 236 height 27
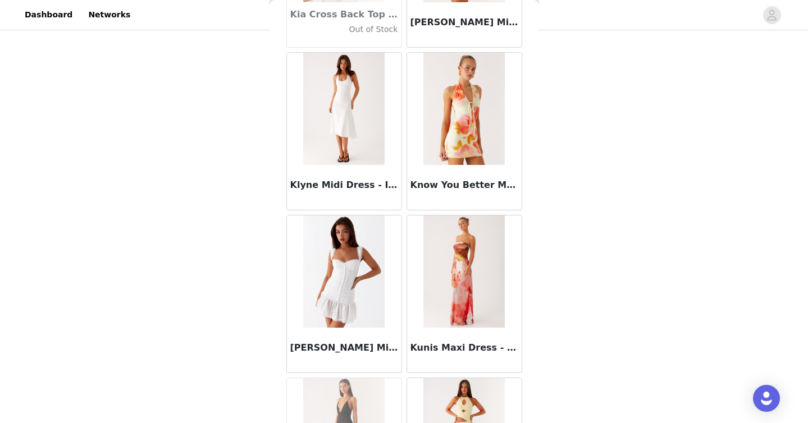
scroll to position [36633, 0]
click at [356, 152] on img at bounding box center [343, 109] width 81 height 112
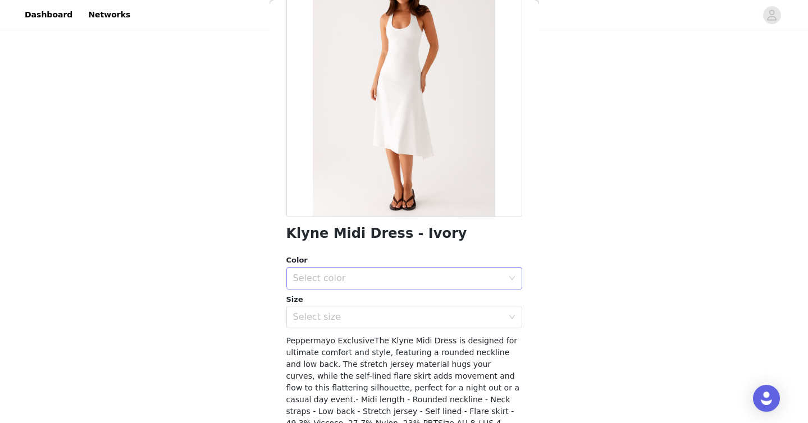
scroll to position [92, 0]
click at [351, 276] on div "Select color" at bounding box center [398, 277] width 210 height 11
click at [333, 296] on li "Ivory" at bounding box center [404, 303] width 236 height 18
click at [336, 322] on div "Select size" at bounding box center [398, 316] width 210 height 11
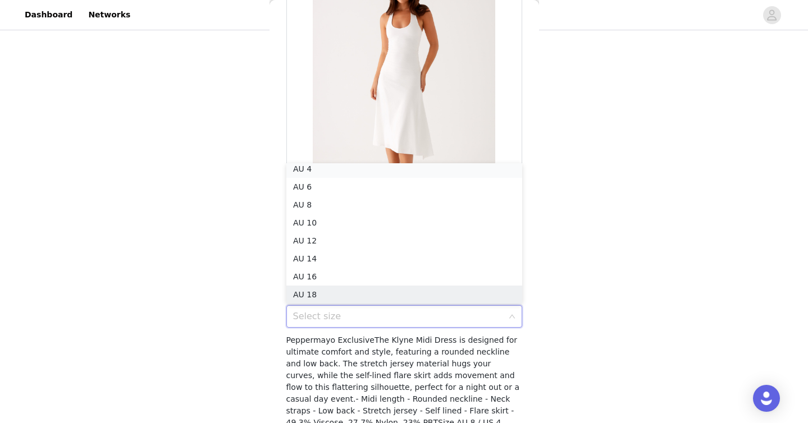
scroll to position [2, 0]
click at [360, 208] on li "AU 8" at bounding box center [404, 208] width 236 height 18
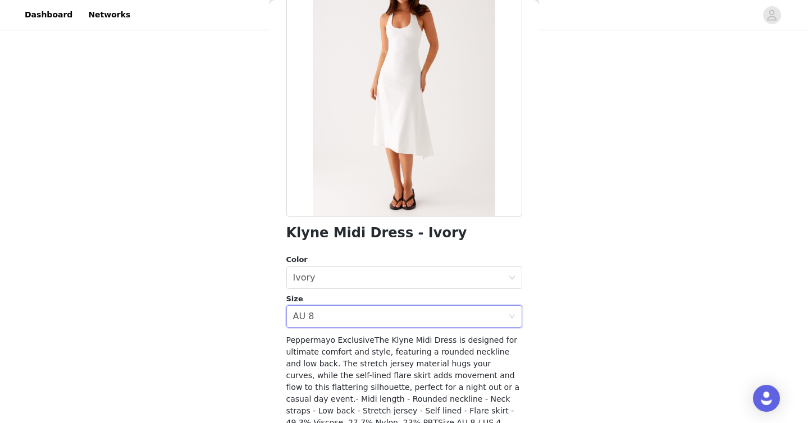
scroll to position [180, 0]
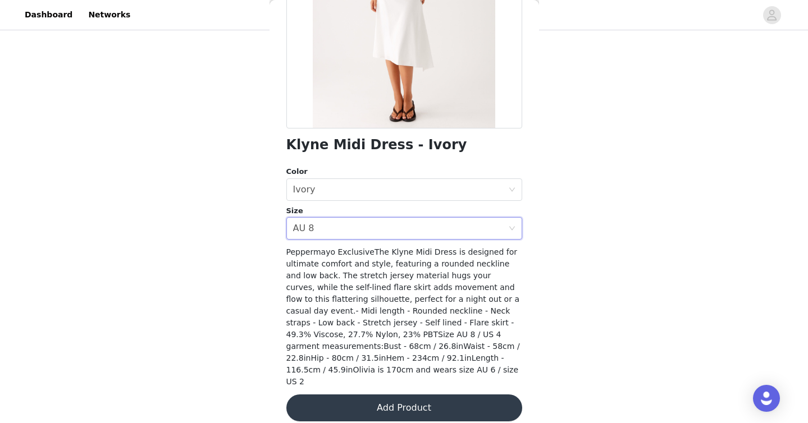
click at [400, 400] on button "Add Product" at bounding box center [404, 408] width 236 height 27
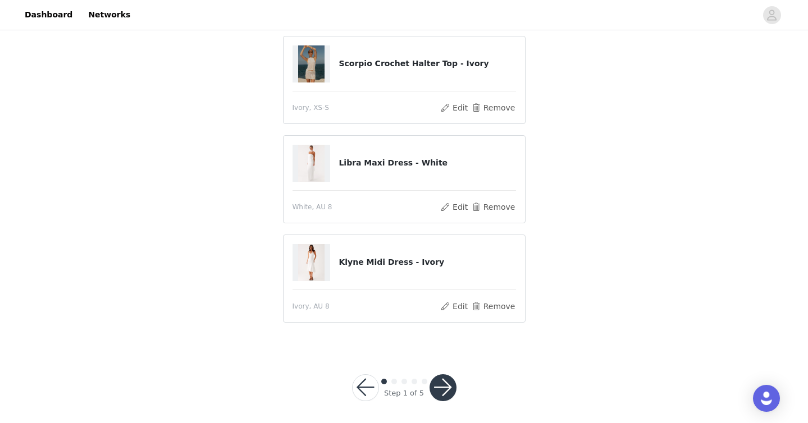
scroll to position [475, 0]
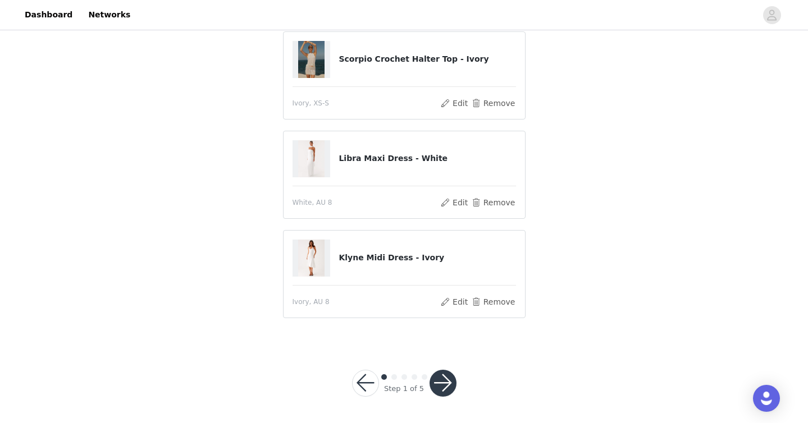
click at [447, 390] on button "button" at bounding box center [442, 383] width 27 height 27
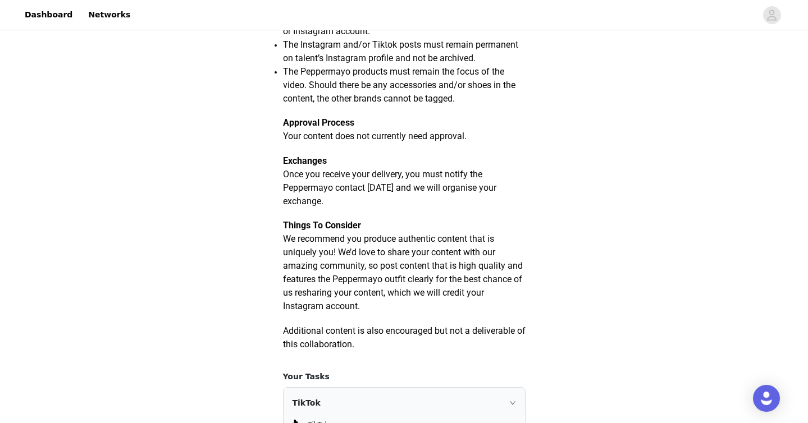
scroll to position [701, 0]
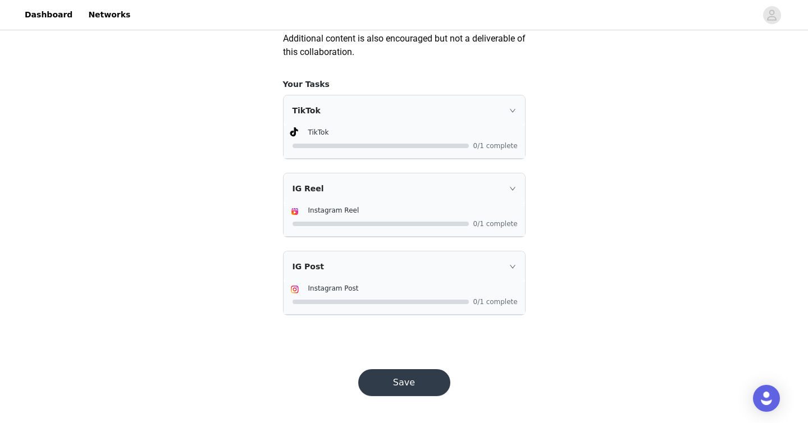
click at [512, 118] on div "TikTok" at bounding box center [403, 110] width 241 height 30
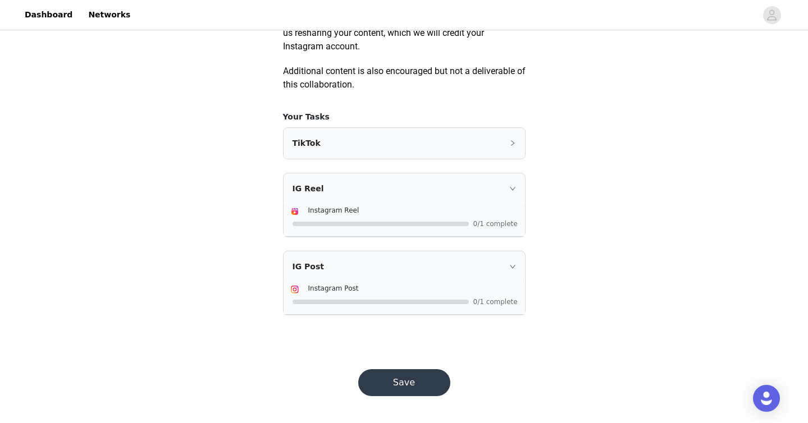
scroll to position [667, 0]
click at [415, 378] on button "Save" at bounding box center [404, 382] width 92 height 27
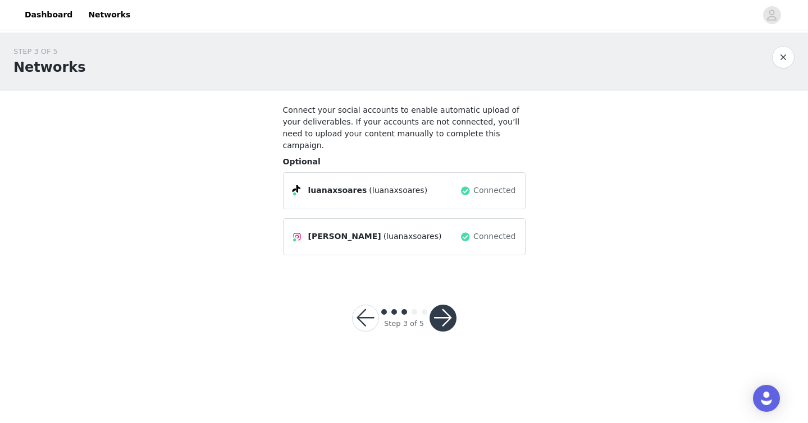
click at [369, 305] on button "button" at bounding box center [365, 318] width 27 height 27
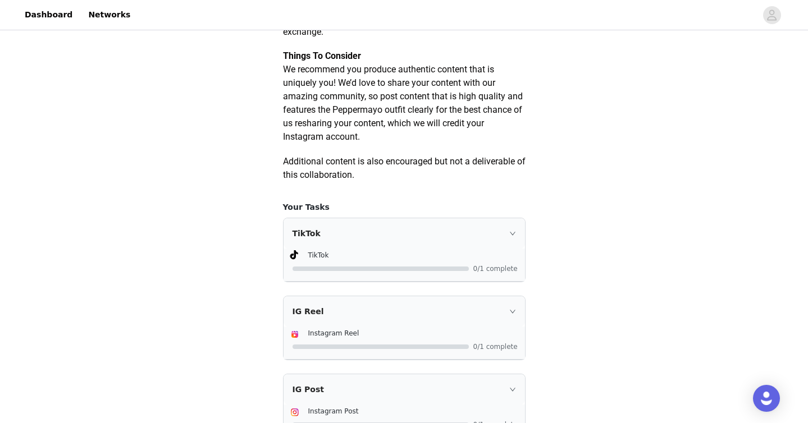
scroll to position [701, 0]
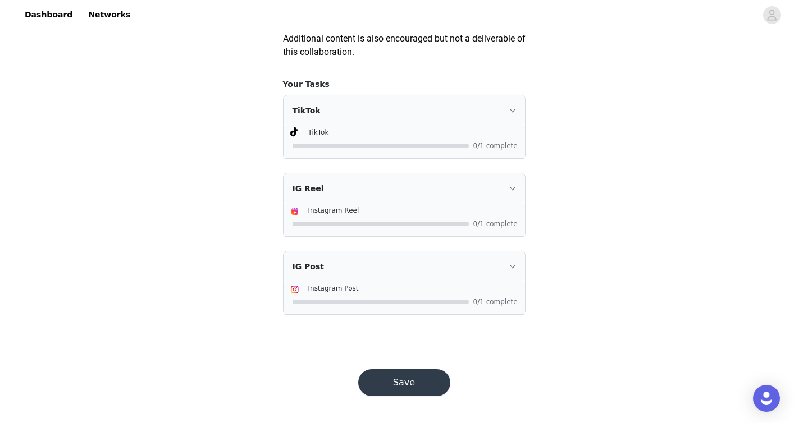
click at [512, 109] on icon "icon: right" at bounding box center [512, 110] width 7 height 7
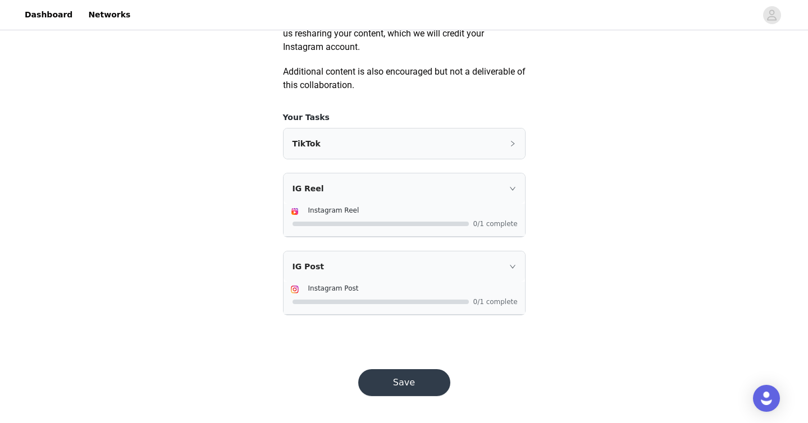
scroll to position [667, 0]
click at [510, 147] on icon "icon: right" at bounding box center [512, 143] width 7 height 7
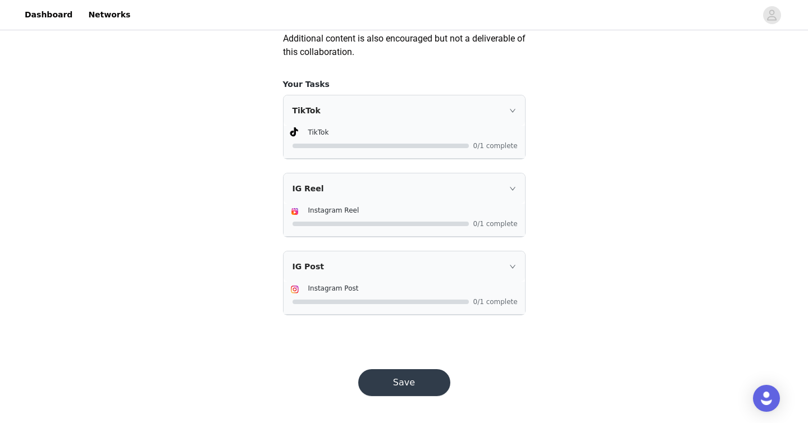
click at [519, 192] on div "IG Reel" at bounding box center [403, 188] width 241 height 30
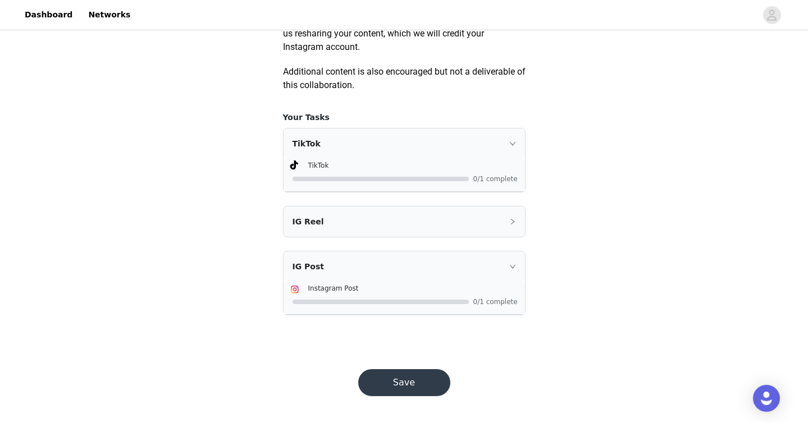
click at [511, 214] on div "IG Reel" at bounding box center [403, 222] width 241 height 30
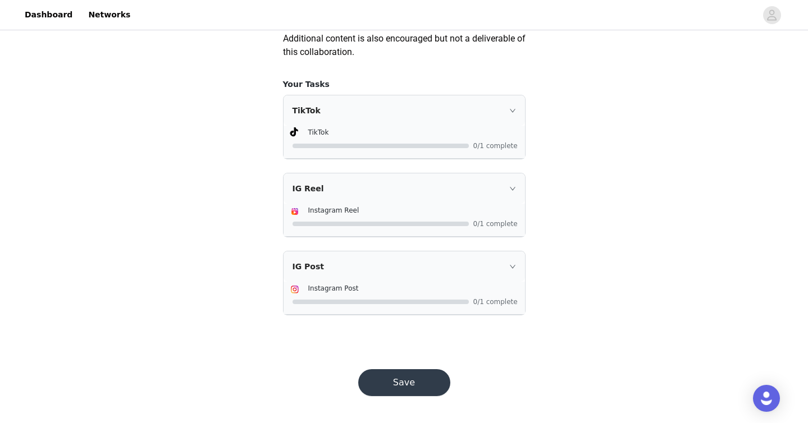
click at [410, 381] on button "Save" at bounding box center [404, 382] width 92 height 27
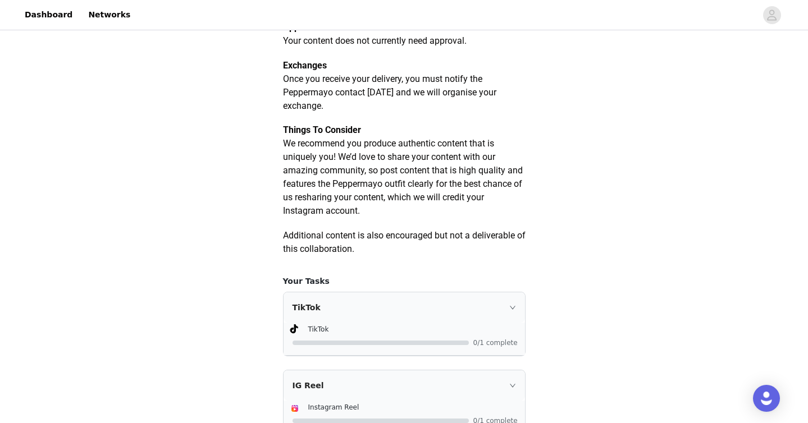
scroll to position [486, 0]
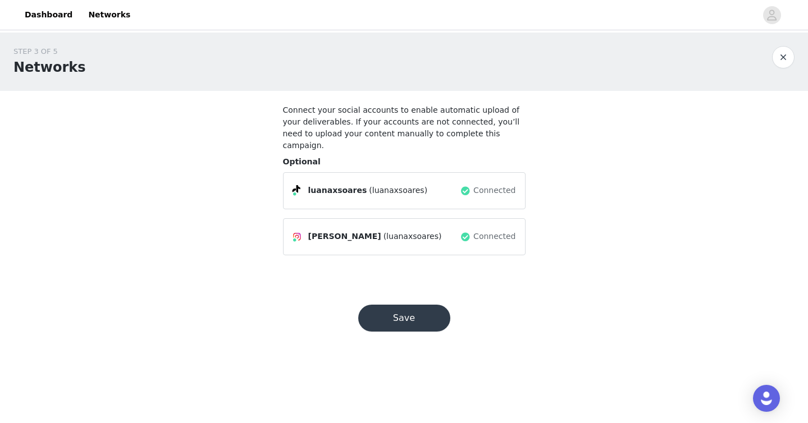
click at [395, 309] on button "Save" at bounding box center [404, 318] width 92 height 27
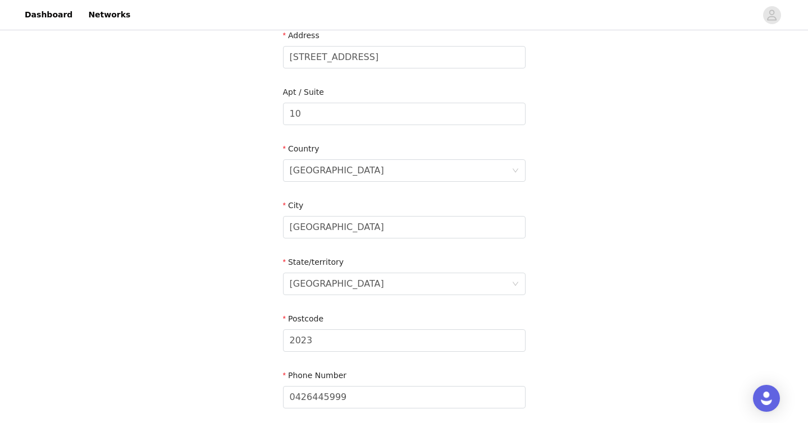
scroll to position [389, 0]
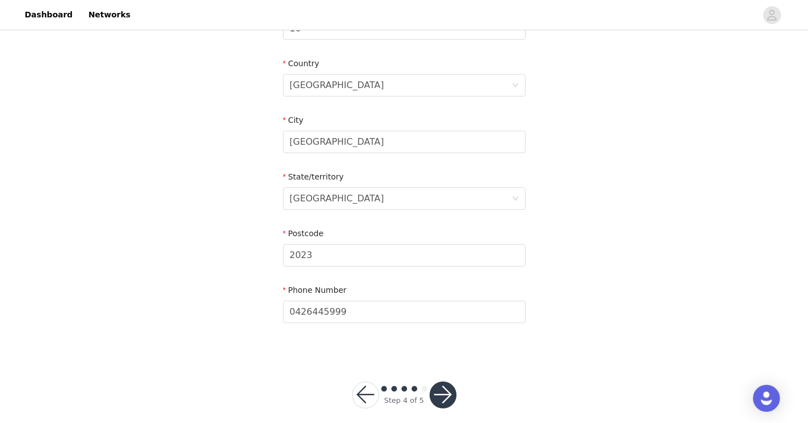
click at [443, 382] on button "button" at bounding box center [442, 395] width 27 height 27
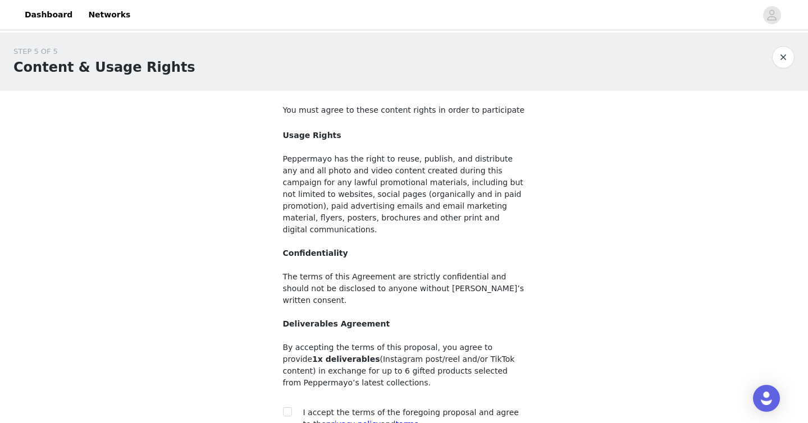
scroll to position [95, 0]
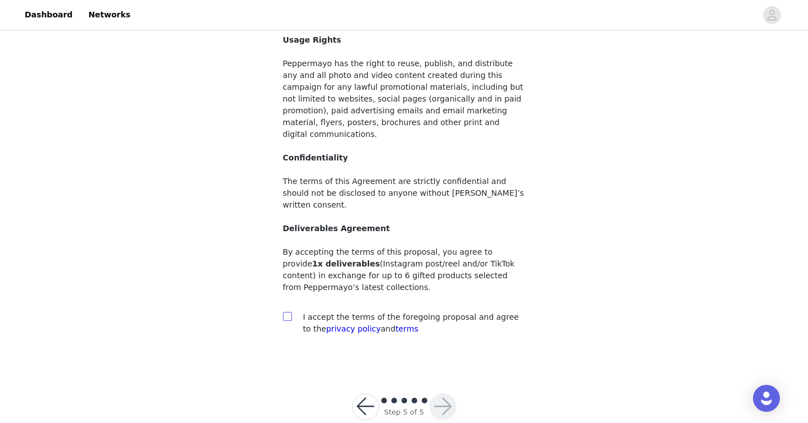
click at [286, 312] on input "checkbox" at bounding box center [287, 316] width 8 height 8
checkbox input "true"
click at [444, 394] on button "button" at bounding box center [442, 407] width 27 height 27
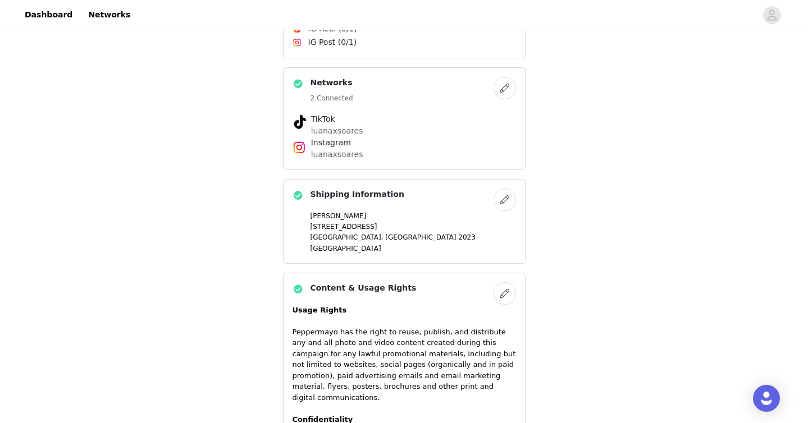
scroll to position [1018, 0]
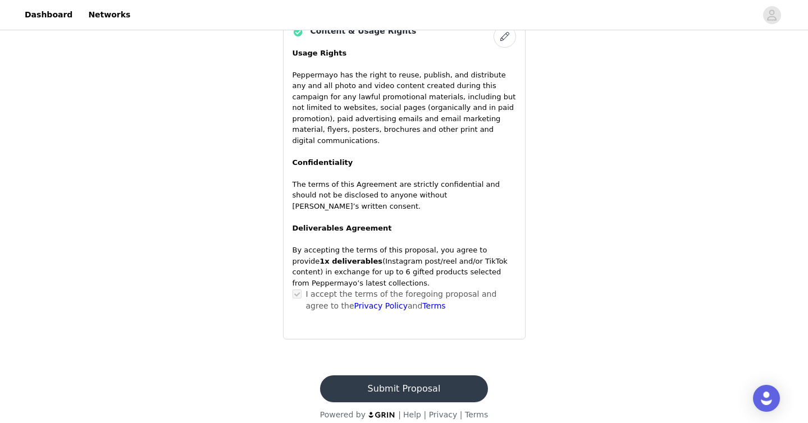
click at [436, 388] on button "Submit Proposal" at bounding box center [404, 389] width 168 height 27
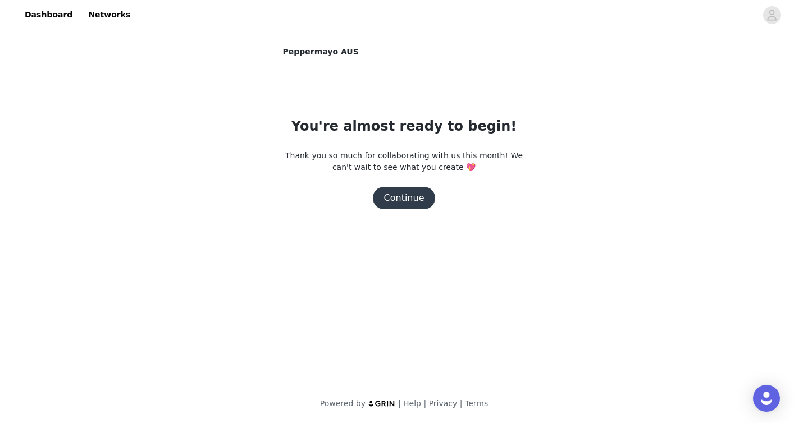
scroll to position [0, 0]
click at [421, 202] on button "Continue" at bounding box center [404, 198] width 63 height 22
